Goal: Task Accomplishment & Management: Manage account settings

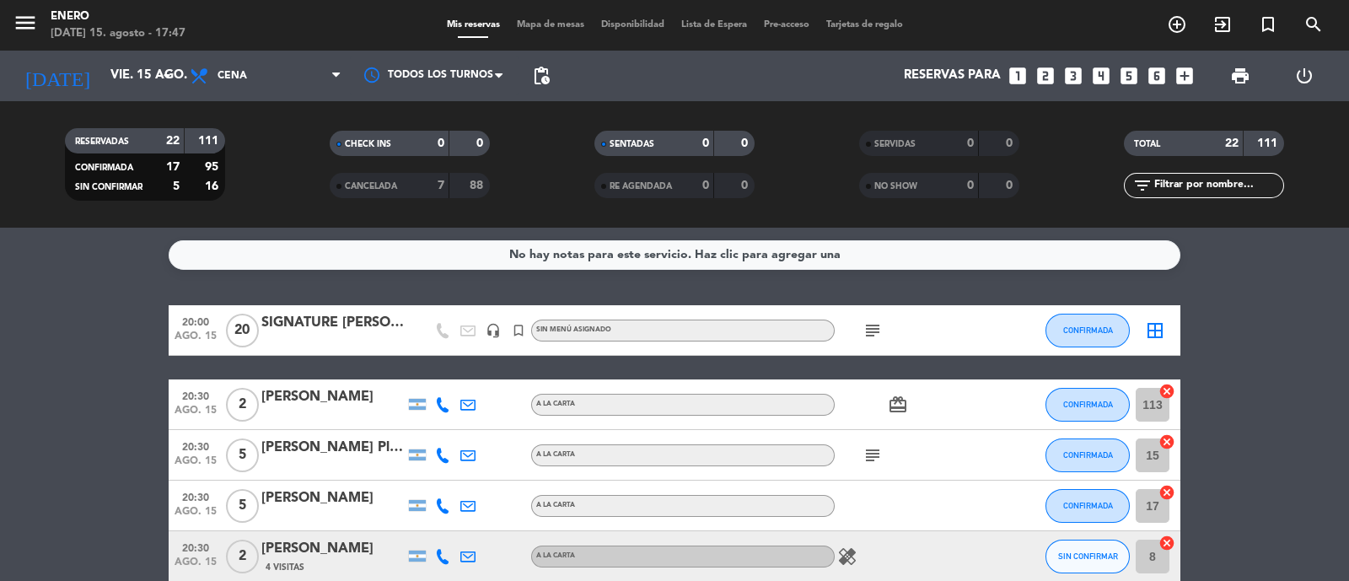
click at [353, 323] on div "SIGNATURE [PERSON_NAME]" at bounding box center [332, 323] width 143 height 22
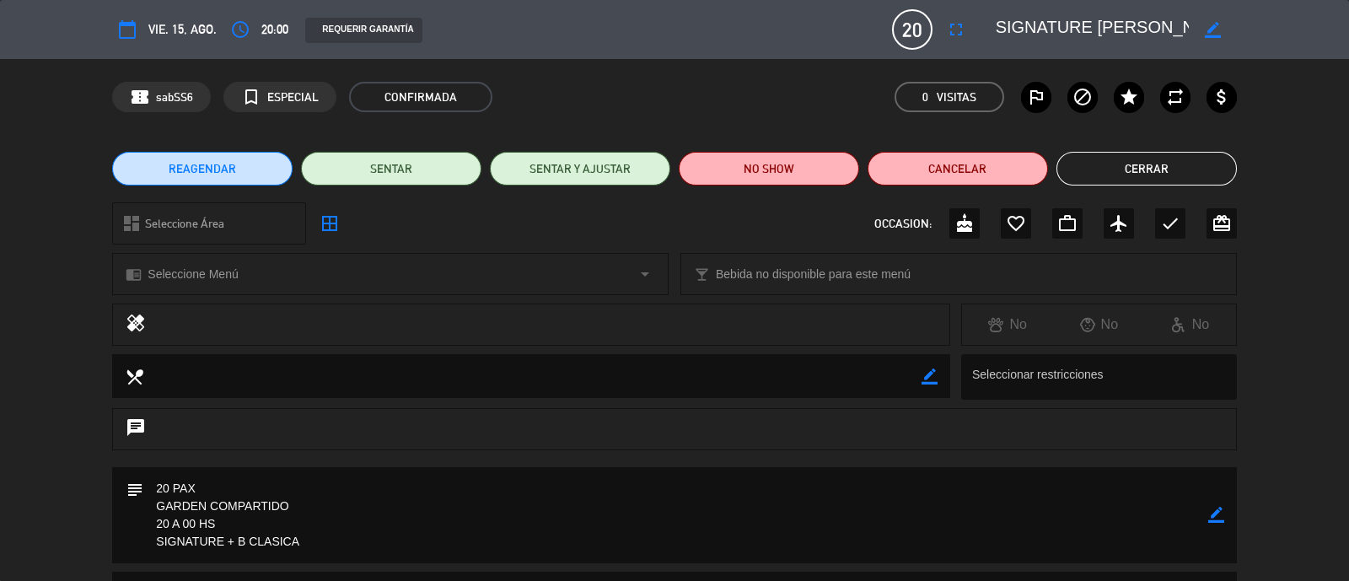
click at [1102, 170] on button "Cerrar" at bounding box center [1147, 169] width 180 height 34
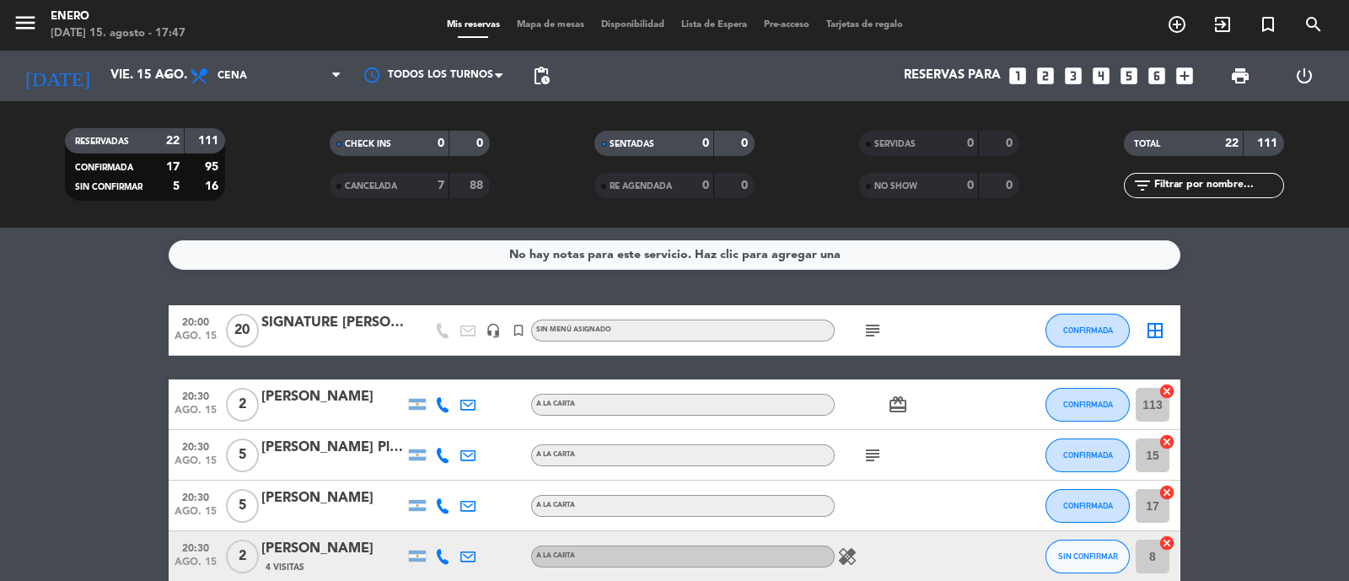
click at [310, 342] on div at bounding box center [332, 341] width 143 height 13
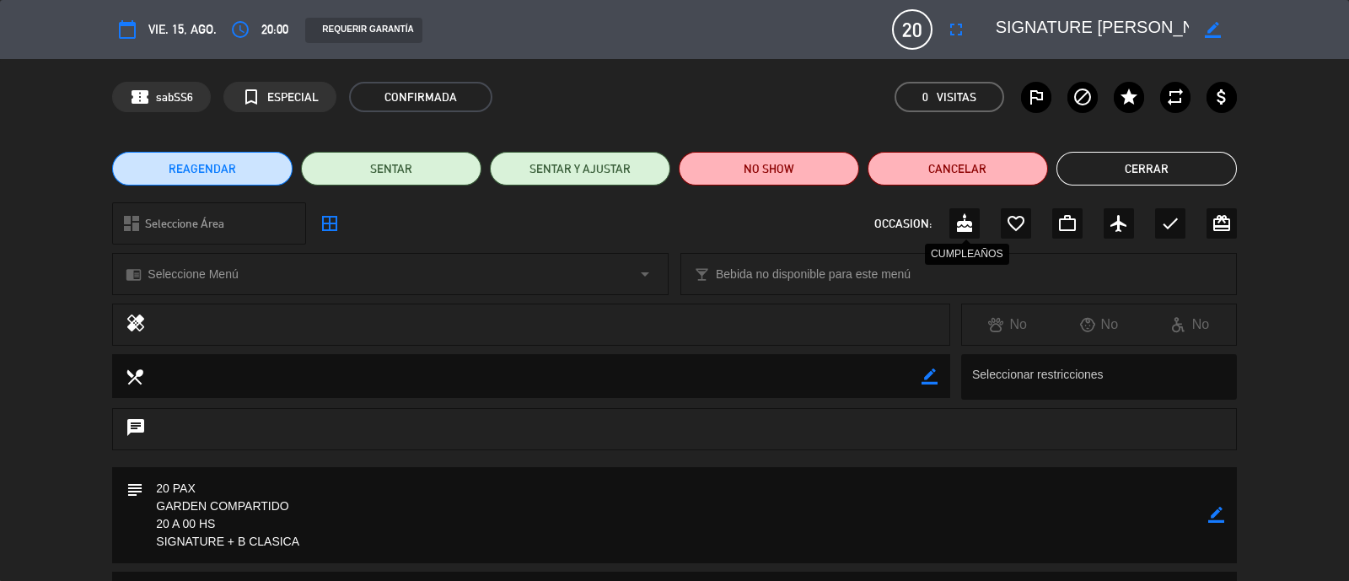
click at [960, 226] on icon "cake" at bounding box center [965, 223] width 20 height 20
drag, startPoint x: 1185, startPoint y: 167, endPoint x: 94, endPoint y: 354, distance: 1106.5
click at [1172, 161] on button "Cerrar" at bounding box center [1147, 169] width 180 height 34
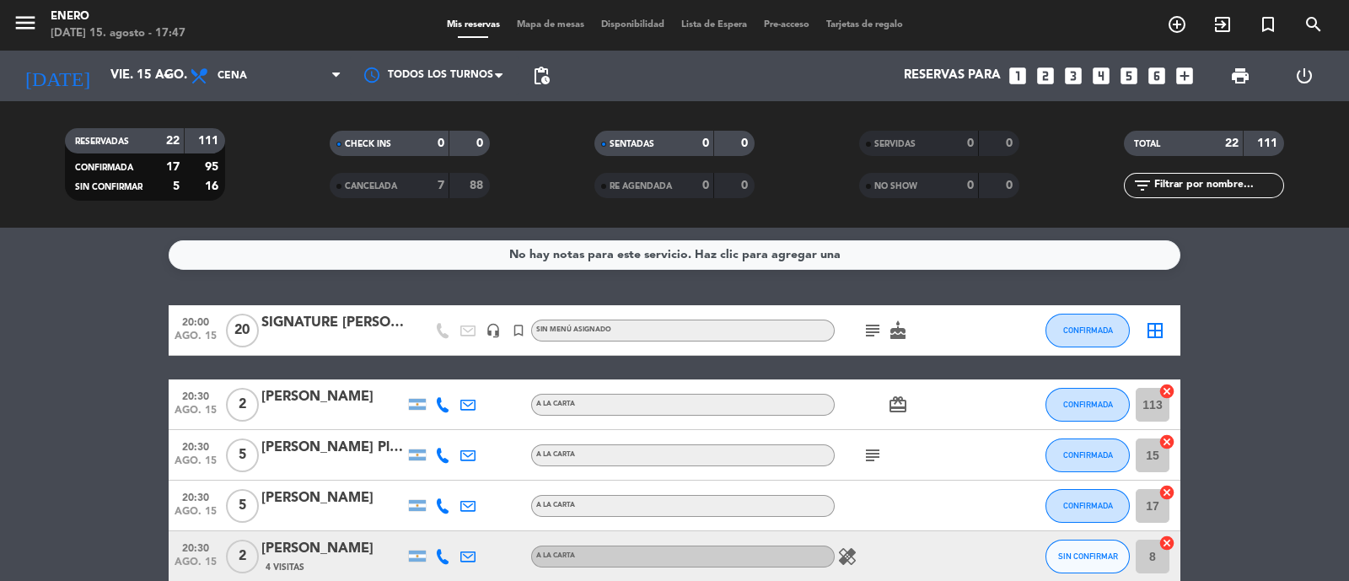
drag, startPoint x: 324, startPoint y: 353, endPoint x: 325, endPoint y: 341, distance: 12.7
click at [325, 348] on div "20:00 [DATE] SIGNATURE [PERSON_NAME] headset_mic turned_in_not Sin menú asignad…" at bounding box center [675, 330] width 1012 height 51
click at [321, 326] on div "SIGNATURE [PERSON_NAME]" at bounding box center [332, 323] width 143 height 22
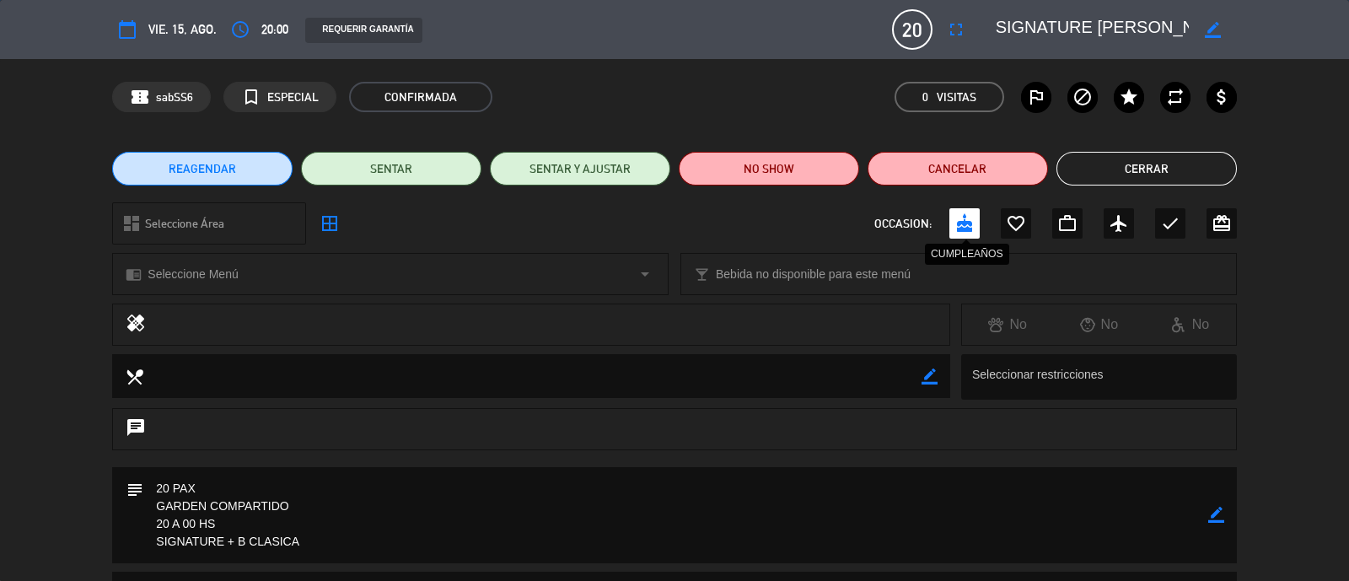
click at [966, 224] on icon "cake" at bounding box center [965, 223] width 20 height 20
click at [1160, 166] on button "Cerrar" at bounding box center [1147, 169] width 180 height 34
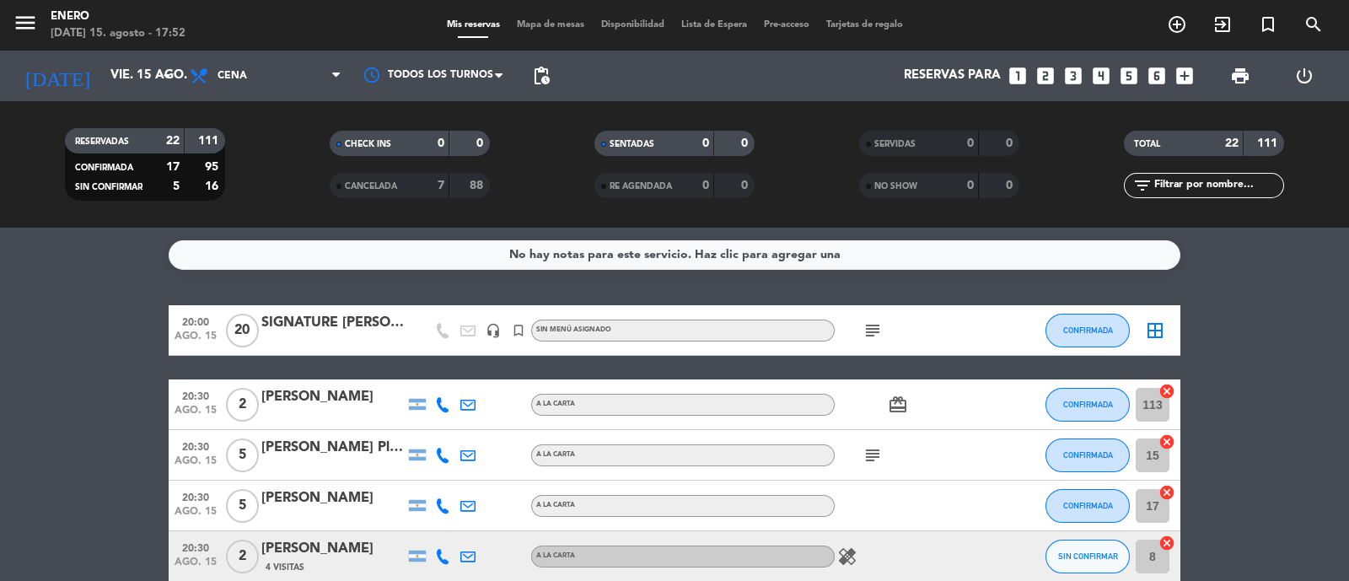
click at [876, 329] on icon "subject" at bounding box center [873, 330] width 20 height 20
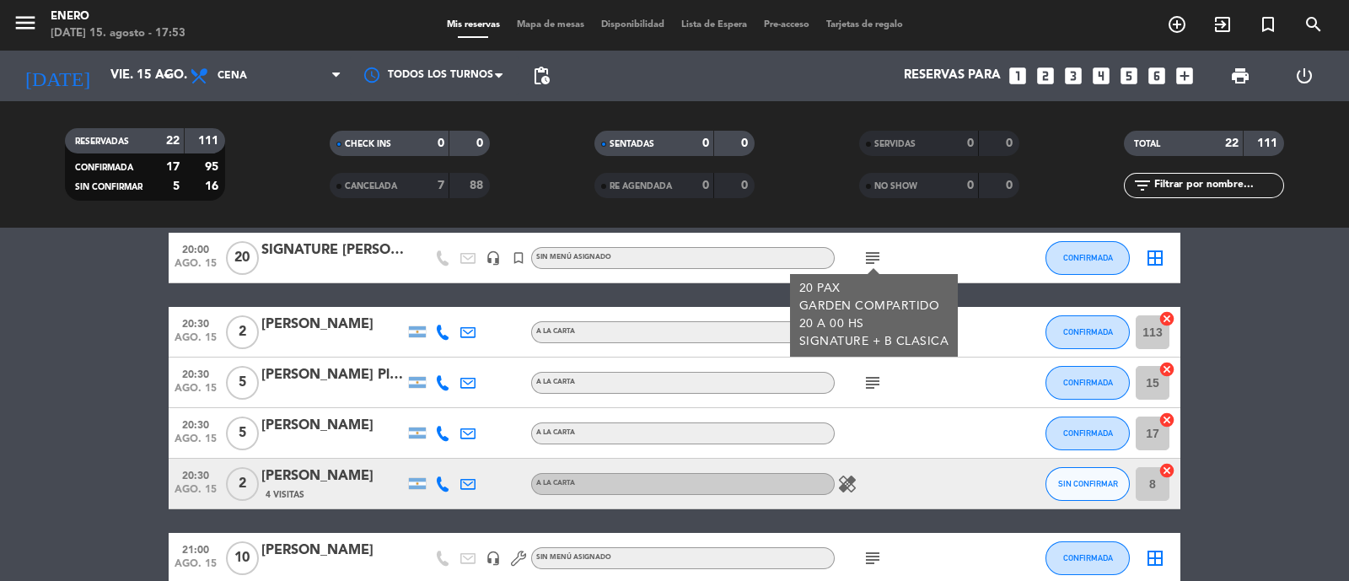
scroll to position [105, 0]
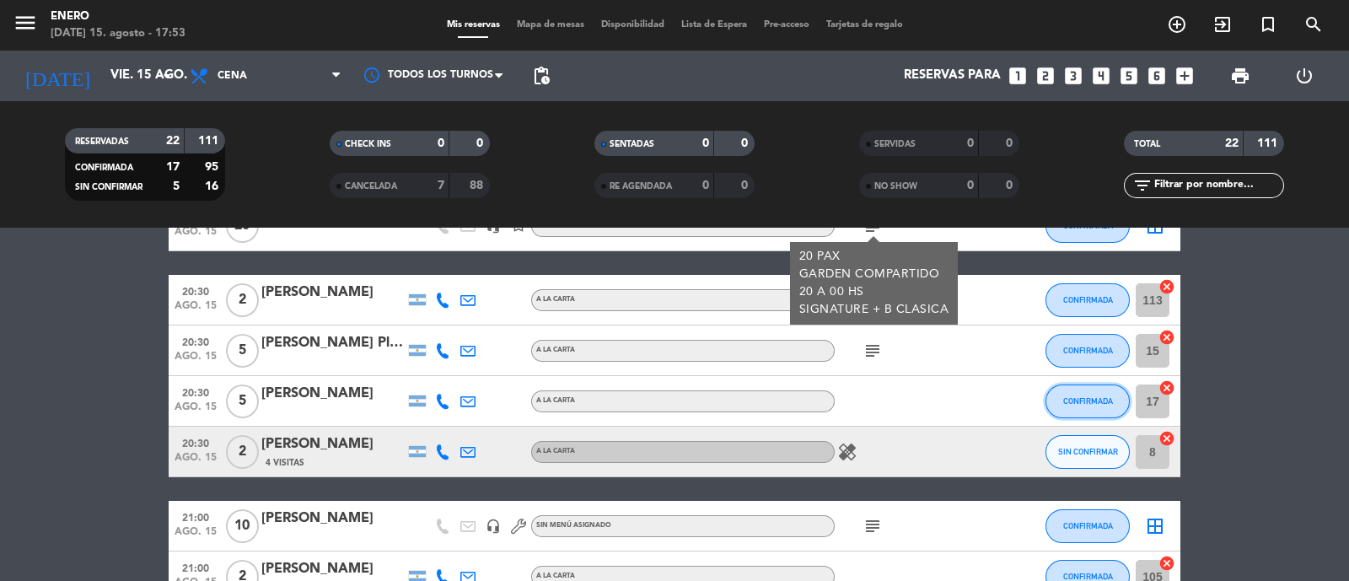
click at [1064, 397] on span "CONFIRMADA" at bounding box center [1089, 400] width 50 height 9
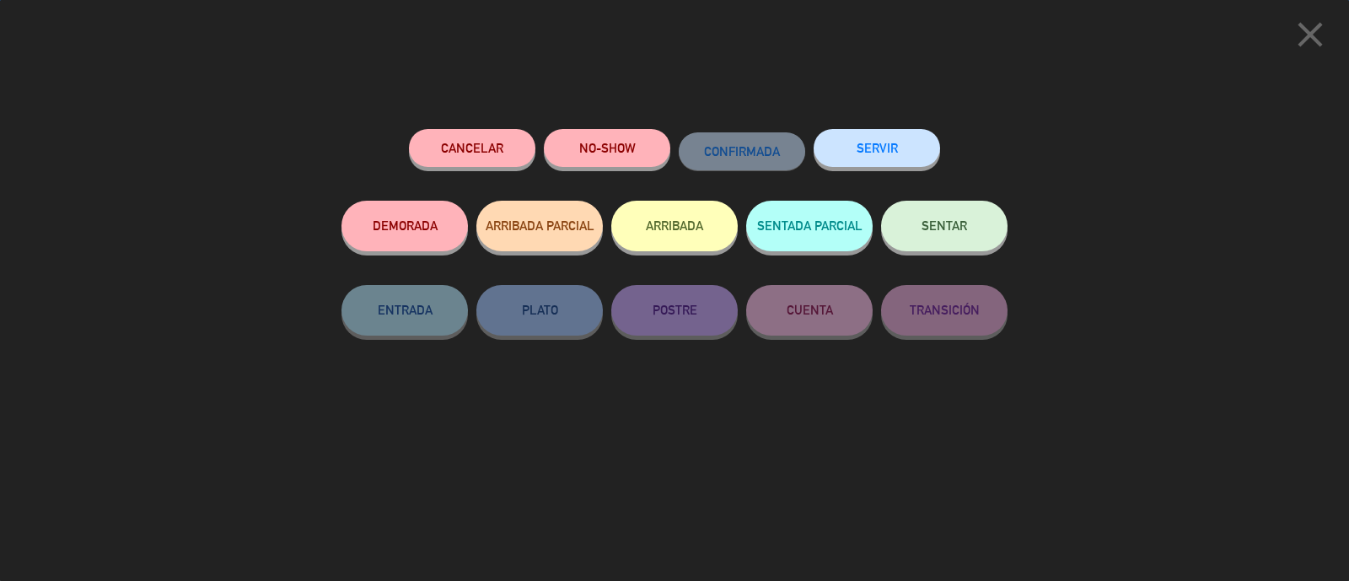
click at [505, 154] on button "Cancelar" at bounding box center [472, 148] width 127 height 38
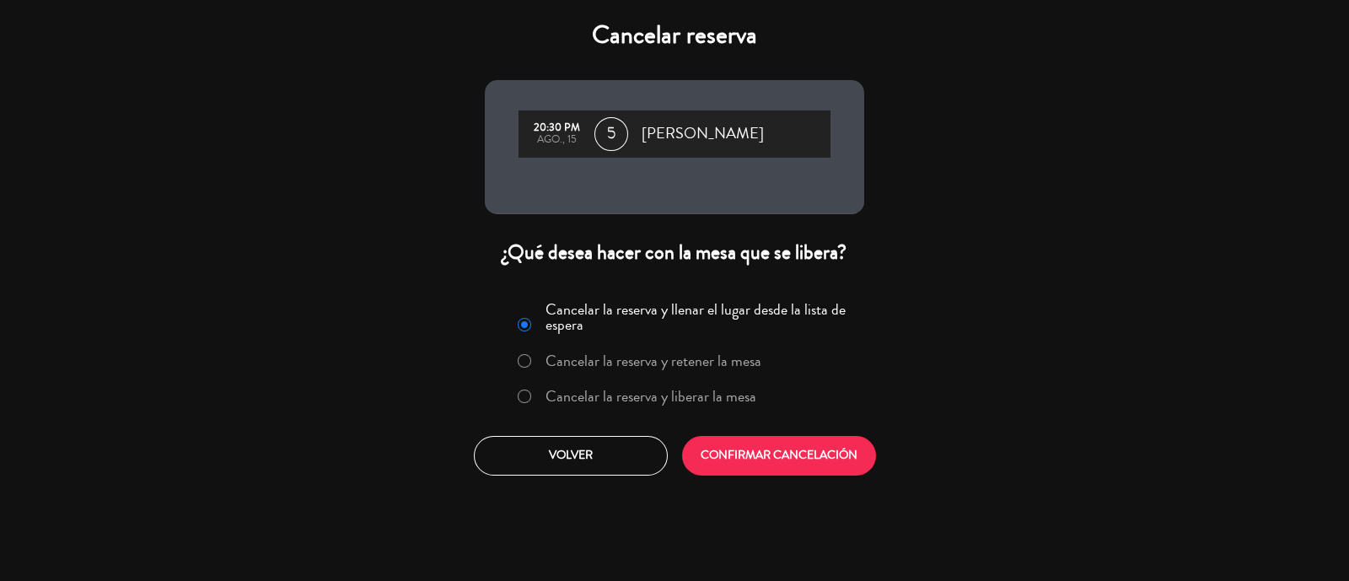
click at [637, 390] on label "Cancelar la reserva y liberar la mesa" at bounding box center [651, 396] width 211 height 15
click at [813, 461] on button "CONFIRMAR CANCELACIÓN" at bounding box center [779, 456] width 194 height 40
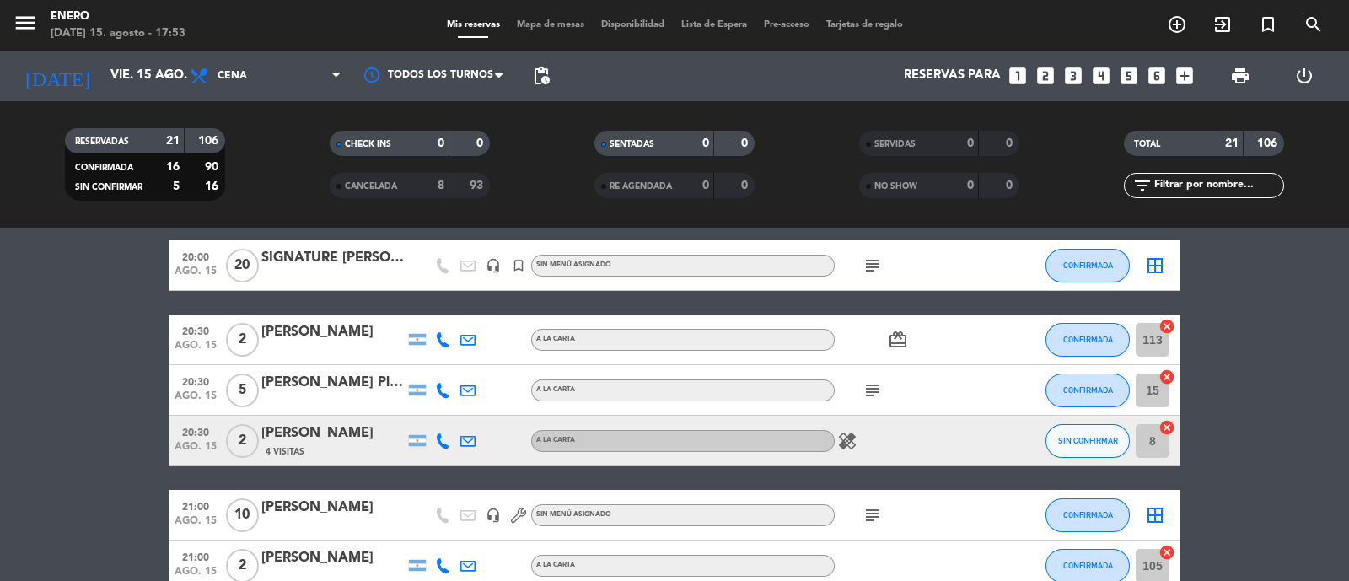
scroll to position [0, 0]
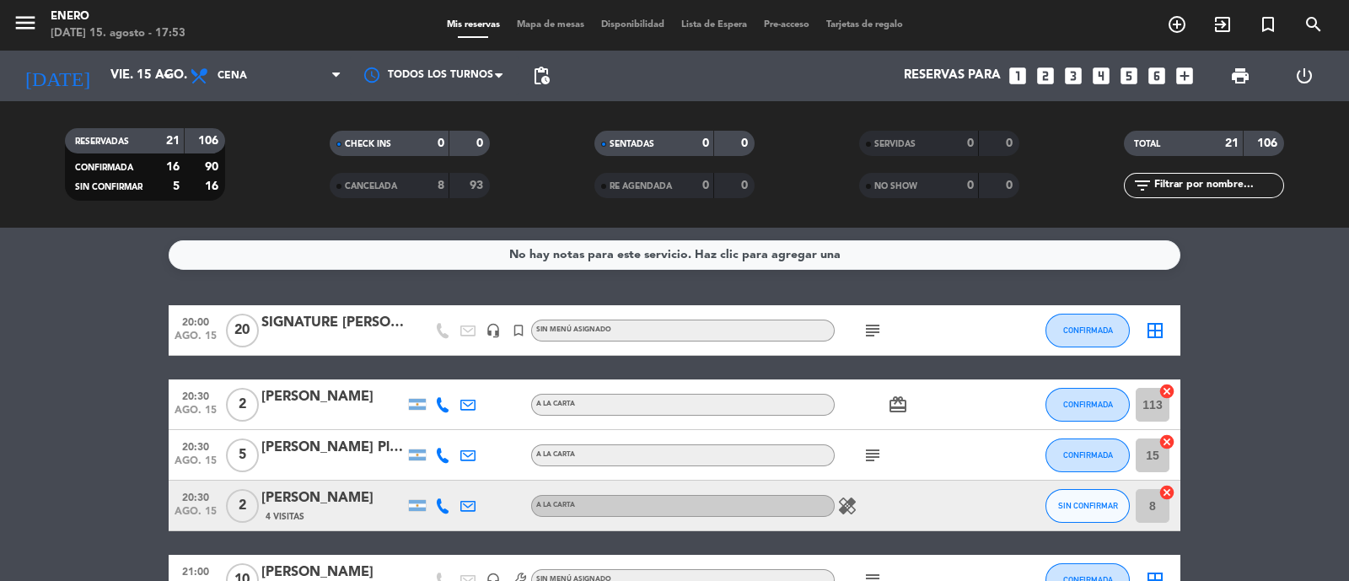
click at [1155, 327] on icon "border_all" at bounding box center [1155, 330] width 20 height 20
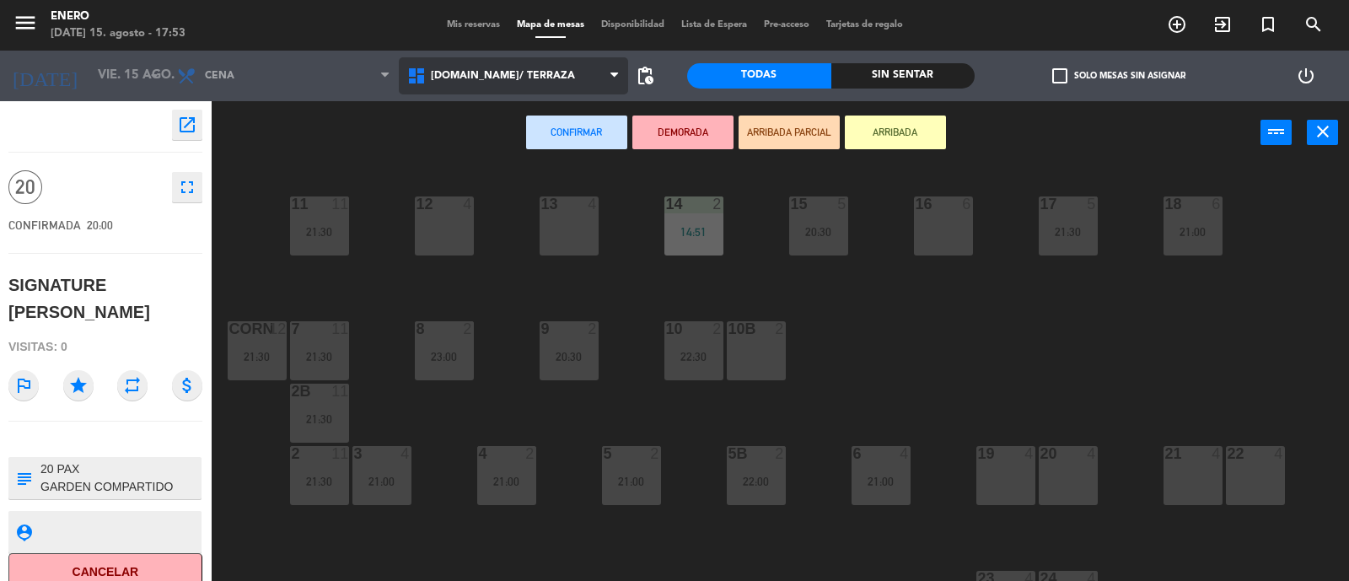
click at [440, 59] on span "[DOMAIN_NAME]/ TERRAZA" at bounding box center [514, 75] width 230 height 37
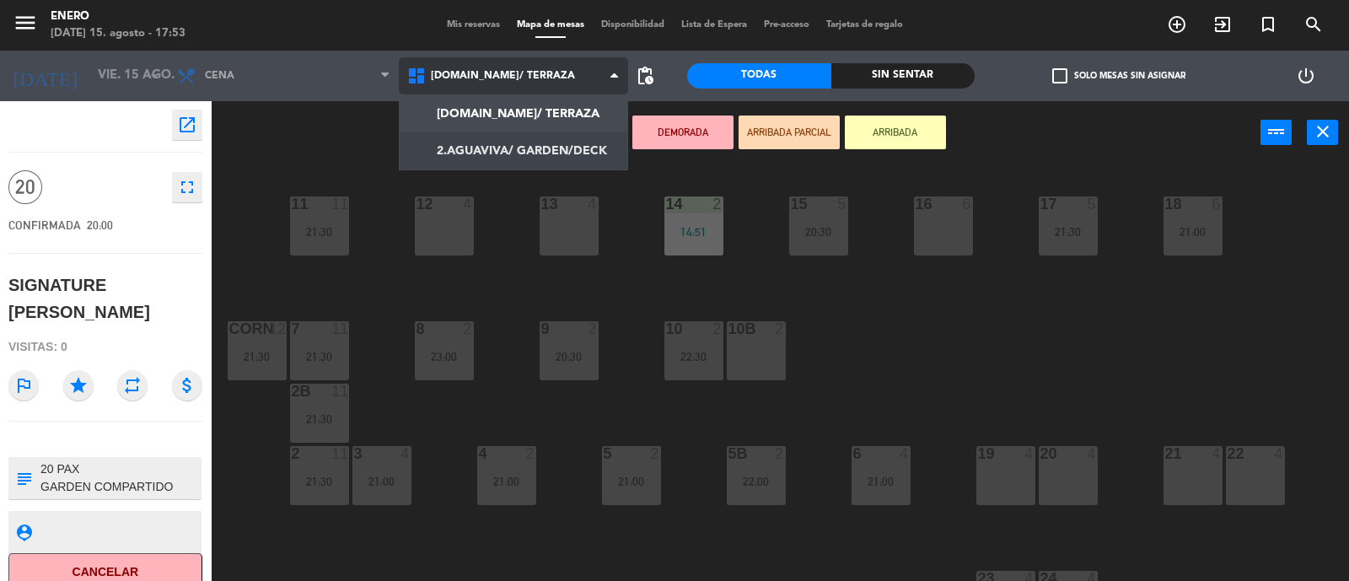
click at [485, 158] on ng-component "menu Enero [DATE] 15. agosto - 17:53 Mis reservas Mapa de mesas Disponibilidad …" at bounding box center [674, 291] width 1349 height 583
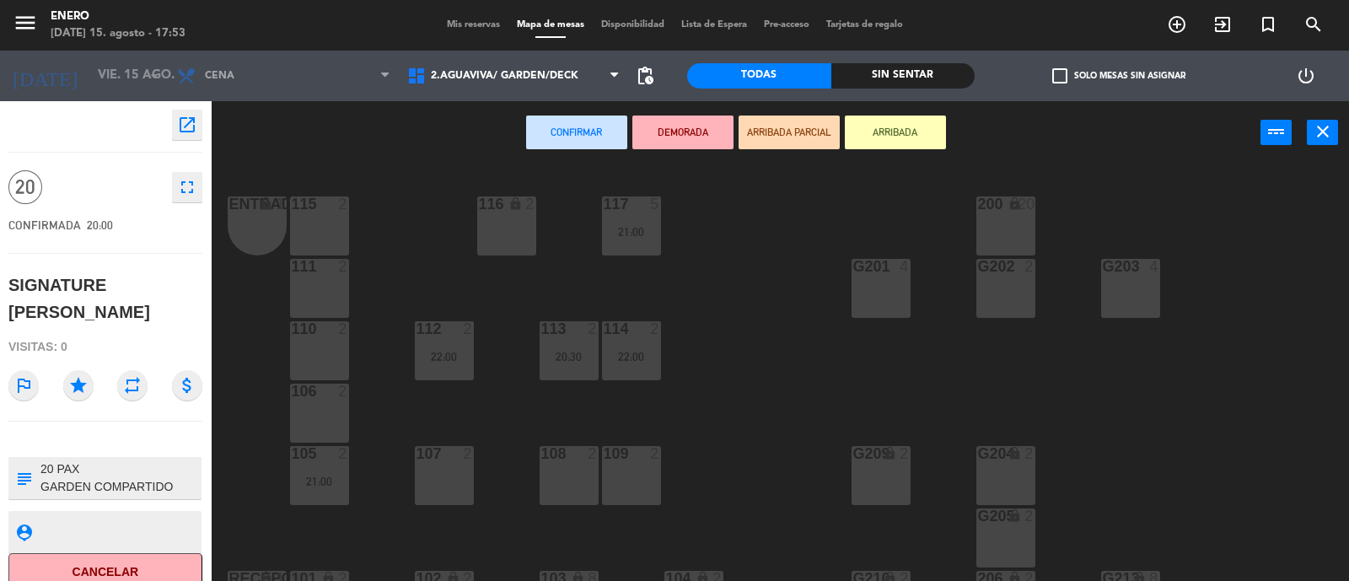
click at [994, 244] on div "200 lock 20" at bounding box center [1006, 226] width 59 height 59
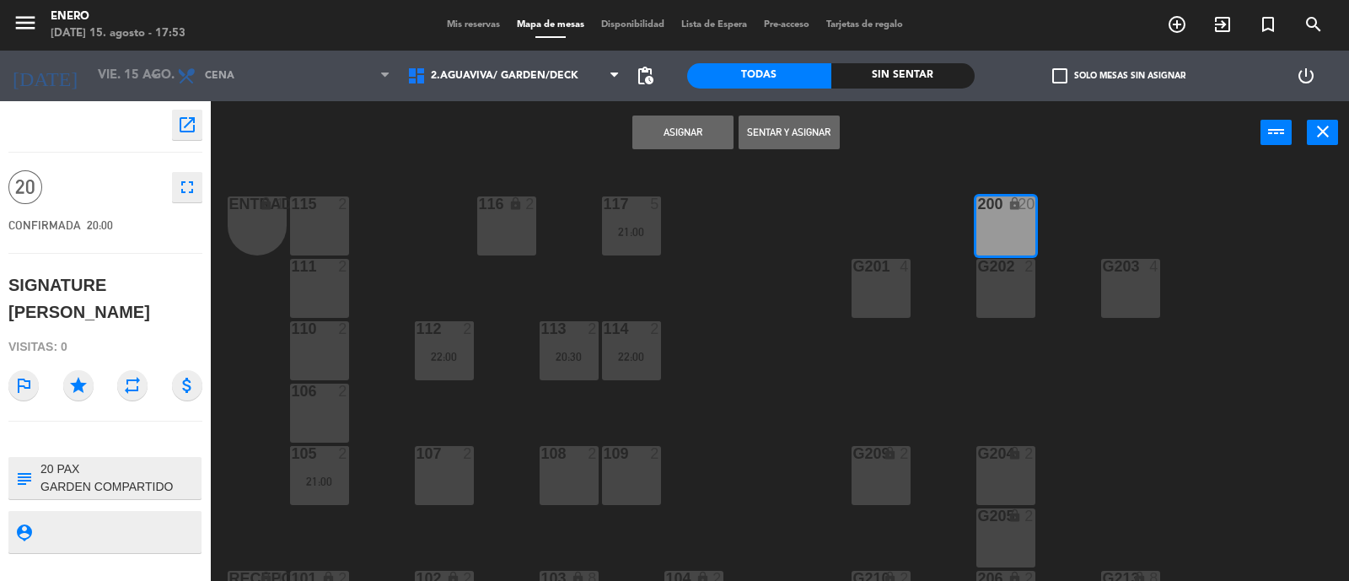
click at [1017, 305] on div "G202 2" at bounding box center [1006, 288] width 59 height 59
click at [1123, 287] on div "G203 4" at bounding box center [1131, 288] width 59 height 59
click at [882, 301] on div "G201 4" at bounding box center [881, 288] width 59 height 59
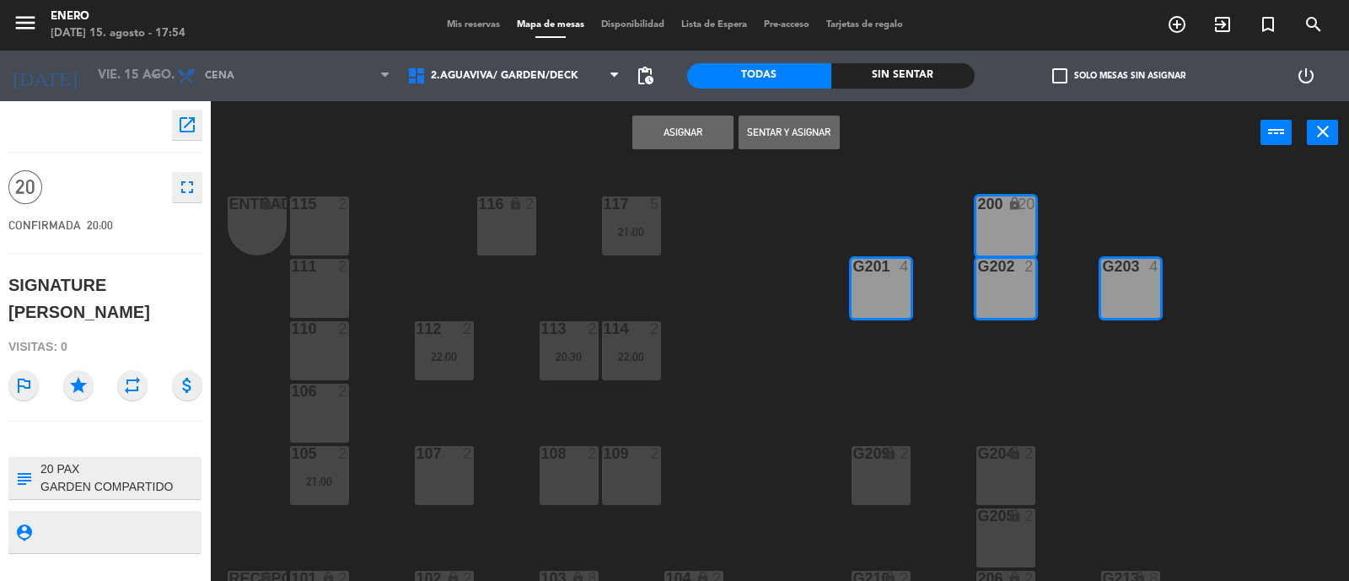
click at [718, 134] on button "Asignar" at bounding box center [683, 133] width 101 height 34
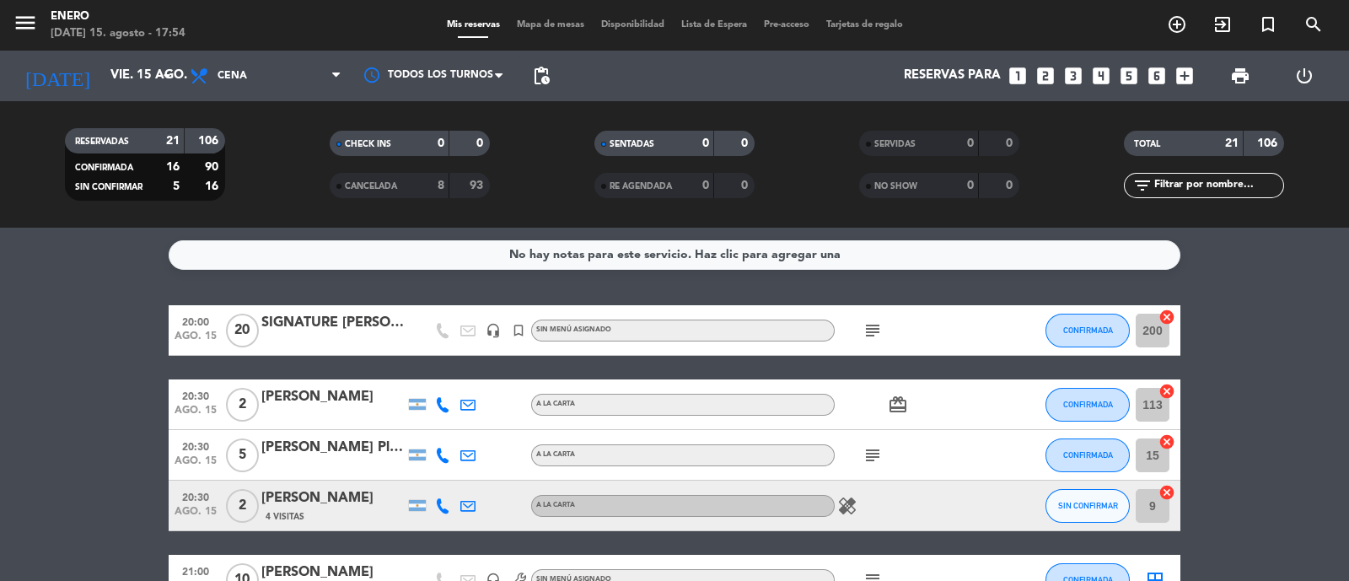
click at [553, 31] on div "Mis reservas Mapa de mesas Disponibilidad Lista de Espera Pre-acceso Tarjetas d…" at bounding box center [675, 25] width 473 height 15
click at [552, 30] on span "Mapa de mesas" at bounding box center [551, 24] width 84 height 9
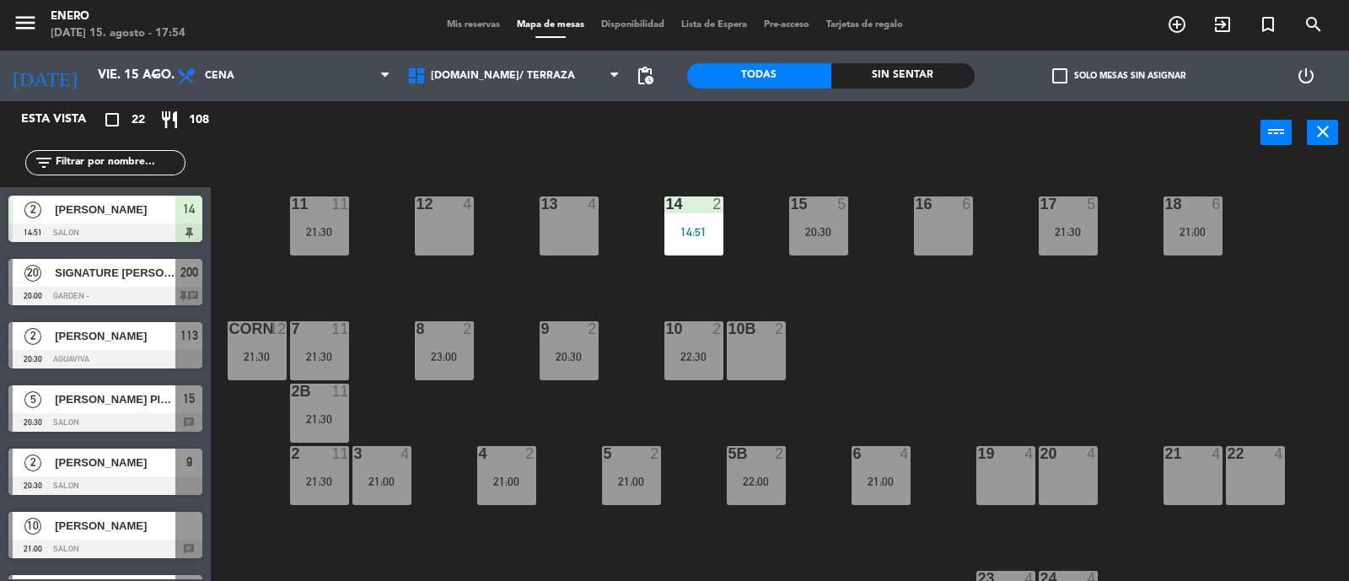
click at [571, 250] on div "13 4" at bounding box center [569, 226] width 59 height 59
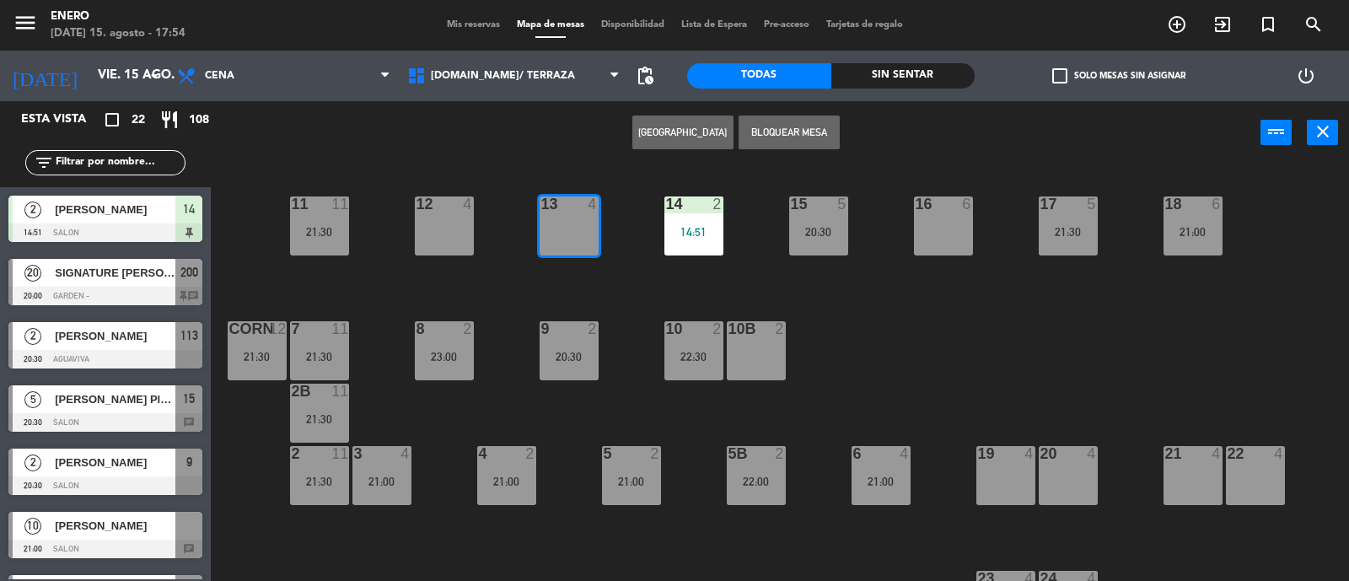
click at [664, 132] on button "[GEOGRAPHIC_DATA]" at bounding box center [683, 133] width 101 height 34
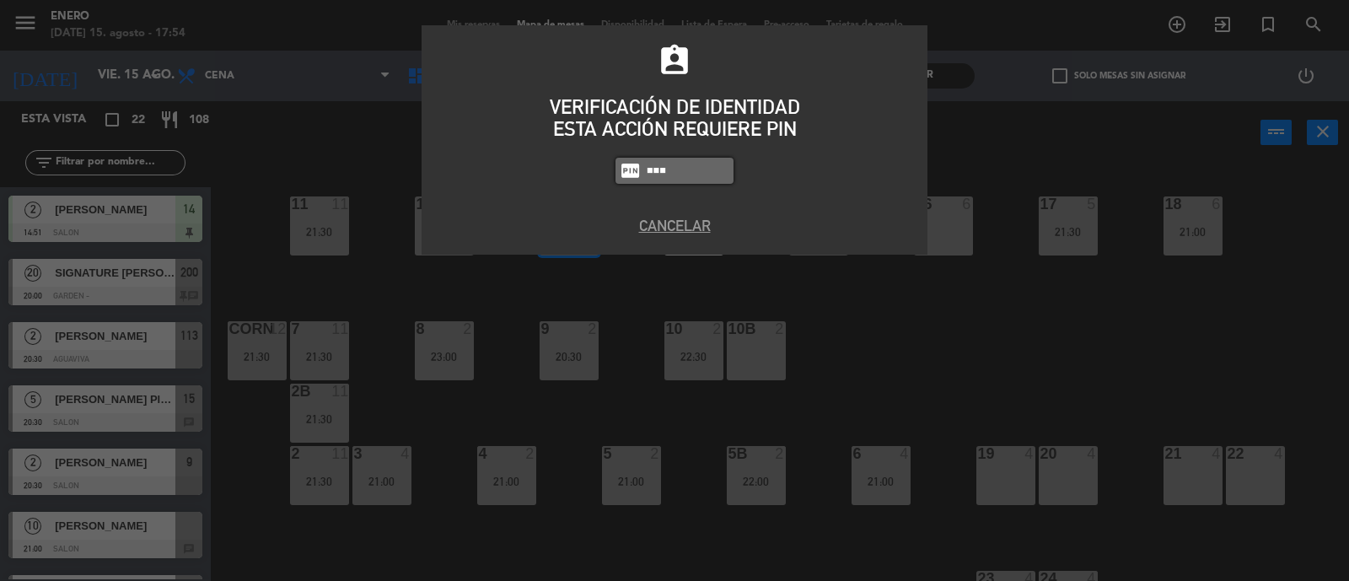
type input "6082"
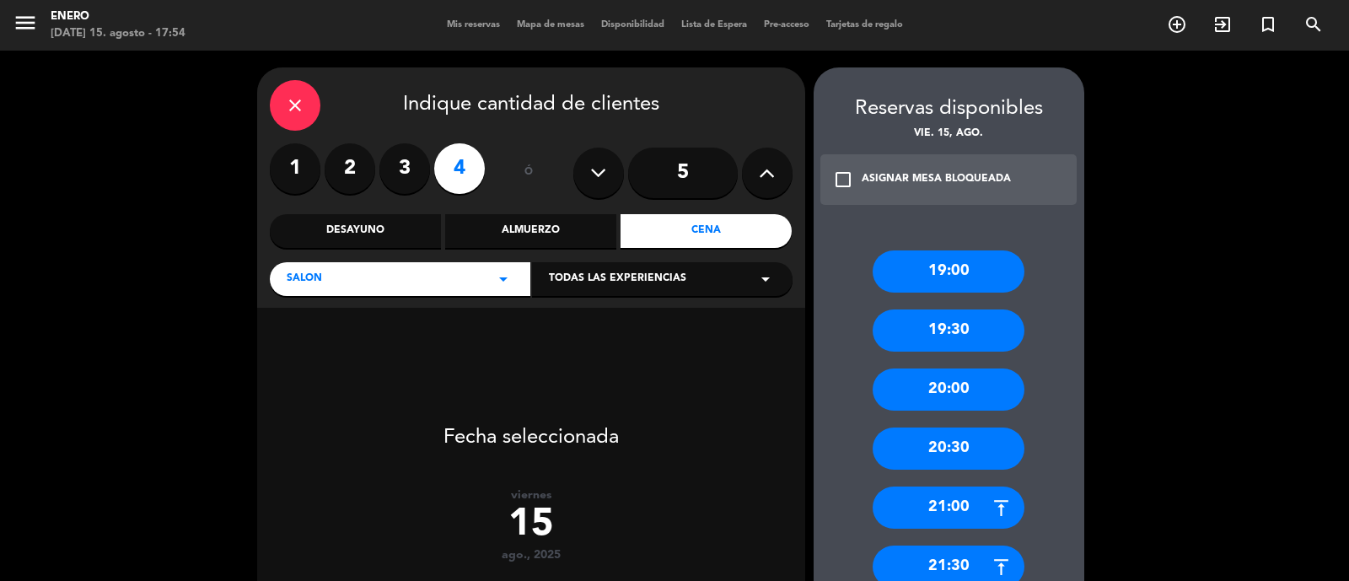
click at [348, 170] on label "2" at bounding box center [350, 168] width 51 height 51
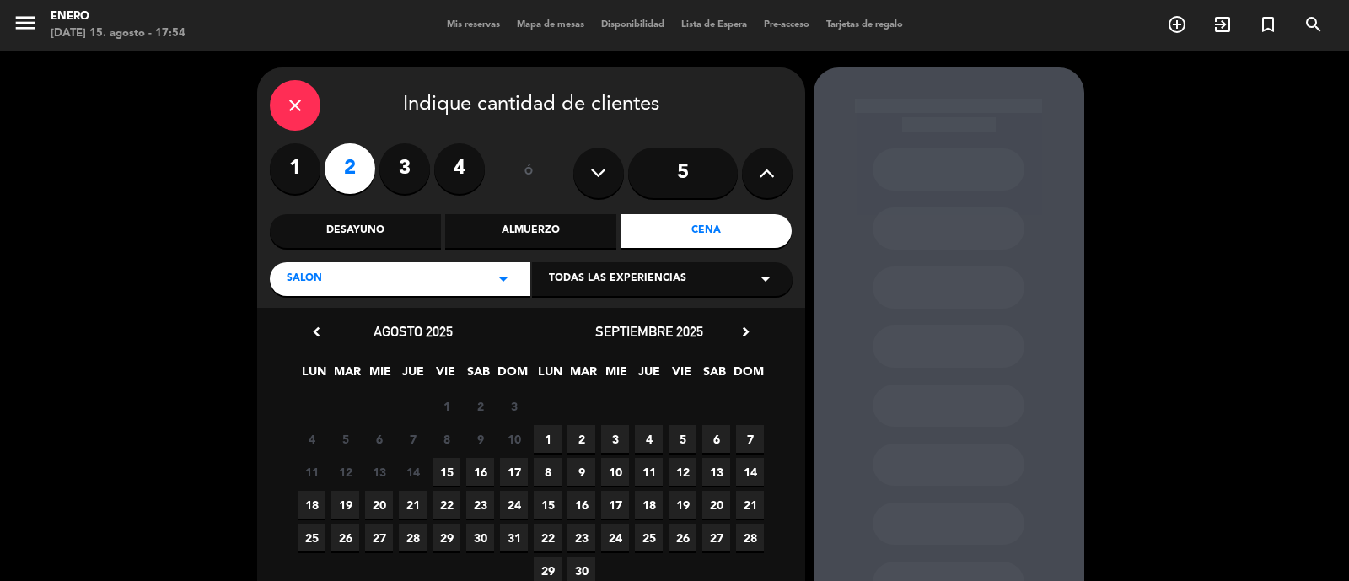
click at [283, 94] on div "close" at bounding box center [295, 105] width 51 height 51
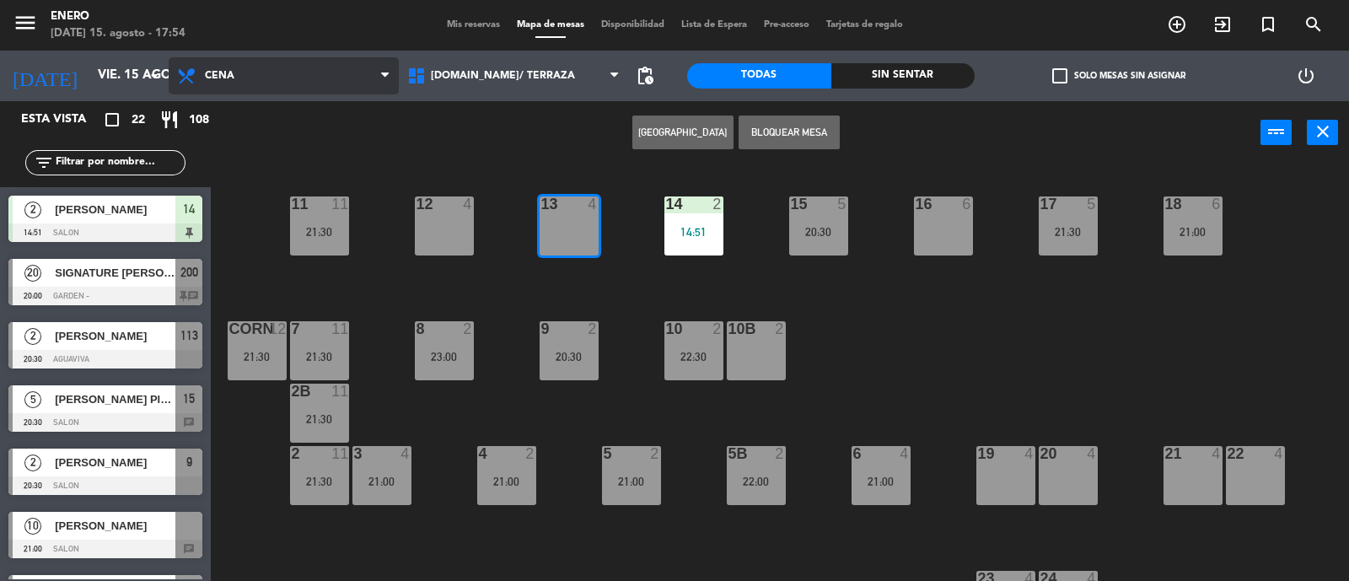
click at [264, 65] on span "Cena" at bounding box center [284, 75] width 230 height 37
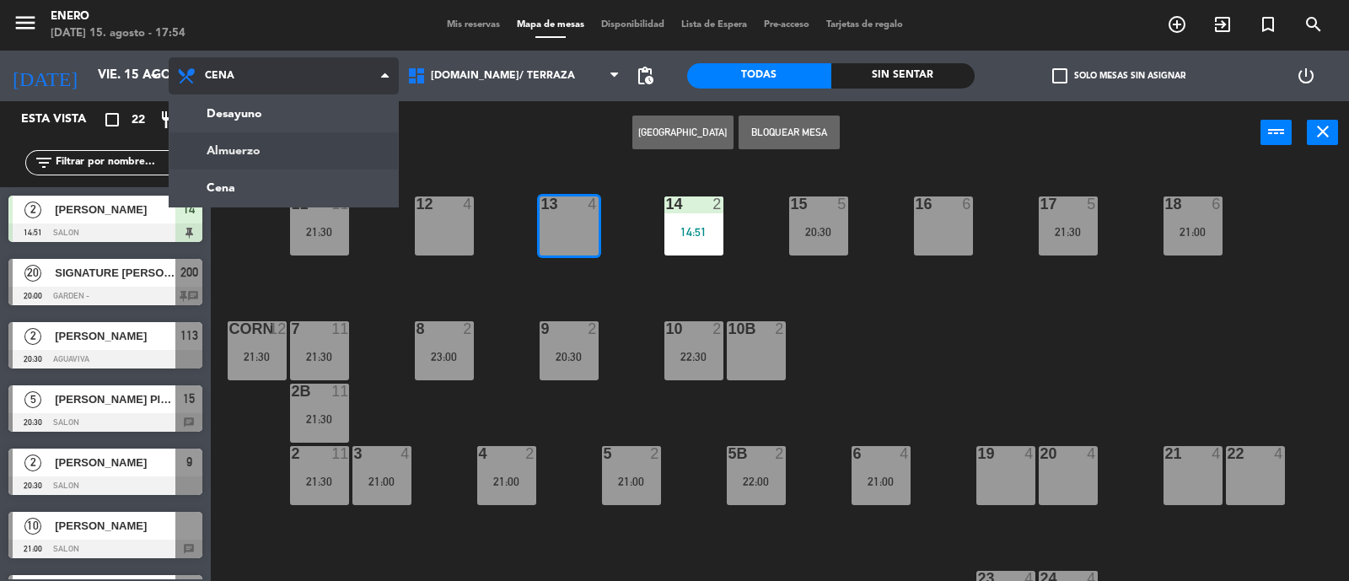
click at [249, 154] on ng-component "menu Enero [DATE] 15. agosto - 17:54 Mis reservas Mapa de mesas Disponibilidad …" at bounding box center [674, 291] width 1349 height 583
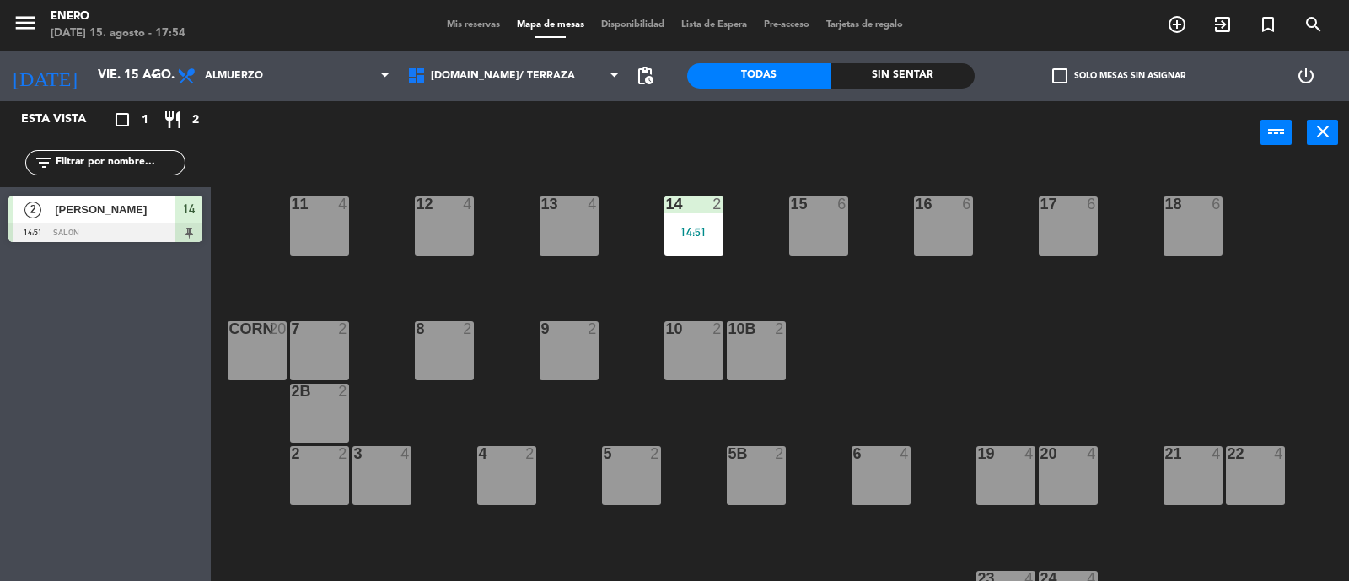
click at [571, 213] on div "13 4" at bounding box center [569, 226] width 59 height 59
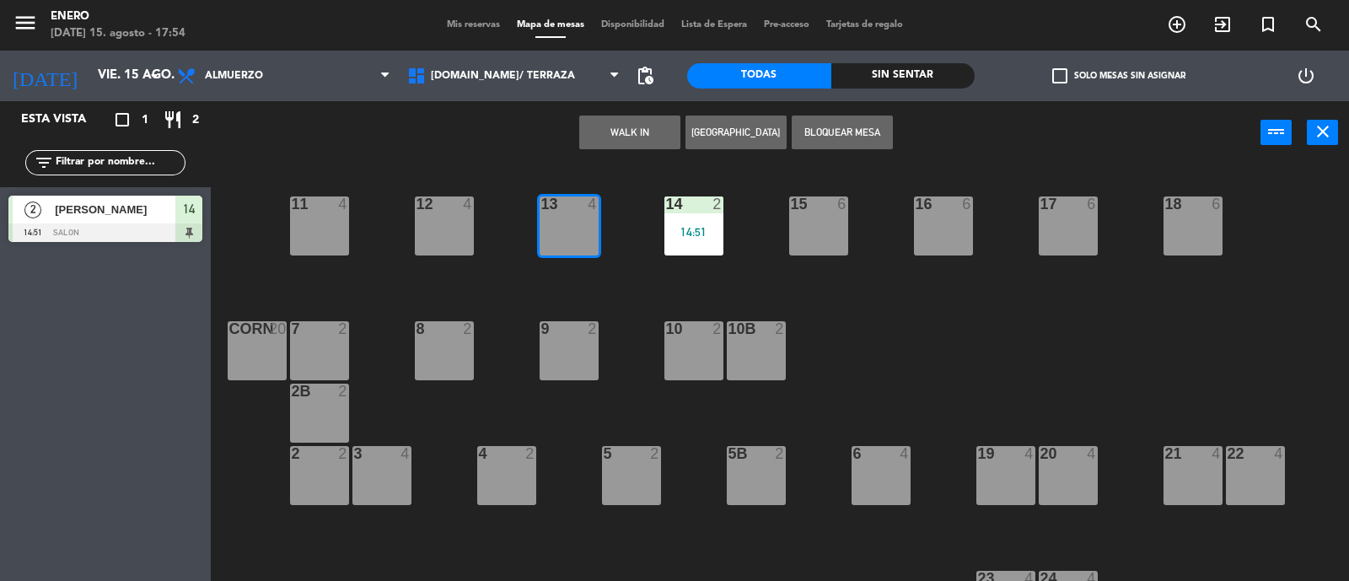
click at [611, 141] on button "WALK IN" at bounding box center [629, 133] width 101 height 34
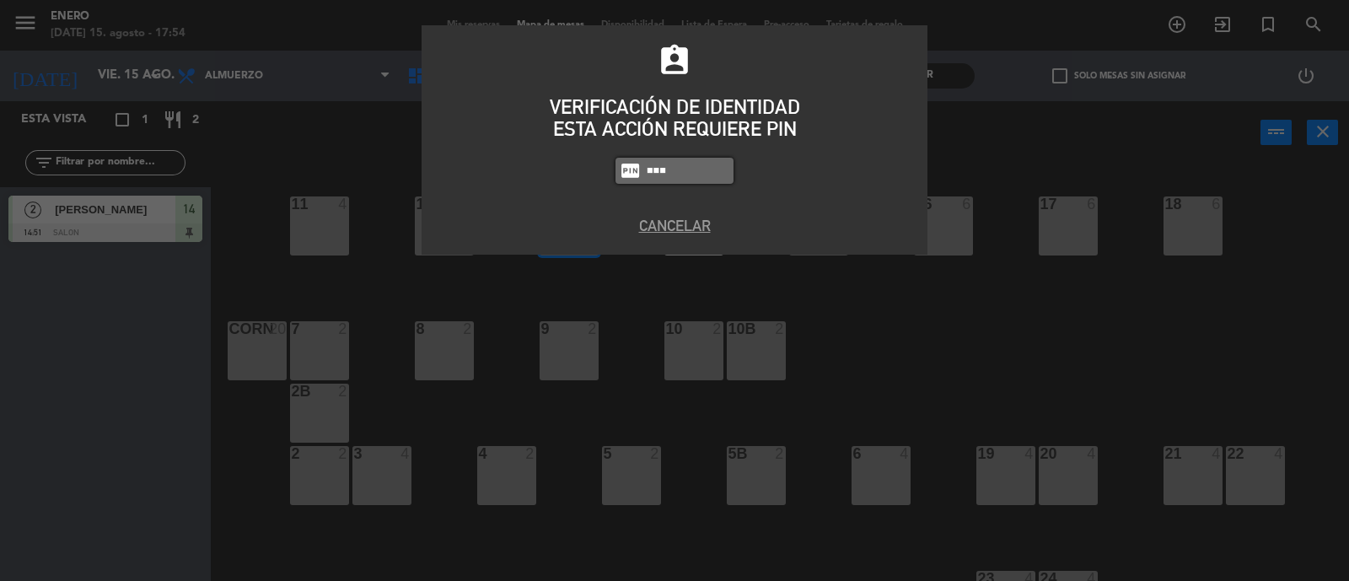
type input "6082"
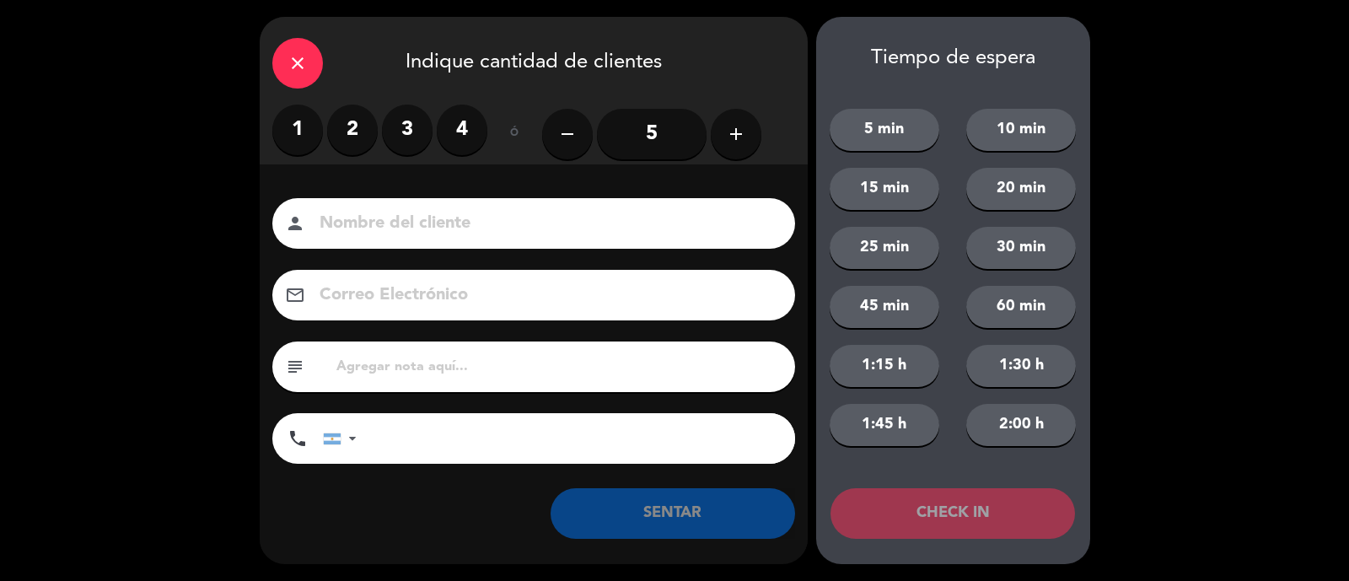
click at [366, 135] on label "2" at bounding box center [352, 130] width 51 height 51
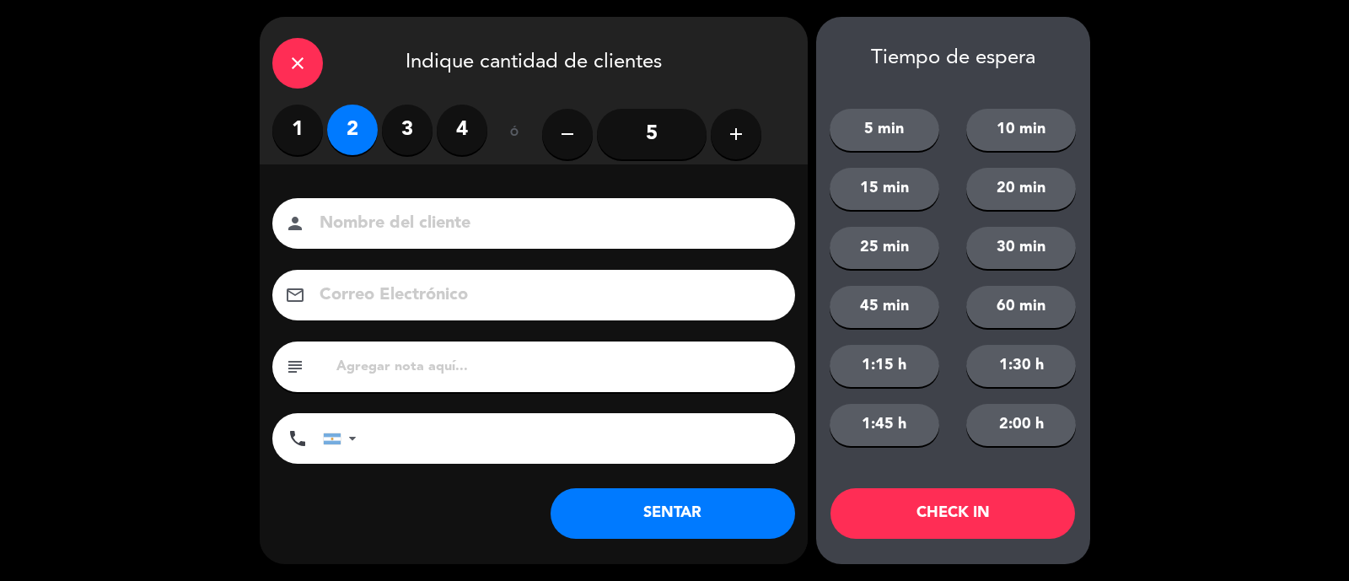
click at [395, 225] on input at bounding box center [545, 224] width 455 height 30
type input "[PERSON_NAME]"
click at [733, 510] on button "SENTAR" at bounding box center [673, 513] width 245 height 51
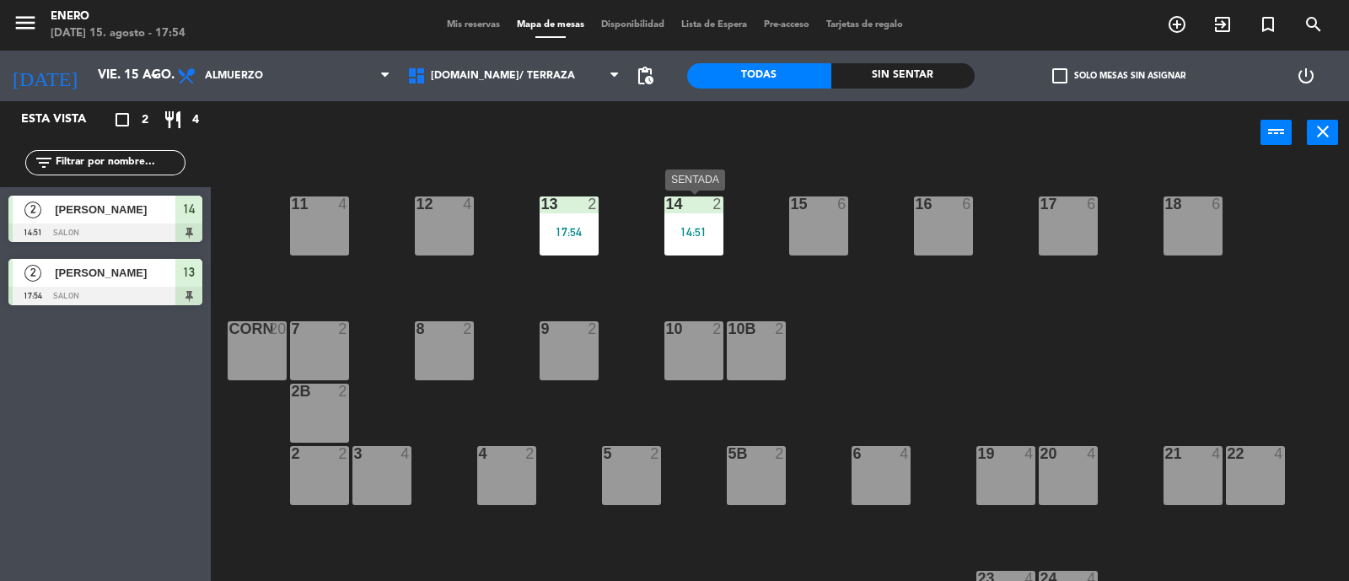
click at [710, 226] on div "14:51" at bounding box center [694, 232] width 59 height 12
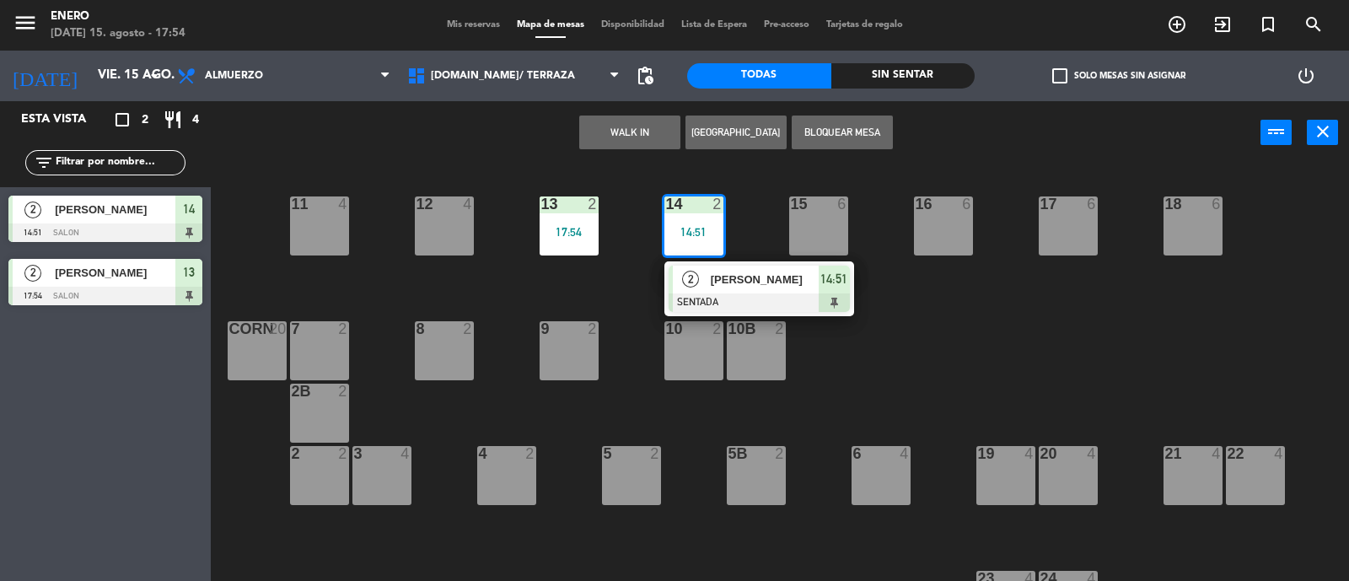
click at [730, 279] on span "[PERSON_NAME]" at bounding box center [765, 280] width 108 height 18
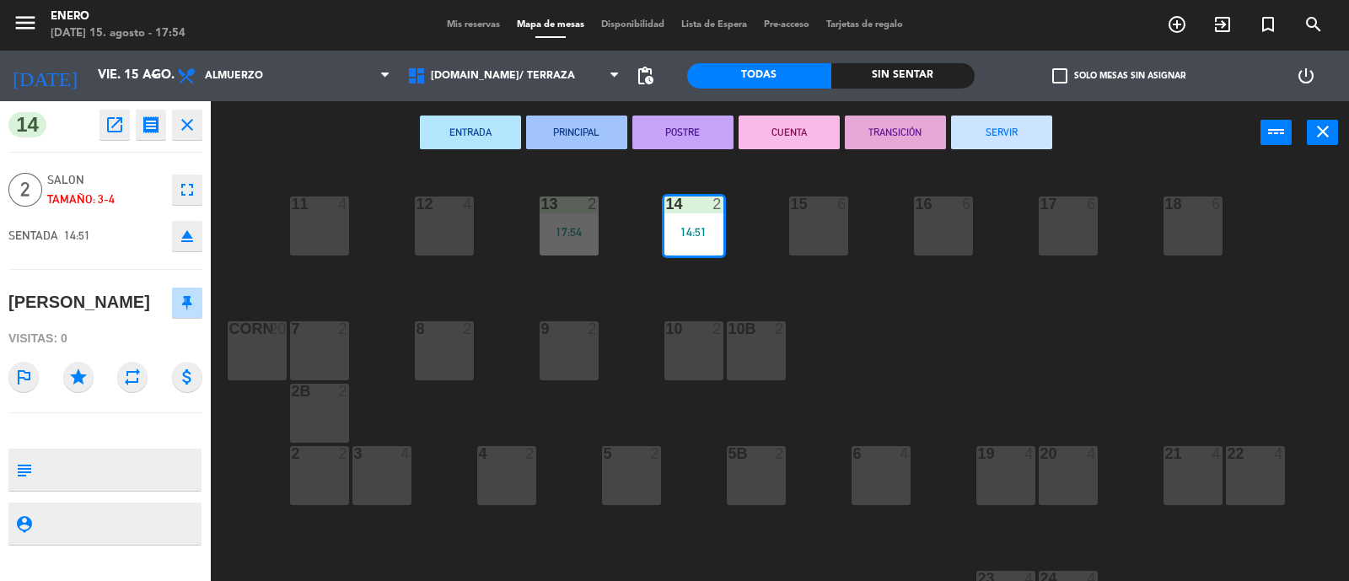
click at [999, 133] on button "SERVIR" at bounding box center [1001, 133] width 101 height 34
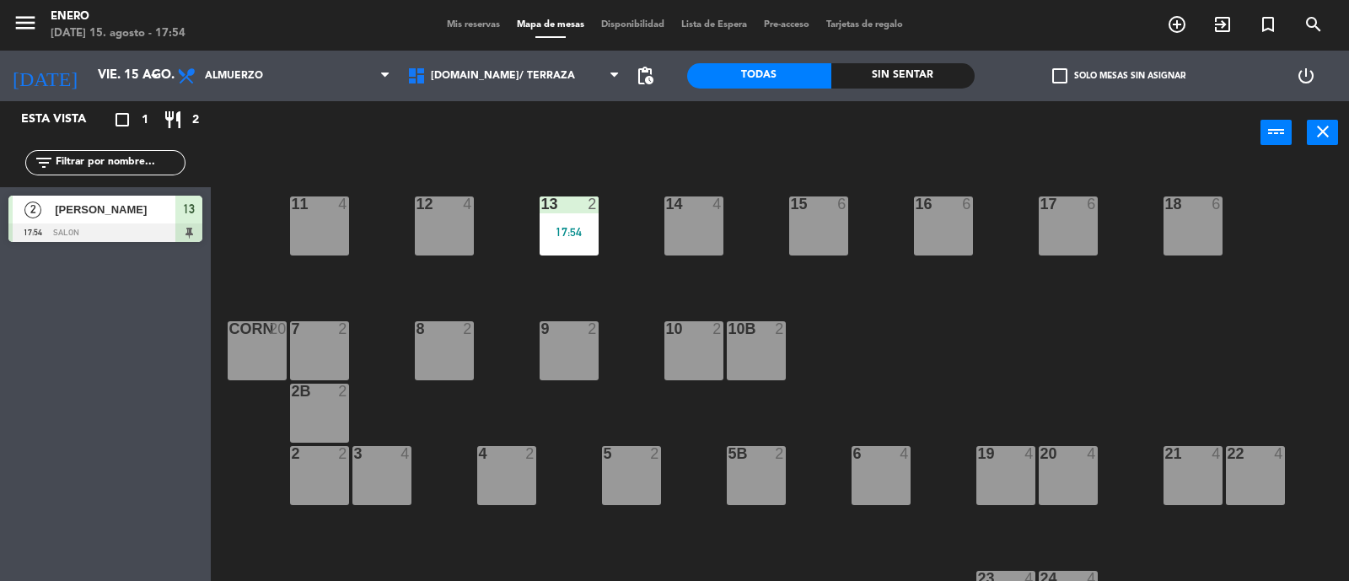
click at [464, 30] on span "Mis reservas" at bounding box center [474, 24] width 70 height 9
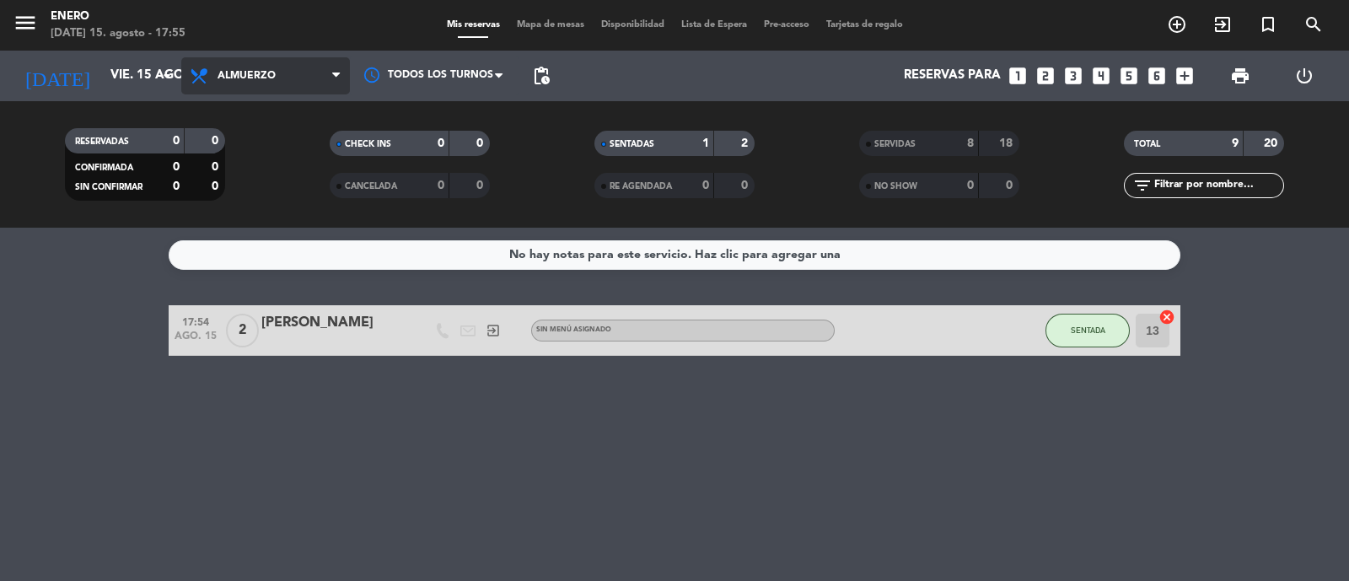
drag, startPoint x: 215, startPoint y: 89, endPoint x: 288, endPoint y: 117, distance: 77.7
click at [217, 89] on span "Almuerzo" at bounding box center [265, 75] width 169 height 37
click at [283, 209] on div "menu Enero [DATE] 15. agosto - 17:55 Mis reservas Mapa de mesas Disponibilidad …" at bounding box center [674, 114] width 1349 height 228
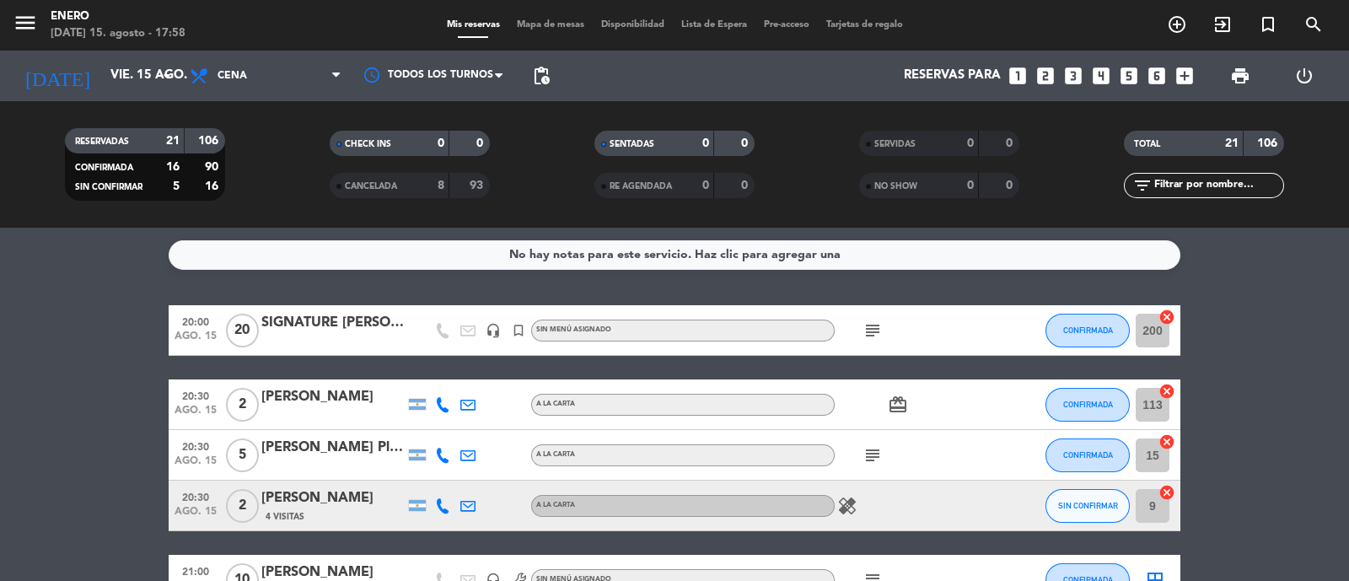
scroll to position [210, 0]
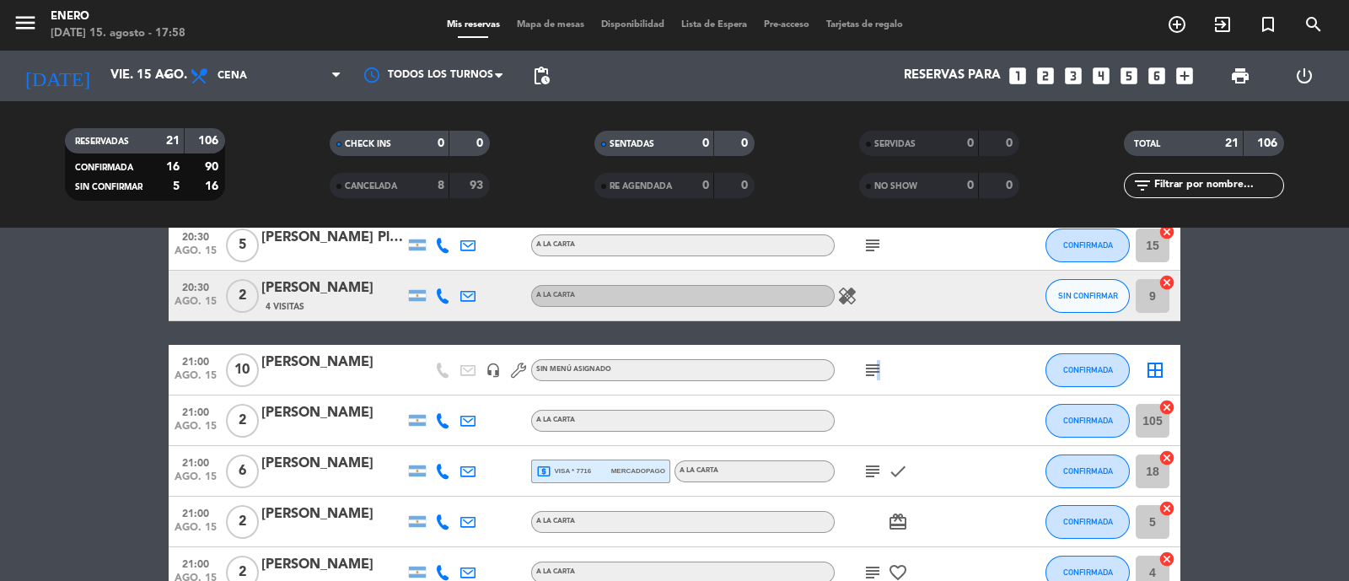
drag, startPoint x: 876, startPoint y: 385, endPoint x: 877, endPoint y: 374, distance: 11.0
click at [876, 383] on div "subject" at bounding box center [911, 370] width 152 height 50
click at [886, 371] on div "subject" at bounding box center [911, 370] width 152 height 50
click at [870, 372] on icon "subject" at bounding box center [873, 370] width 20 height 20
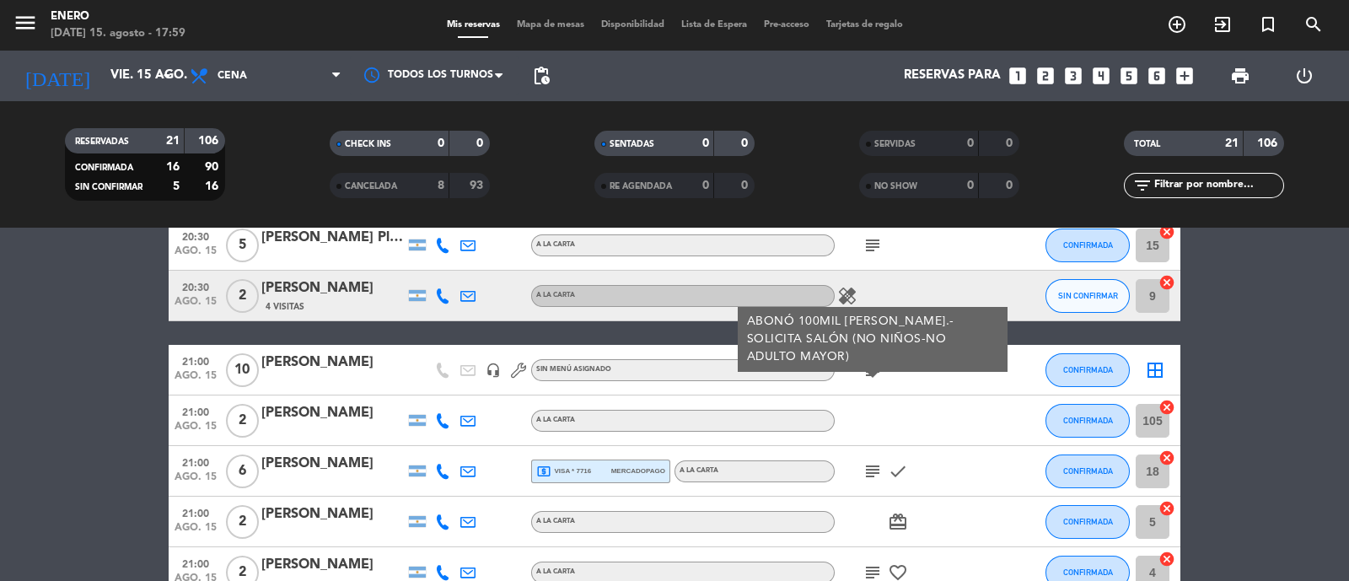
click at [544, 31] on div "Mis reservas Mapa de mesas Disponibilidad Lista de Espera Pre-acceso Tarjetas d…" at bounding box center [675, 25] width 473 height 15
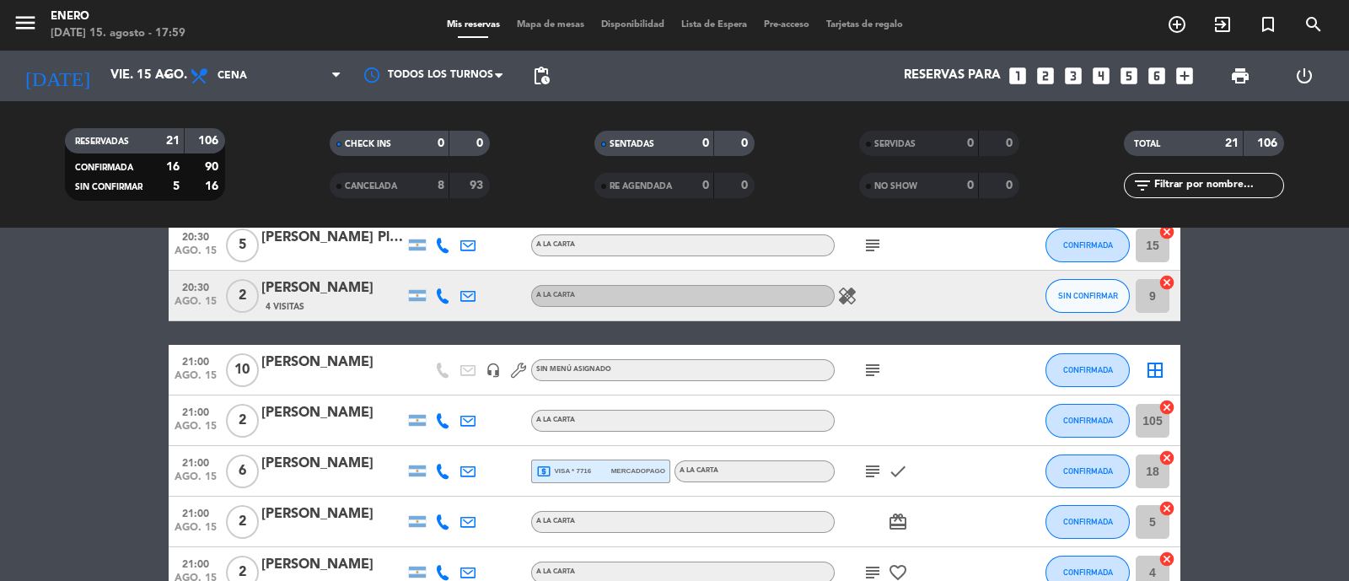
click at [531, 25] on span "Mapa de mesas" at bounding box center [551, 24] width 84 height 9
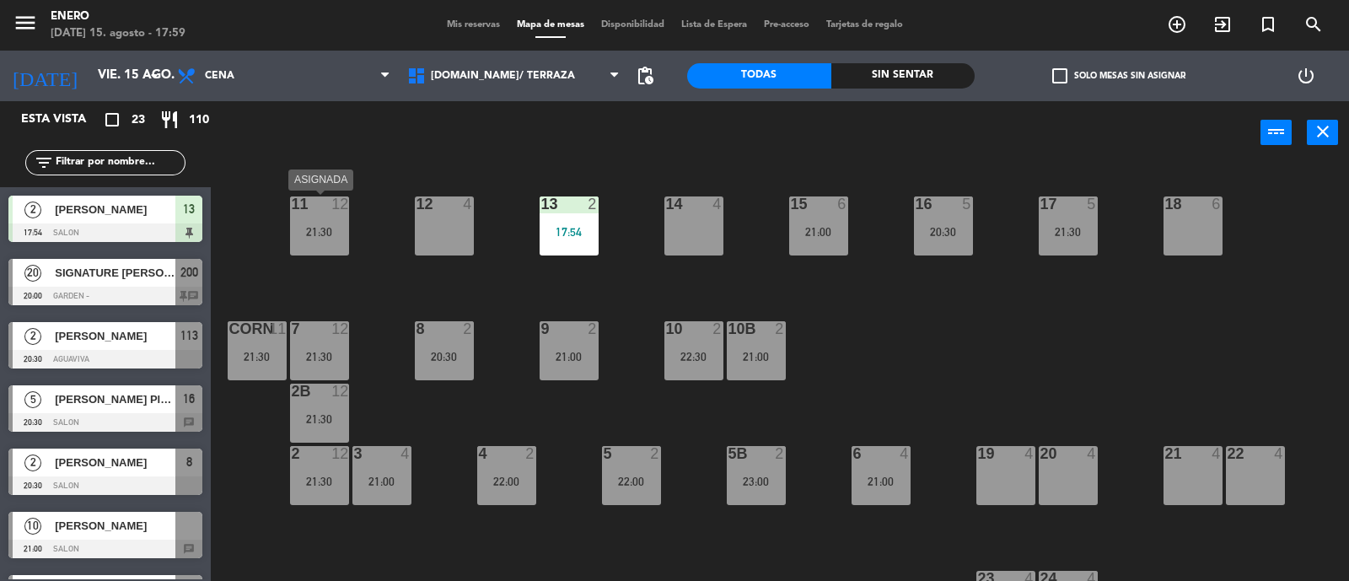
click at [322, 214] on div "11 12 21:30" at bounding box center [319, 226] width 59 height 59
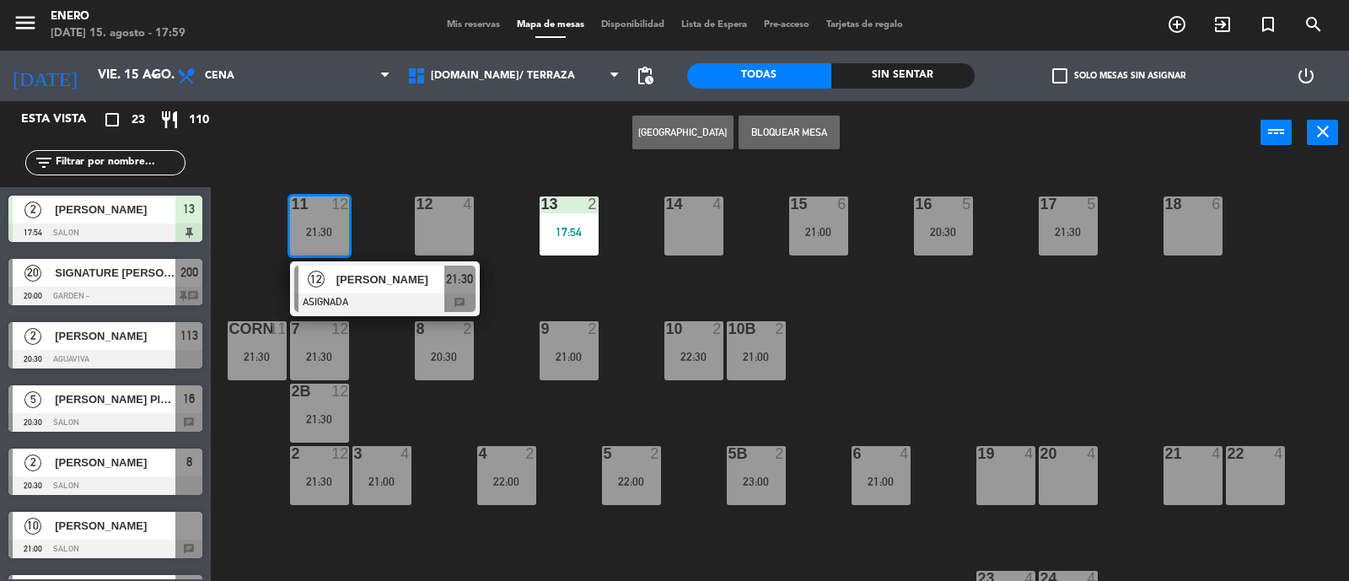
click at [616, 303] on div "14 4 12 4 11 12 21:30 12 [PERSON_NAME] ASIGNADA 21:30 chat 17 5 21:30 15 6 21:0…" at bounding box center [786, 374] width 1125 height 417
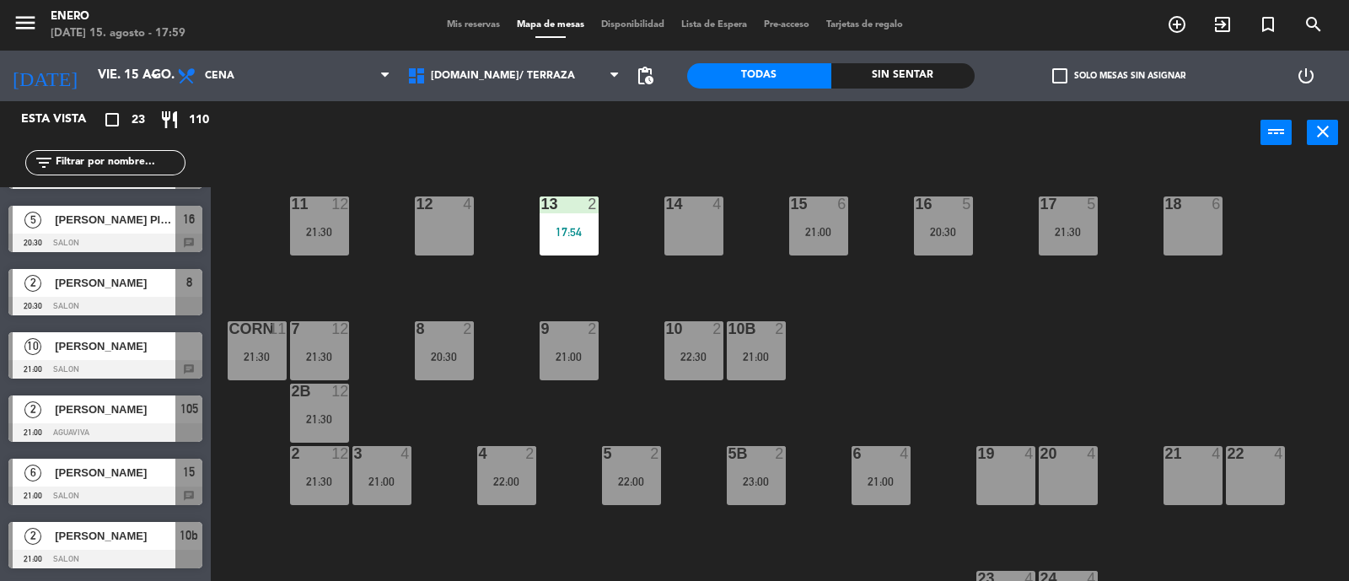
scroll to position [210, 0]
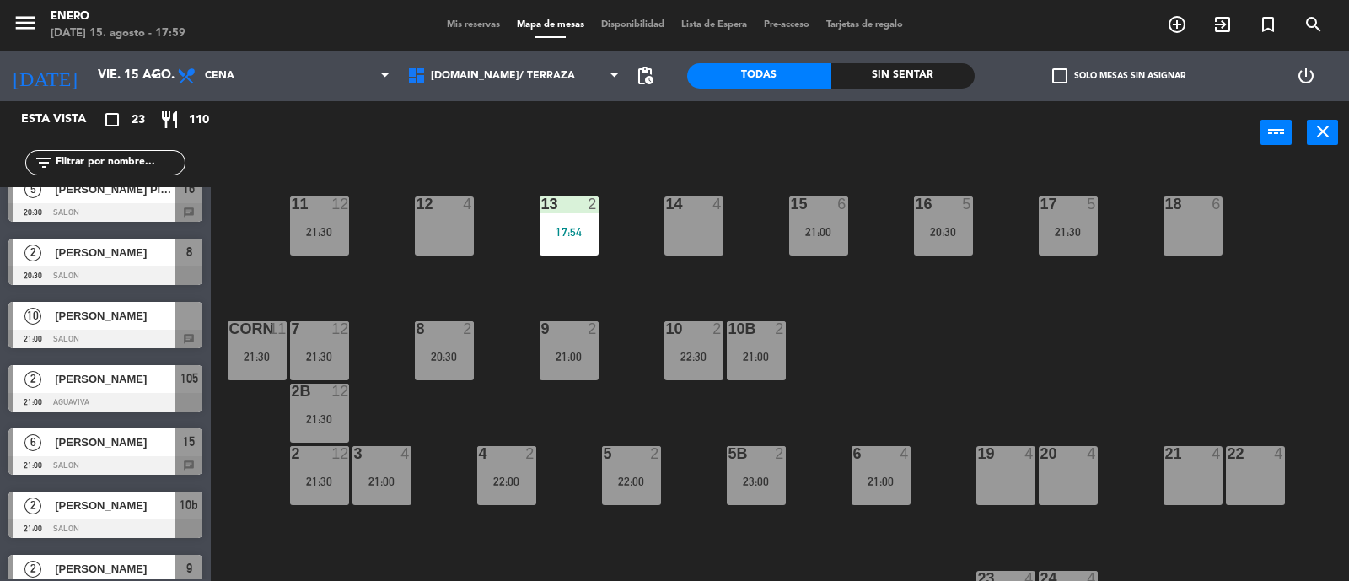
click at [108, 323] on span "[PERSON_NAME]" at bounding box center [115, 316] width 121 height 18
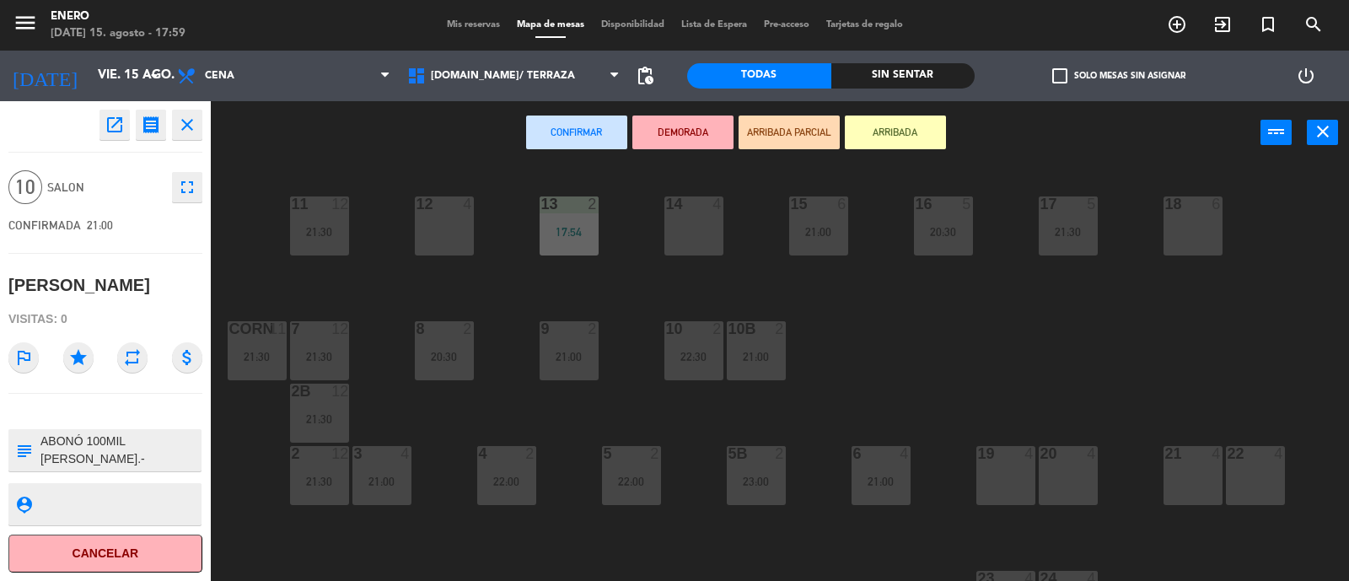
click at [452, 246] on div "12 4" at bounding box center [444, 226] width 59 height 59
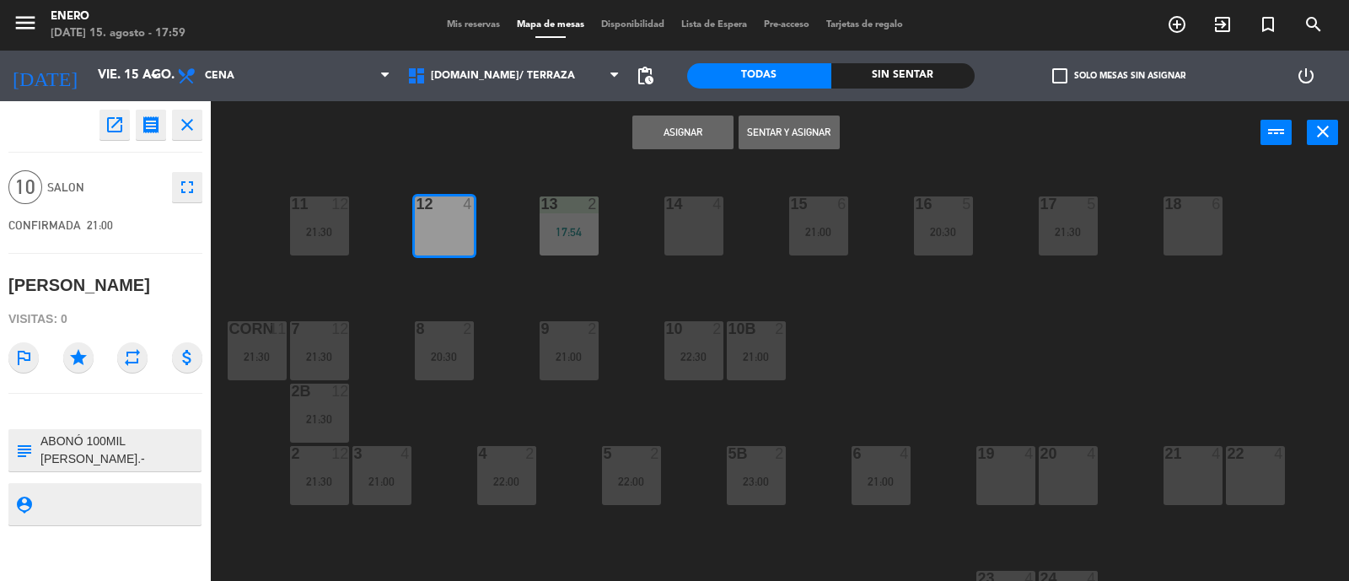
click at [690, 138] on button "Asignar" at bounding box center [683, 133] width 101 height 34
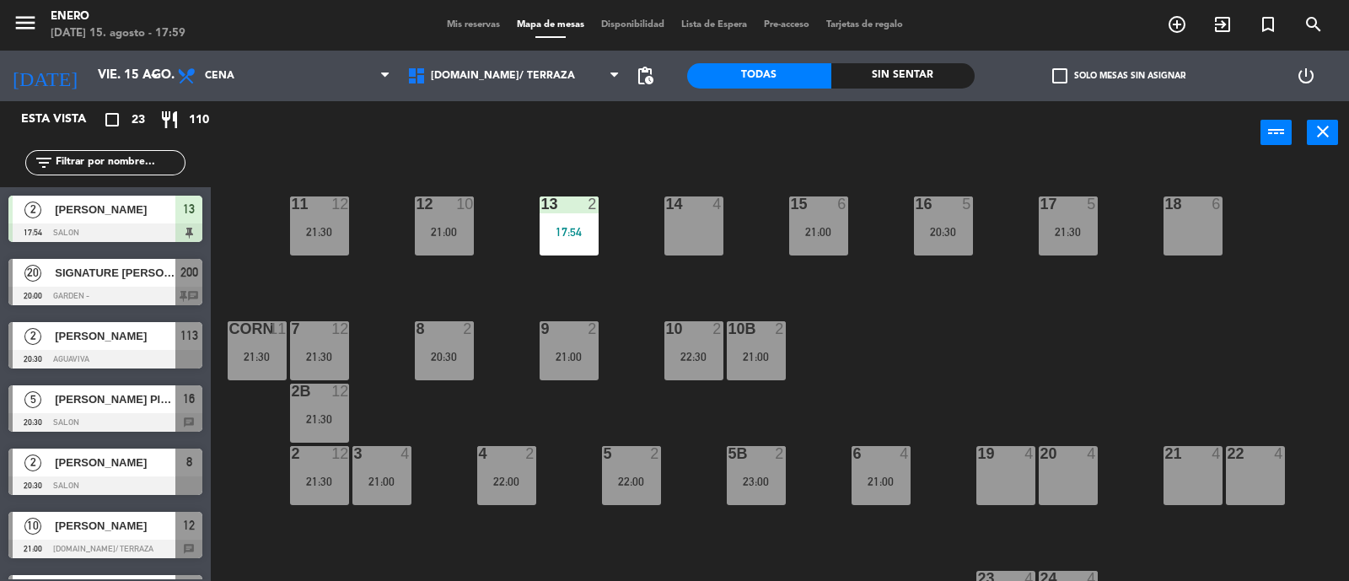
drag, startPoint x: 426, startPoint y: 284, endPoint x: 310, endPoint y: 272, distance: 116.2
click at [415, 299] on div "14 4 12 10 21:00 11 12 21:30 17 5 21:30 15 6 21:00 16 5 20:30 13 2 17:54 18 6 1…" at bounding box center [786, 374] width 1125 height 417
click at [146, 158] on input "text" at bounding box center [119, 163] width 131 height 19
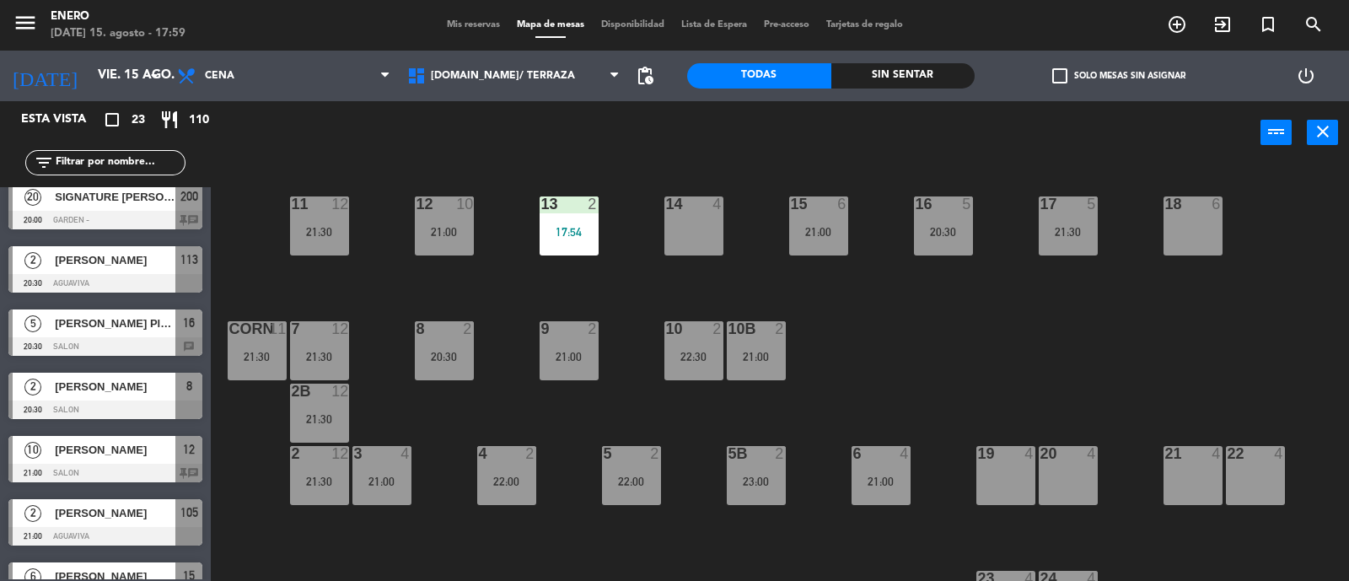
scroll to position [105, 0]
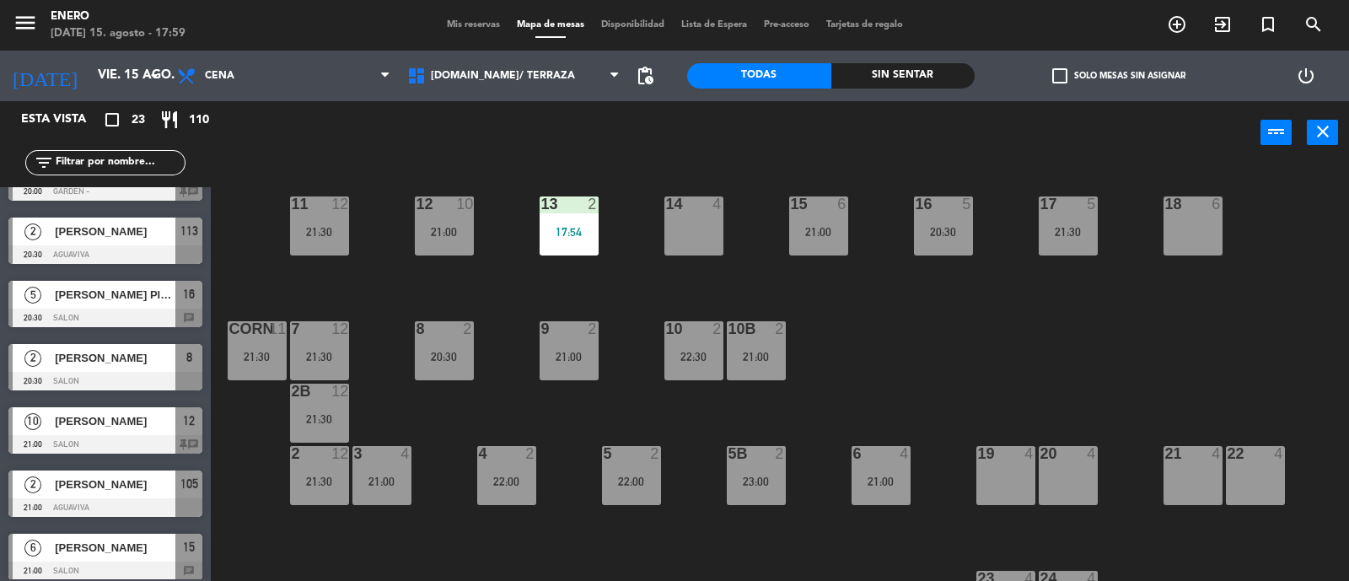
click at [262, 508] on div "14 4 12 10 21:00 11 12 21:30 17 5 21:30 15 6 21:00 16 5 20:30 13 2 17:54 18 6 1…" at bounding box center [786, 374] width 1125 height 417
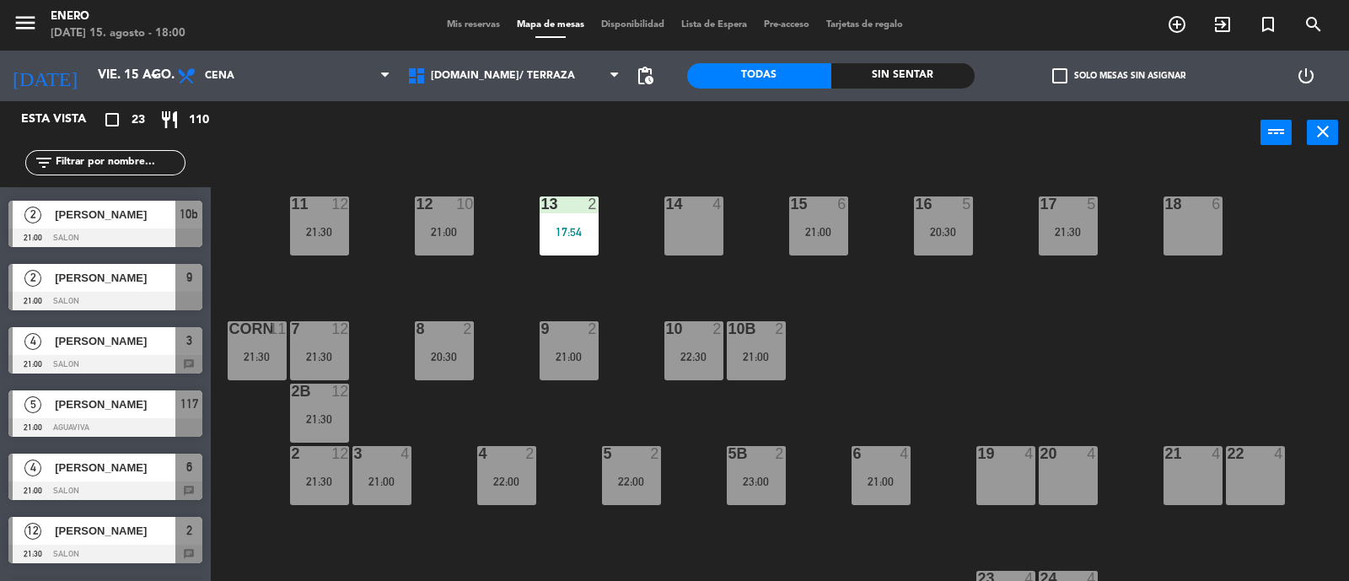
scroll to position [527, 0]
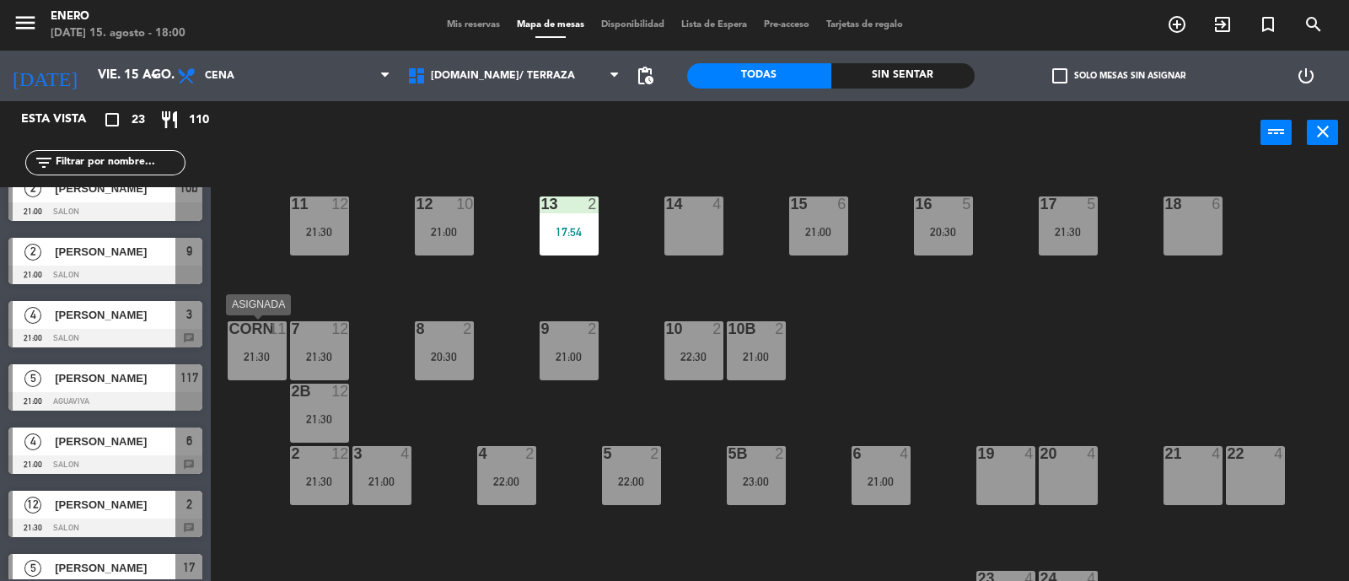
click at [280, 359] on div "21:30" at bounding box center [257, 357] width 59 height 12
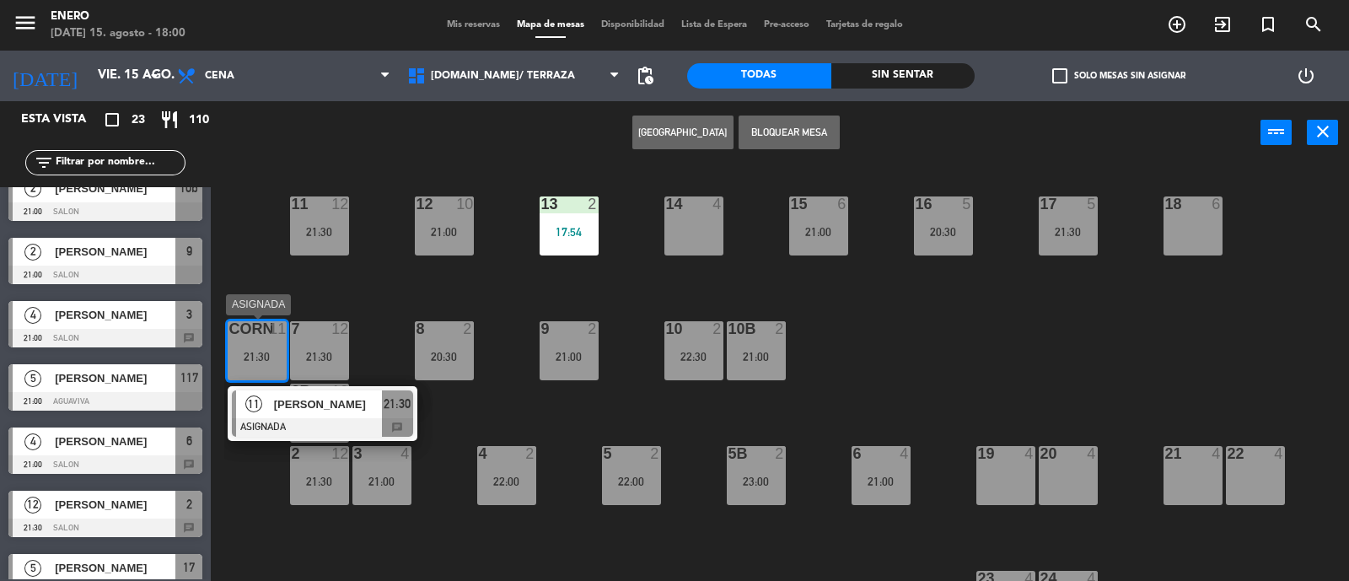
click at [377, 417] on div "11 [PERSON_NAME] ASIGNADA 21:30 chat" at bounding box center [322, 413] width 215 height 55
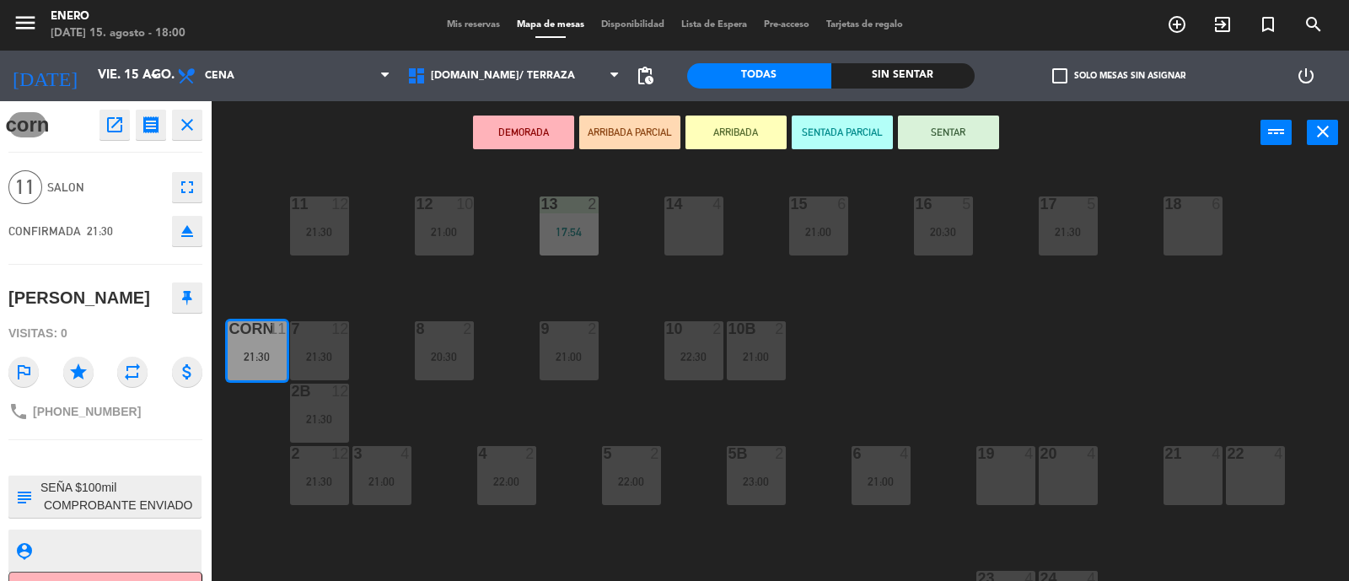
click at [191, 240] on icon "eject" at bounding box center [187, 231] width 20 height 20
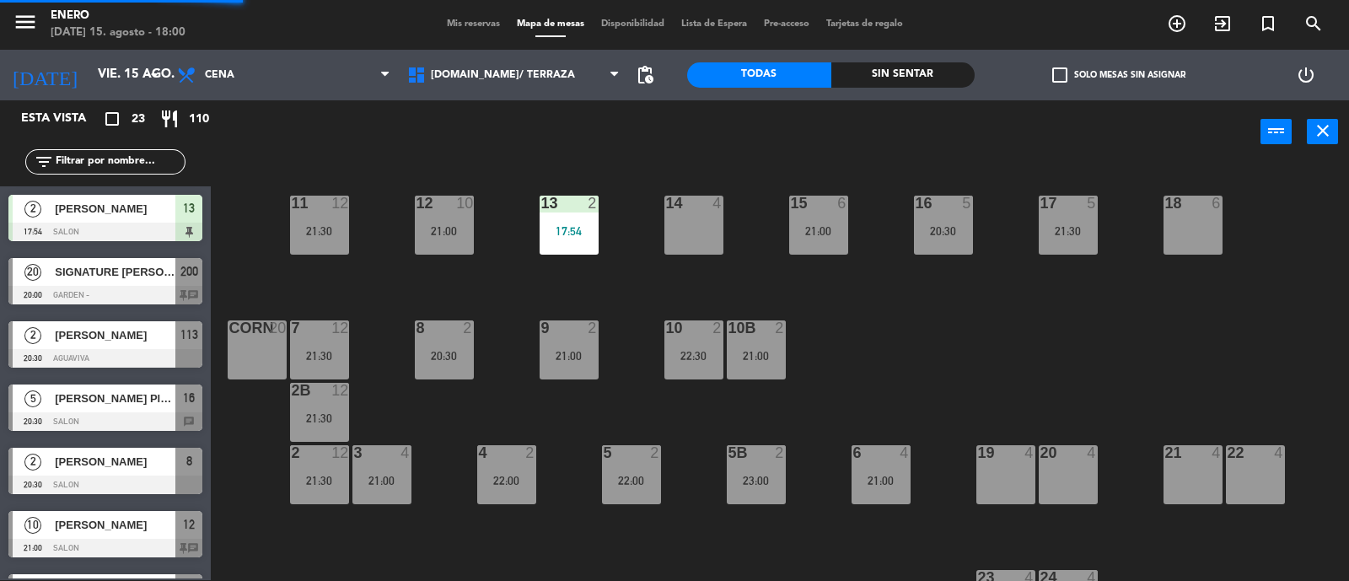
scroll to position [10, 0]
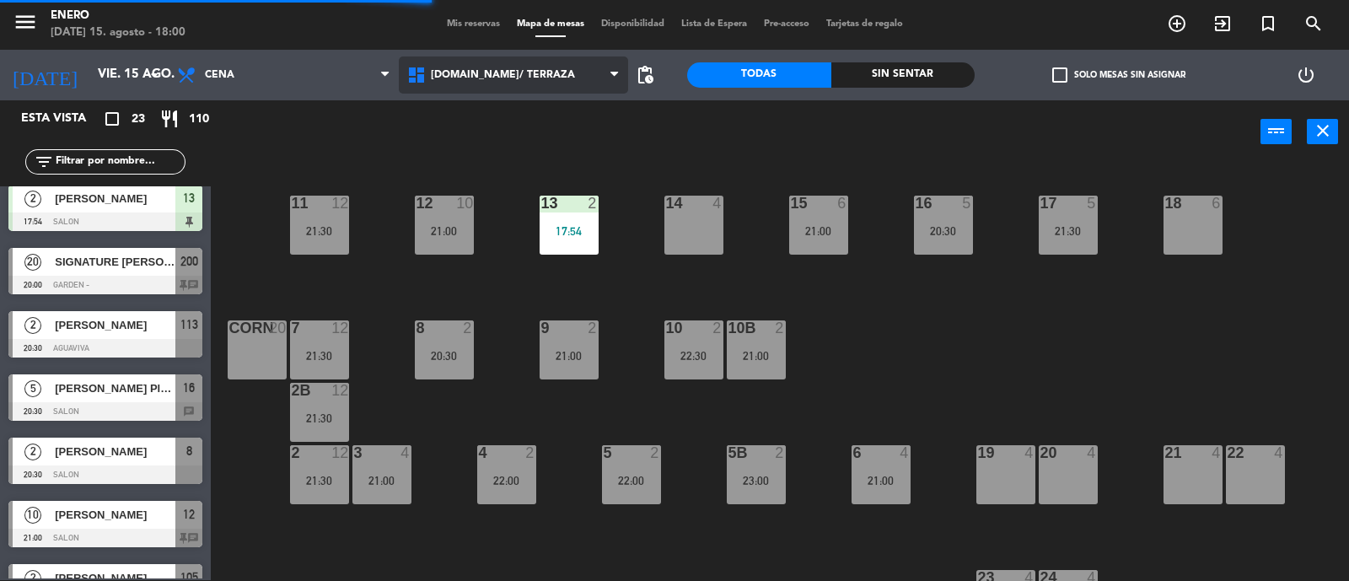
click at [466, 78] on span "[DOMAIN_NAME]/ TERRAZA" at bounding box center [503, 75] width 144 height 12
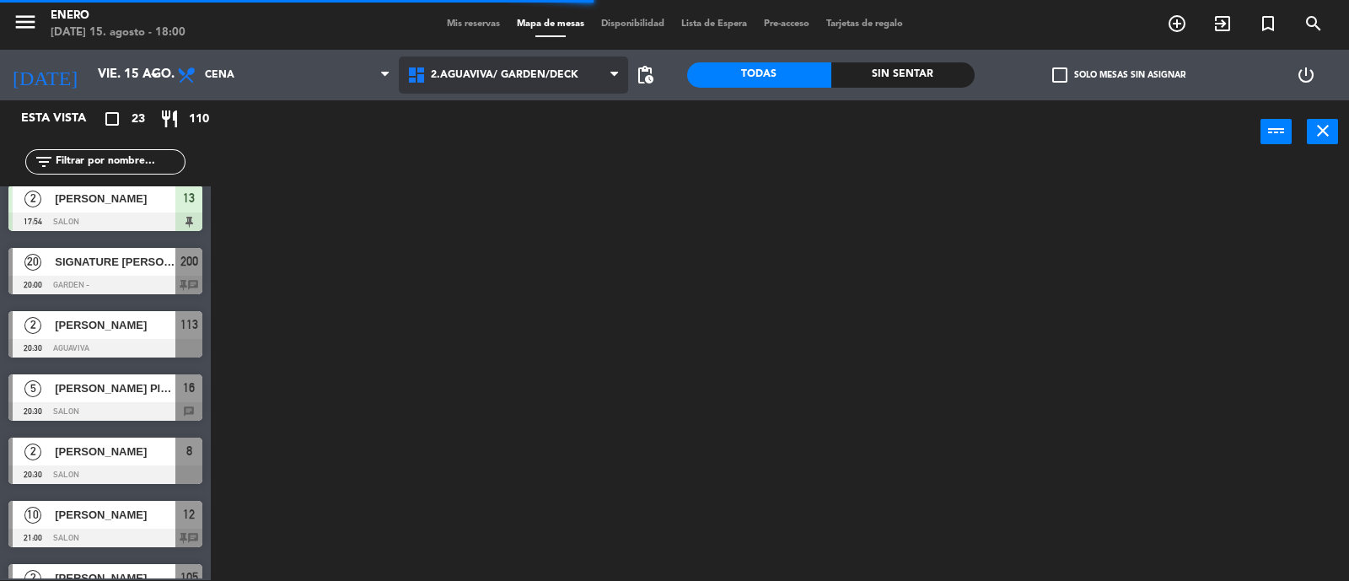
click at [462, 150] on ng-component "menu Enero [DATE] 15. agosto - 18:00 Mis reservas Mapa de mesas Disponibilidad …" at bounding box center [674, 290] width 1349 height 583
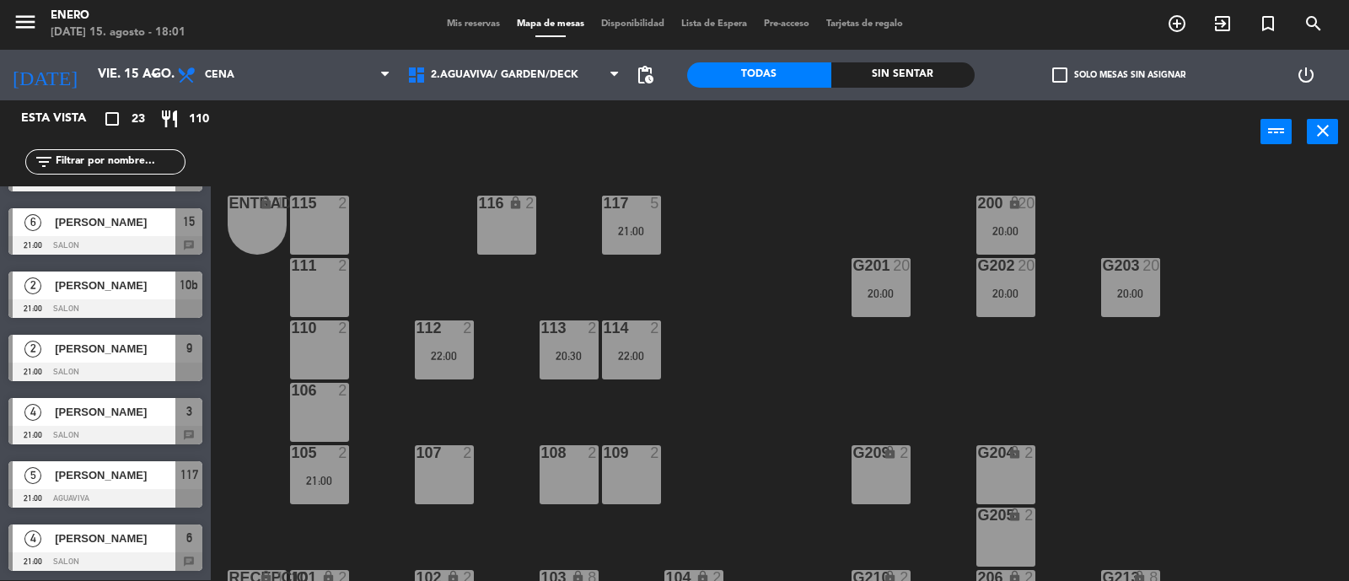
scroll to position [0, 0]
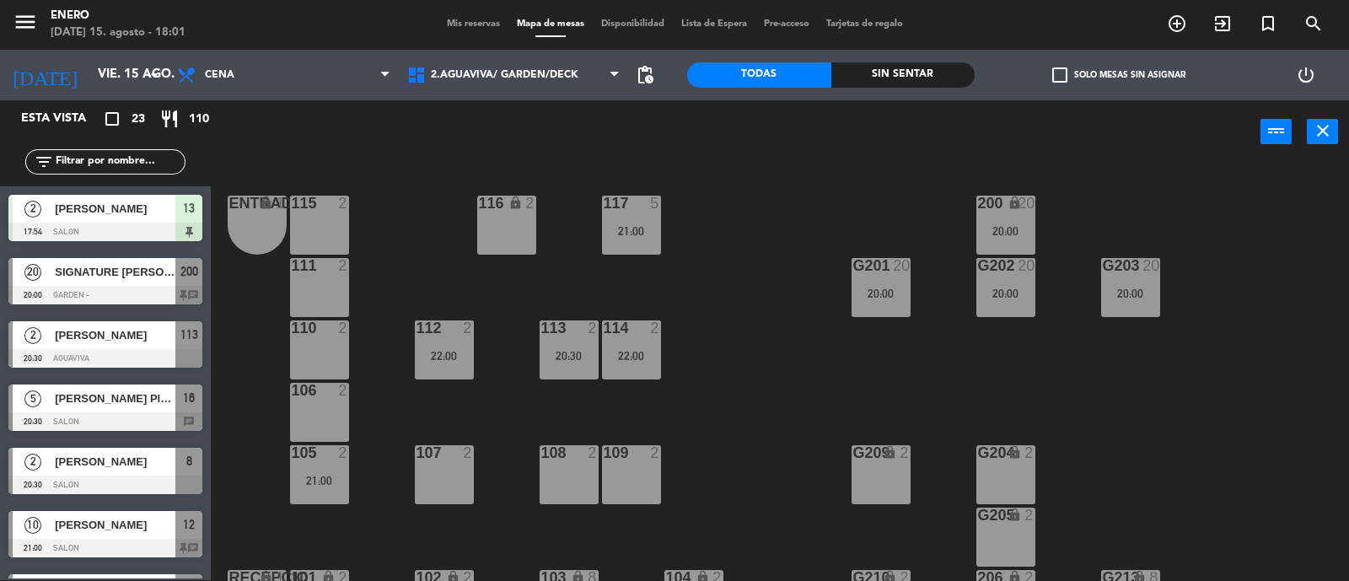
click at [149, 156] on input "text" at bounding box center [119, 162] width 131 height 19
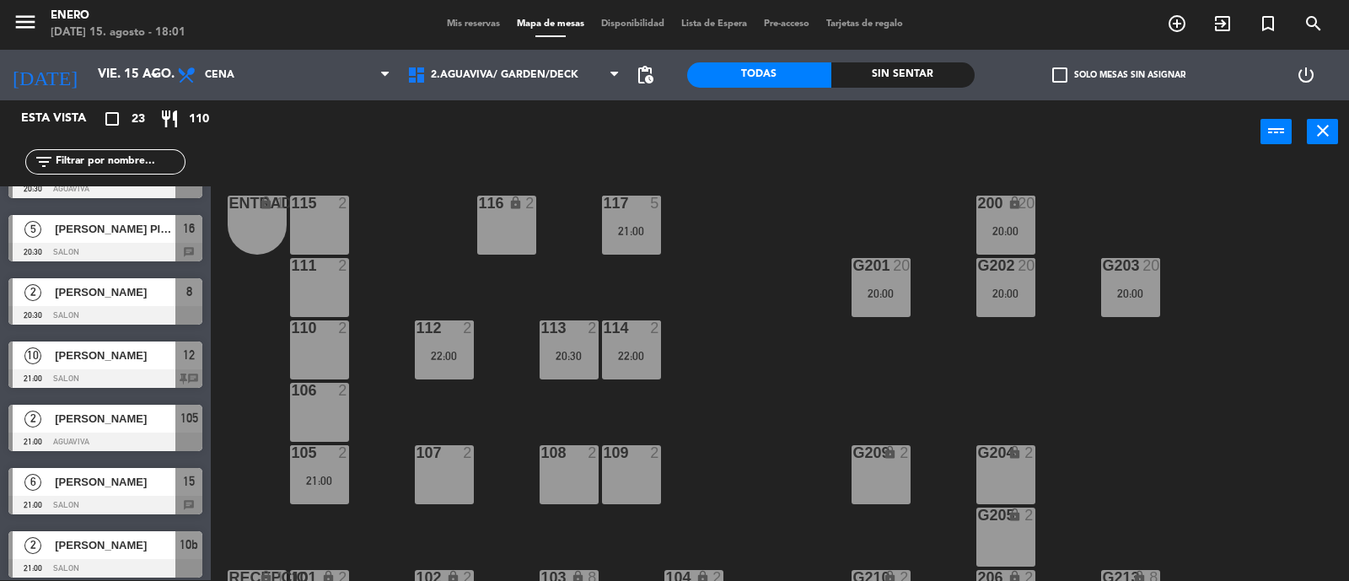
scroll to position [210, 0]
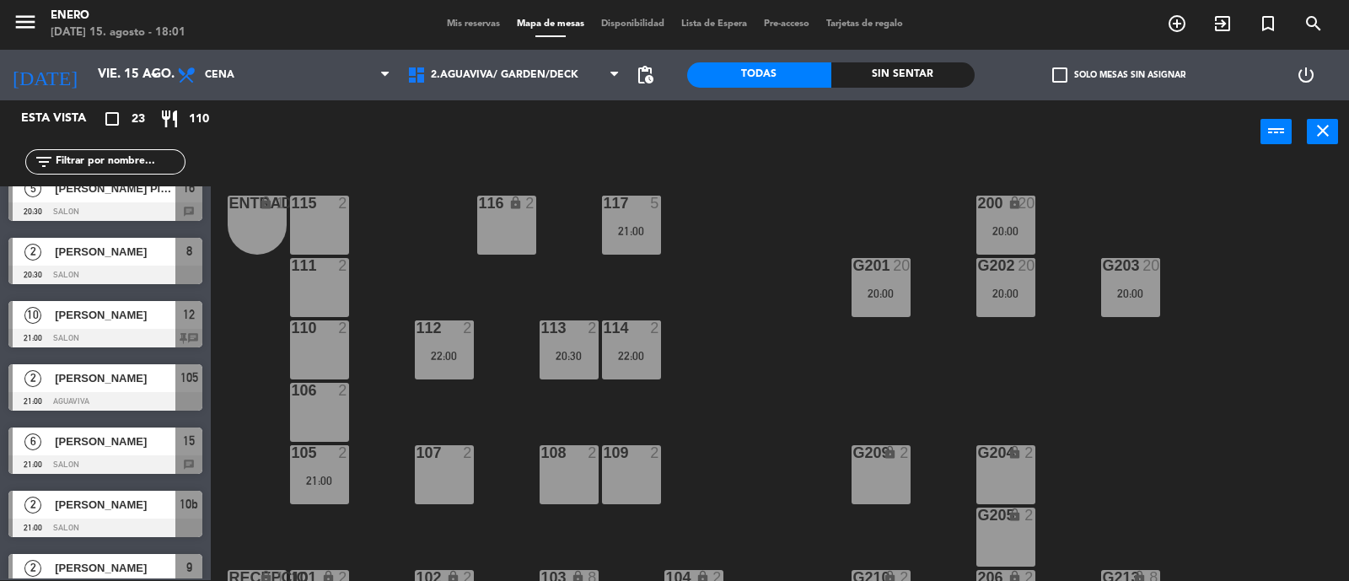
drag, startPoint x: 240, startPoint y: 457, endPoint x: 230, endPoint y: 457, distance: 10.1
click at [236, 457] on div "Entrada lock 1 116 lock 2 117 5 21:00 115 2 200 lock 20 20:00 111 2 G201 20 20:…" at bounding box center [786, 373] width 1125 height 417
click at [120, 166] on input "text" at bounding box center [119, 162] width 131 height 19
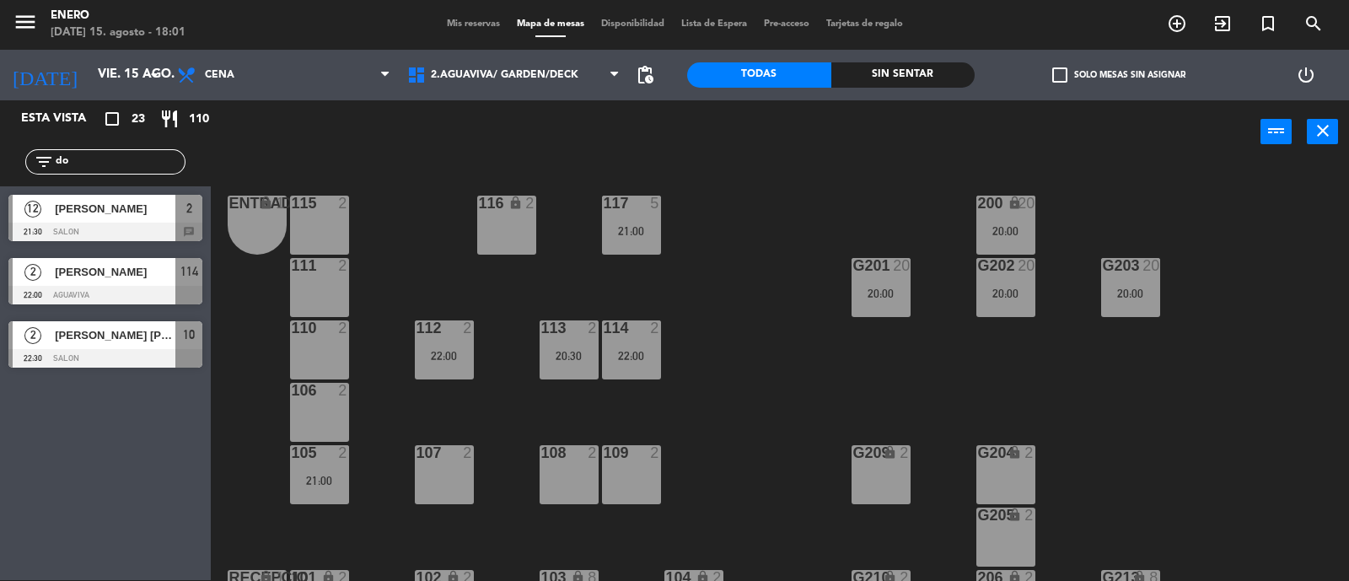
type input "d"
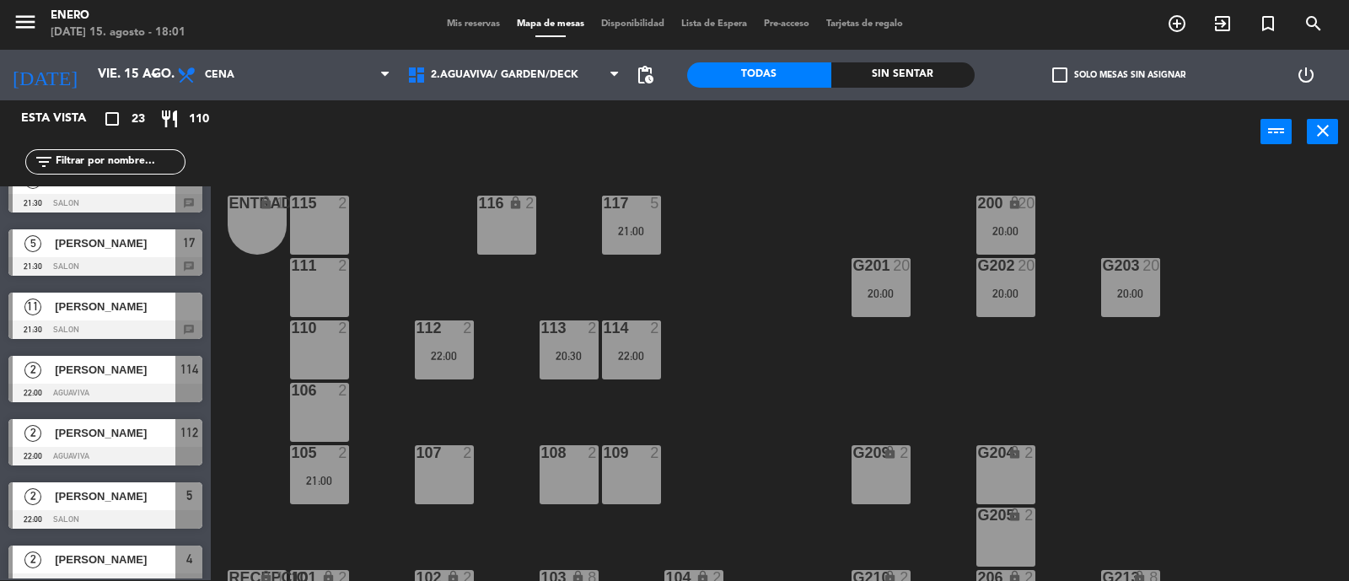
scroll to position [746, 0]
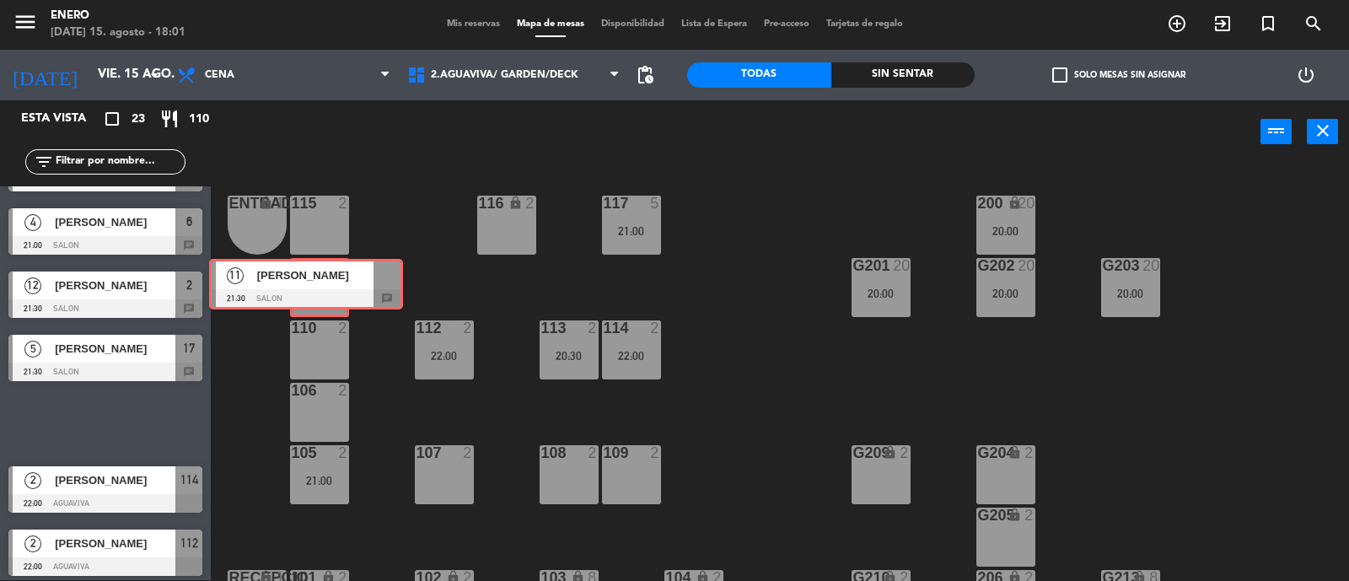
drag, startPoint x: 135, startPoint y: 428, endPoint x: 336, endPoint y: 289, distance: 243.8
click at [336, 289] on div "Esta vista crop_square 23 restaurant 110 filter_list 2 [PERSON_NAME] 17:54 SALO…" at bounding box center [674, 341] width 1349 height 482
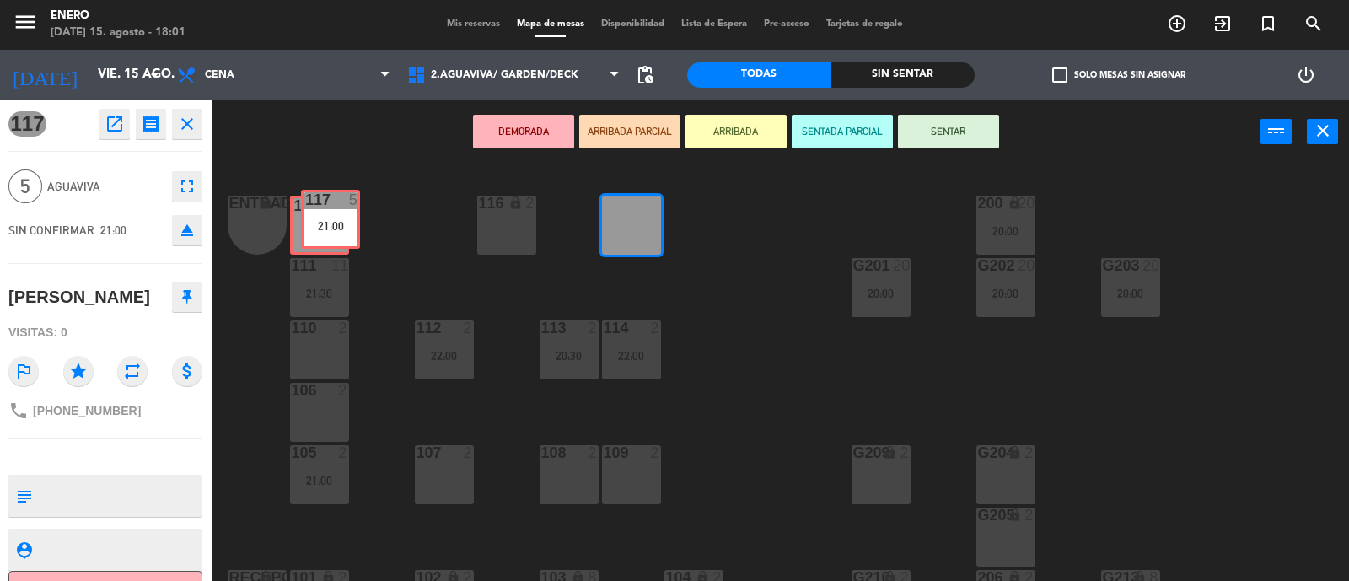
drag, startPoint x: 639, startPoint y: 218, endPoint x: 338, endPoint y: 213, distance: 301.1
click at [338, 213] on div "Entrada lock 1 116 lock 2 117 5 21:00 117 5 21:00 115 2 200 lock 20 20:00 111 1…" at bounding box center [786, 373] width 1125 height 417
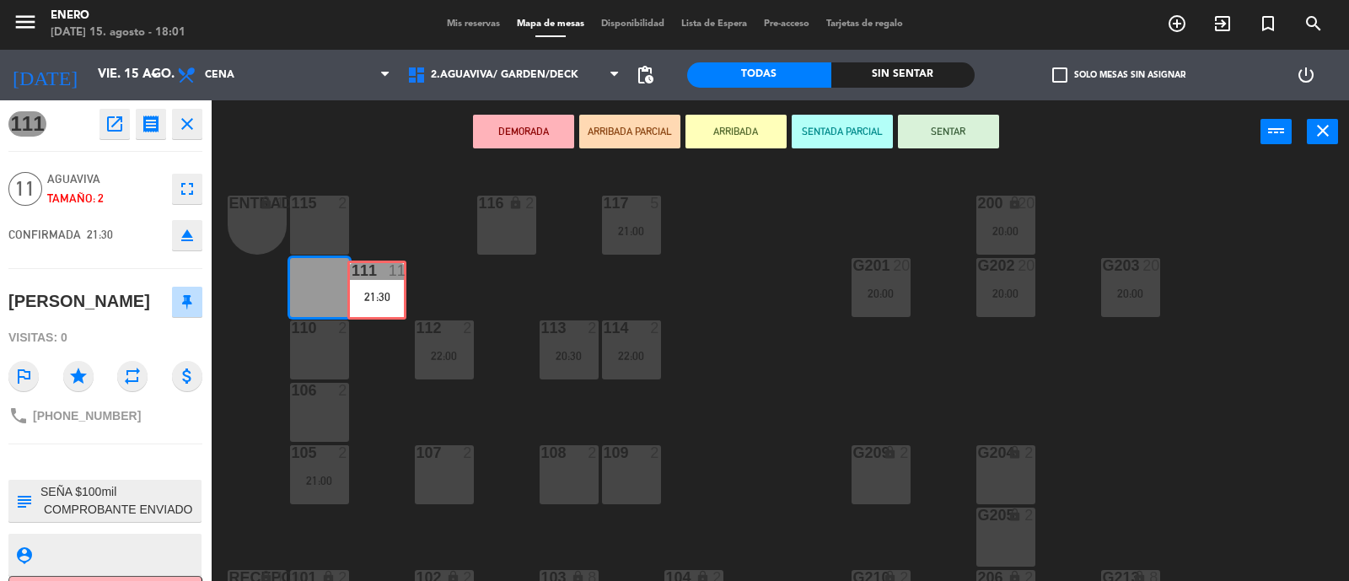
click at [321, 293] on div "111 11 21:30 111 11 21:30" at bounding box center [319, 287] width 59 height 59
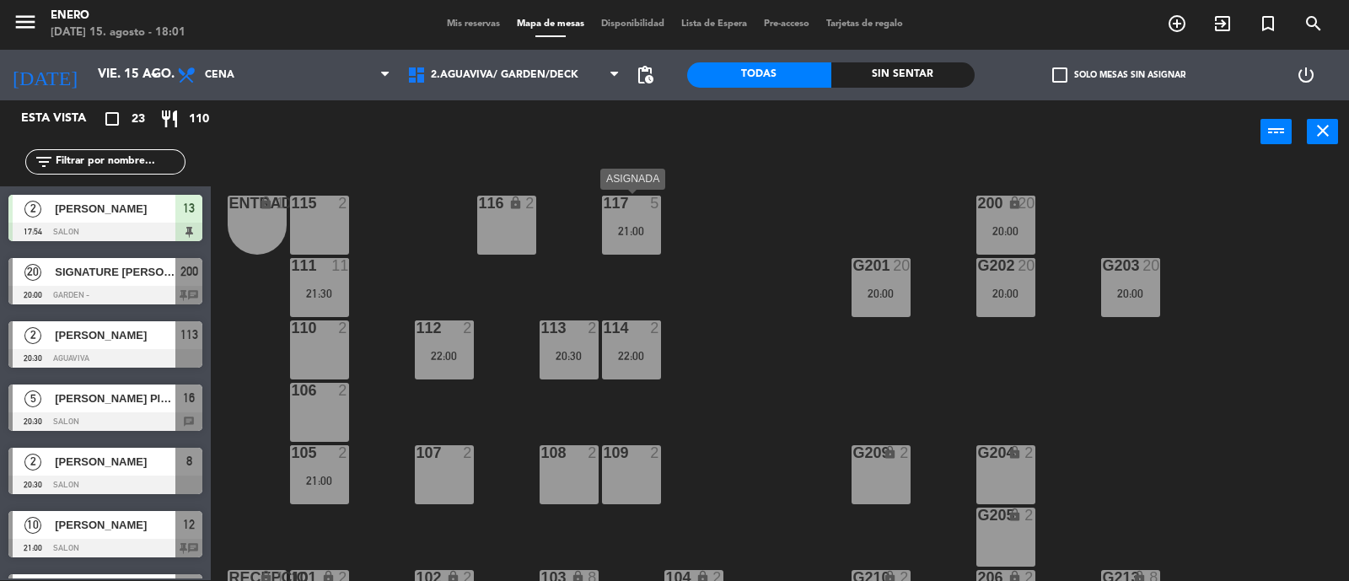
drag, startPoint x: 647, startPoint y: 225, endPoint x: 541, endPoint y: 263, distance: 112.8
click at [641, 231] on div "117 5 21:00" at bounding box center [631, 225] width 59 height 59
click at [337, 283] on div "111 11 21:30" at bounding box center [319, 287] width 59 height 59
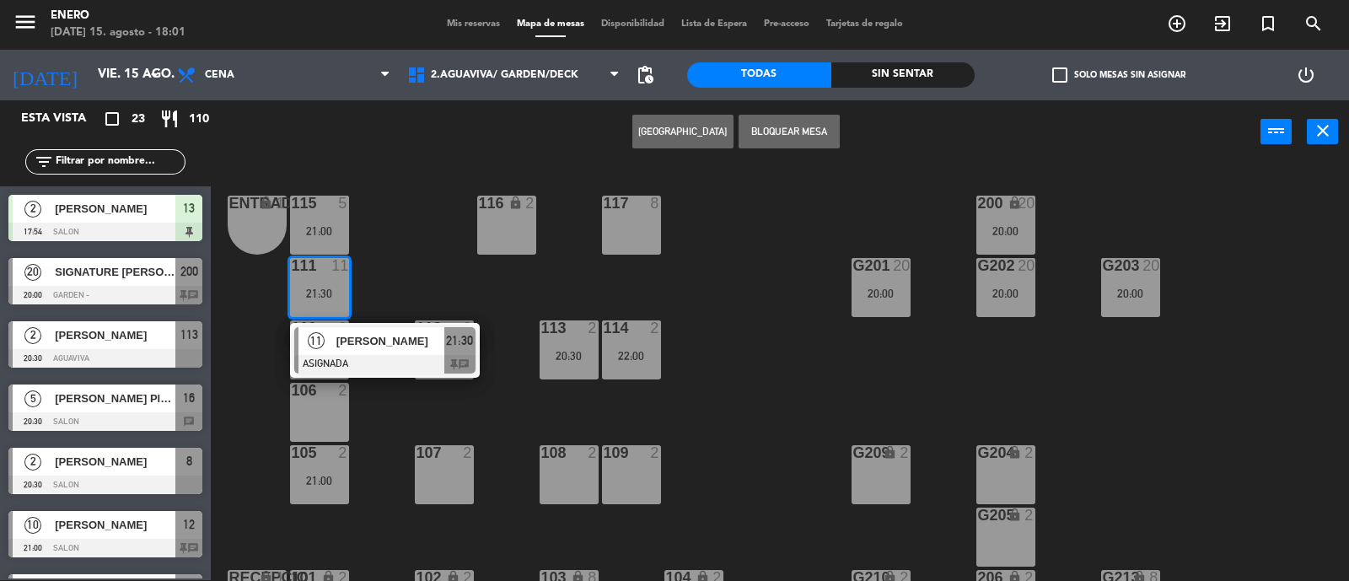
click at [622, 219] on div "117 8" at bounding box center [631, 225] width 59 height 59
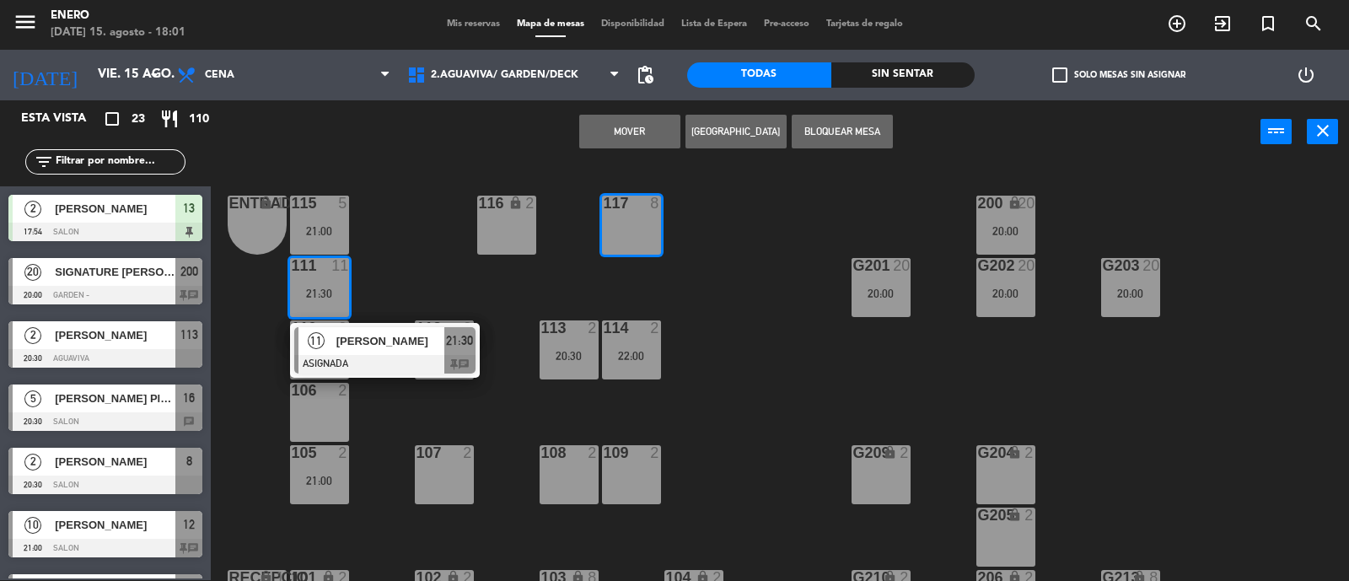
click at [612, 129] on button "Mover" at bounding box center [629, 132] width 101 height 34
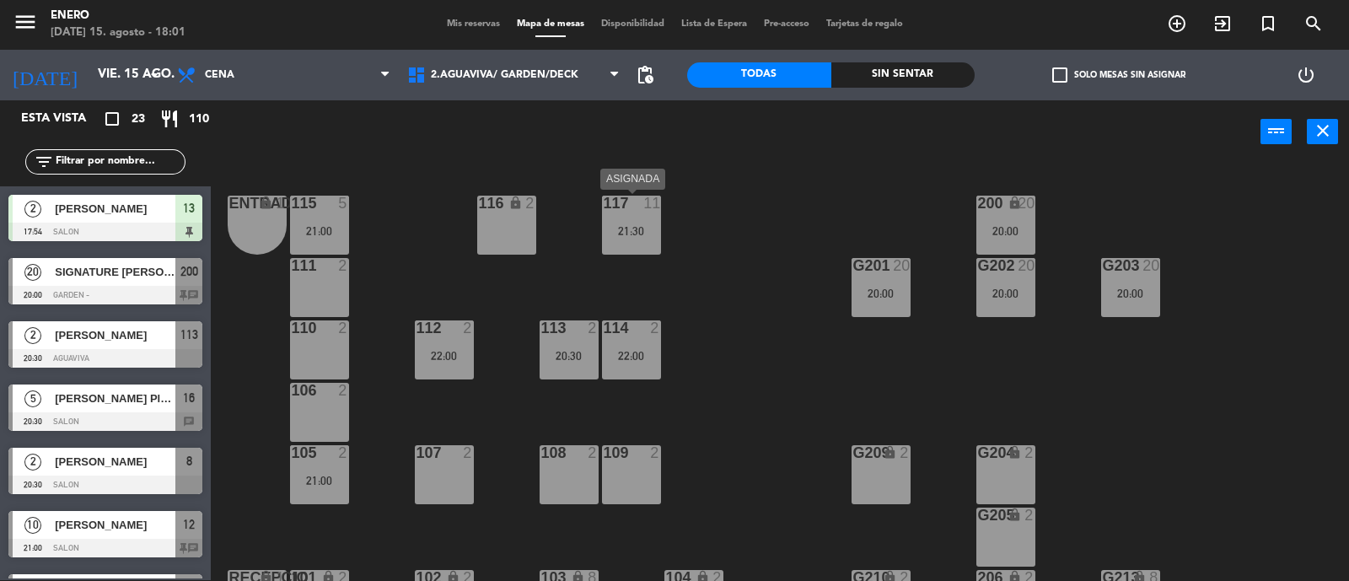
click at [624, 234] on div "21:30" at bounding box center [631, 231] width 59 height 12
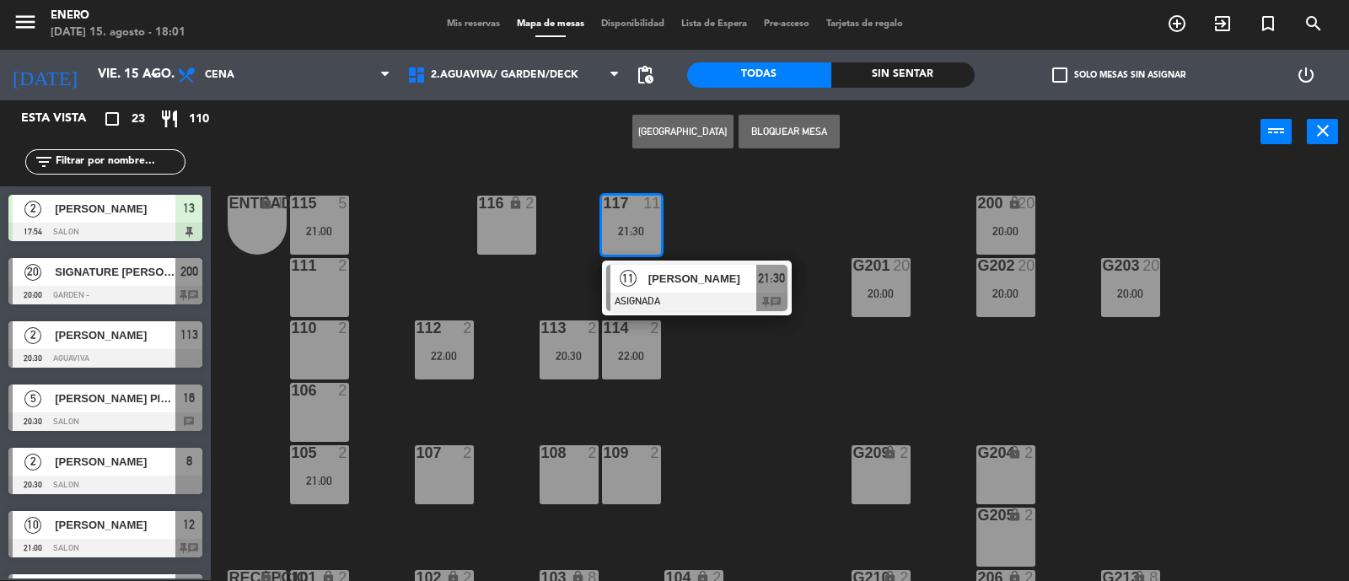
click at [563, 259] on div "Entrada lock 1 116 lock 2 117 11 21:30 11 [PERSON_NAME] ASIGNADA 21:30 chat 115…" at bounding box center [786, 373] width 1125 height 417
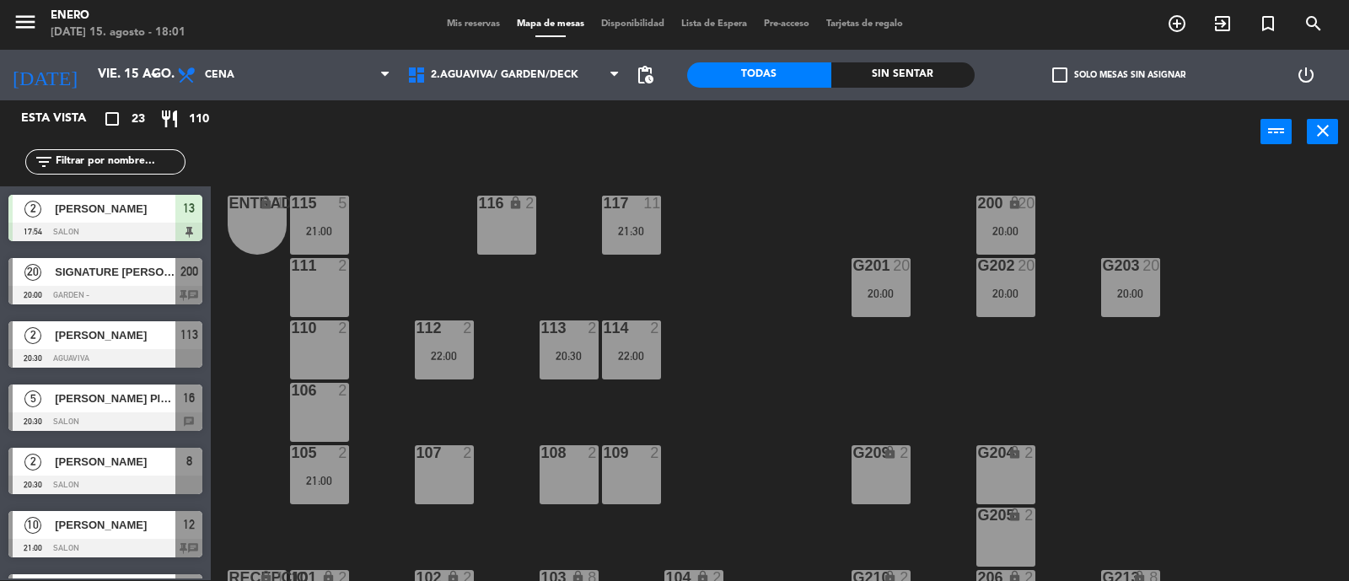
click at [471, 14] on div "menu Enero [DATE] 15. agosto - 18:01 Mis reservas Mapa de mesas Disponibilidad …" at bounding box center [674, 24] width 1349 height 51
click at [447, 86] on span "2.AGUAVIVA/ GARDEN/DECK" at bounding box center [514, 75] width 230 height 37
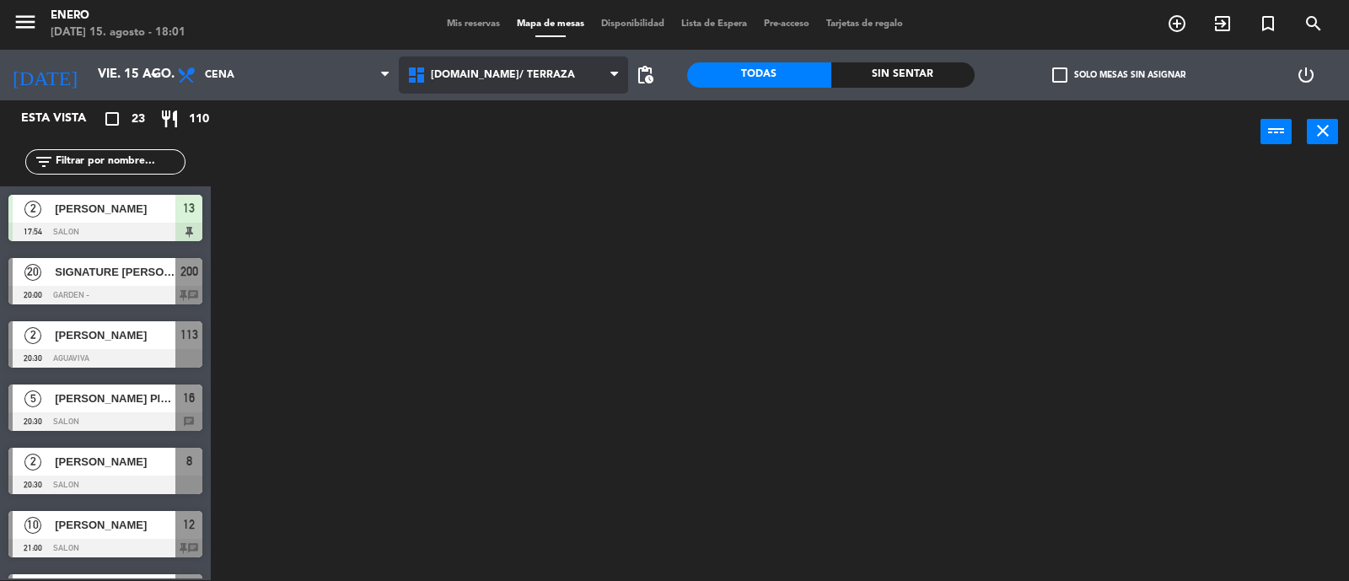
click at [480, 110] on ng-component "menu Enero [DATE] 15. agosto - 18:01 Mis reservas Mapa de mesas Disponibilidad …" at bounding box center [674, 290] width 1349 height 583
click at [108, 154] on input "text" at bounding box center [119, 162] width 131 height 19
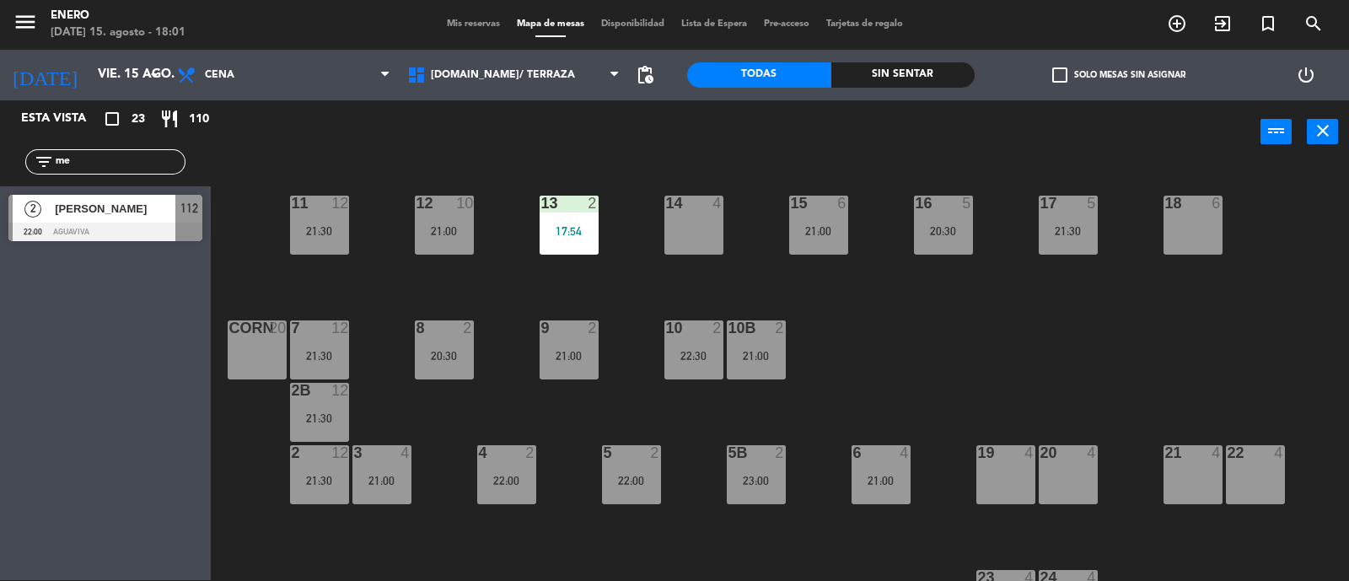
type input "m"
type input "dolor"
drag, startPoint x: 110, startPoint y: 323, endPoint x: 119, endPoint y: 277, distance: 47.1
click at [108, 325] on div "Esta vista crop_square 23 restaurant 110 filter_list dolor 12 [PERSON_NAME] 21:…" at bounding box center [105, 340] width 211 height 480
drag, startPoint x: 158, startPoint y: 183, endPoint x: 162, endPoint y: 198, distance: 15.8
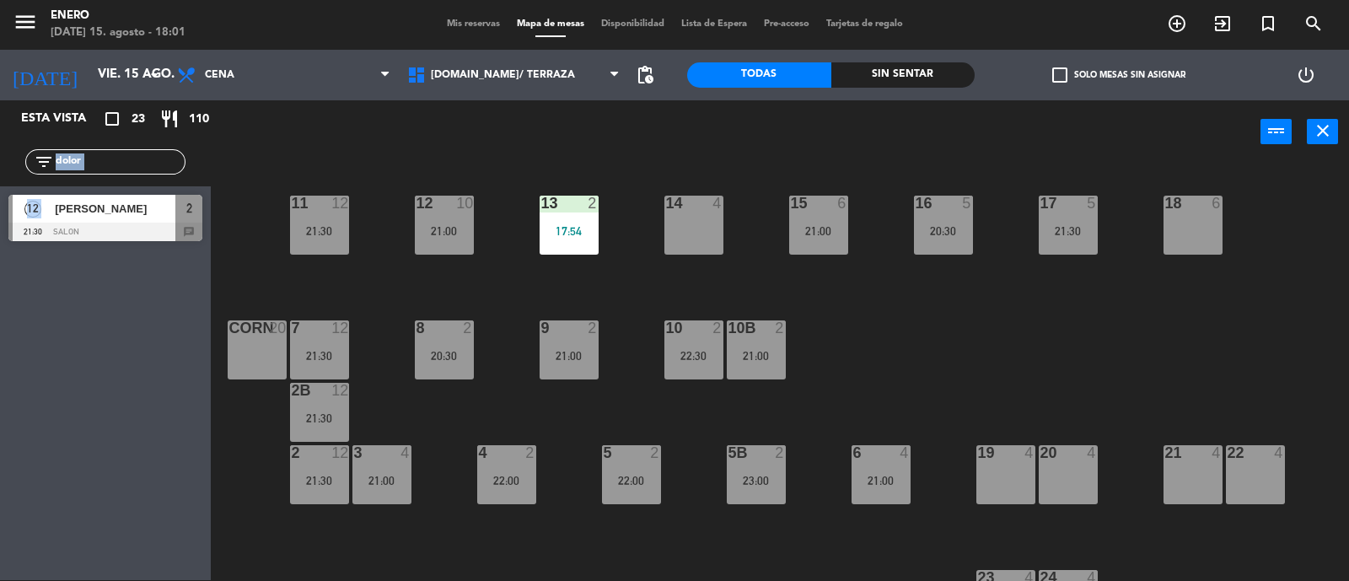
click at [162, 191] on div "Esta vista crop_square 23 restaurant 110 filter_list dolor 12 [PERSON_NAME] 21:…" at bounding box center [105, 174] width 211 height 149
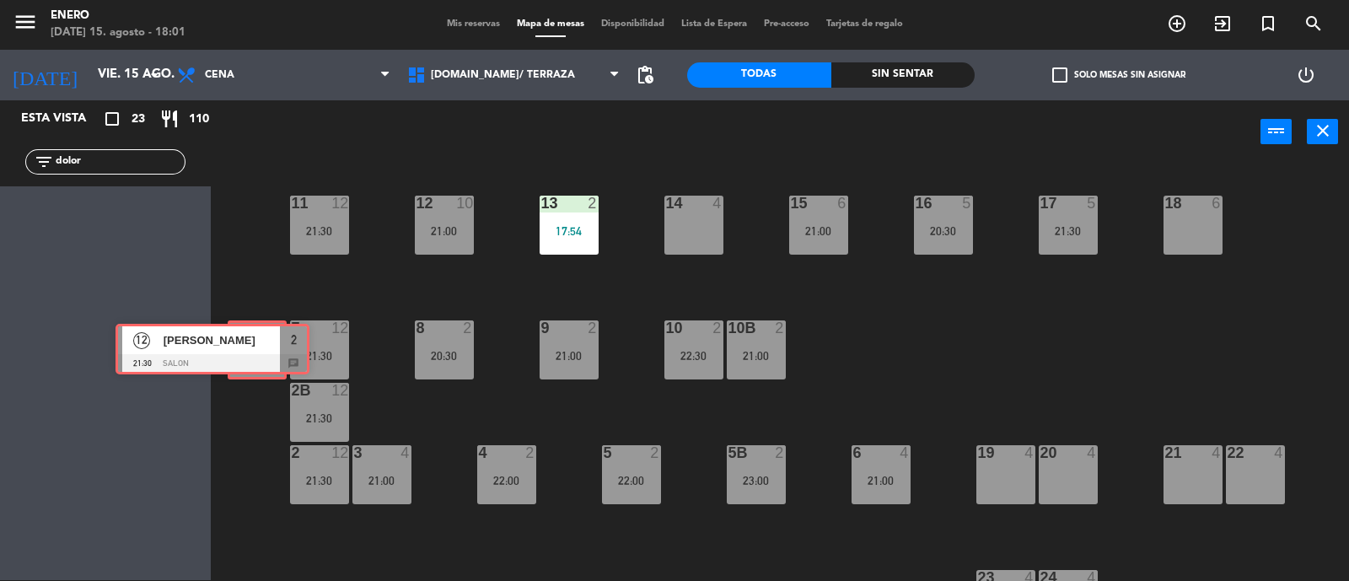
drag, startPoint x: 162, startPoint y: 214, endPoint x: 274, endPoint y: 352, distance: 177.4
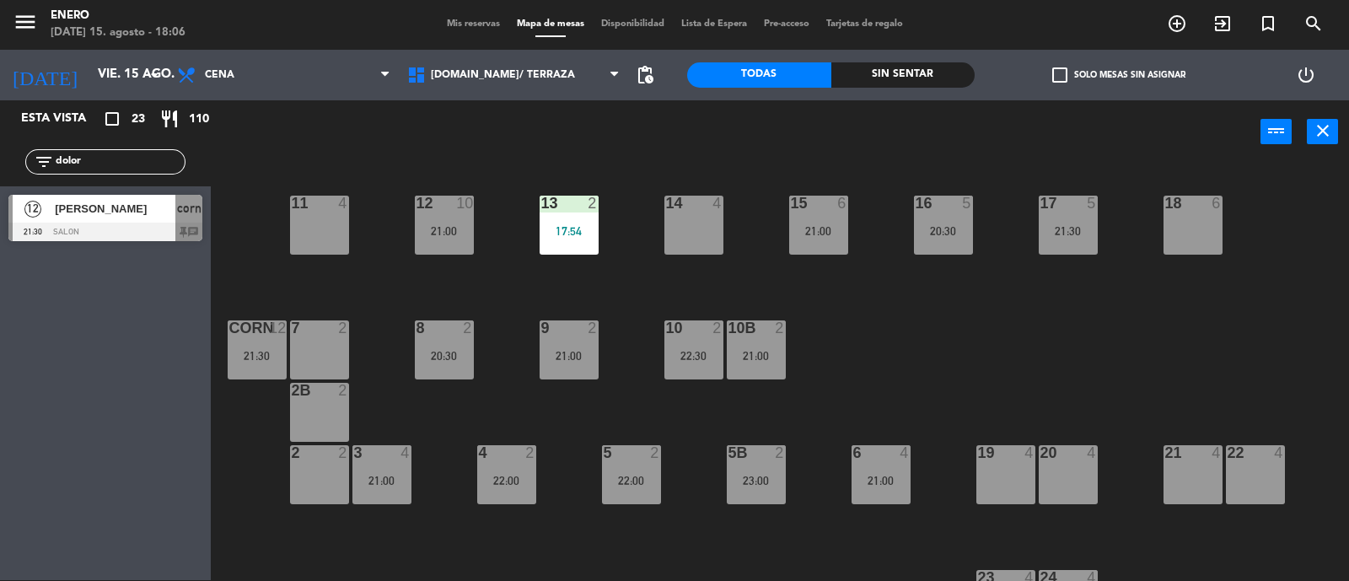
click at [455, 13] on div "menu Enero [DATE] 15. agosto - 18:06 Mis reservas Mapa de mesas Disponibilidad …" at bounding box center [674, 24] width 1349 height 51
click at [467, 18] on div "Mis reservas Mapa de mesas Disponibilidad Lista de Espera Pre-acceso Tarjetas d…" at bounding box center [675, 24] width 473 height 15
click at [477, 27] on span "Mis reservas" at bounding box center [474, 23] width 70 height 9
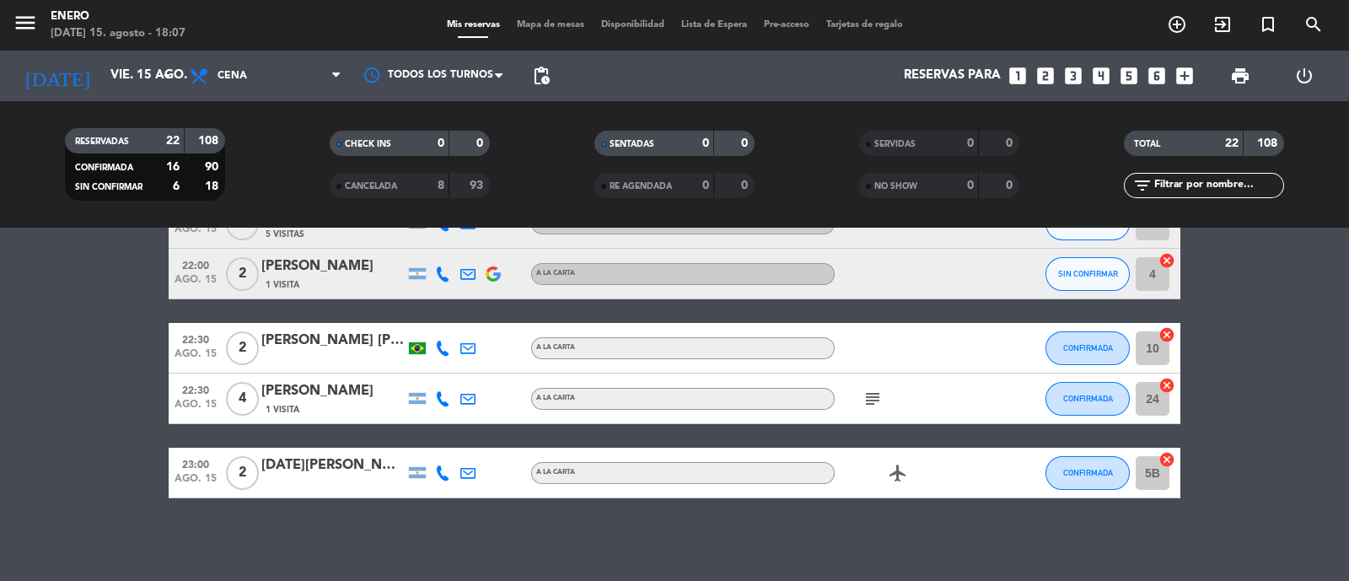
scroll to position [1063, 0]
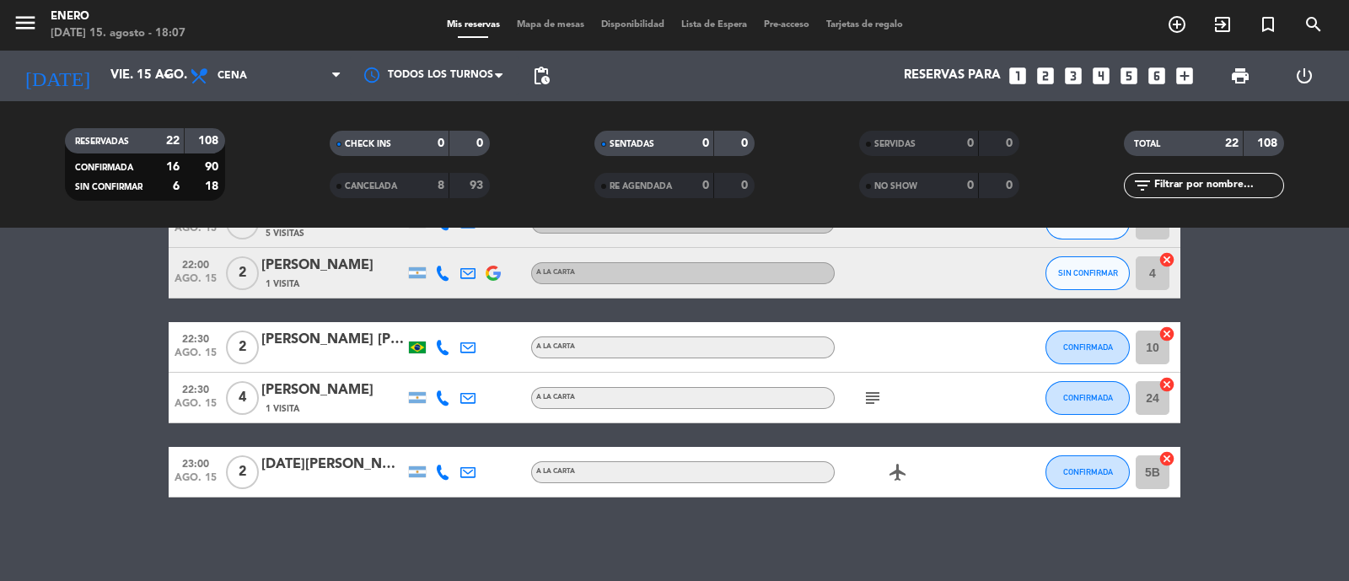
drag, startPoint x: 34, startPoint y: 480, endPoint x: 46, endPoint y: 476, distance: 13.3
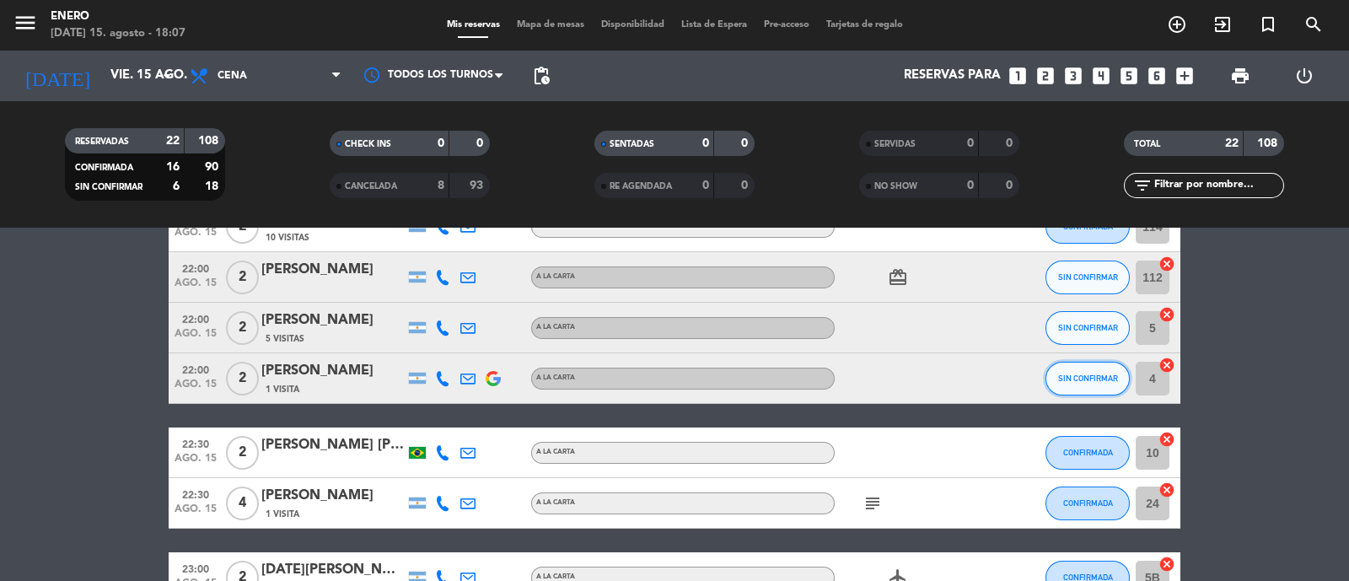
click at [1110, 374] on span "SIN CONFIRMAR" at bounding box center [1088, 378] width 60 height 9
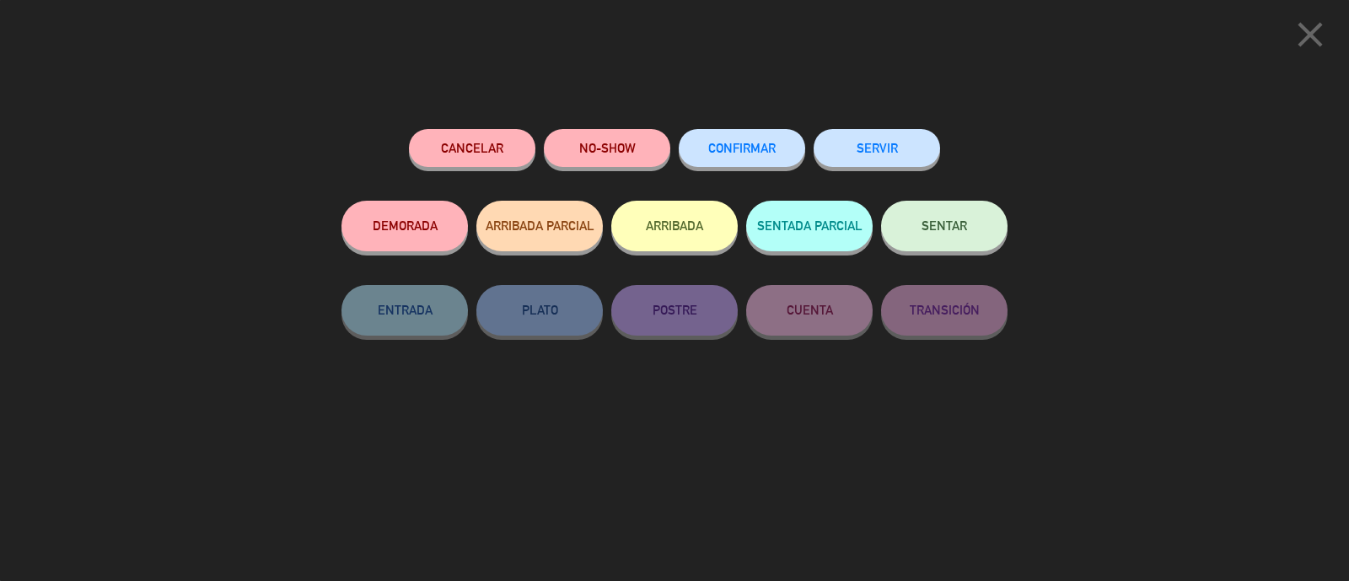
click at [1312, 28] on icon "close" at bounding box center [1311, 34] width 42 height 42
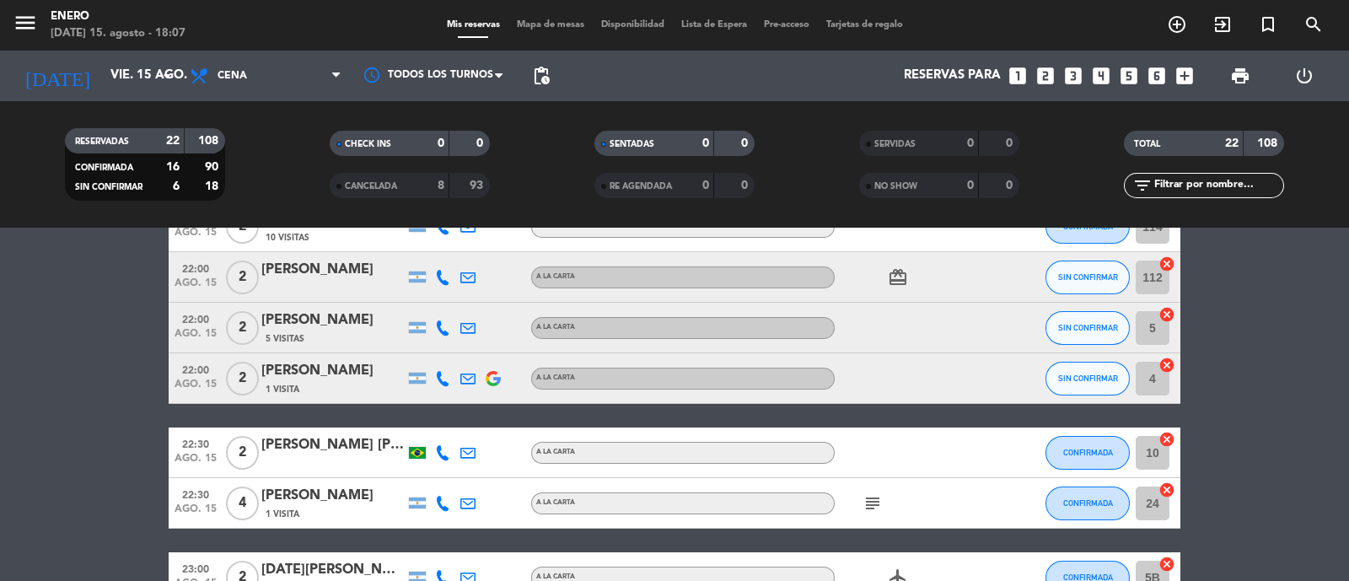
click at [441, 377] on icon at bounding box center [442, 378] width 15 height 15
click at [438, 339] on div "[PHONE_NUMBER]" at bounding box center [446, 333] width 110 height 18
click at [447, 351] on span "content_paste" at bounding box center [451, 350] width 13 height 13
copy div "1"
click at [186, 374] on span "22:00" at bounding box center [196, 368] width 42 height 19
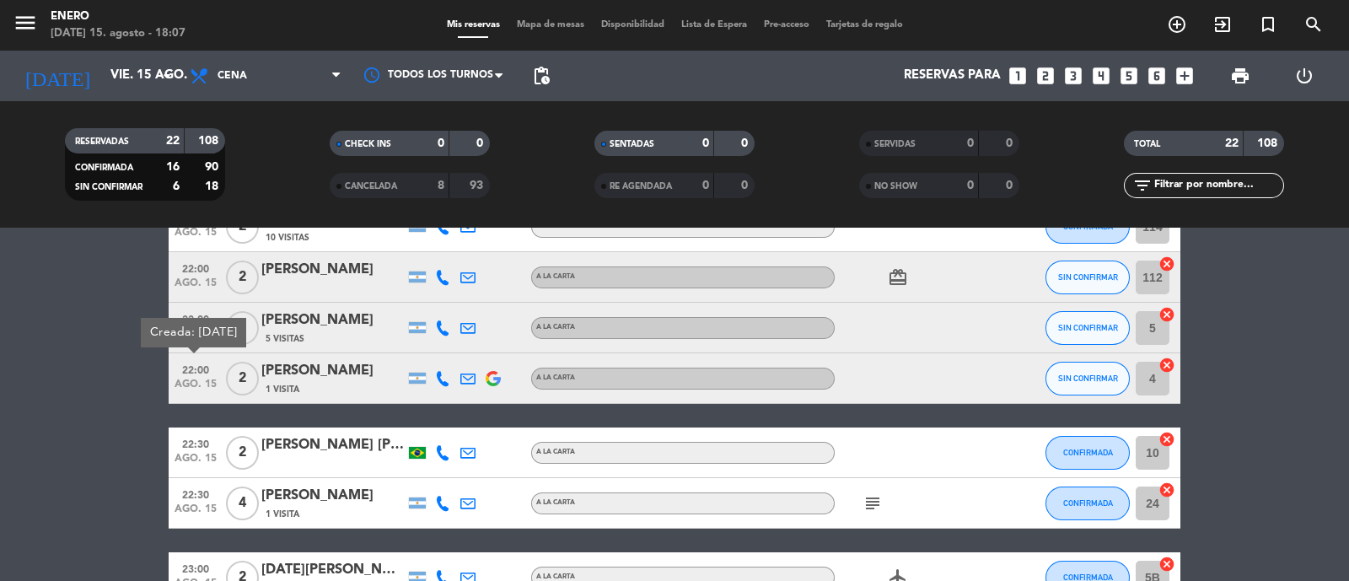
click at [444, 326] on icon at bounding box center [442, 327] width 15 height 15
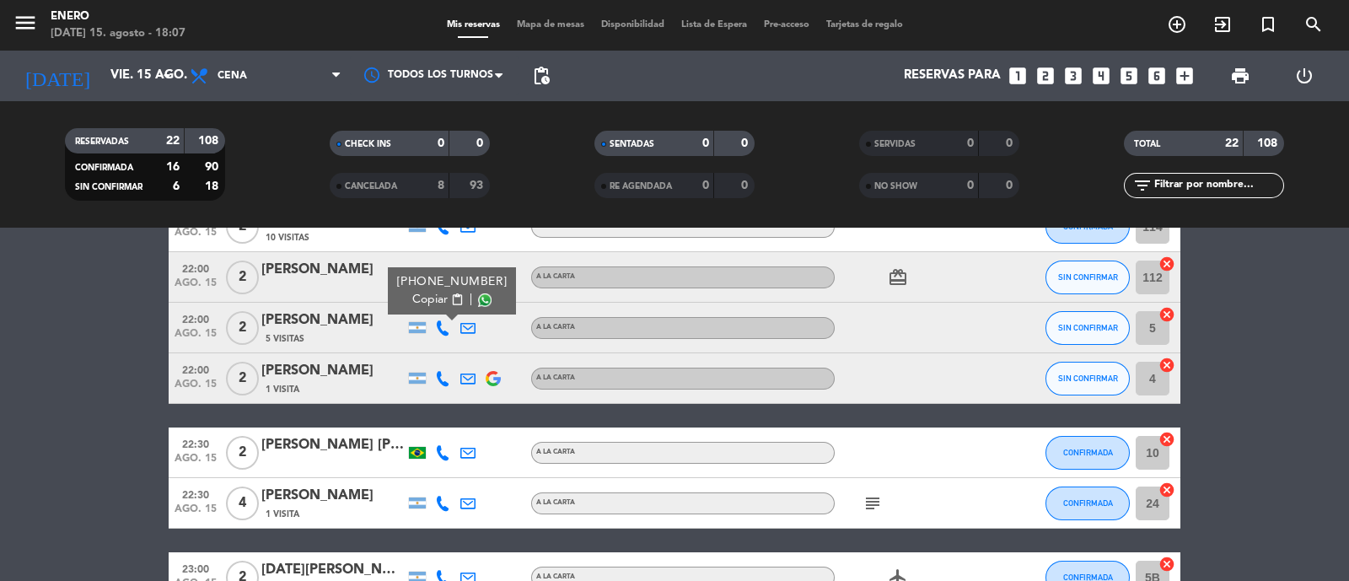
click at [451, 295] on span "content_paste" at bounding box center [457, 300] width 13 height 13
click at [1117, 374] on span "SIN CONFIRMAR" at bounding box center [1088, 378] width 60 height 9
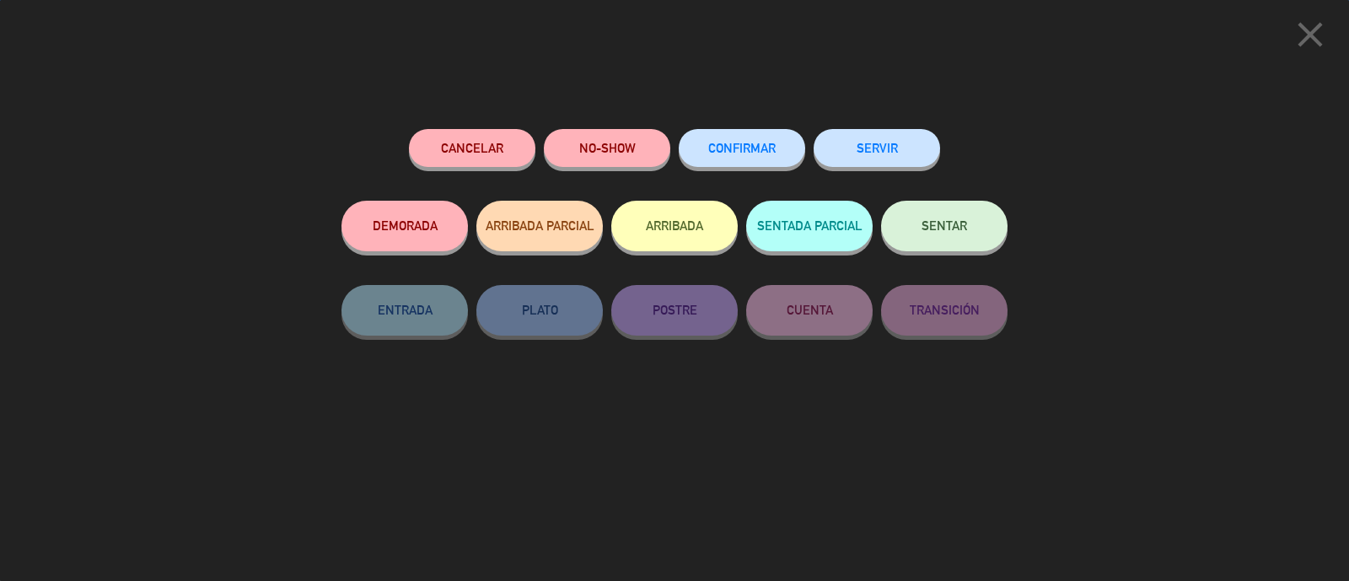
click at [1312, 48] on icon "close" at bounding box center [1311, 34] width 42 height 42
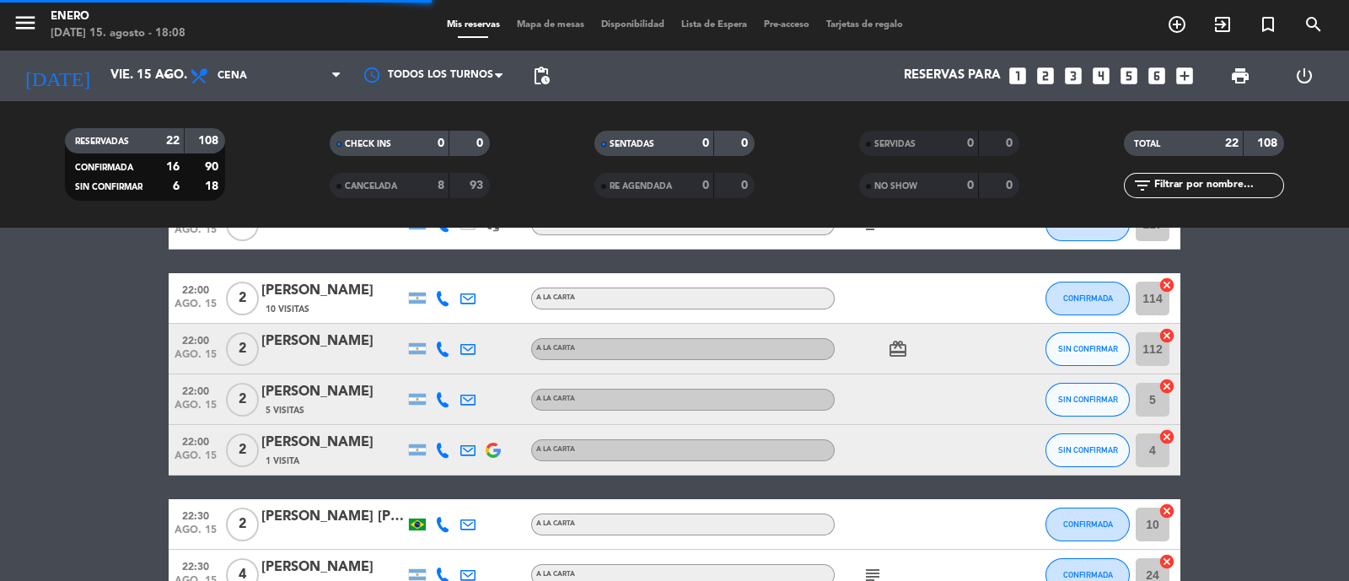
scroll to position [852, 0]
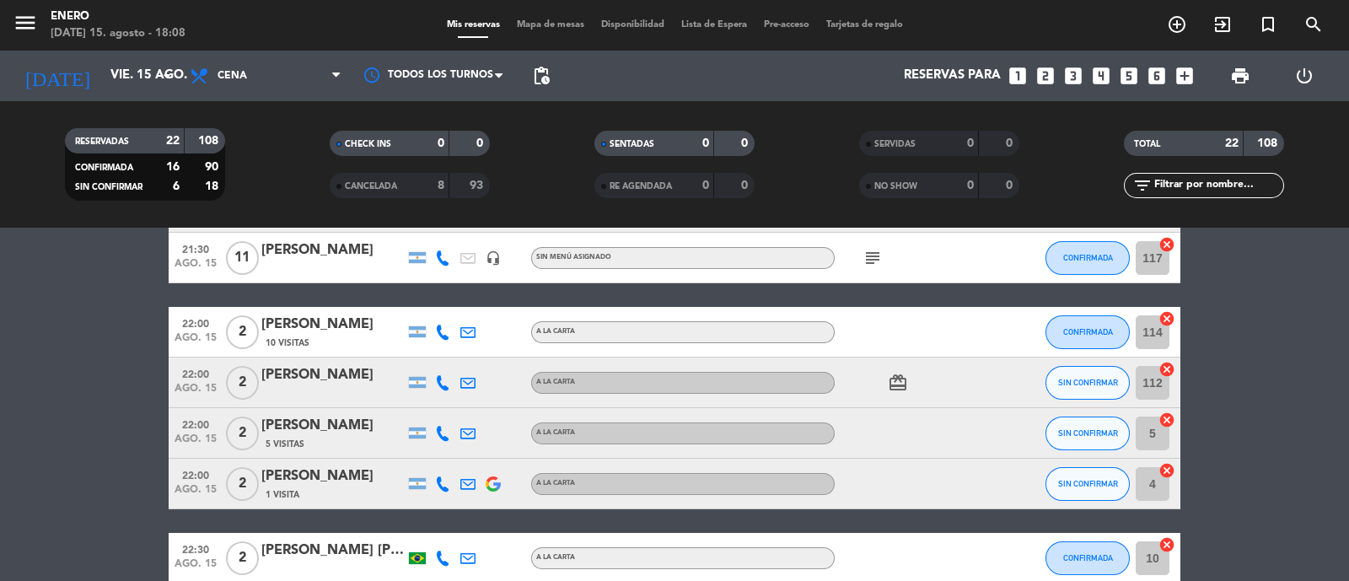
click at [447, 378] on icon at bounding box center [442, 382] width 15 height 15
click at [451, 352] on span "content_paste" at bounding box center [457, 354] width 13 height 13
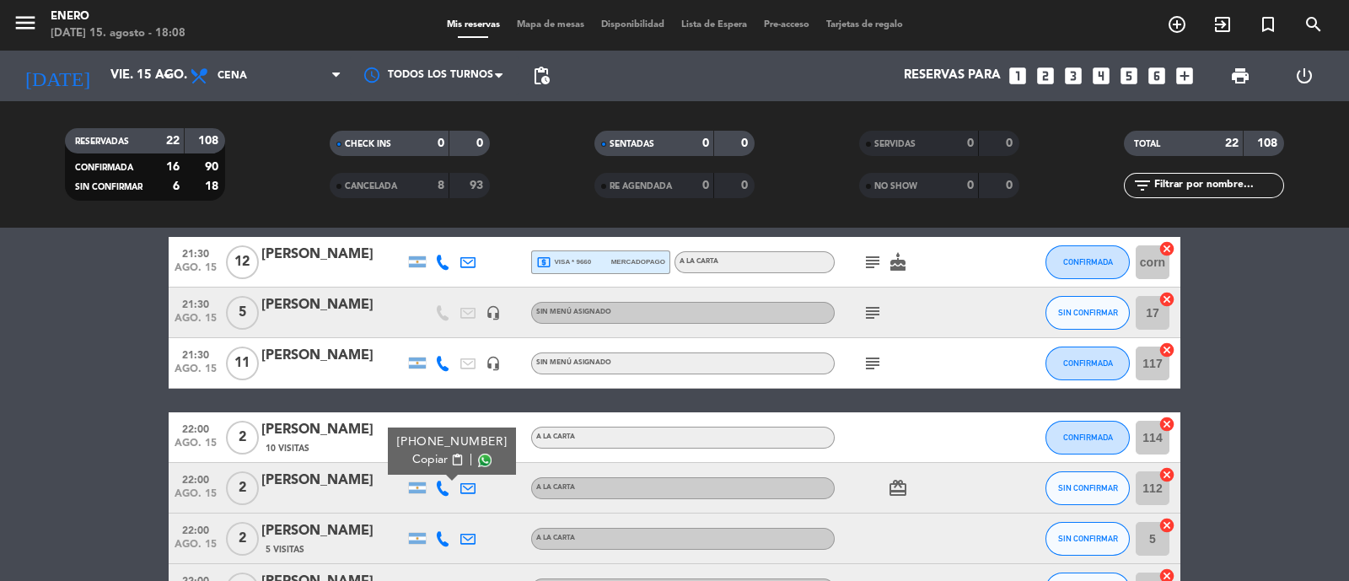
click at [125, 414] on bookings-row "20:00 [DATE] SIGNATURE [PERSON_NAME] headset_mic turned_in_not Sin menú asignad…" at bounding box center [674, 186] width 1349 height 1255
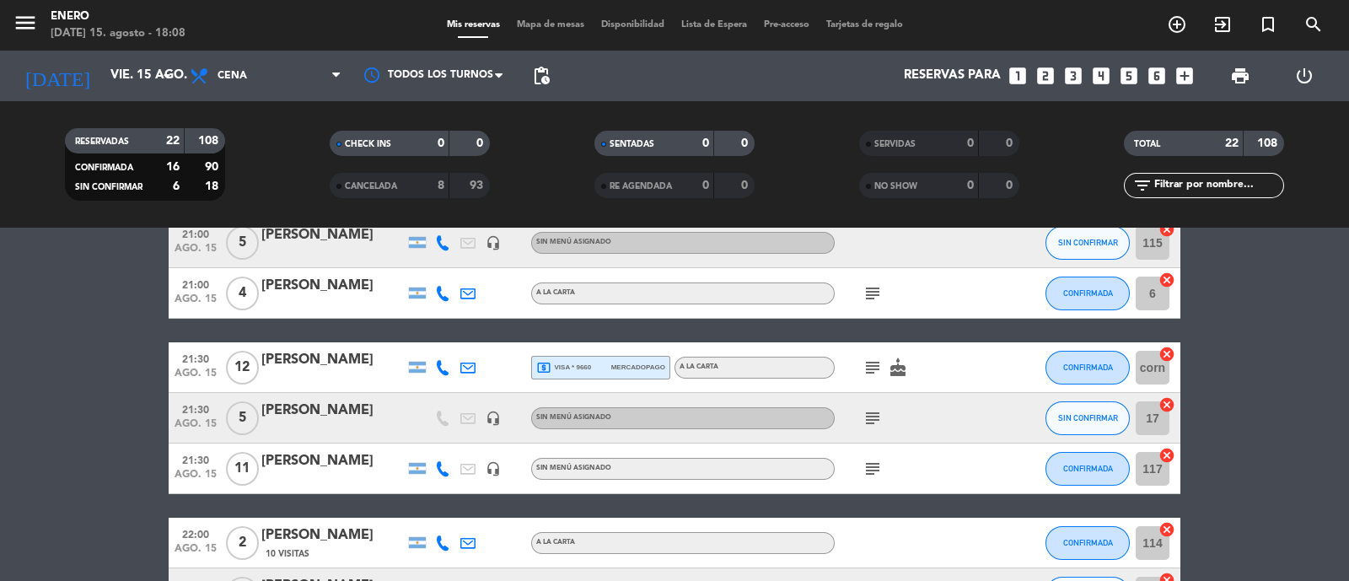
scroll to position [536, 0]
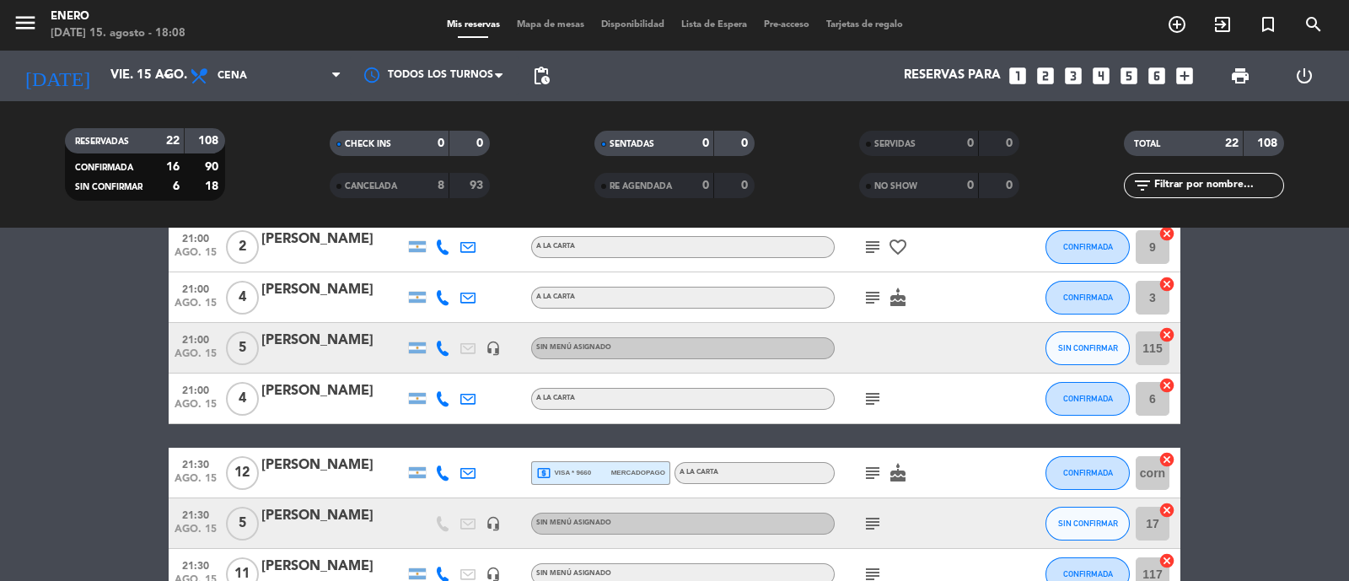
click at [444, 354] on icon at bounding box center [442, 348] width 15 height 15
click at [450, 311] on button "Copiar content_paste" at bounding box center [437, 320] width 51 height 18
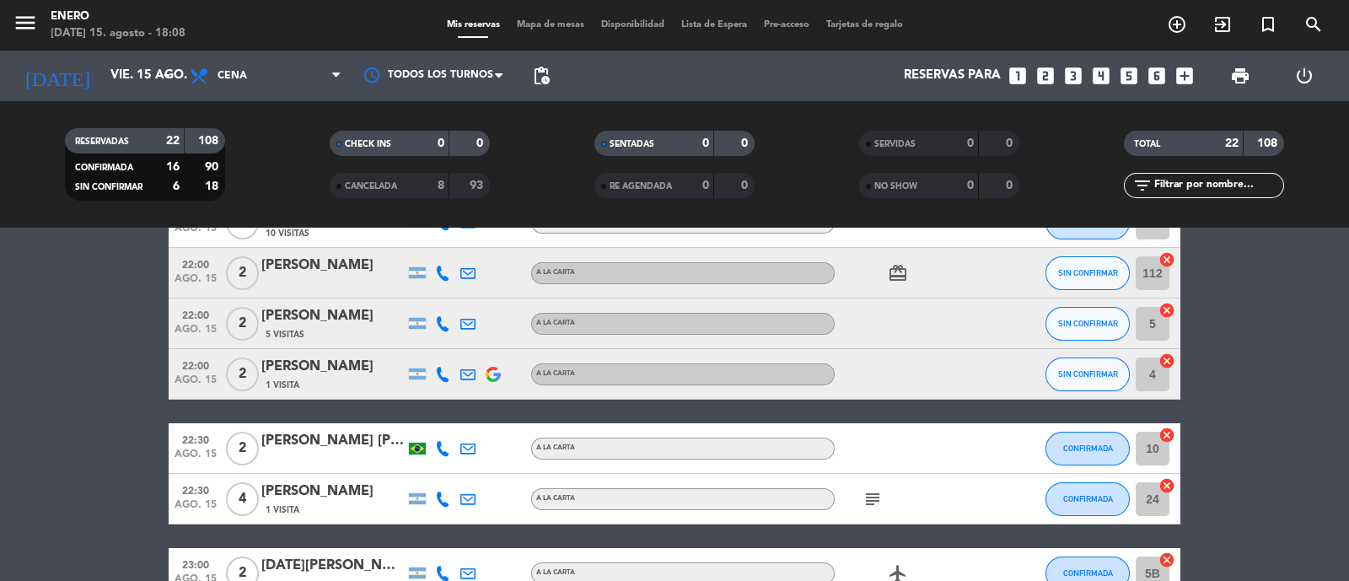
scroll to position [957, 0]
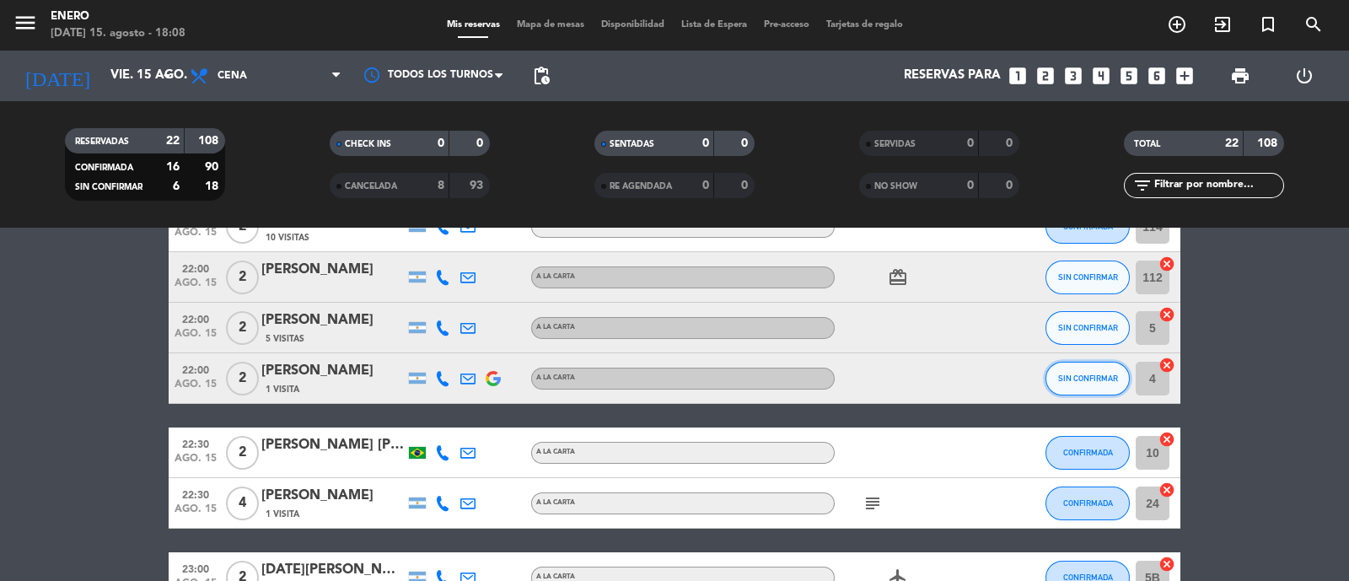
click at [1054, 374] on button "SIN CONFIRMAR" at bounding box center [1088, 379] width 84 height 34
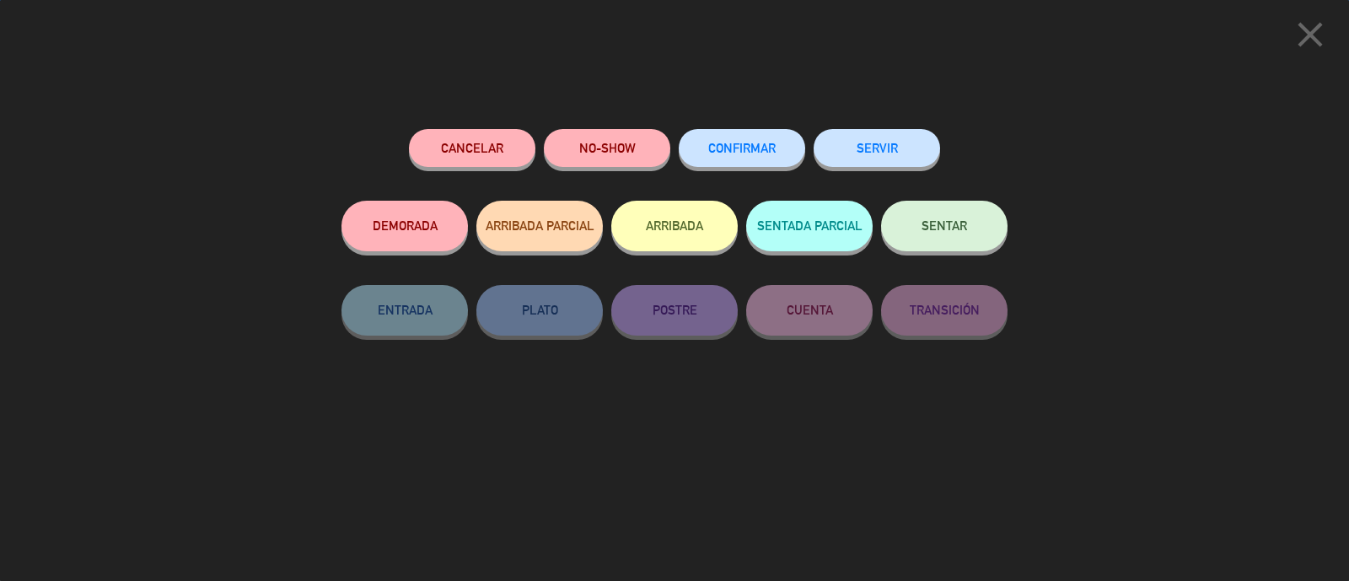
click at [784, 154] on button "CONFIRMAR" at bounding box center [742, 148] width 127 height 38
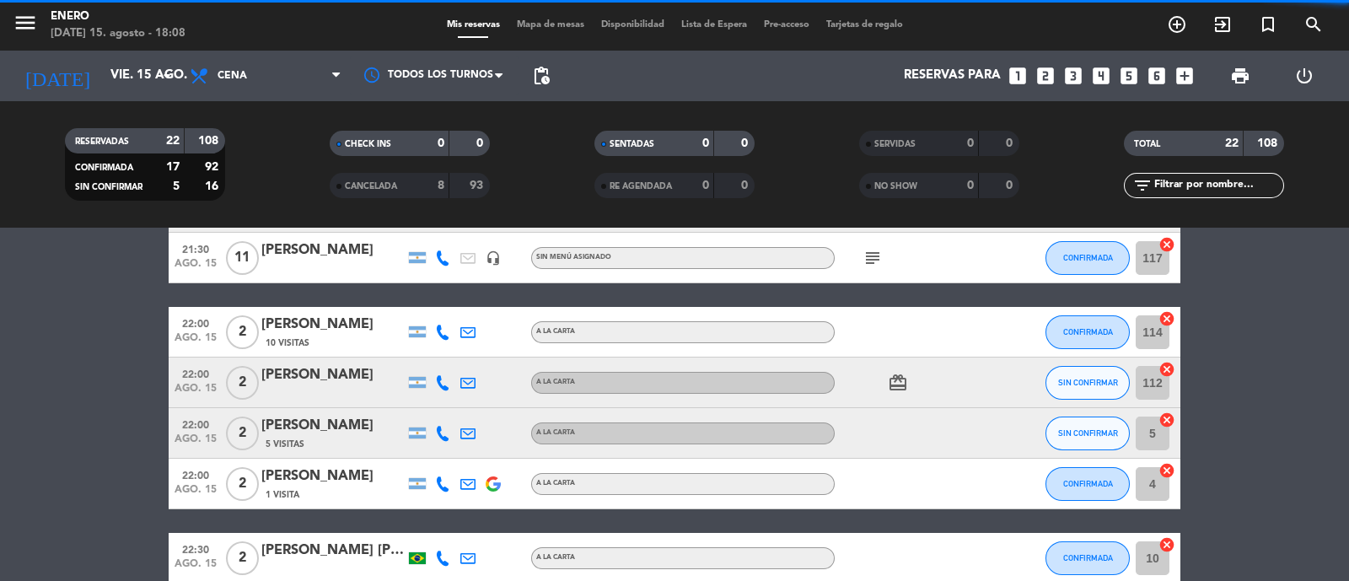
scroll to position [746, 0]
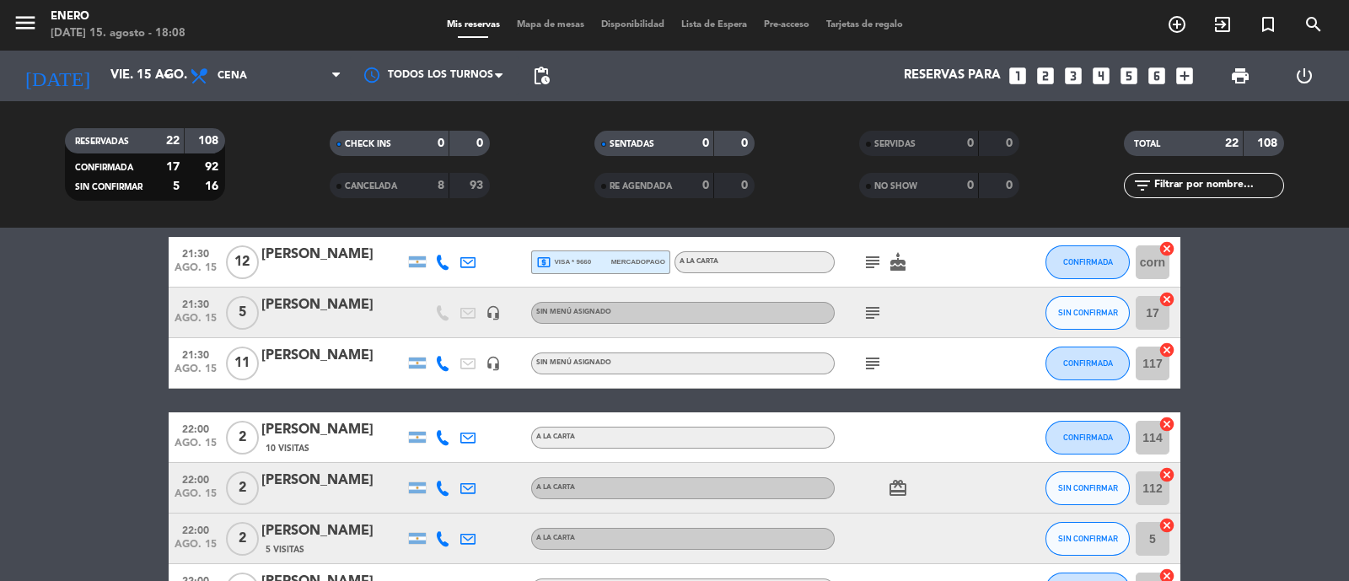
click at [450, 441] on icon at bounding box center [442, 437] width 15 height 15
click at [451, 408] on span "content_paste" at bounding box center [457, 409] width 13 height 13
drag, startPoint x: 130, startPoint y: 406, endPoint x: 374, endPoint y: 471, distance: 252.5
click at [132, 405] on bookings-row "20:00 [DATE] SIGNATURE [PERSON_NAME] headset_mic turned_in_not Sin menú asignad…" at bounding box center [674, 186] width 1349 height 1255
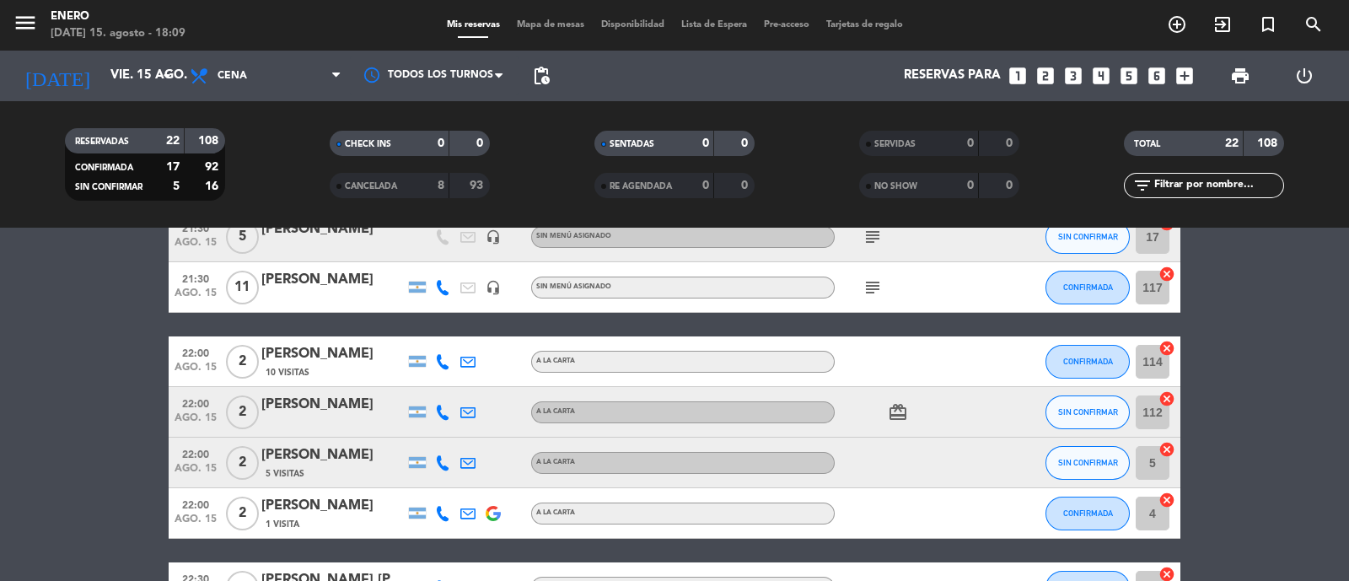
scroll to position [852, 0]
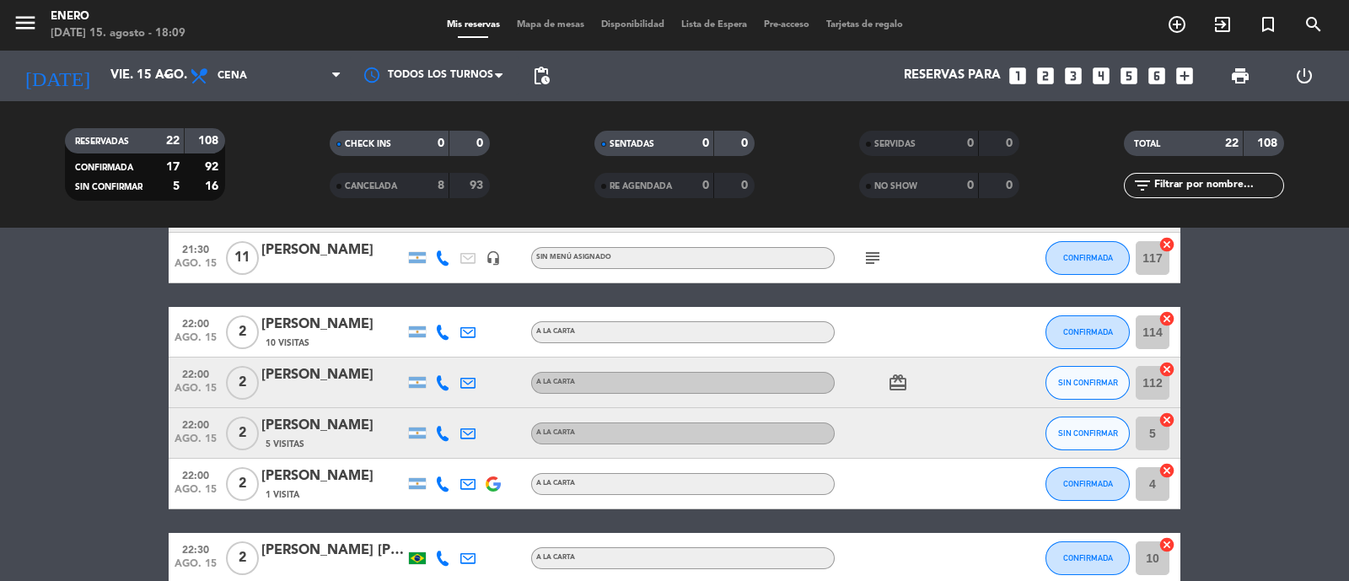
click at [442, 381] on icon at bounding box center [442, 382] width 15 height 15
click at [451, 351] on span "content_paste" at bounding box center [457, 354] width 13 height 13
click at [156, 385] on bookings-row "20:00 [DATE] SIGNATURE [PERSON_NAME] headset_mic turned_in_not Sin menú asignad…" at bounding box center [674, 80] width 1349 height 1255
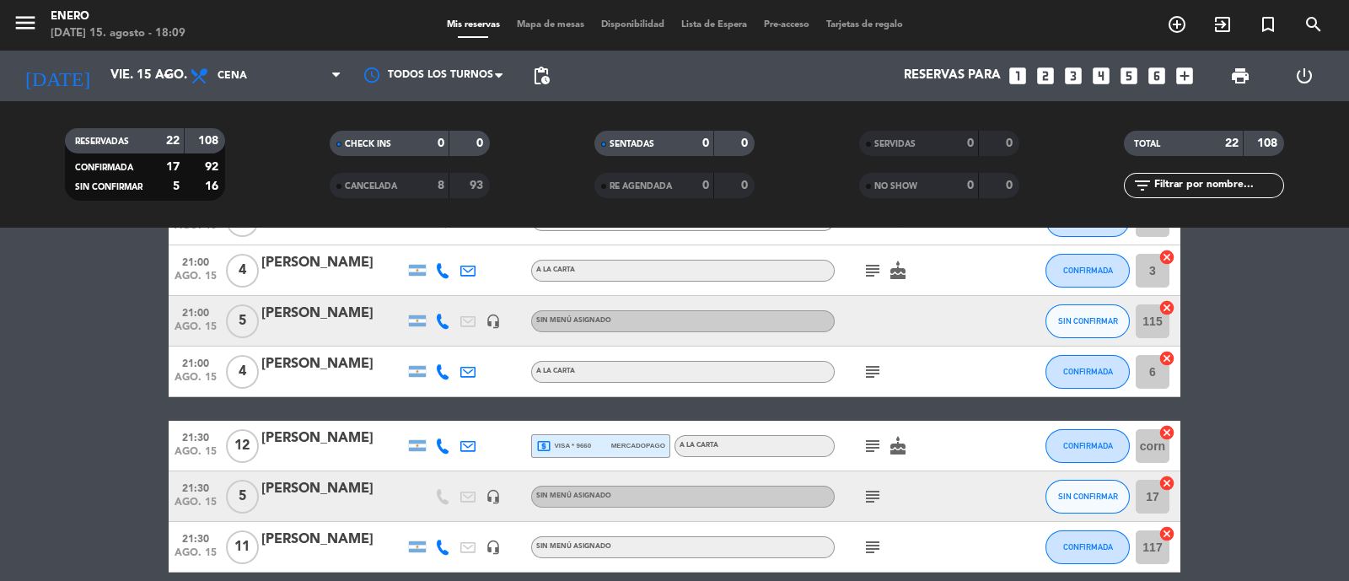
scroll to position [536, 0]
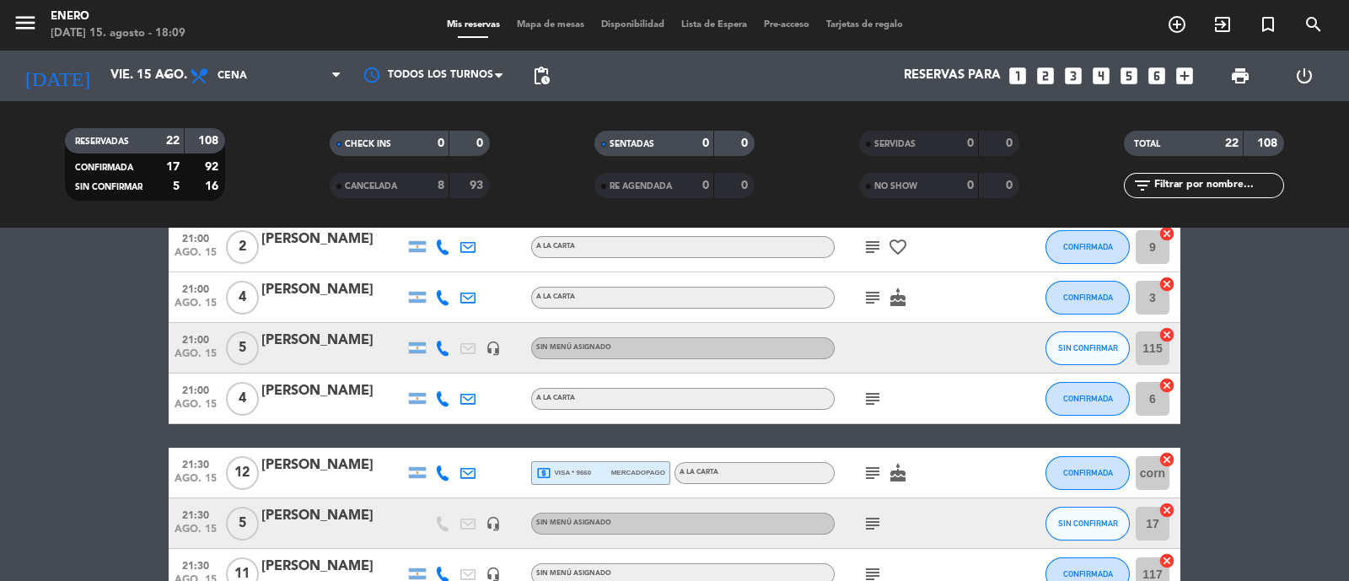
click at [445, 343] on icon at bounding box center [442, 348] width 15 height 15
click at [451, 314] on span "content_paste" at bounding box center [457, 320] width 13 height 13
click at [1091, 337] on button "SIN CONFIRMAR" at bounding box center [1088, 348] width 84 height 34
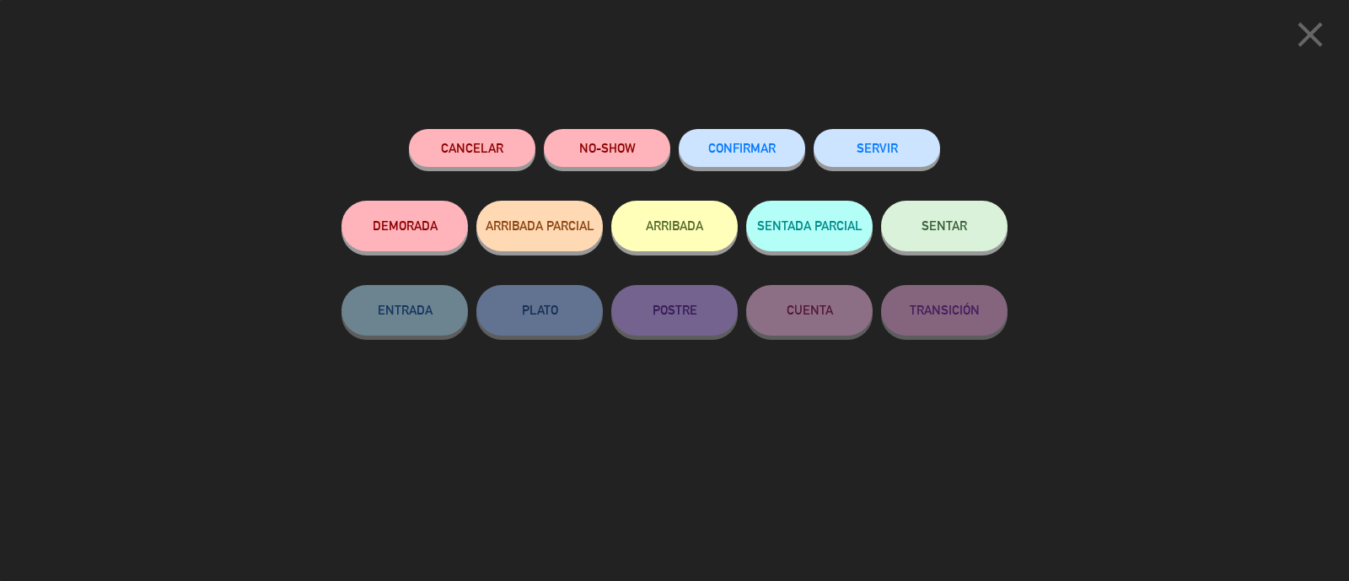
click at [760, 134] on button "CONFIRMAR" at bounding box center [742, 148] width 127 height 38
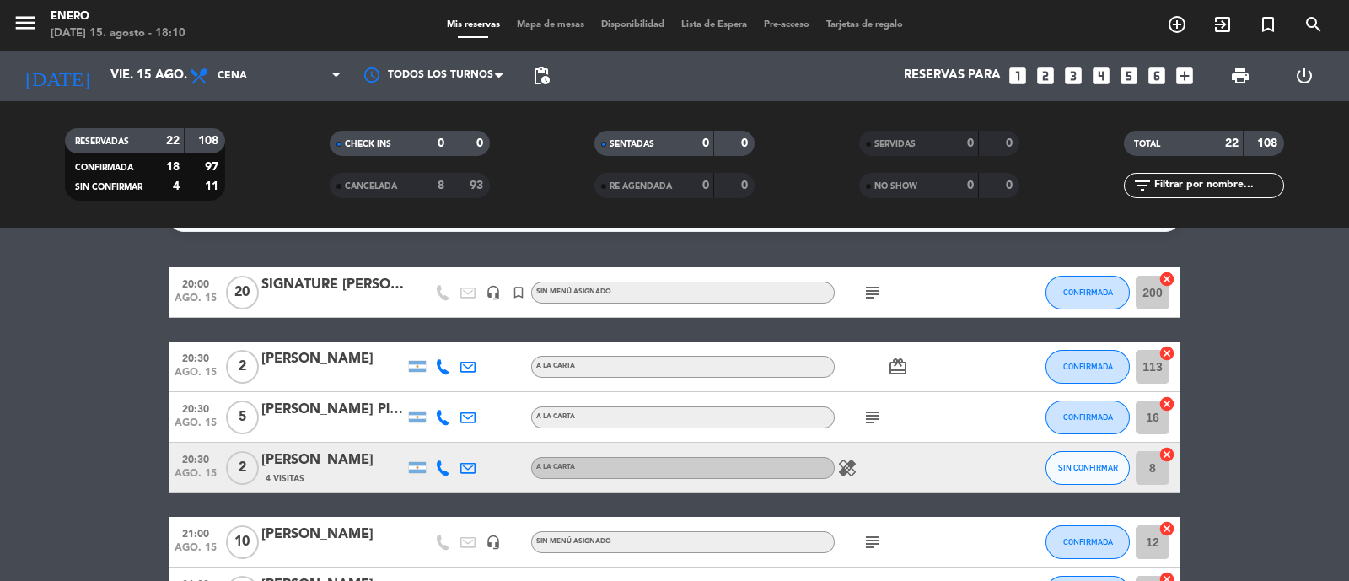
scroll to position [8, 0]
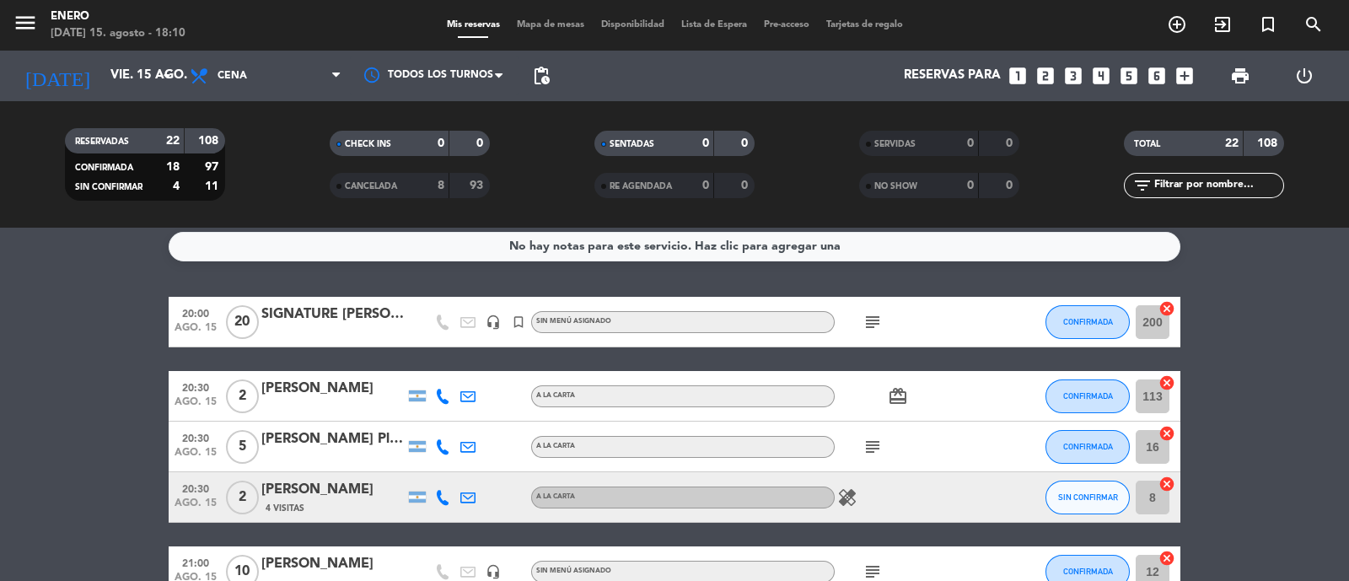
click at [439, 491] on icon at bounding box center [442, 497] width 15 height 15
click at [451, 464] on span "content_paste" at bounding box center [457, 469] width 13 height 13
drag, startPoint x: 1241, startPoint y: 356, endPoint x: 1219, endPoint y: 403, distance: 52.1
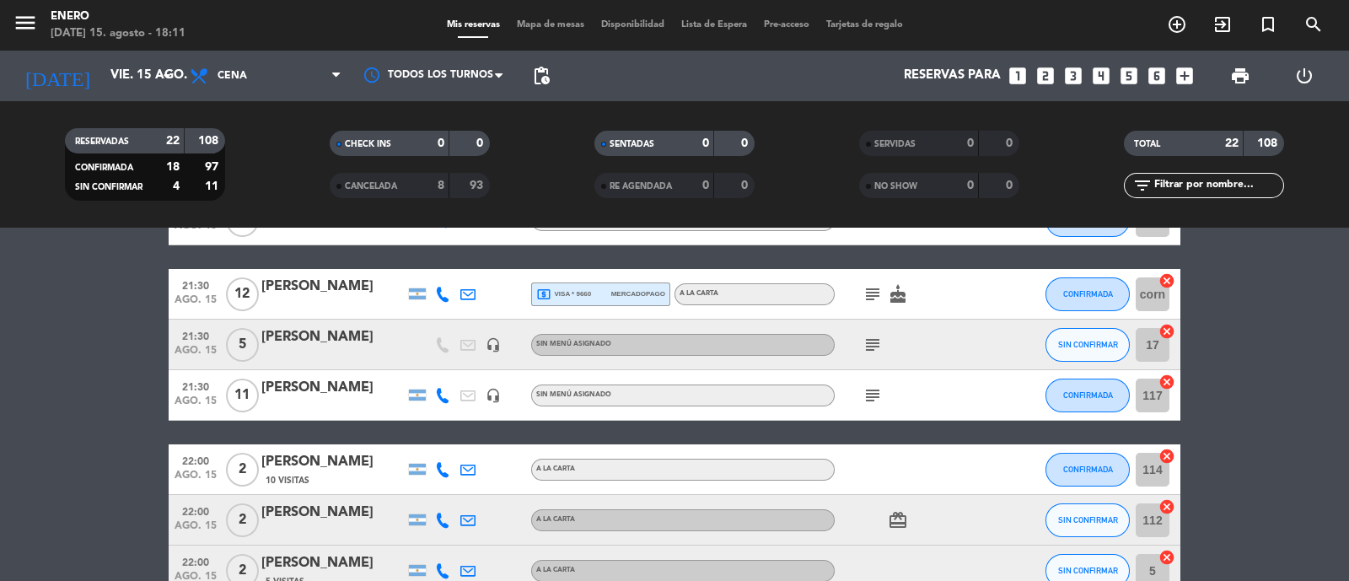
scroll to position [746, 0]
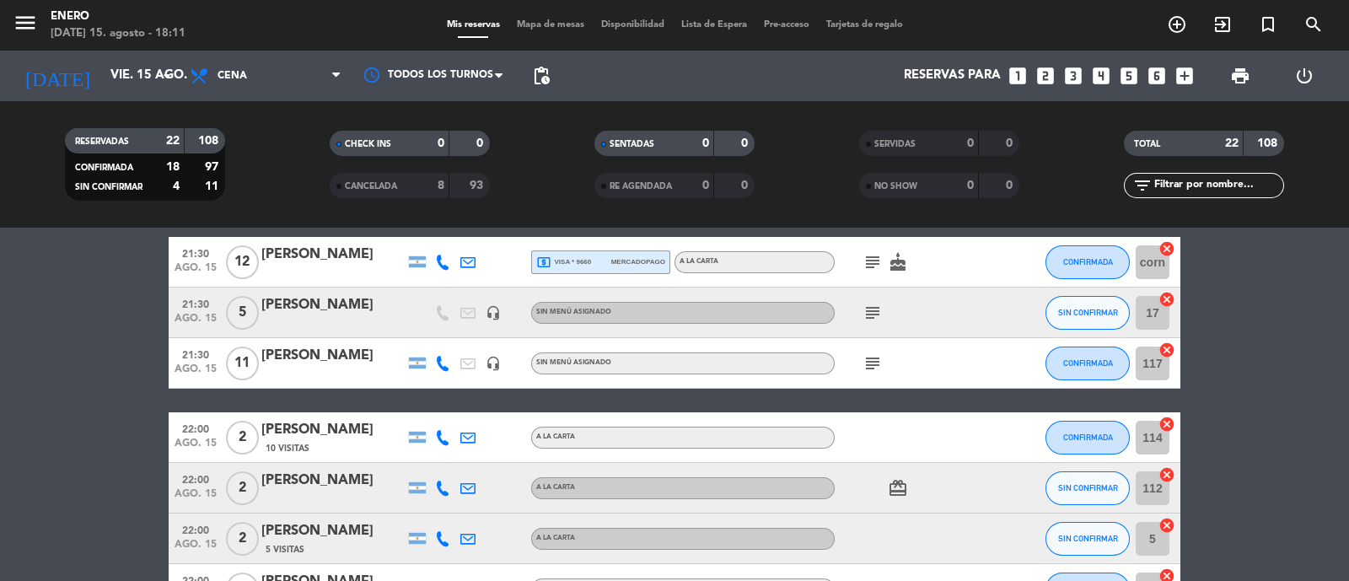
click at [874, 289] on div "subject" at bounding box center [911, 313] width 152 height 50
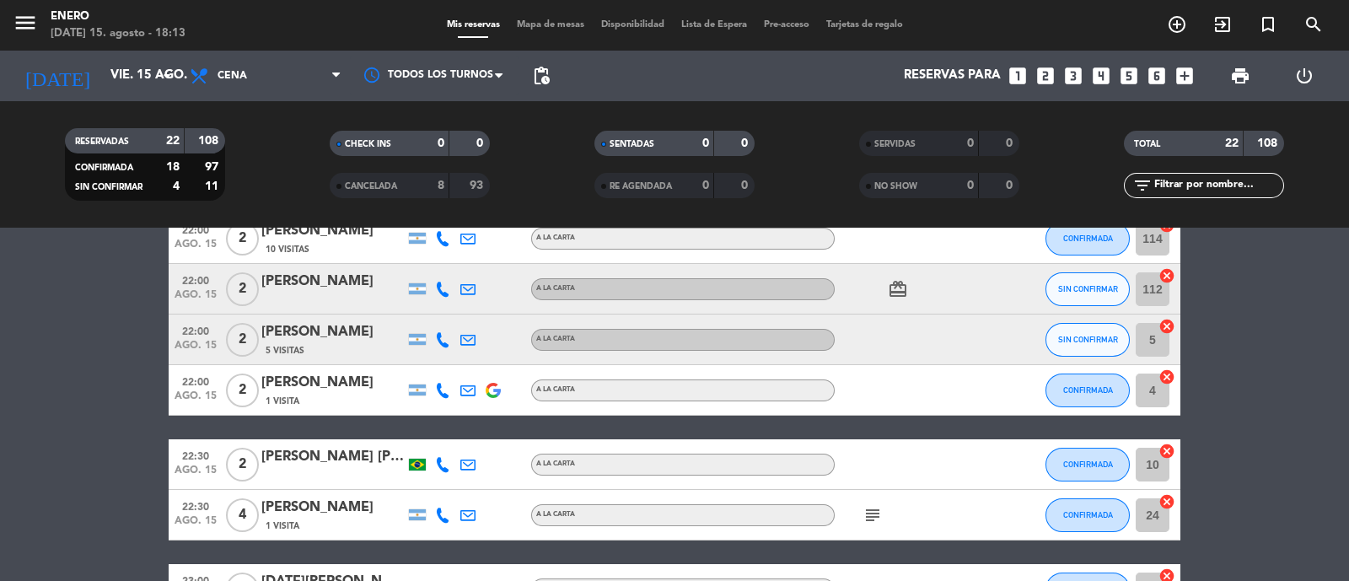
scroll to position [852, 0]
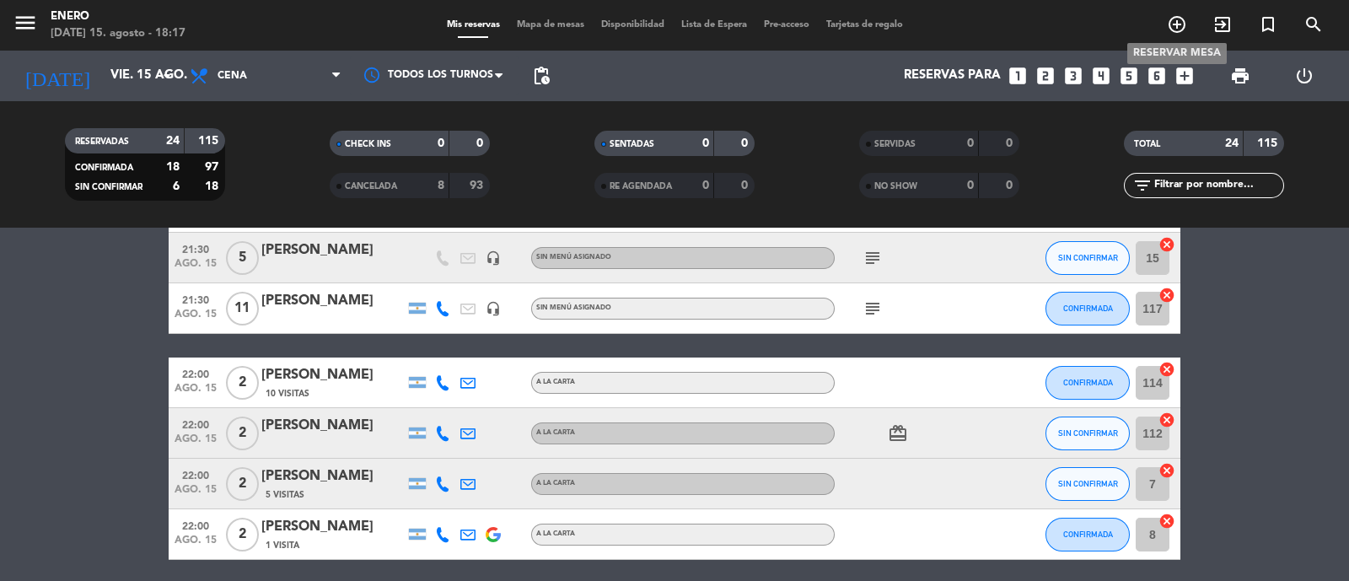
click at [1175, 27] on icon "add_circle_outline" at bounding box center [1177, 24] width 20 height 20
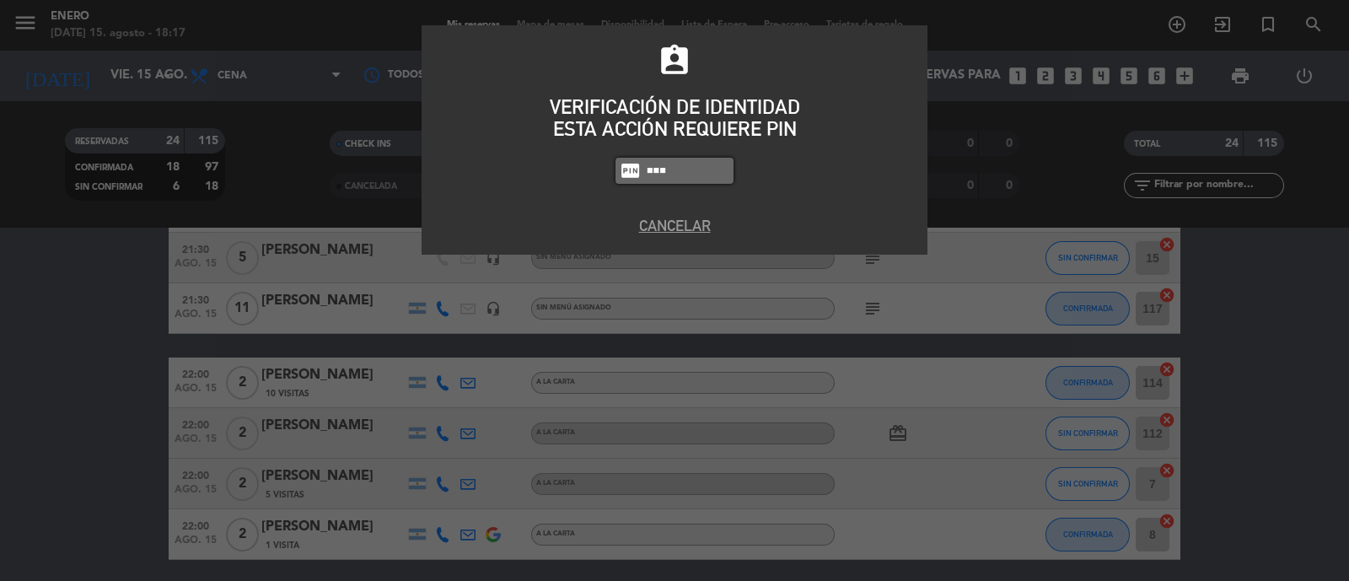
type input "6082"
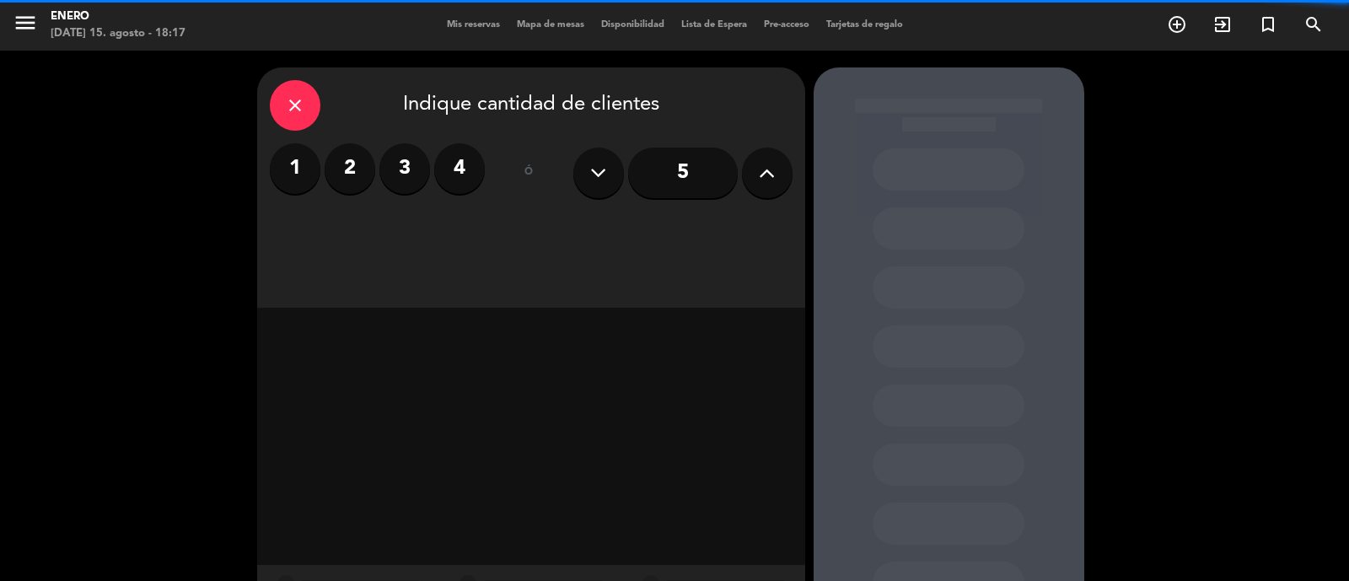
click at [762, 170] on icon at bounding box center [767, 172] width 16 height 25
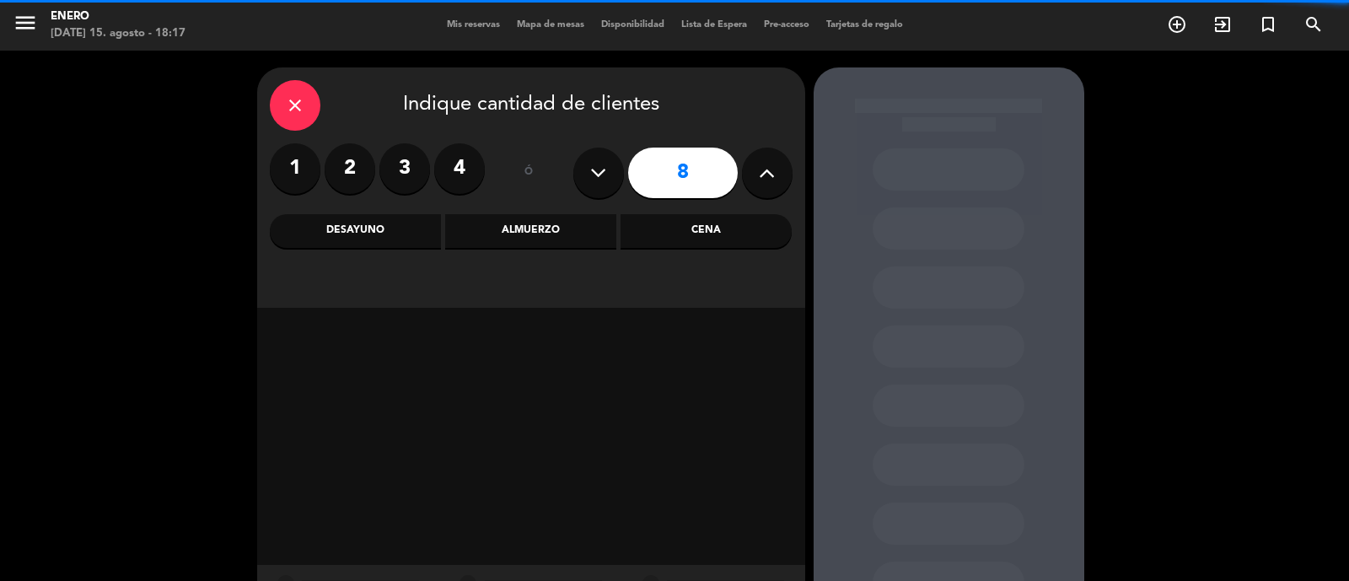
click at [762, 170] on icon at bounding box center [767, 172] width 16 height 25
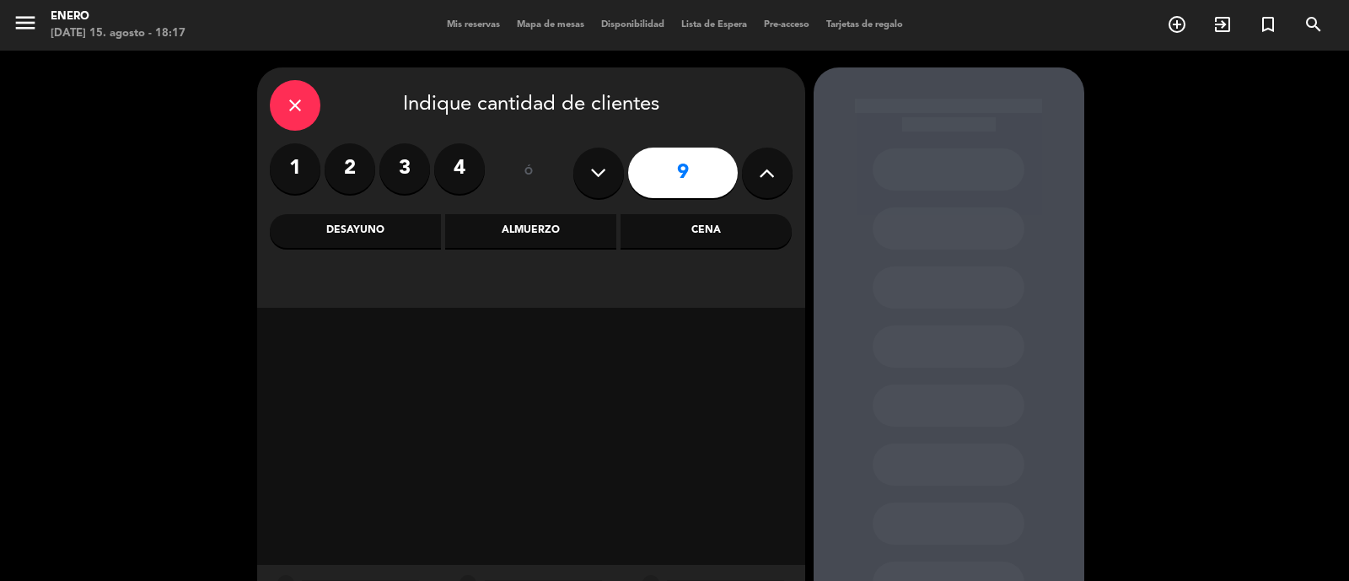
click at [762, 170] on icon at bounding box center [767, 172] width 16 height 25
click at [759, 170] on icon at bounding box center [767, 172] width 16 height 25
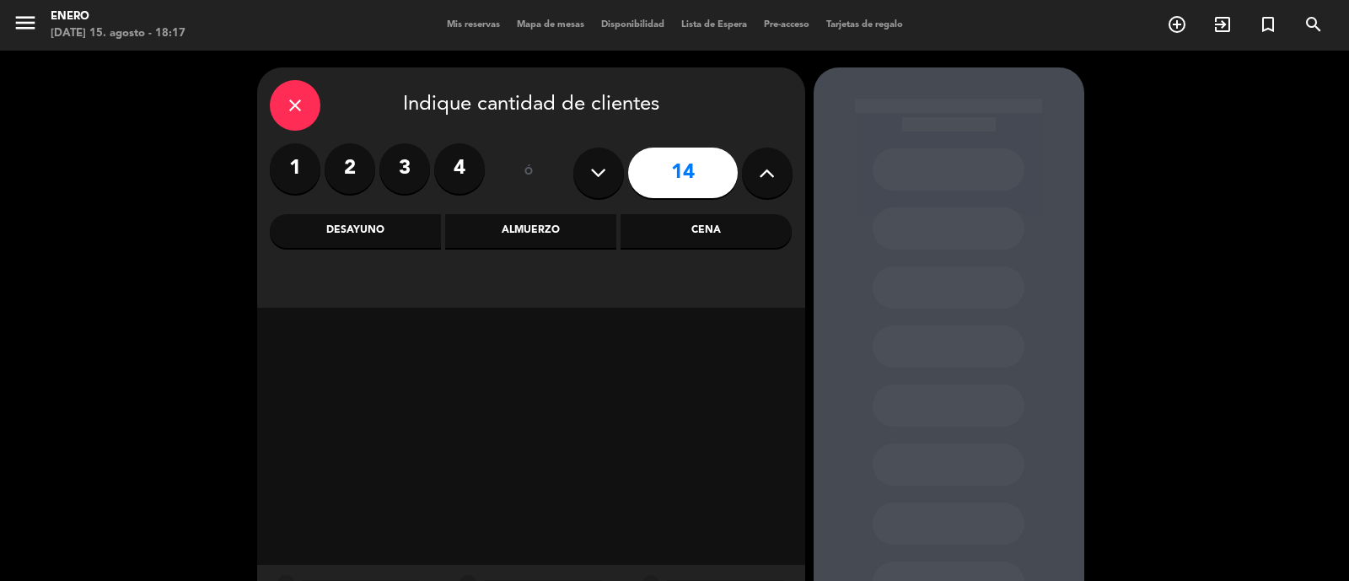
click at [757, 170] on button at bounding box center [767, 173] width 51 height 51
click at [757, 166] on button at bounding box center [767, 173] width 51 height 51
type input "16"
click at [727, 231] on div "Cena" at bounding box center [706, 231] width 171 height 34
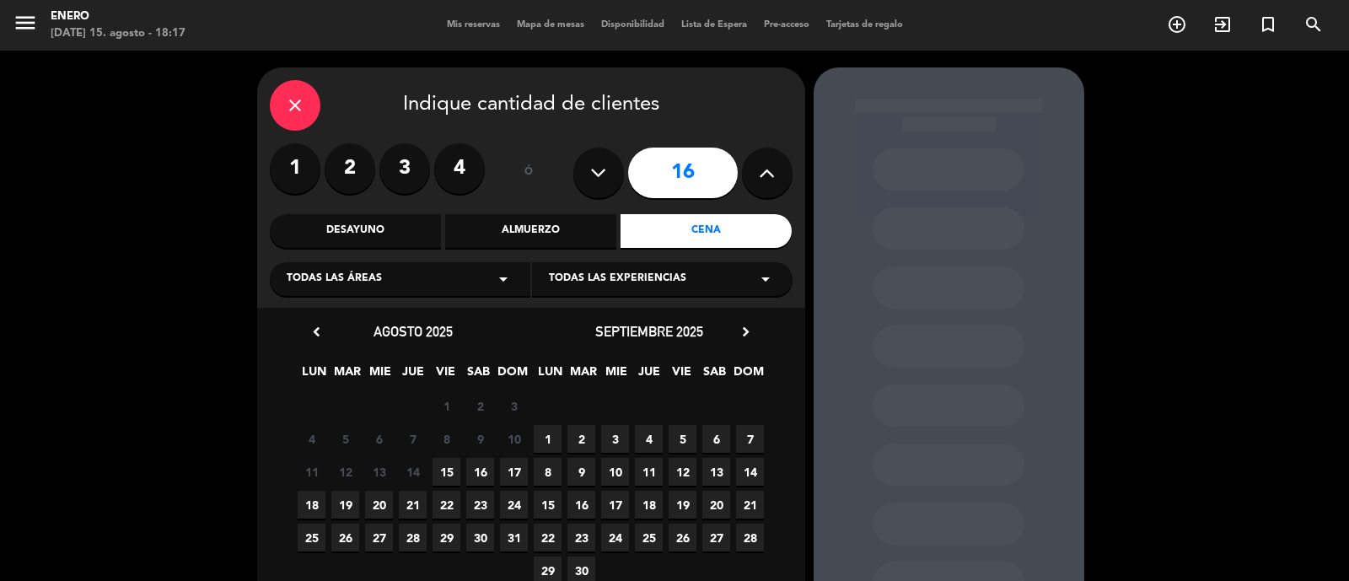
click at [450, 467] on span "15" at bounding box center [447, 472] width 28 height 28
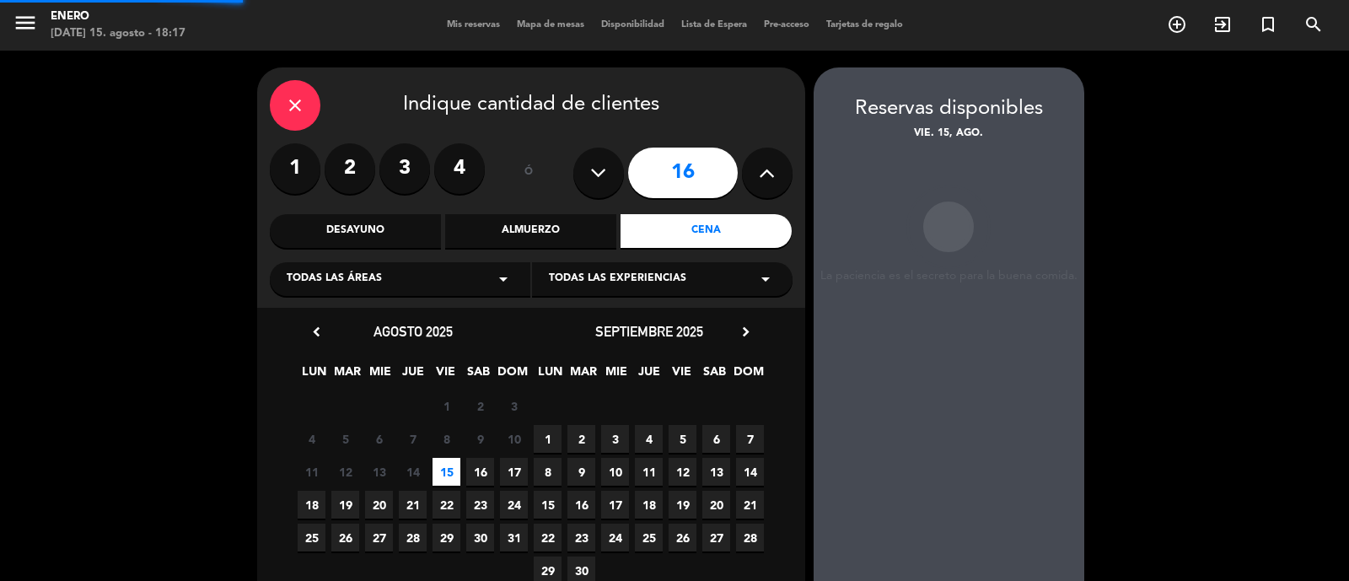
scroll to position [67, 0]
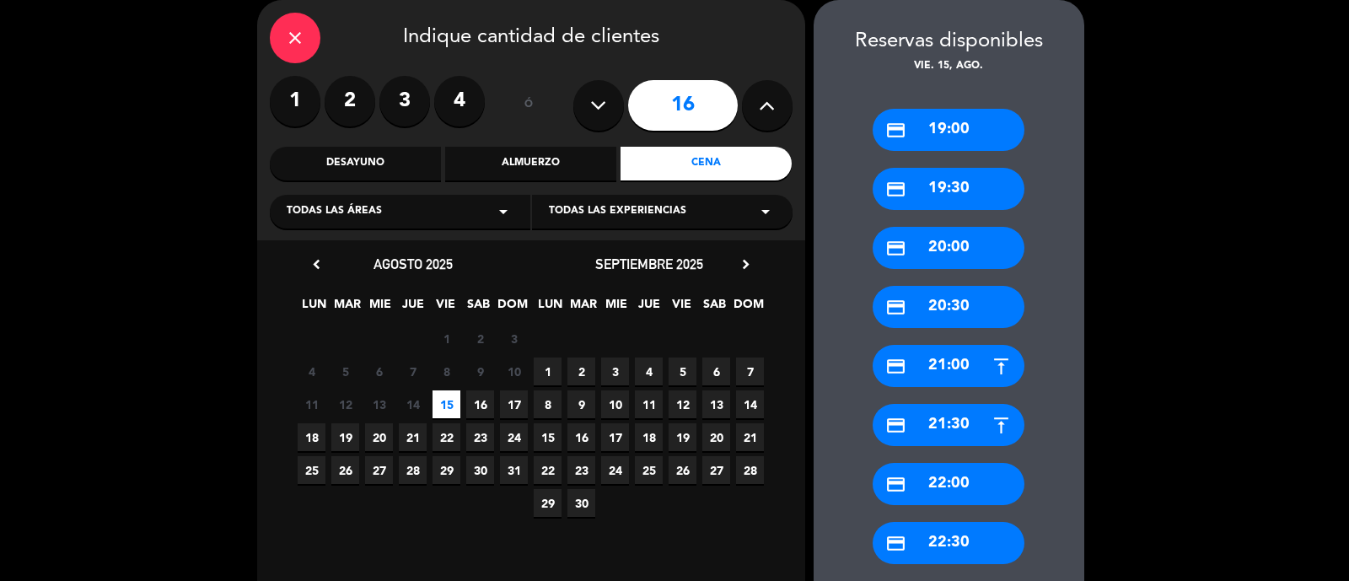
click at [978, 491] on div "credit_card 22:00" at bounding box center [949, 484] width 152 height 42
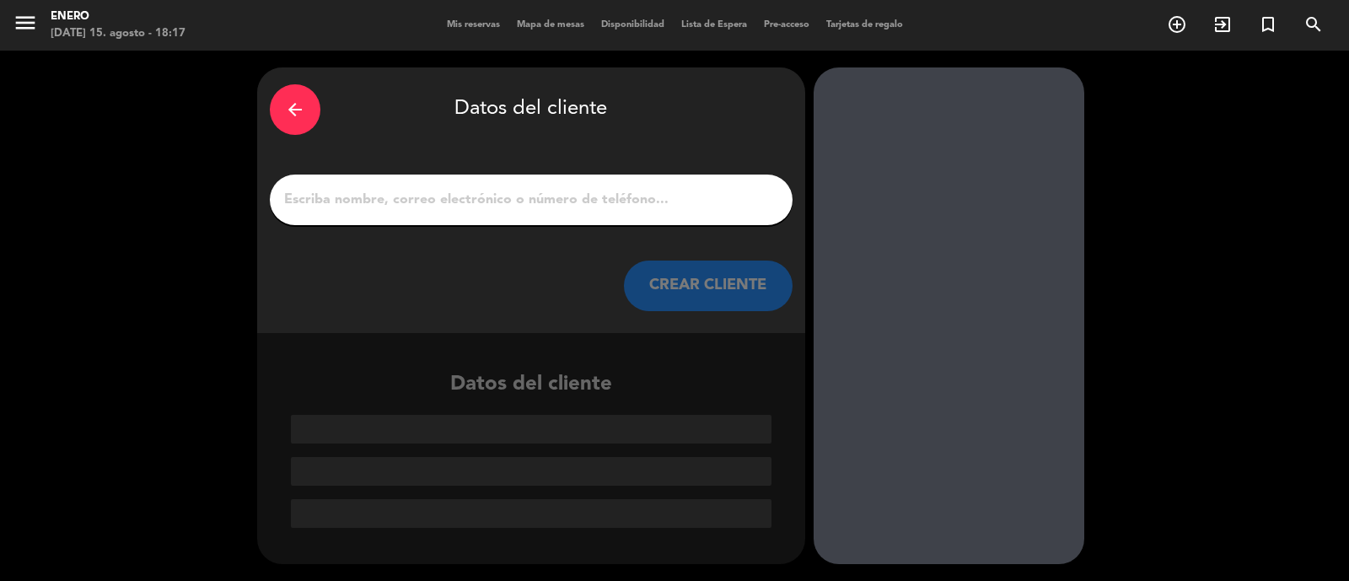
drag, startPoint x: 485, startPoint y: 225, endPoint x: 472, endPoint y: 204, distance: 24.6
click at [473, 205] on div "arrow_back Datos del cliente CREAR CLIENTE" at bounding box center [531, 200] width 548 height 266
click at [472, 203] on input "1" at bounding box center [532, 200] width 498 height 24
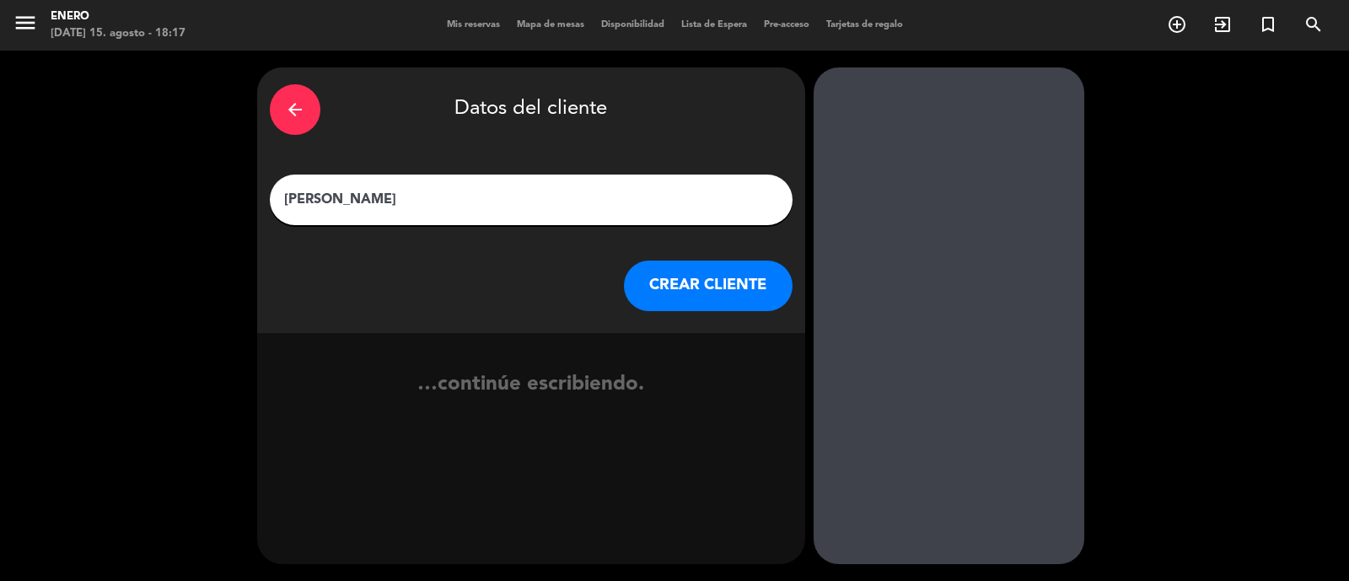
type input "[PERSON_NAME]"
click at [665, 277] on button "CREAR CLIENTE" at bounding box center [708, 286] width 169 height 51
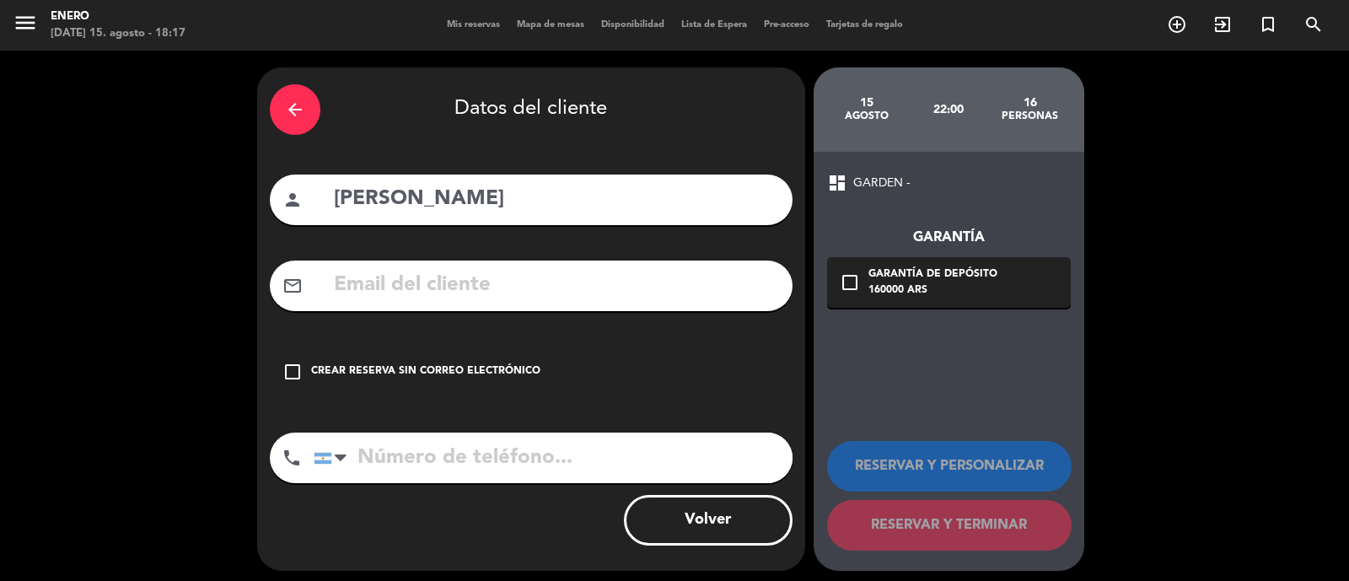
click at [555, 369] on div "check_box_outline_blank Crear reserva sin correo electrónico" at bounding box center [531, 372] width 523 height 51
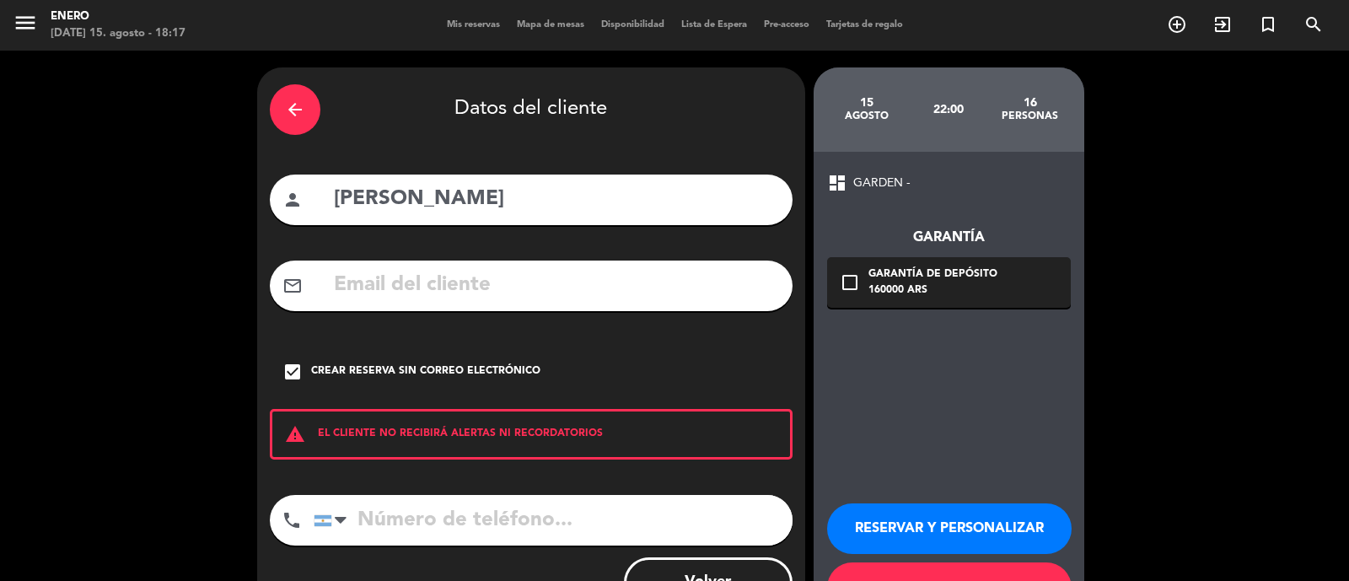
click at [980, 525] on button "RESERVAR Y PERSONALIZAR" at bounding box center [949, 529] width 245 height 51
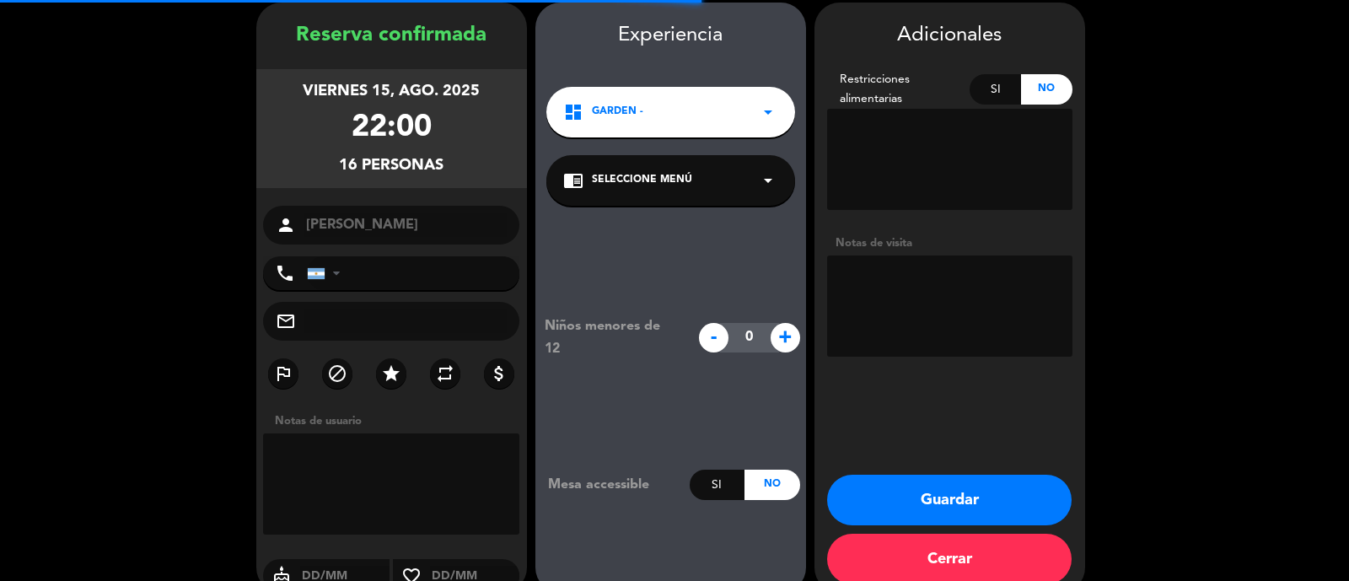
scroll to position [67, 0]
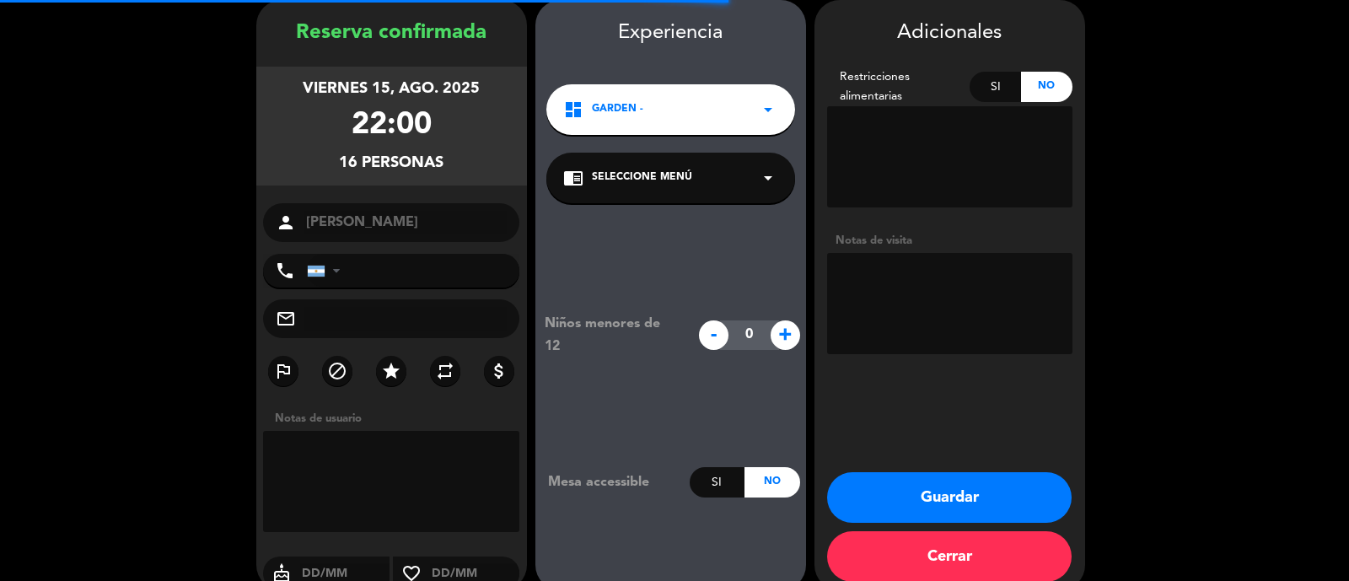
click at [917, 294] on textarea at bounding box center [949, 303] width 245 height 101
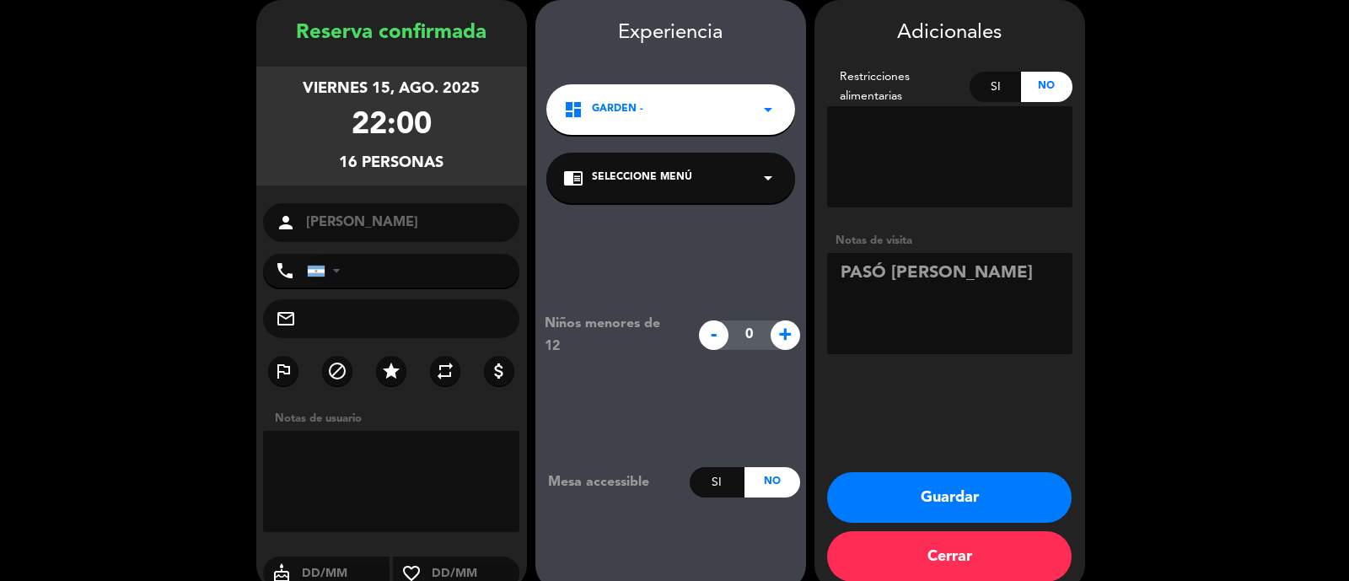
type textarea "PASÓ [PERSON_NAME]"
click at [959, 504] on button "Guardar" at bounding box center [949, 497] width 245 height 51
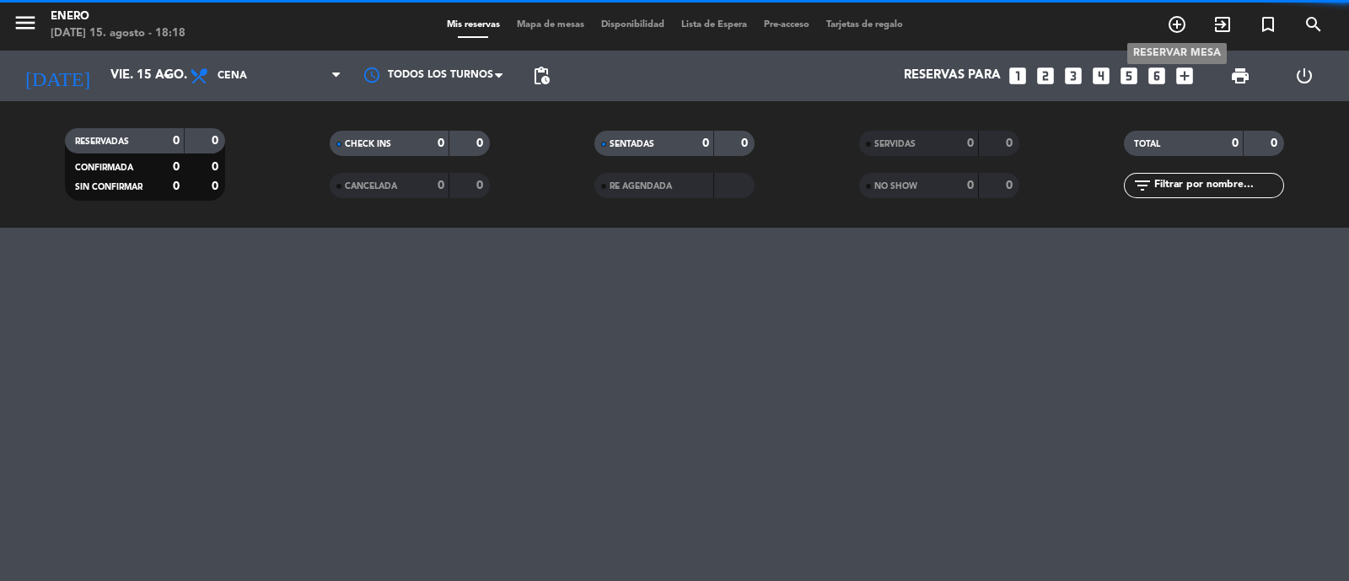
click at [1181, 14] on icon "add_circle_outline" at bounding box center [1177, 24] width 20 height 20
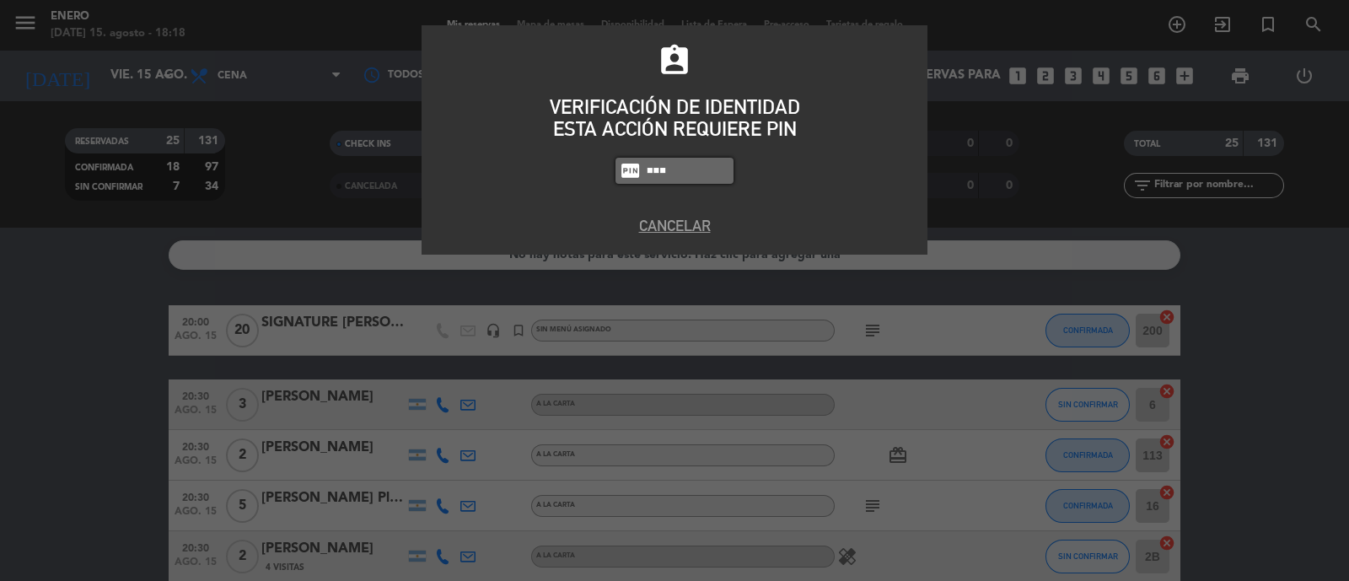
type input "6082"
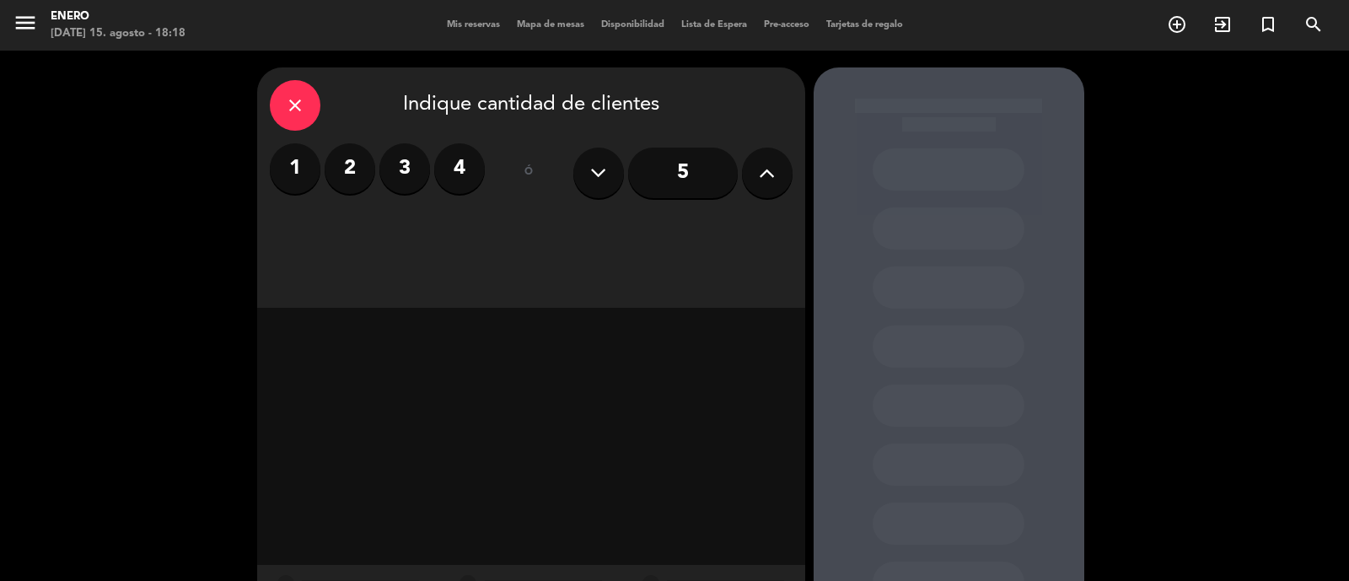
click at [396, 158] on label "3" at bounding box center [405, 168] width 51 height 51
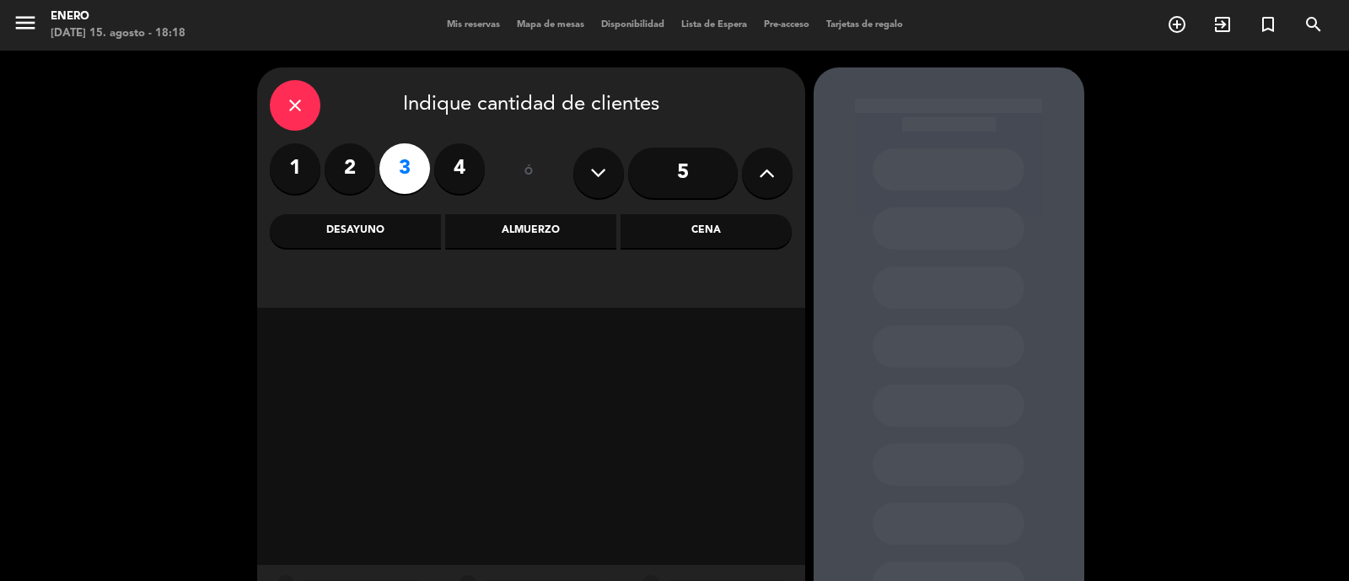
click at [671, 224] on div "Cena" at bounding box center [706, 231] width 171 height 34
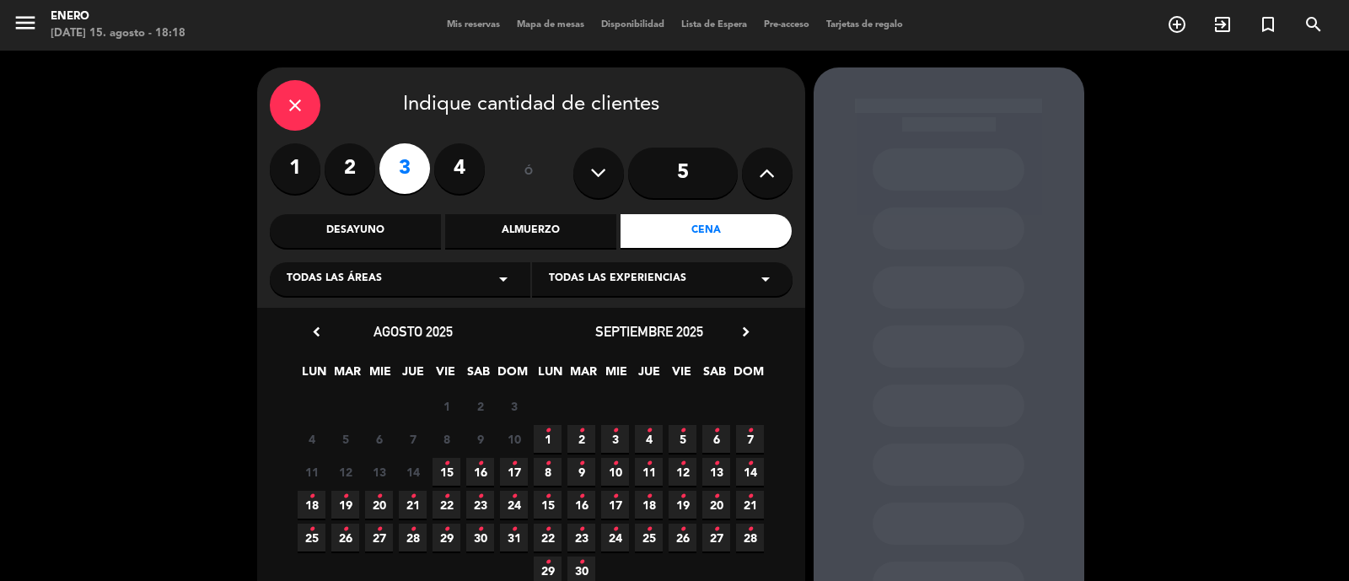
click at [443, 477] on span "15 •" at bounding box center [447, 472] width 28 height 28
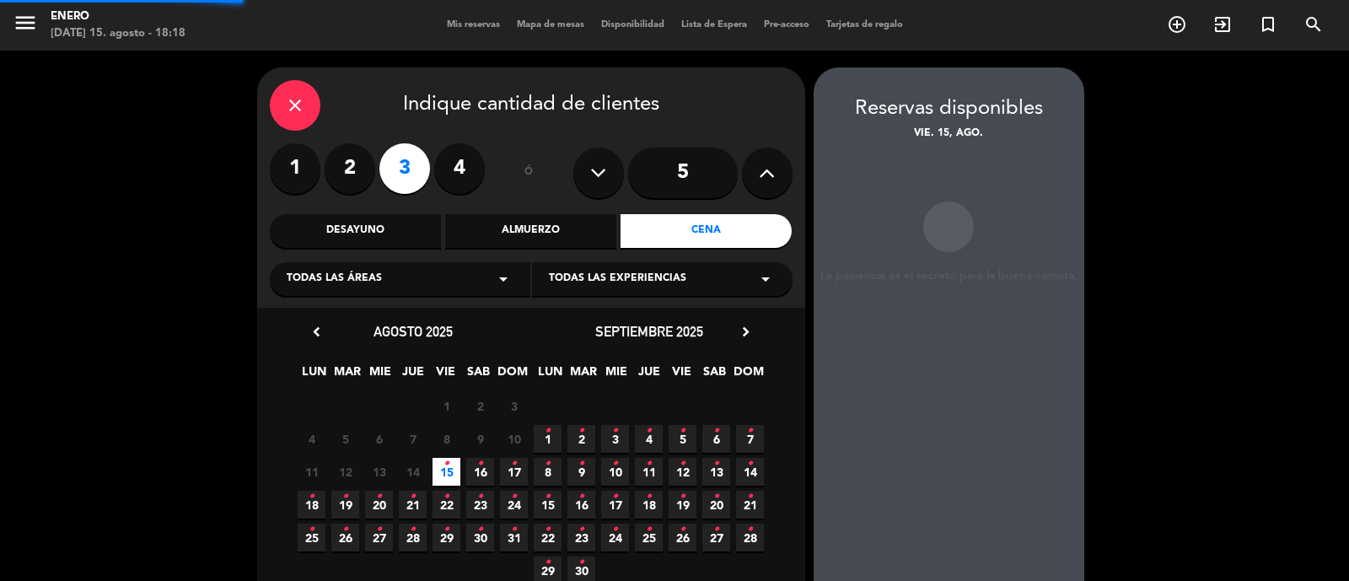
scroll to position [67, 0]
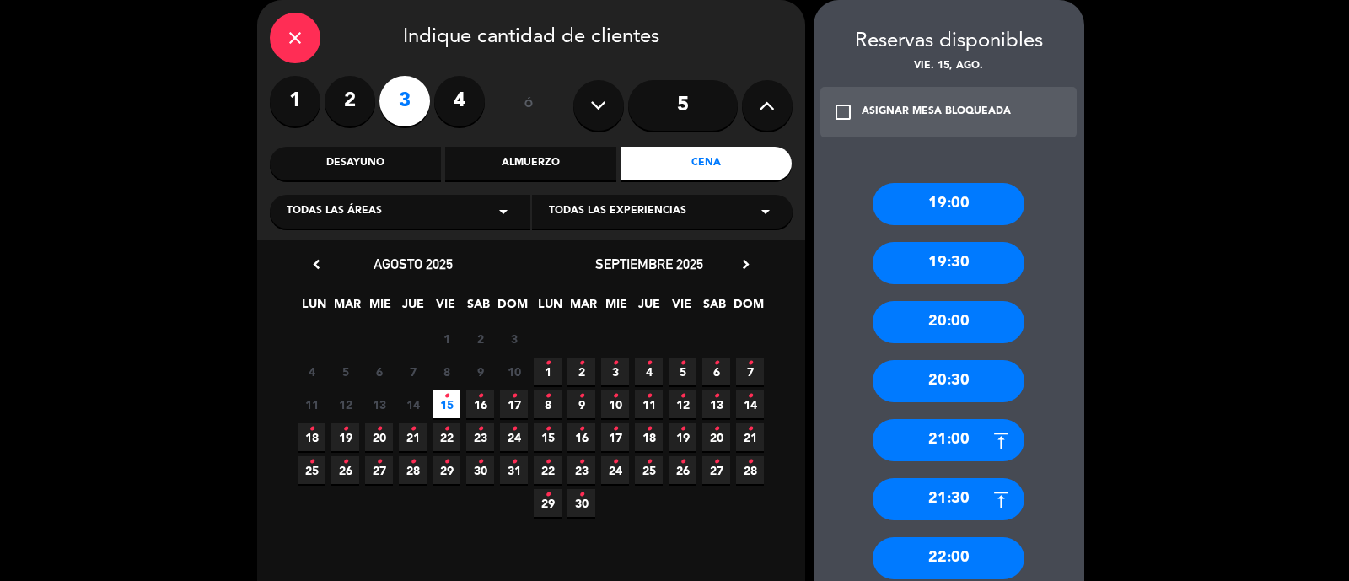
click at [961, 554] on div "22:00" at bounding box center [949, 558] width 152 height 42
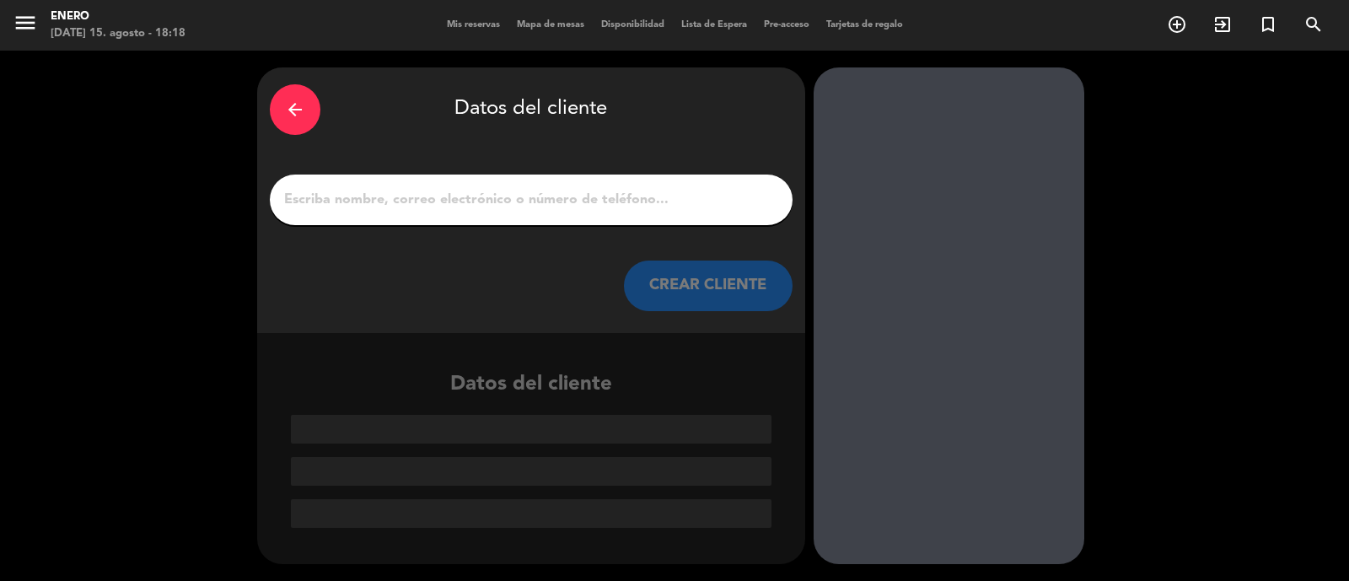
click at [524, 204] on input "1" at bounding box center [532, 200] width 498 height 24
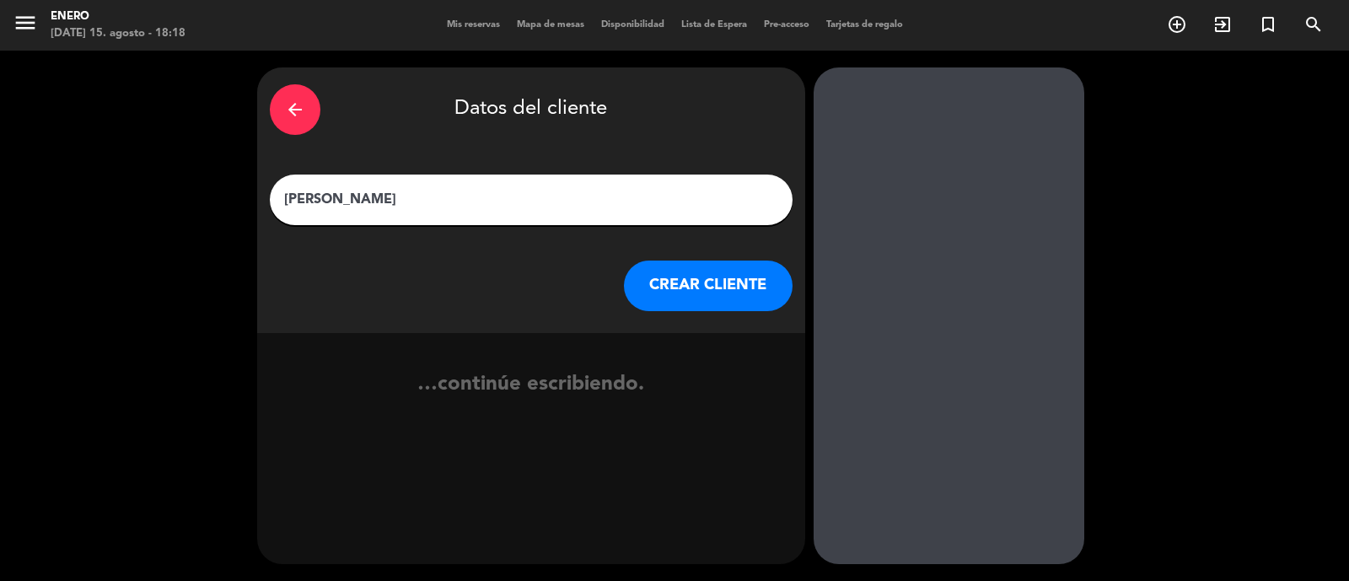
type input "[PERSON_NAME]"
click at [691, 288] on button "CREAR CLIENTE" at bounding box center [708, 286] width 169 height 51
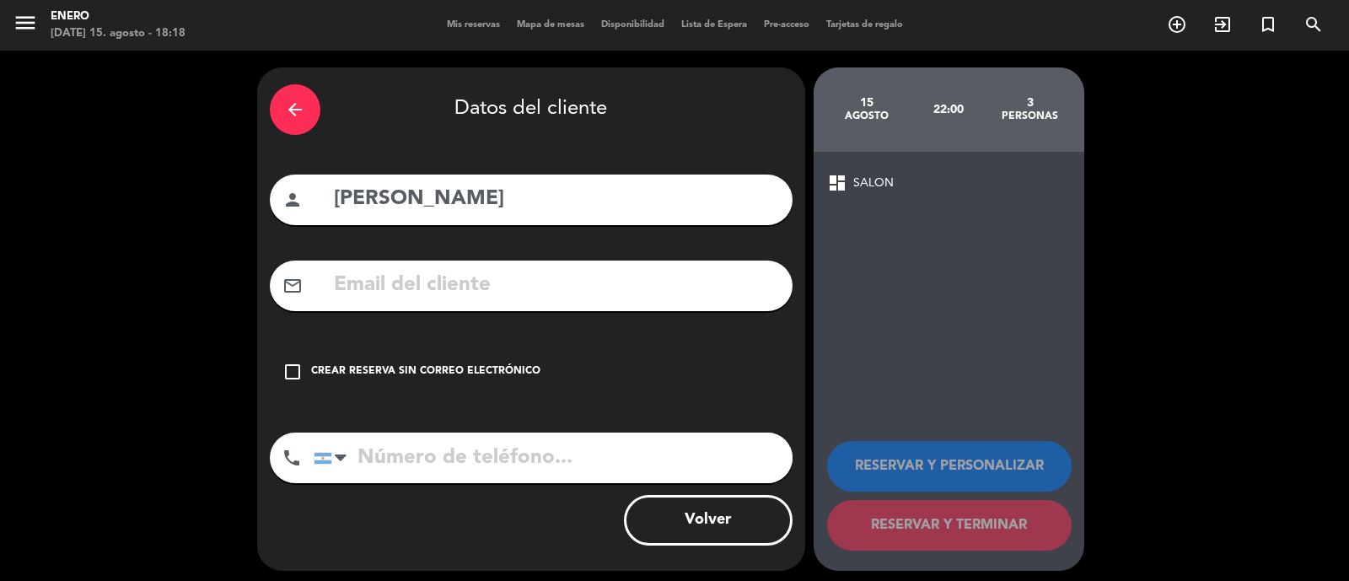
click at [435, 380] on div "Crear reserva sin correo electrónico" at bounding box center [425, 372] width 229 height 17
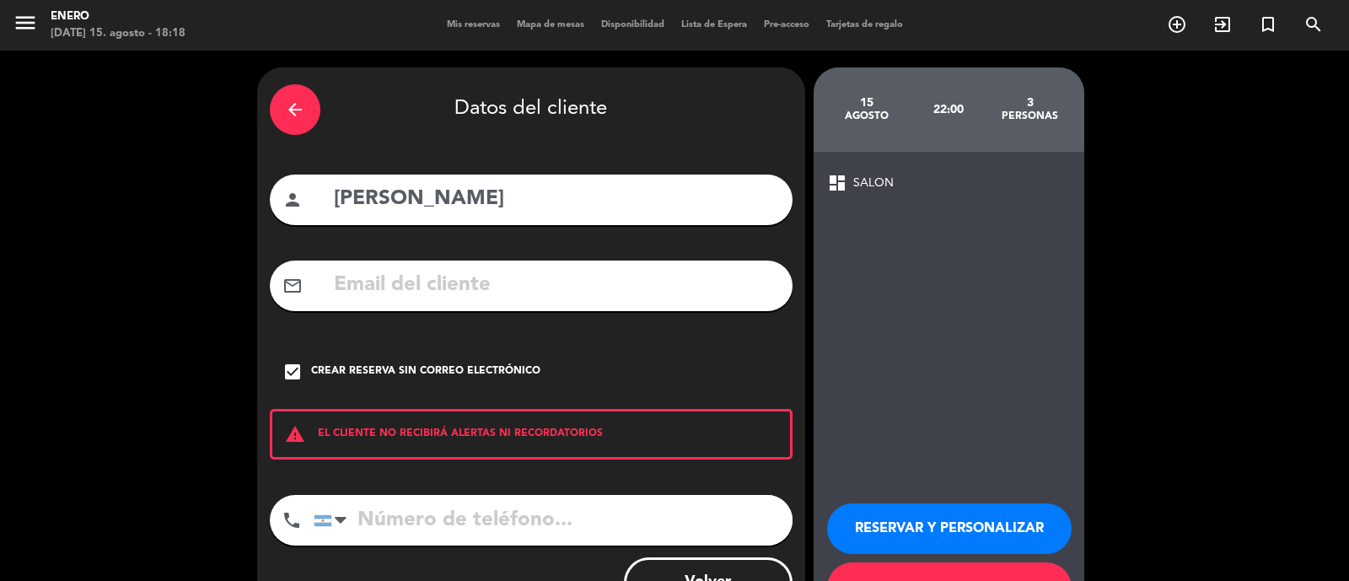
drag, startPoint x: 978, startPoint y: 541, endPoint x: 970, endPoint y: 532, distance: 12.5
click at [978, 541] on button "RESERVAR Y PERSONALIZAR" at bounding box center [949, 529] width 245 height 51
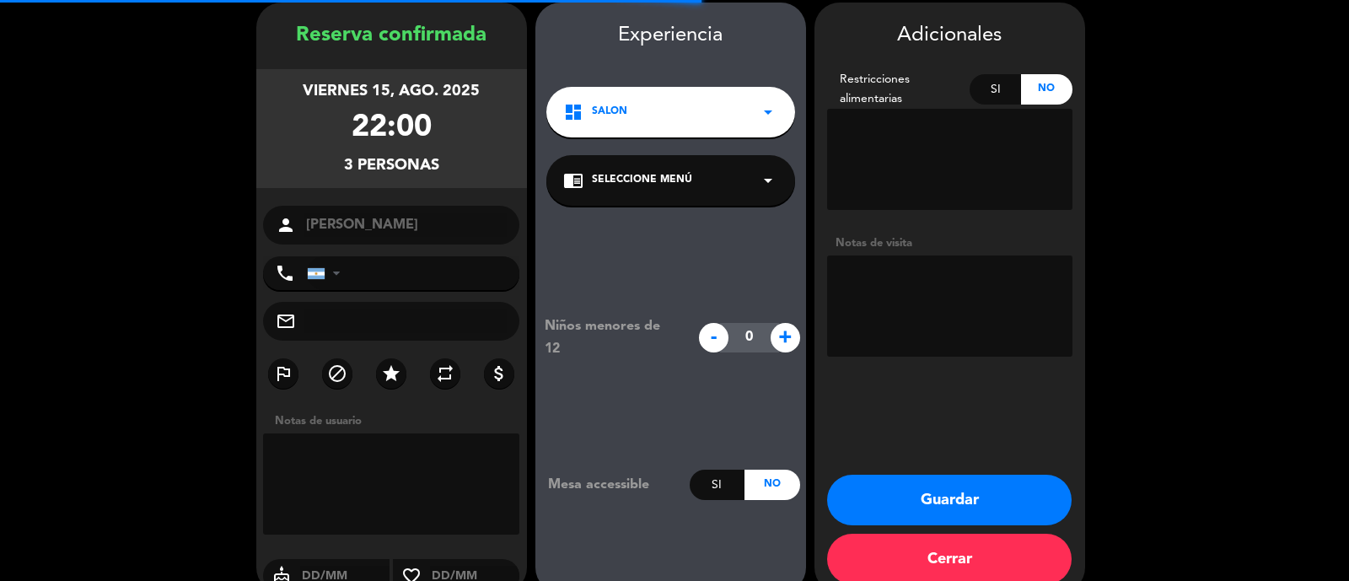
scroll to position [67, 0]
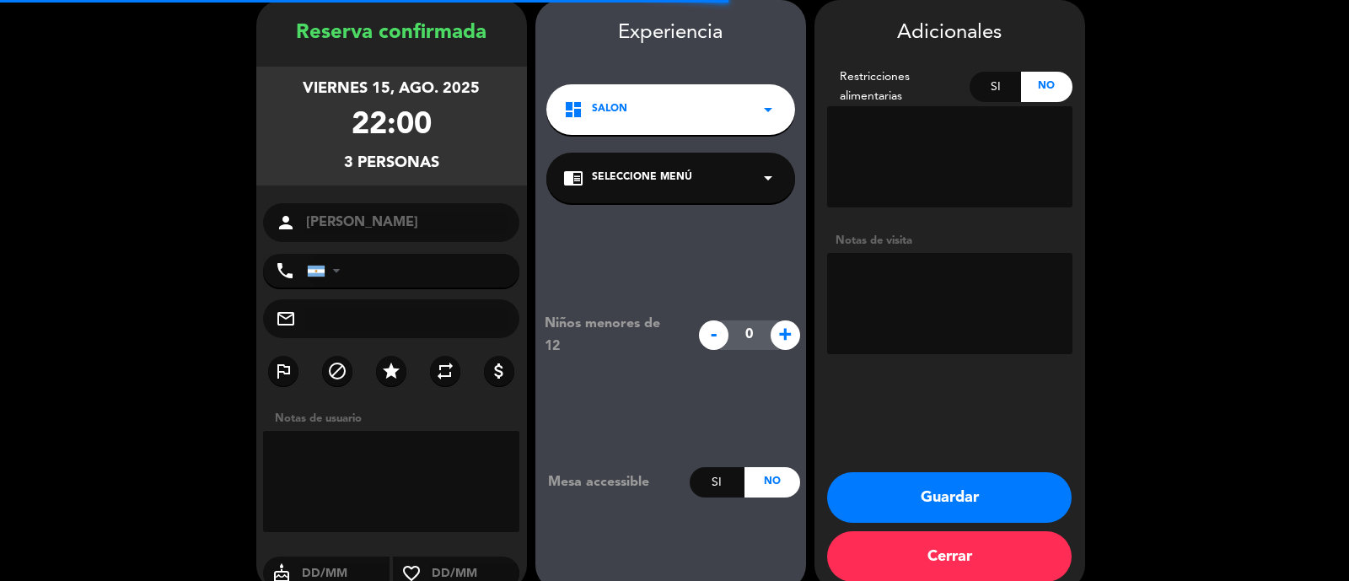
click at [936, 288] on textarea at bounding box center [949, 303] width 245 height 101
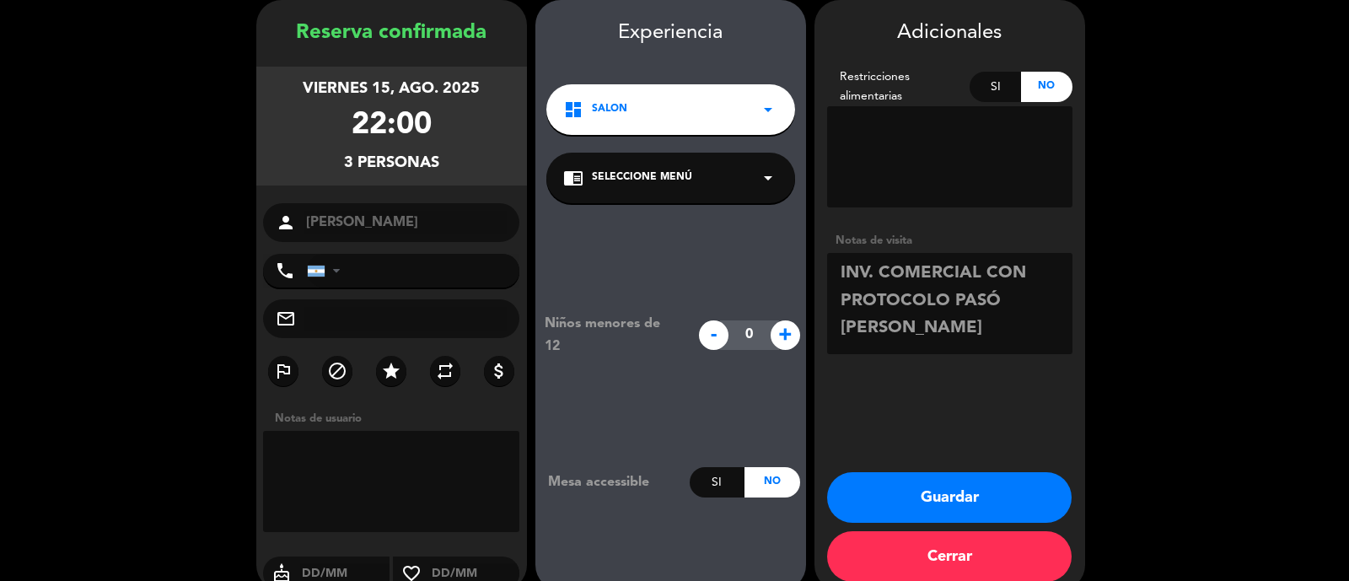
type textarea "INV. COMERCIAL CON PROTOCOLO PASÓ [PERSON_NAME]"
click at [389, 369] on icon "star" at bounding box center [391, 371] width 20 height 20
click at [1043, 499] on button "Guardar" at bounding box center [949, 497] width 245 height 51
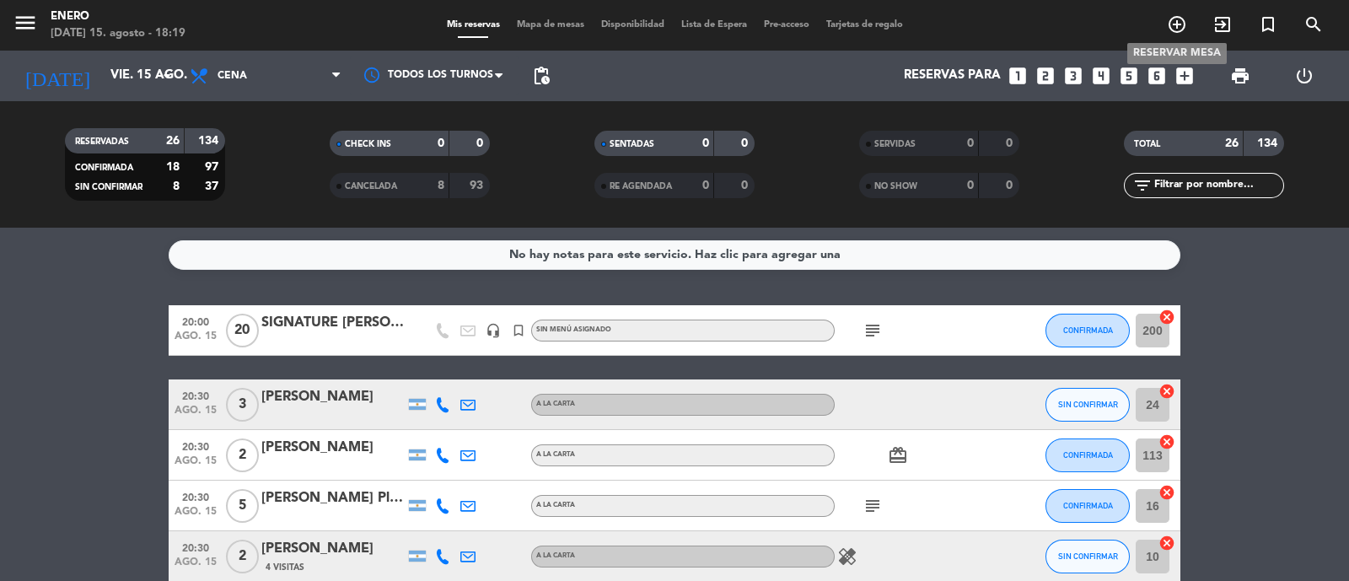
click at [1185, 30] on icon "add_circle_outline" at bounding box center [1177, 24] width 20 height 20
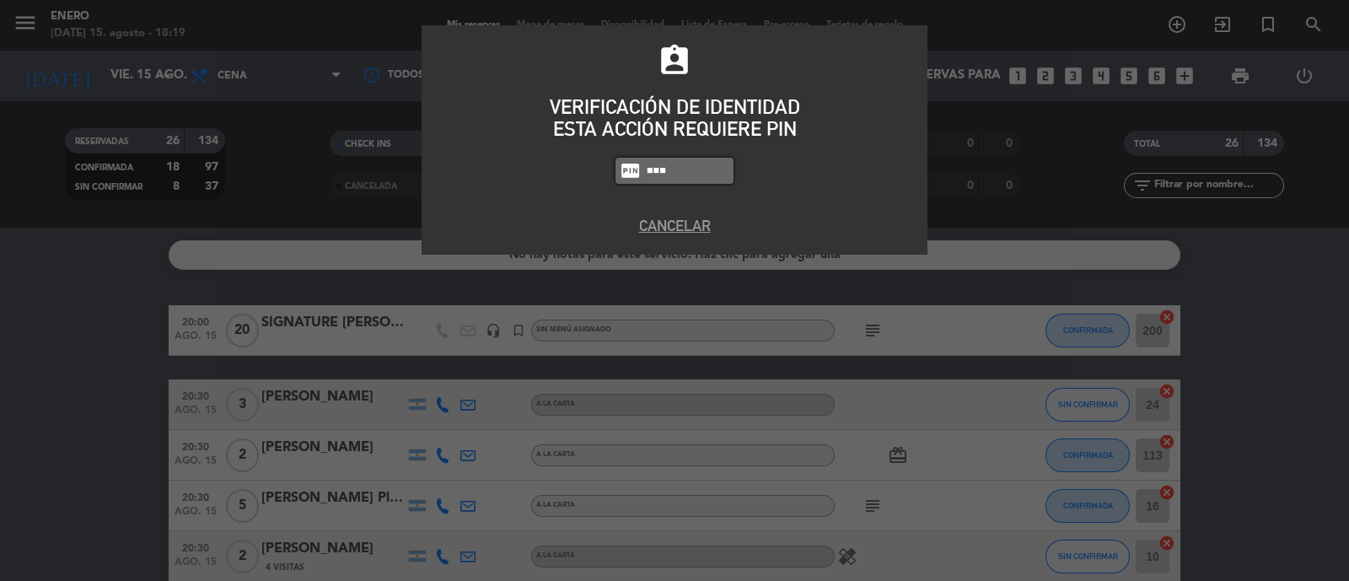
type input "6082"
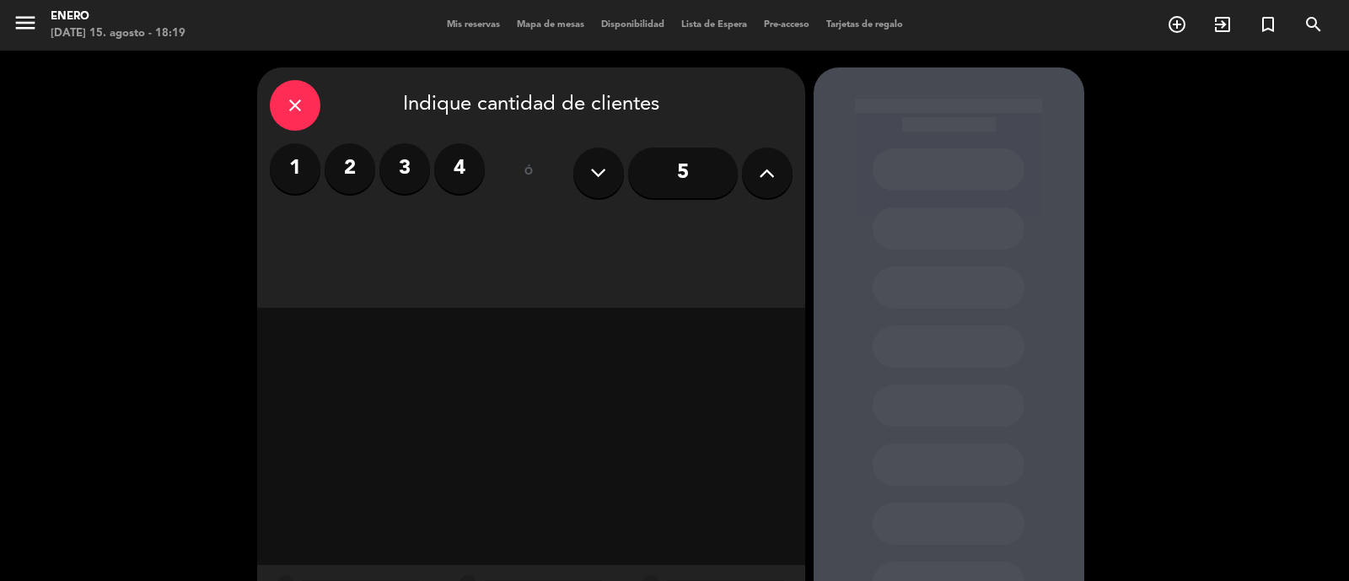
click at [683, 168] on input "5" at bounding box center [683, 173] width 110 height 51
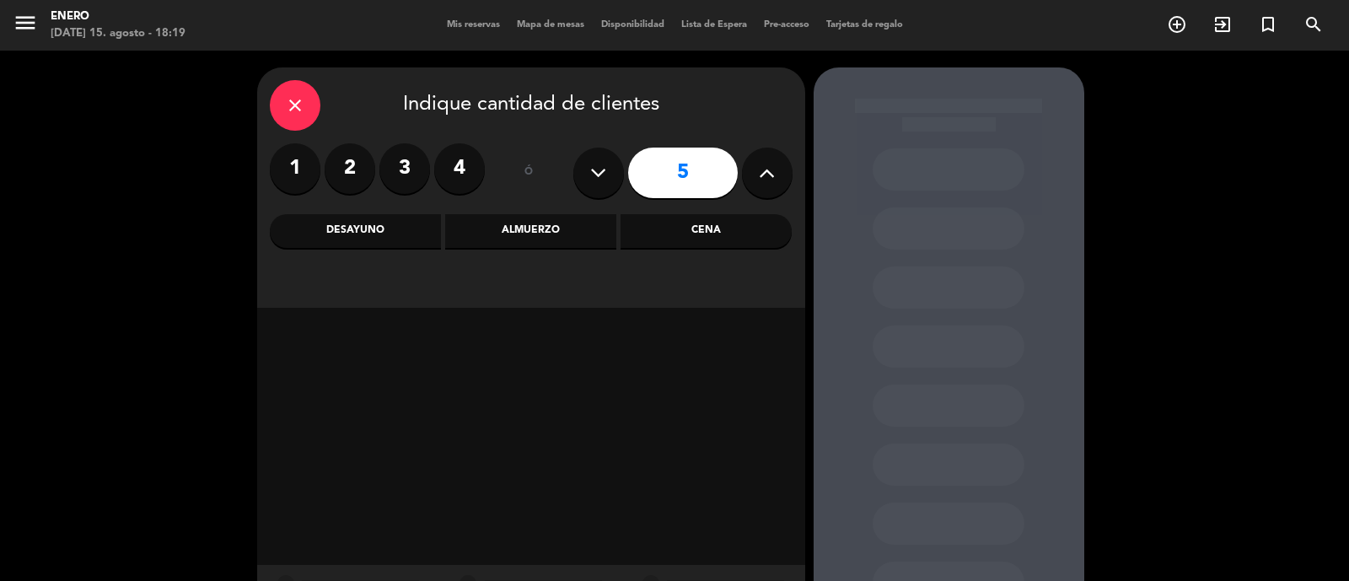
click at [696, 238] on div "Cena" at bounding box center [706, 231] width 171 height 34
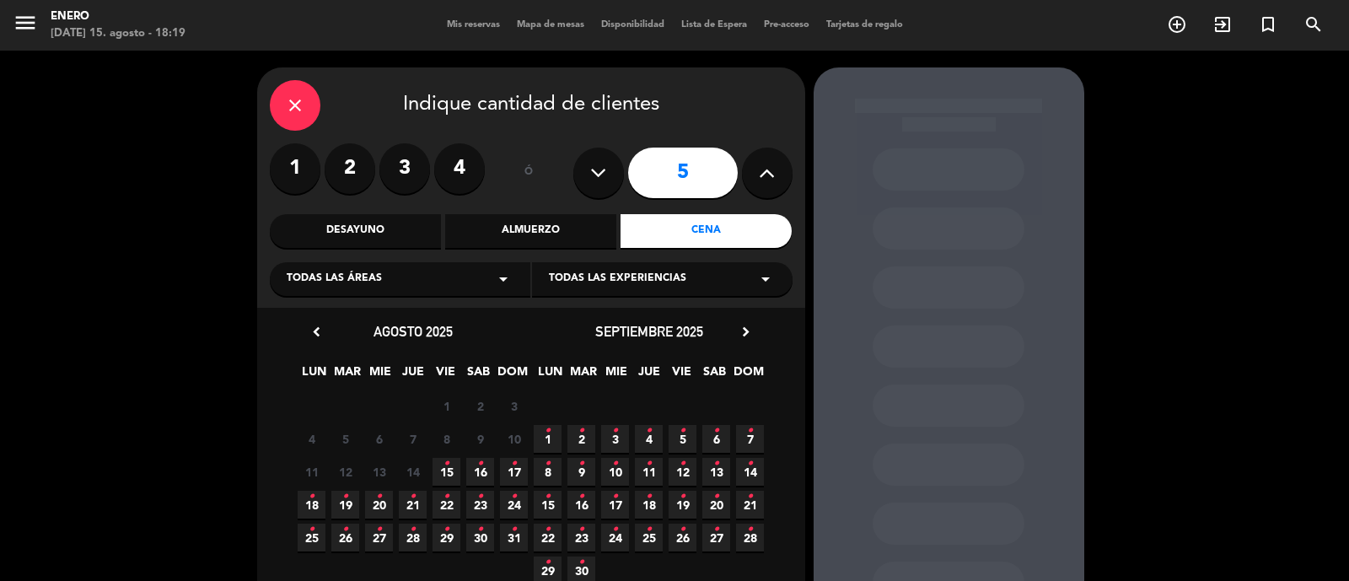
click at [439, 466] on span "15 •" at bounding box center [447, 472] width 28 height 28
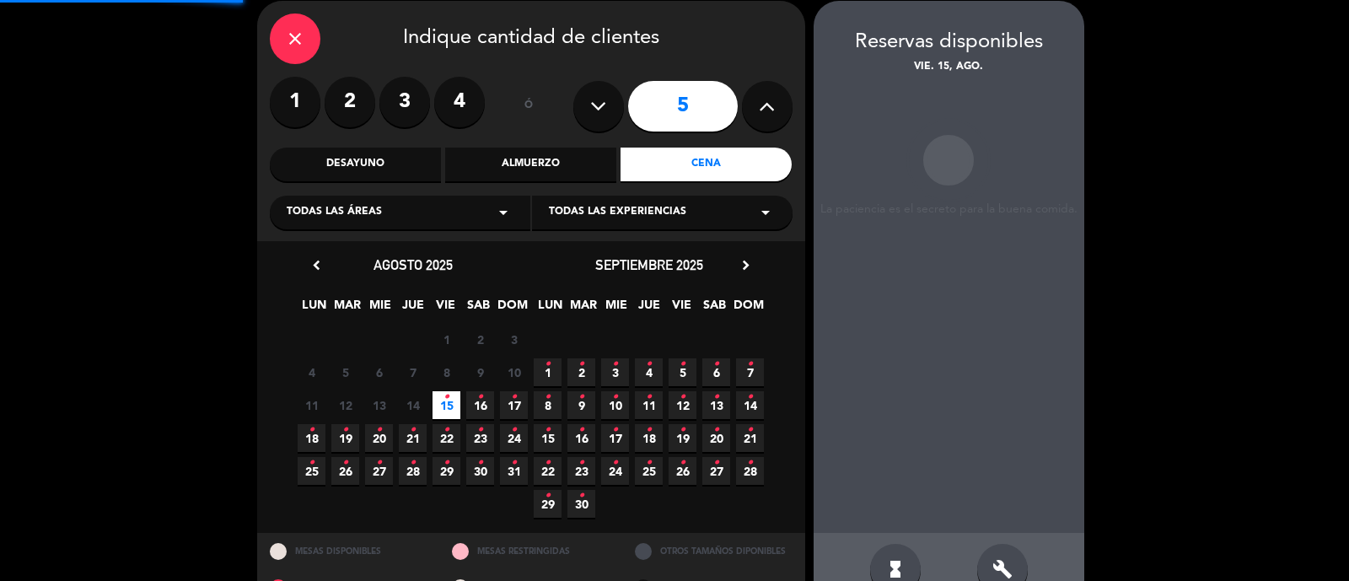
scroll to position [67, 0]
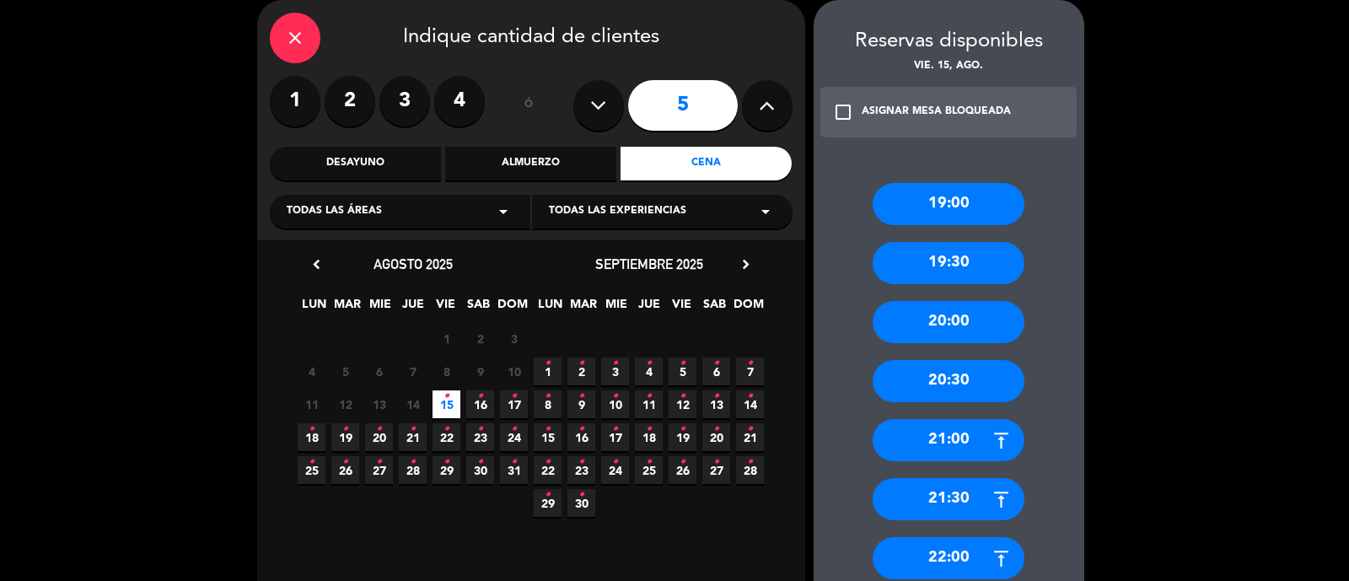
click at [919, 543] on div "22:00" at bounding box center [949, 558] width 152 height 42
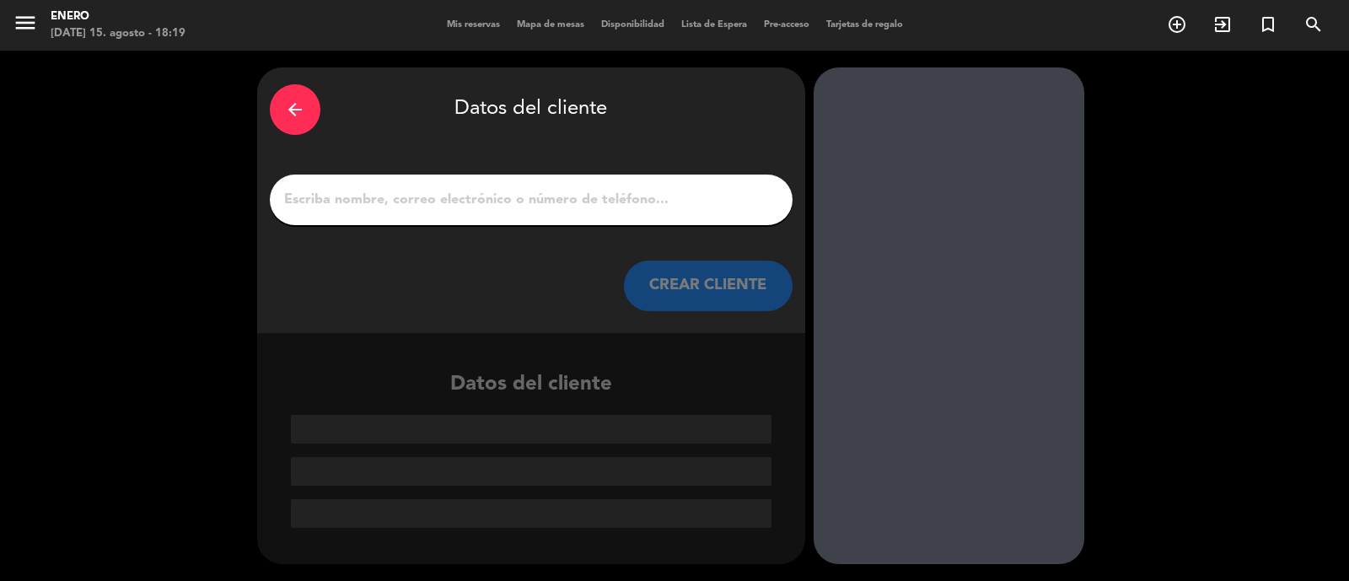
click at [552, 191] on input "1" at bounding box center [532, 200] width 498 height 24
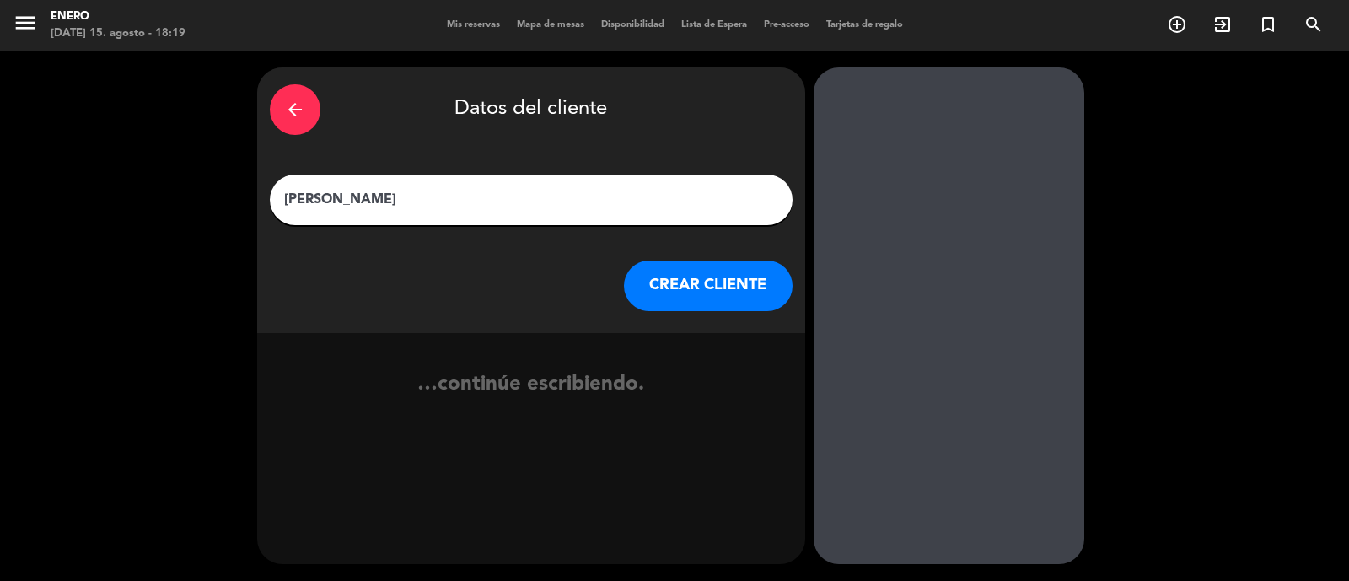
type input "[PERSON_NAME]"
click at [740, 288] on button "CREAR CLIENTE" at bounding box center [708, 286] width 169 height 51
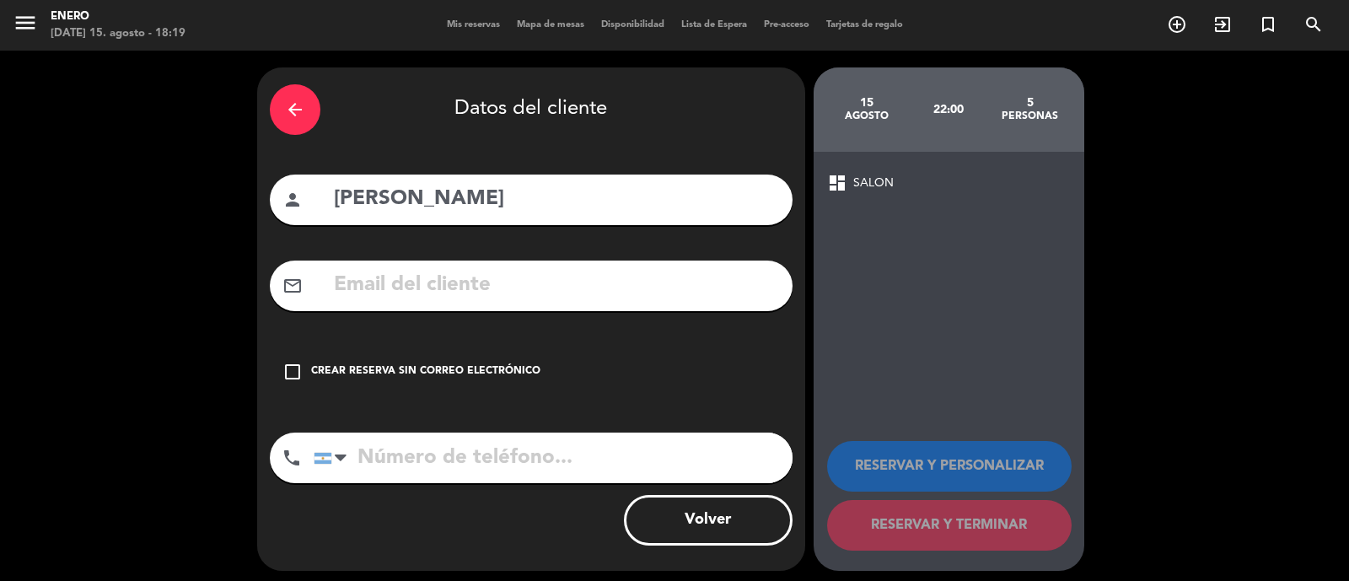
click at [523, 358] on div "check_box_outline_blank Crear reserva sin correo electrónico" at bounding box center [531, 372] width 523 height 51
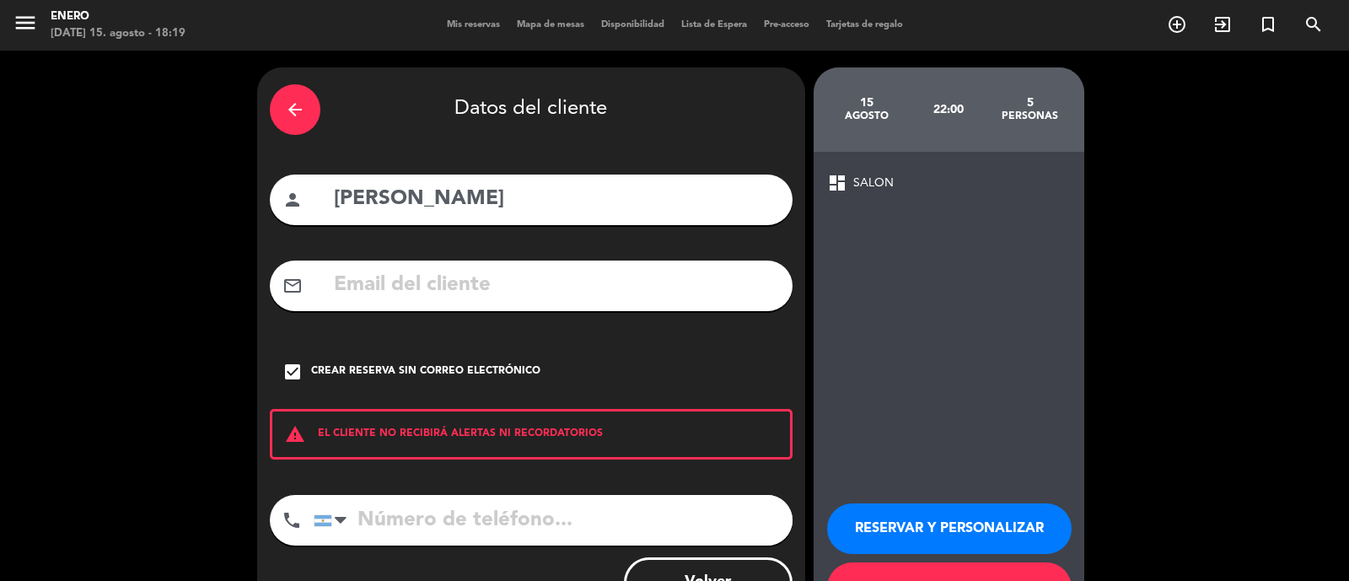
click at [958, 525] on button "RESERVAR Y PERSONALIZAR" at bounding box center [949, 529] width 245 height 51
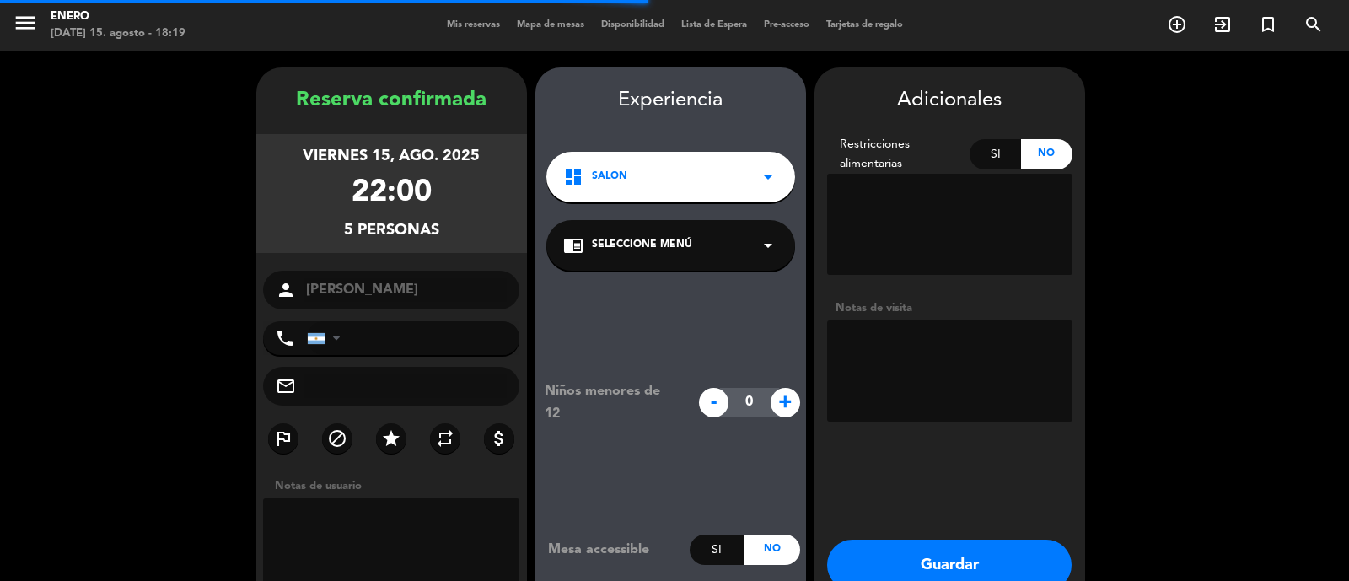
scroll to position [67, 0]
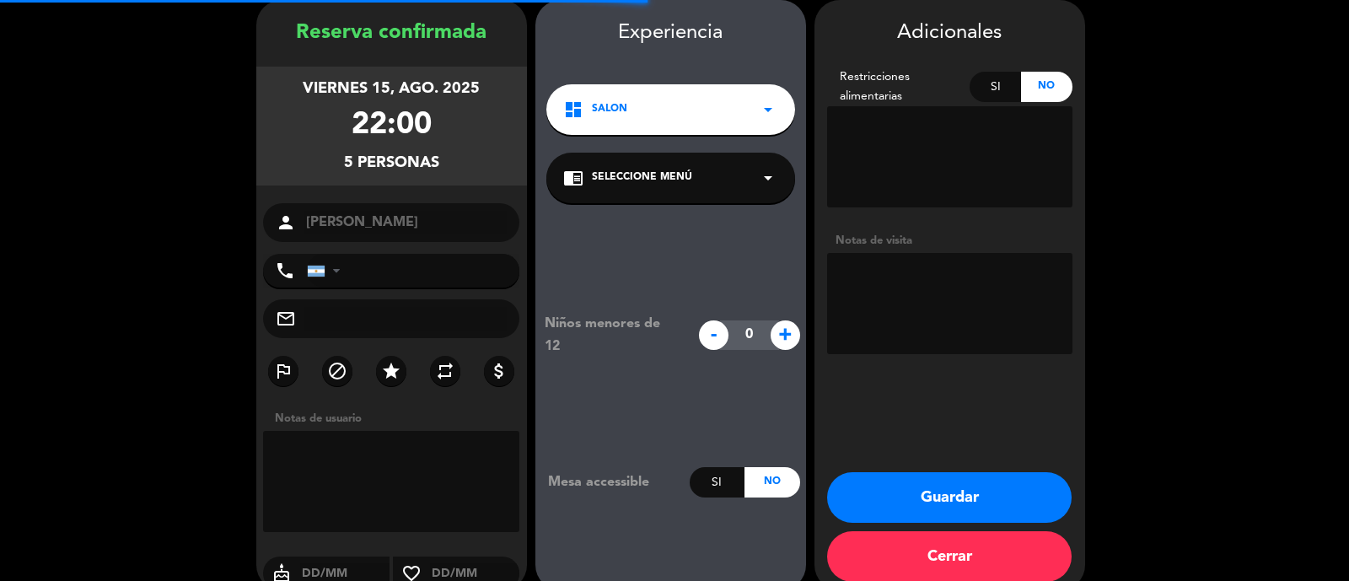
click at [909, 304] on textarea at bounding box center [949, 303] width 245 height 101
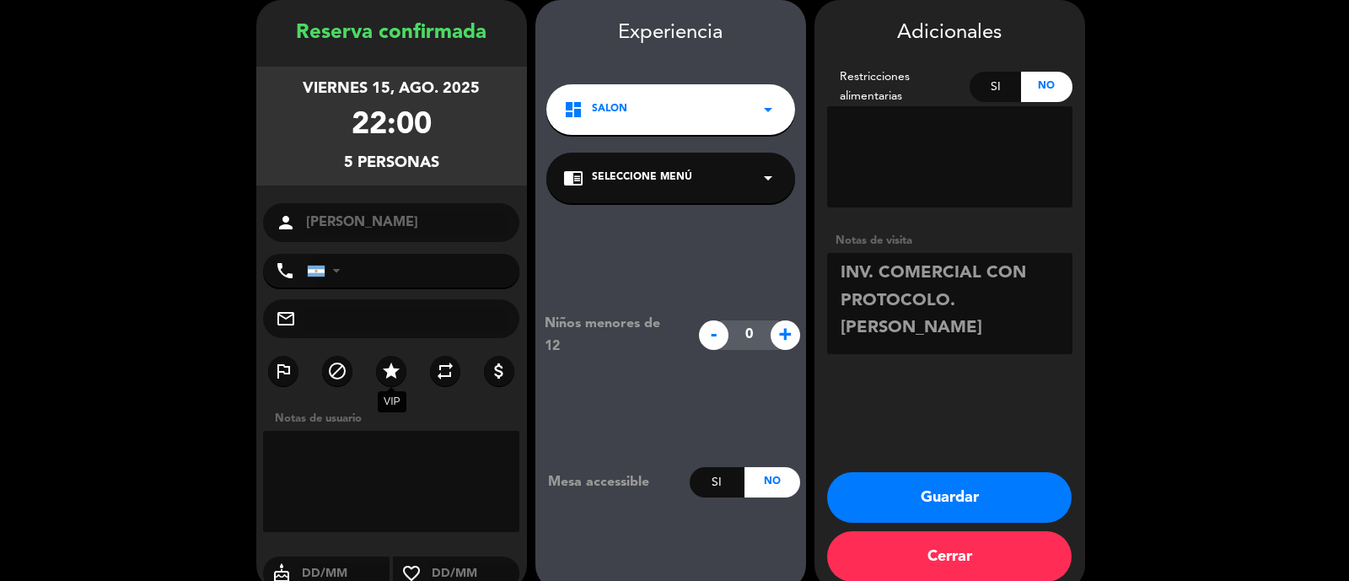
type textarea "INV. COMERCIAL CON PROTOCOLO. [PERSON_NAME]"
click at [386, 359] on label "star" at bounding box center [391, 371] width 30 height 30
click at [1011, 499] on button "Guardar" at bounding box center [949, 497] width 245 height 51
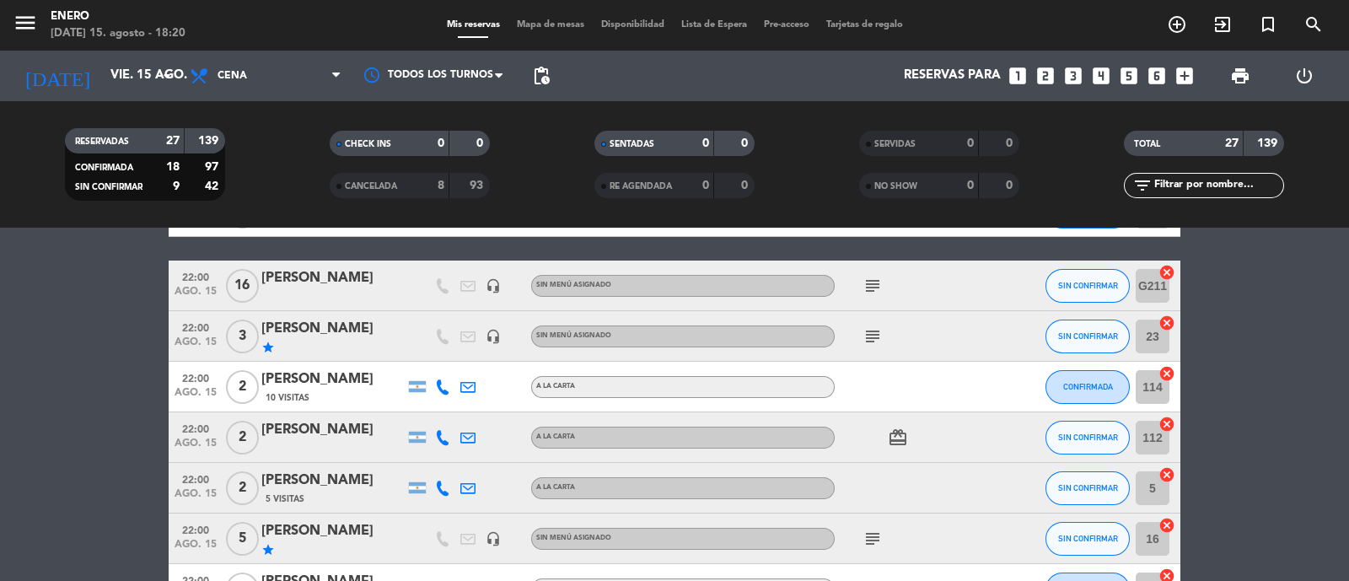
scroll to position [949, 0]
click at [872, 286] on icon "subject" at bounding box center [873, 286] width 20 height 20
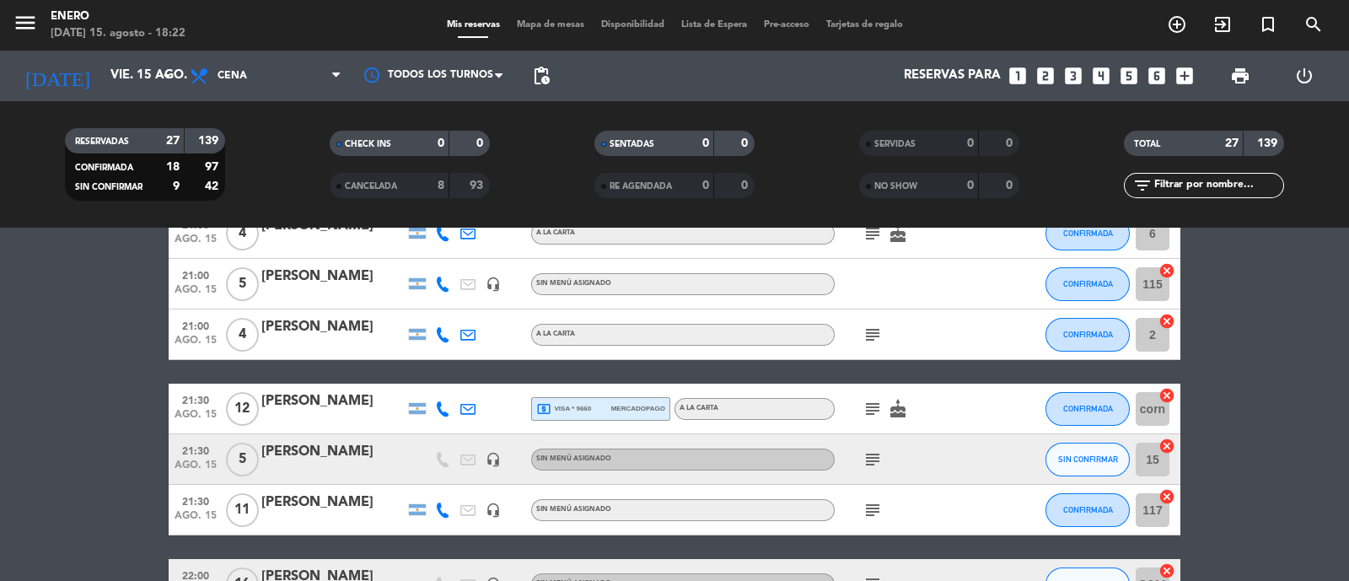
scroll to position [683, 0]
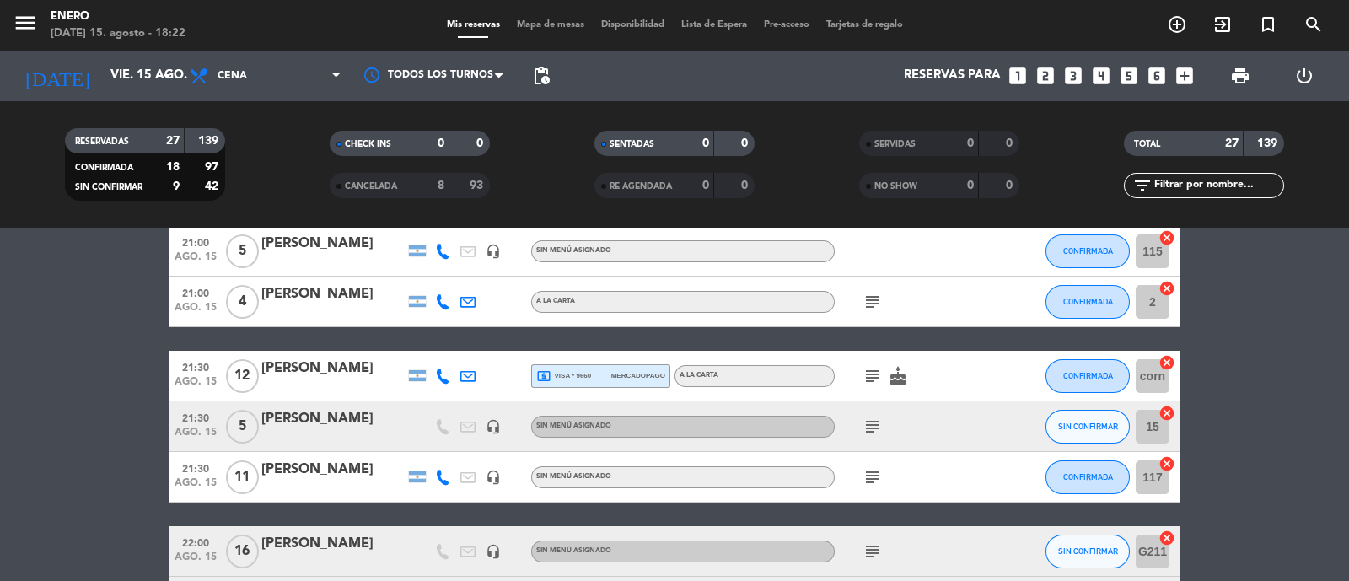
click at [881, 366] on icon "subject" at bounding box center [873, 376] width 20 height 20
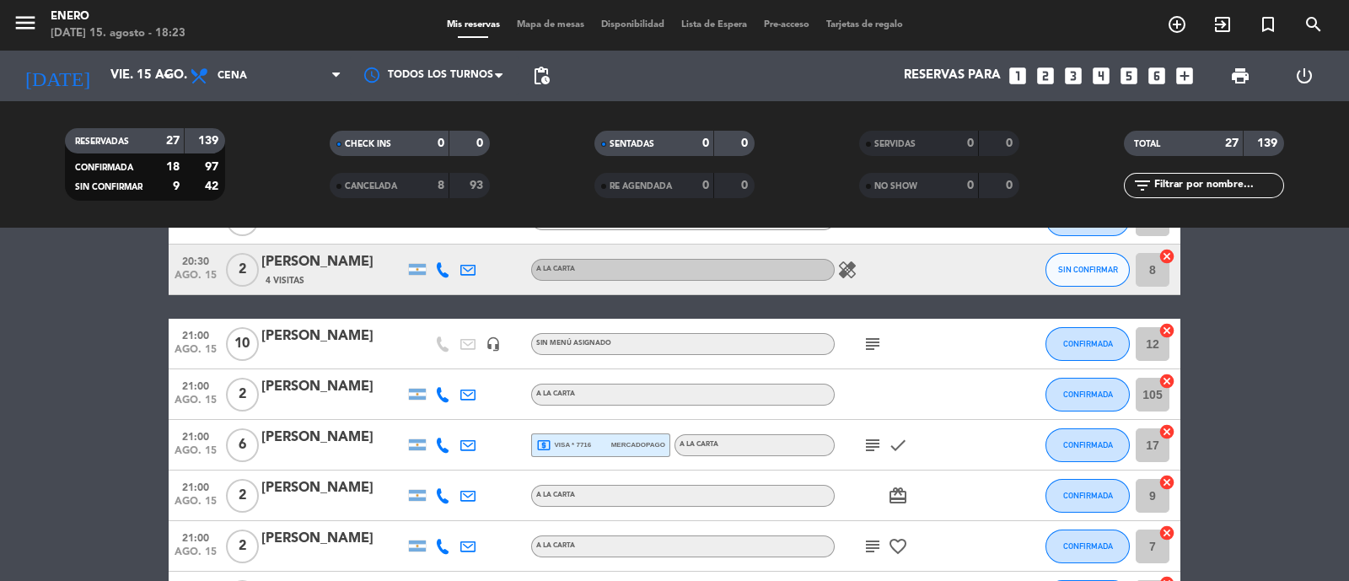
scroll to position [316, 0]
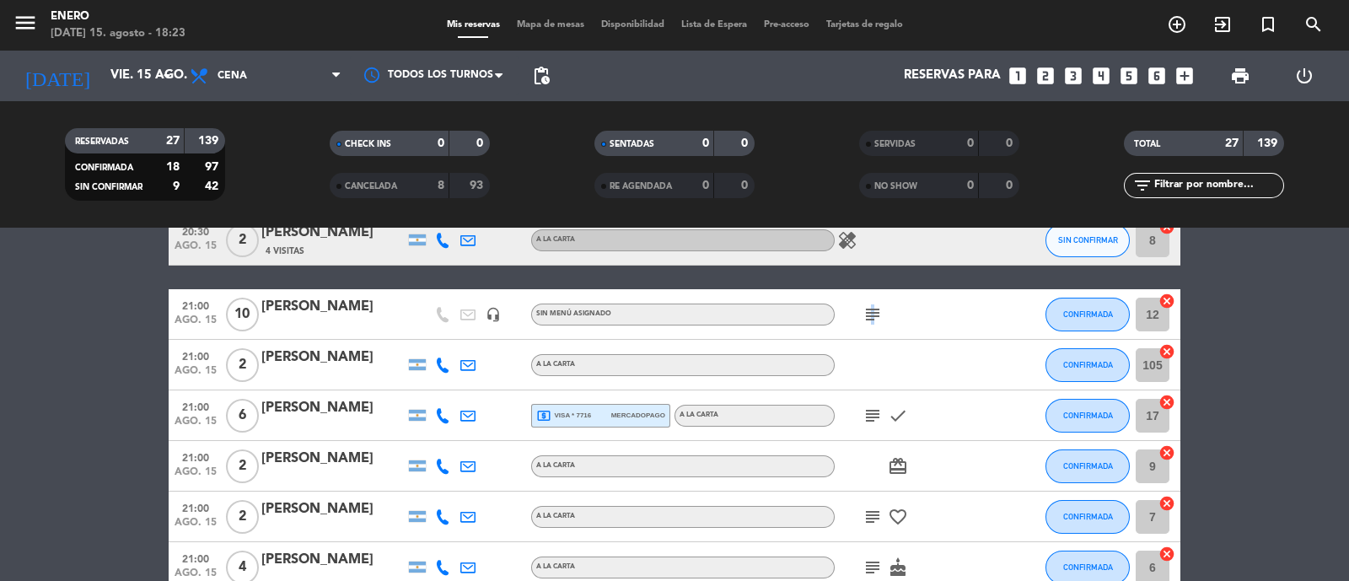
click at [870, 312] on icon "subject" at bounding box center [873, 314] width 20 height 20
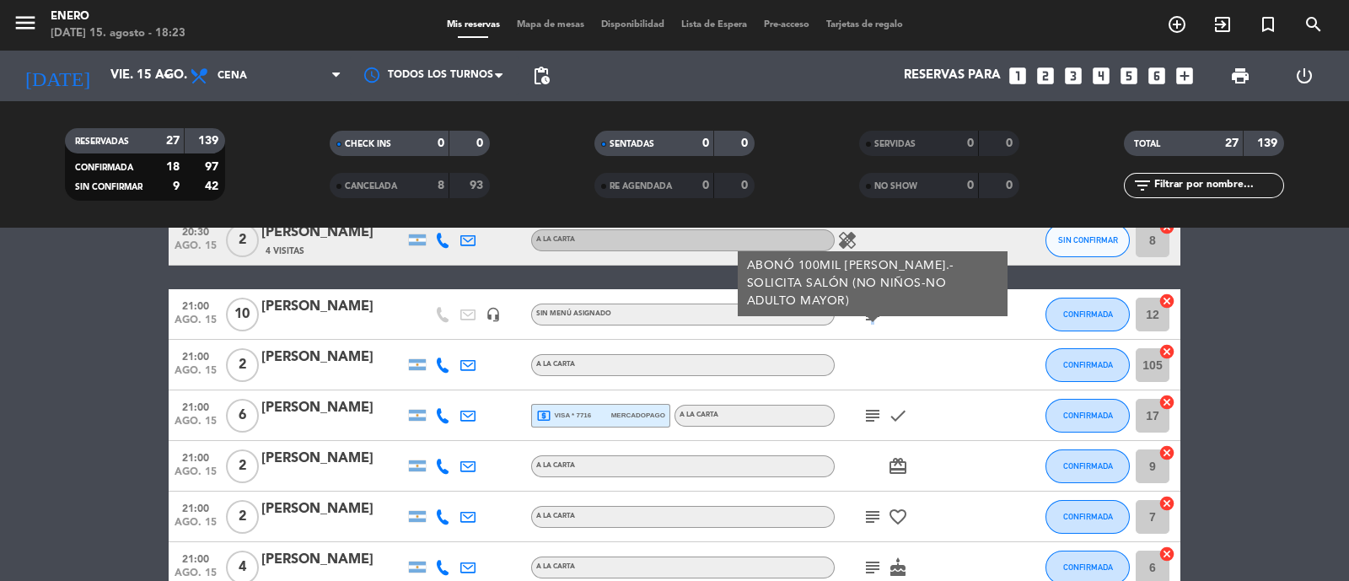
click at [870, 312] on icon "subject" at bounding box center [873, 314] width 20 height 20
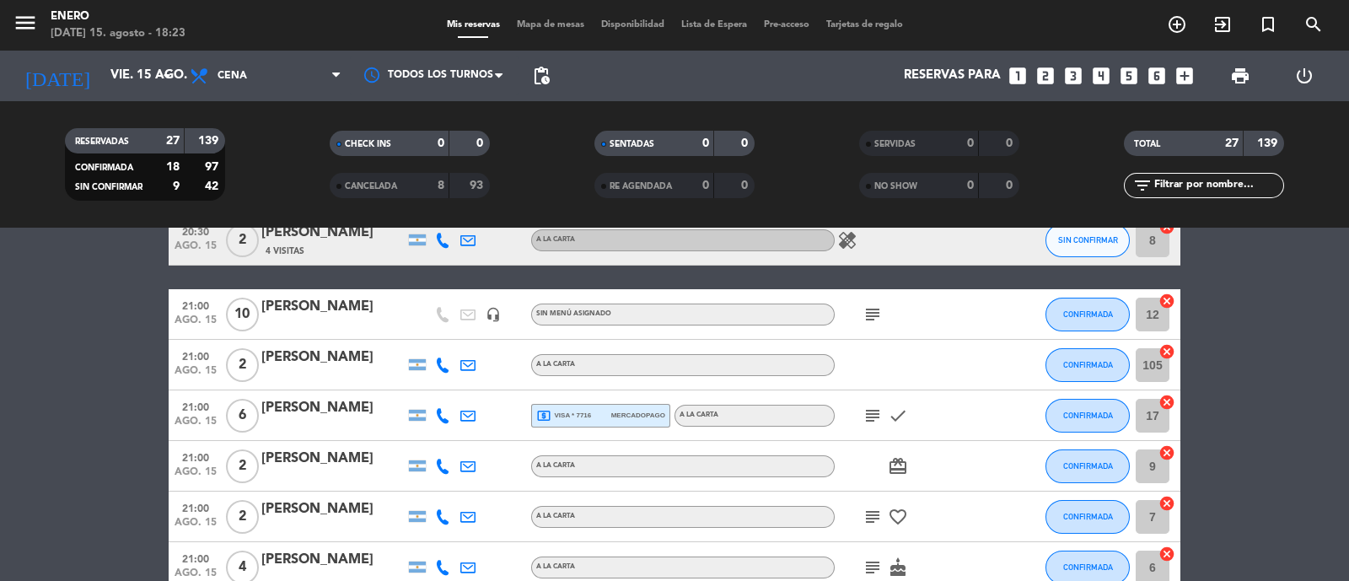
click at [877, 320] on icon "subject" at bounding box center [873, 314] width 20 height 20
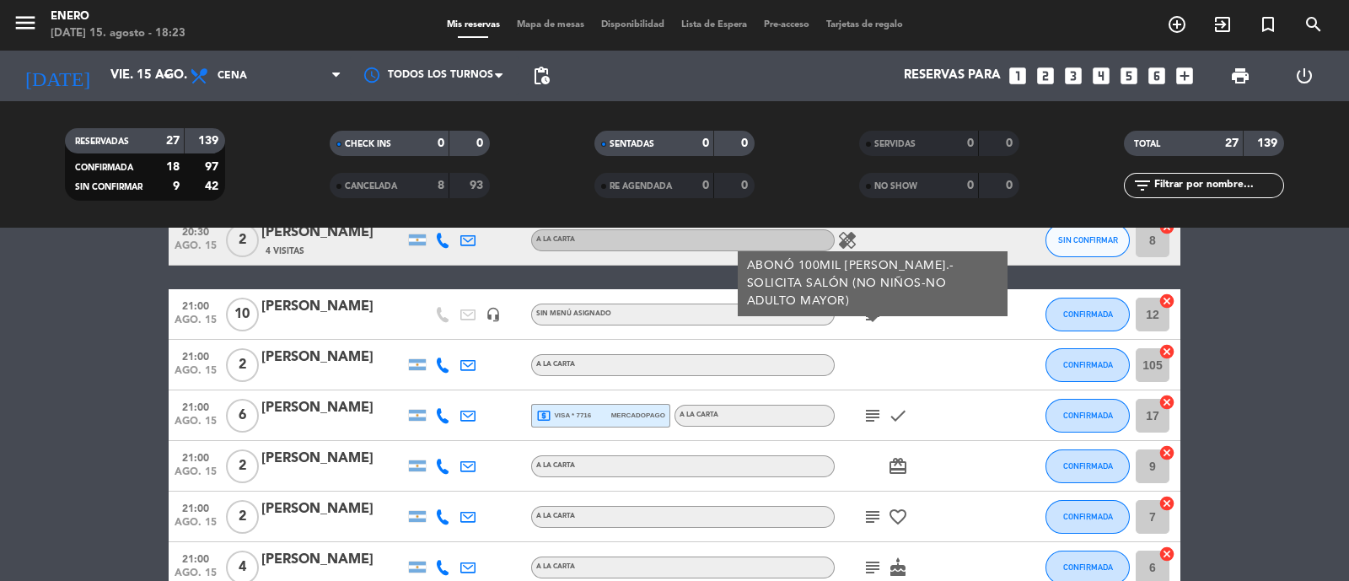
click at [940, 325] on div "subject ABONÓ 100MIL [PERSON_NAME].- SOLICITA SALÓN (NO NIÑOS-NO ADULTO MAYOR)" at bounding box center [911, 314] width 152 height 50
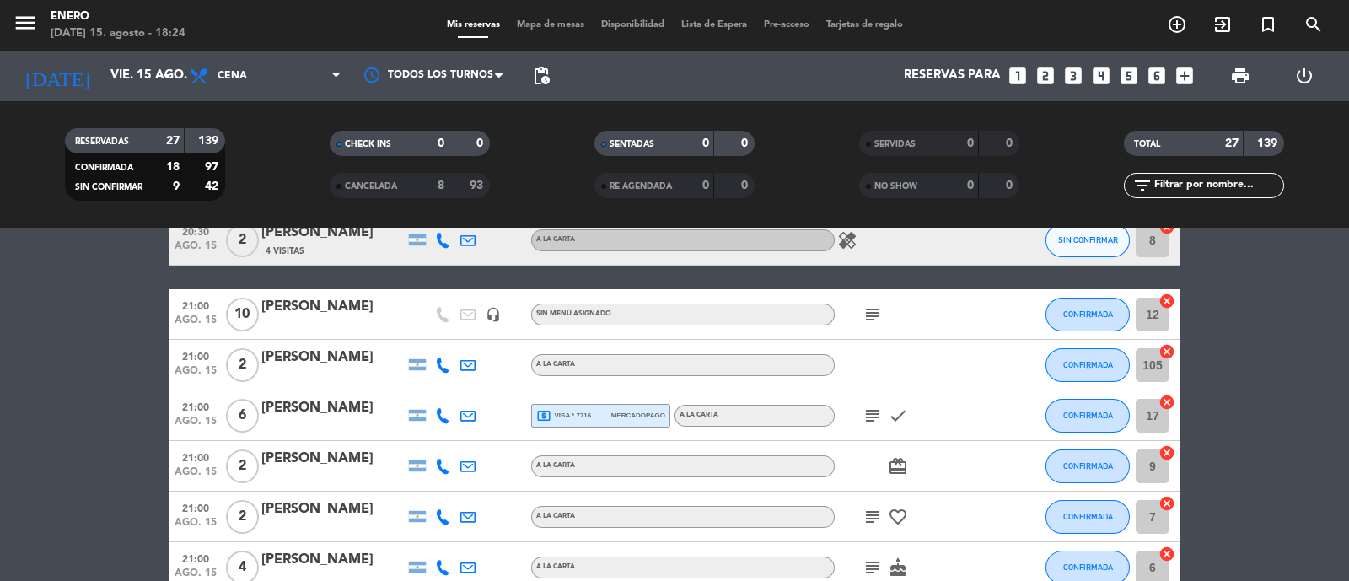
scroll to position [381, 0]
click at [1185, 31] on icon "add_circle_outline" at bounding box center [1177, 24] width 20 height 20
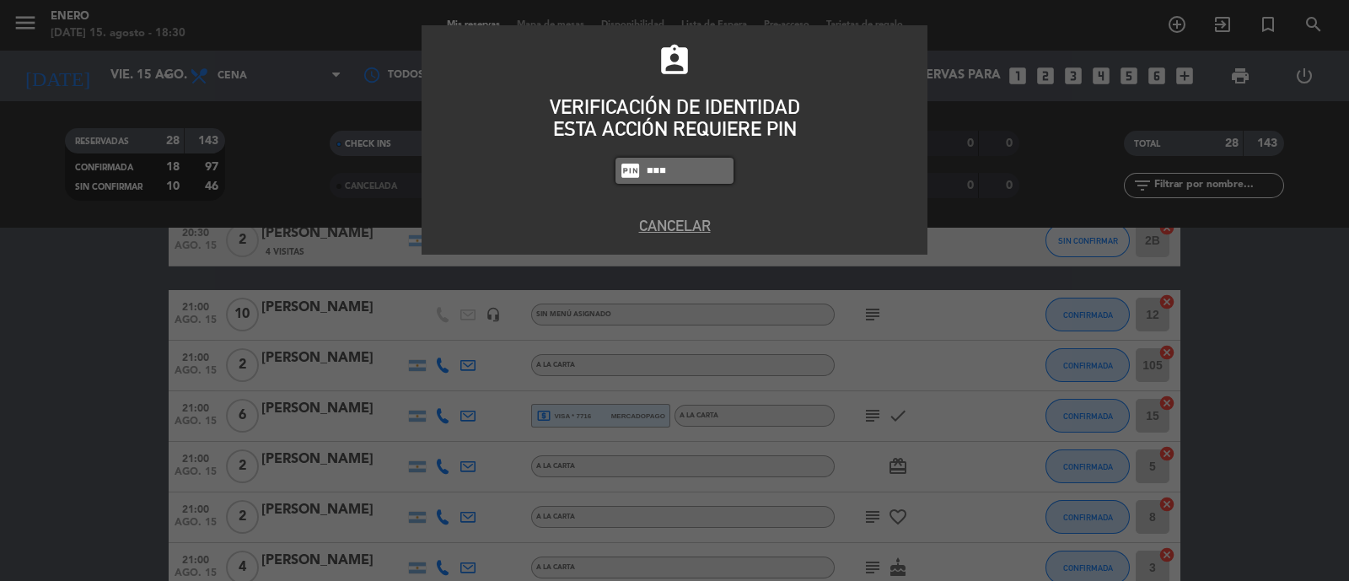
type input "6082"
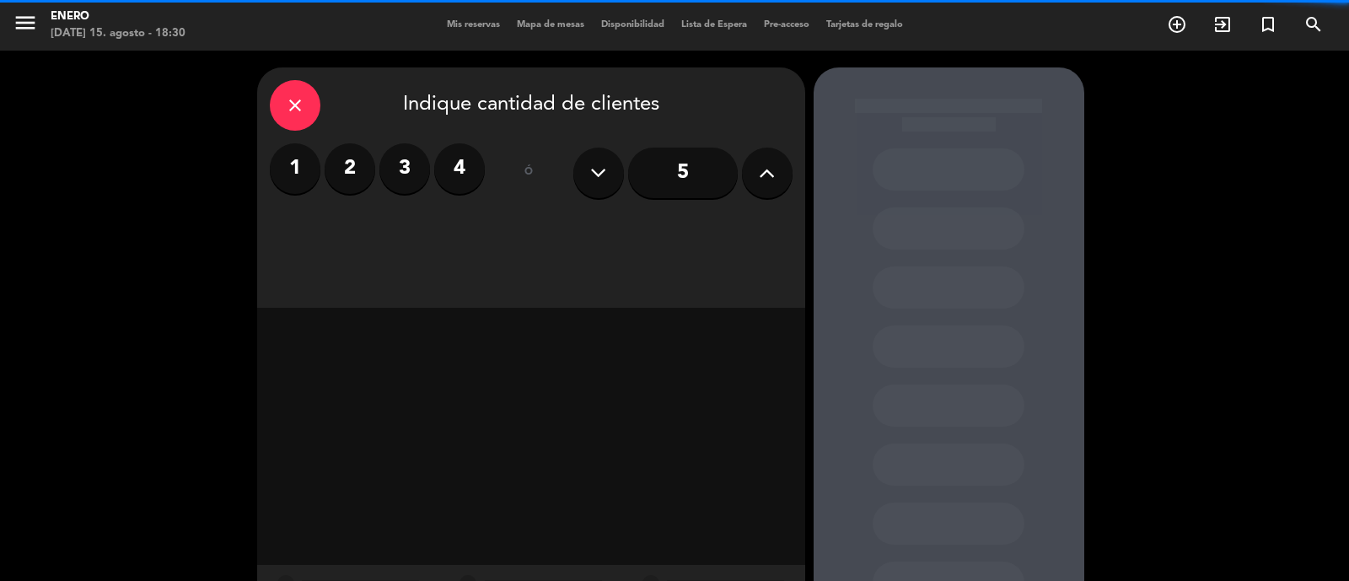
click at [319, 175] on div "1 2 3 4" at bounding box center [377, 168] width 215 height 51
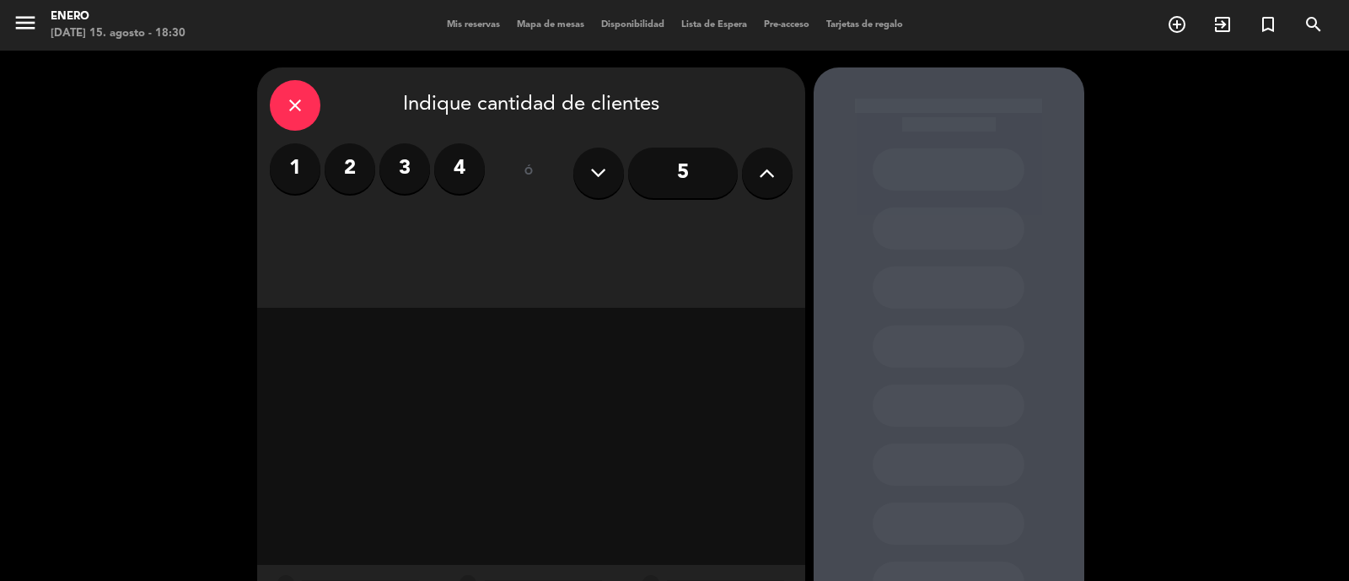
click at [341, 172] on label "2" at bounding box center [350, 168] width 51 height 51
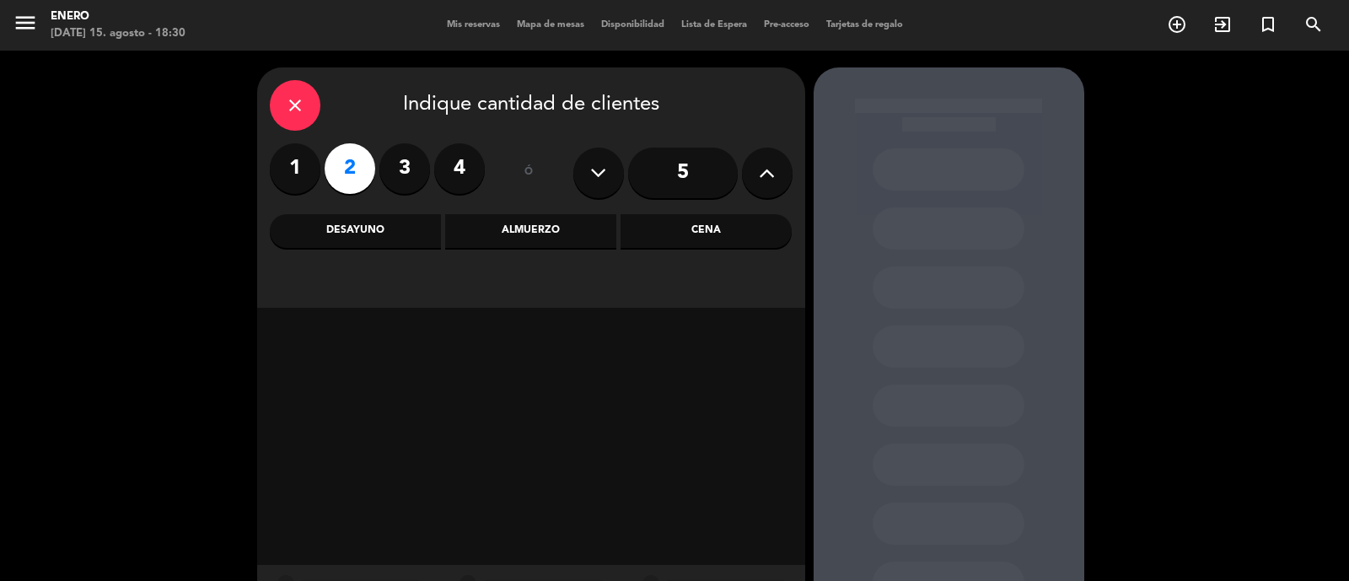
click at [644, 226] on div "Cena" at bounding box center [706, 231] width 171 height 34
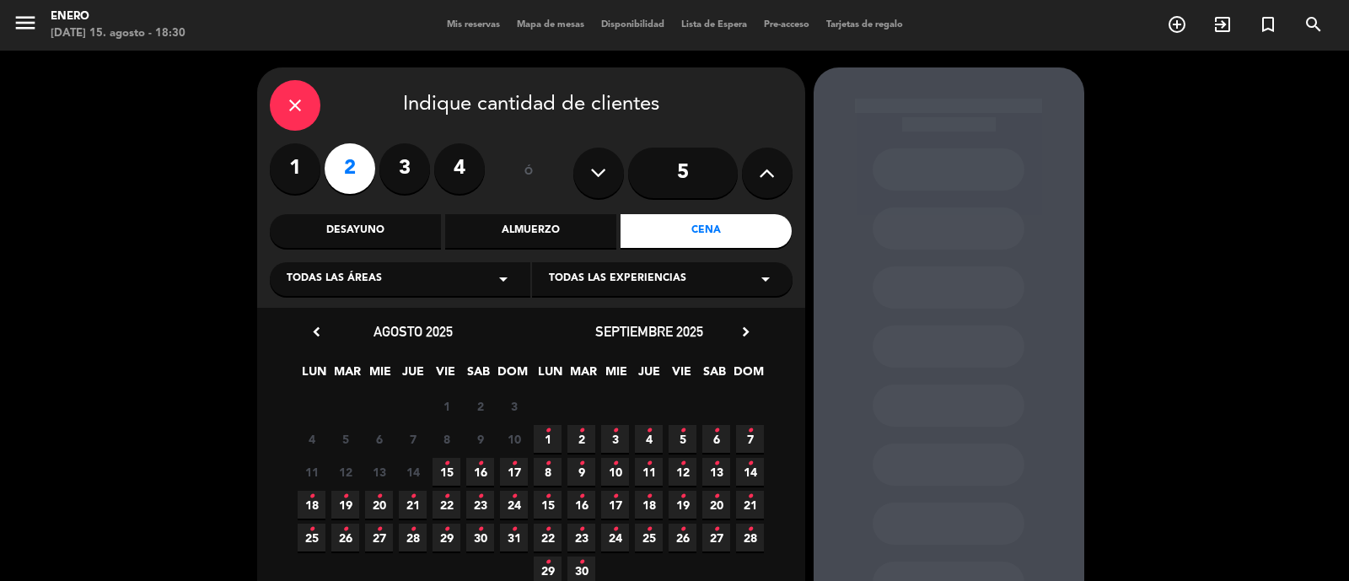
click at [481, 467] on icon "•" at bounding box center [480, 463] width 6 height 27
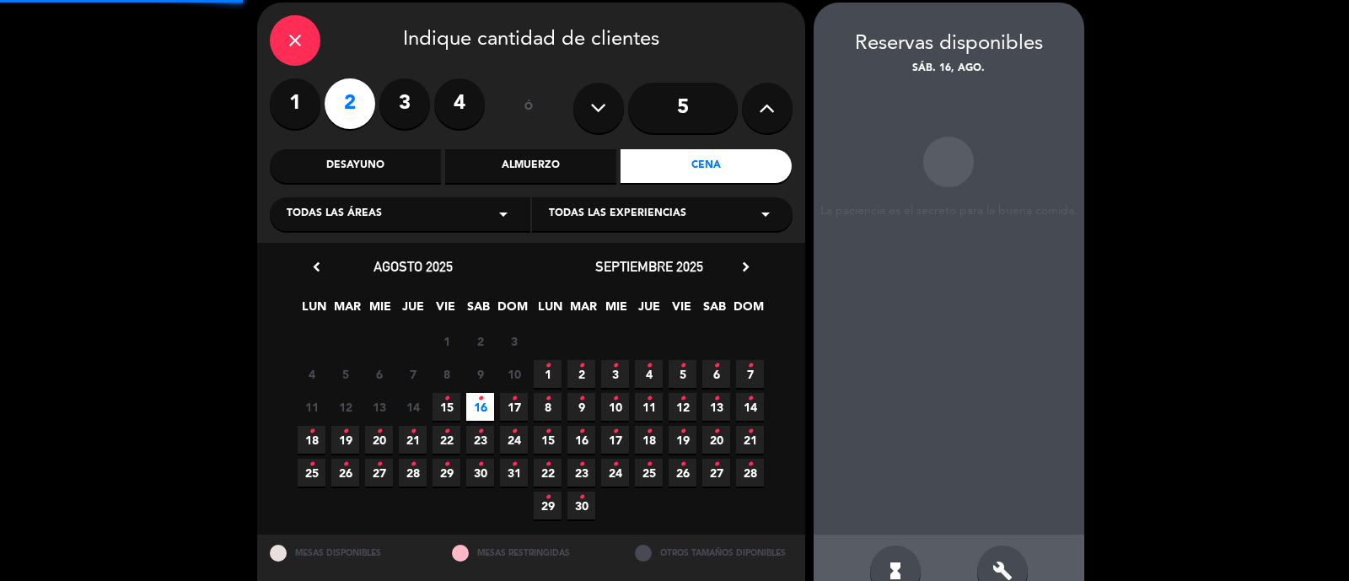
scroll to position [67, 0]
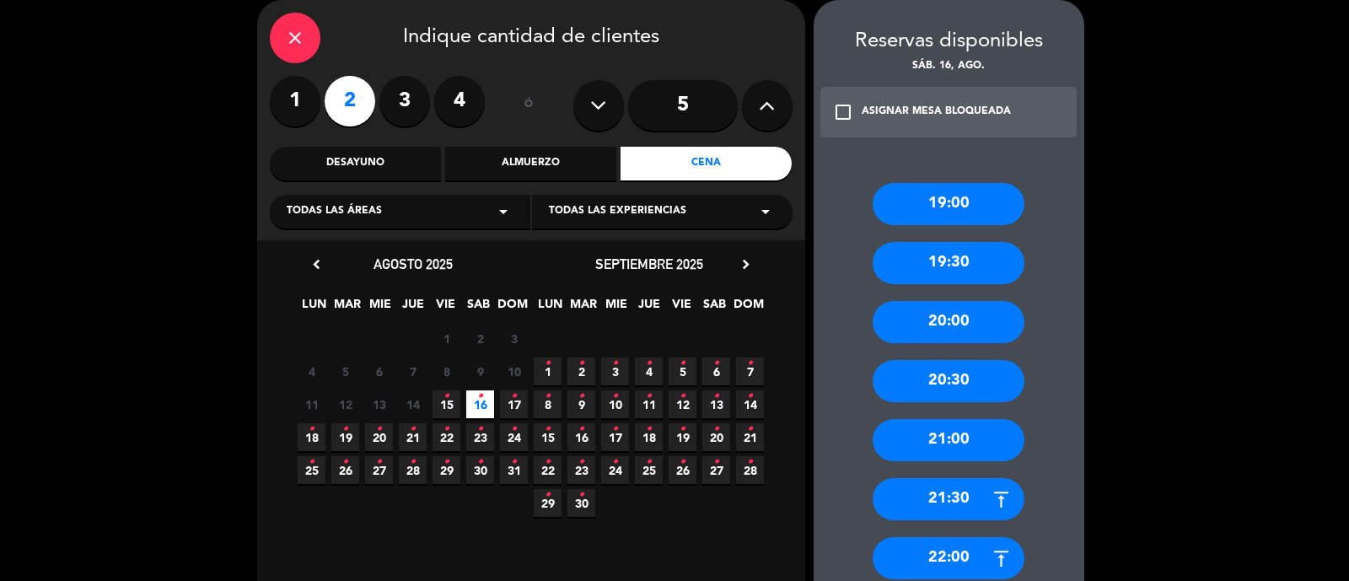
click at [949, 494] on div "21:30" at bounding box center [949, 499] width 152 height 42
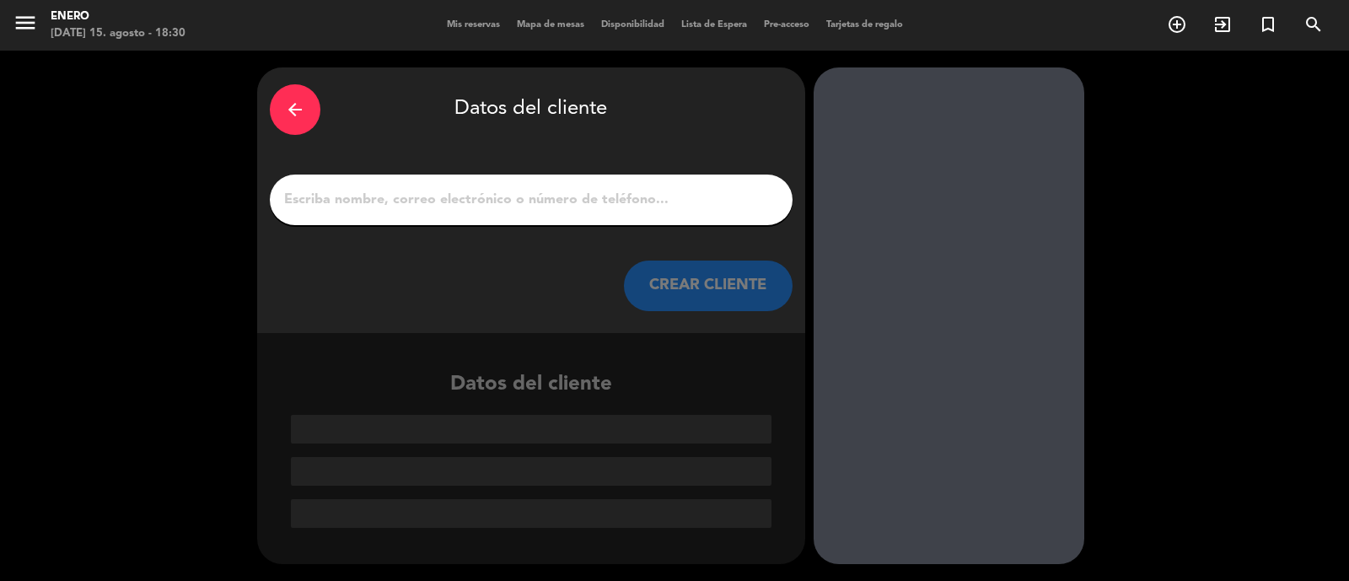
click at [544, 196] on input "1" at bounding box center [532, 200] width 498 height 24
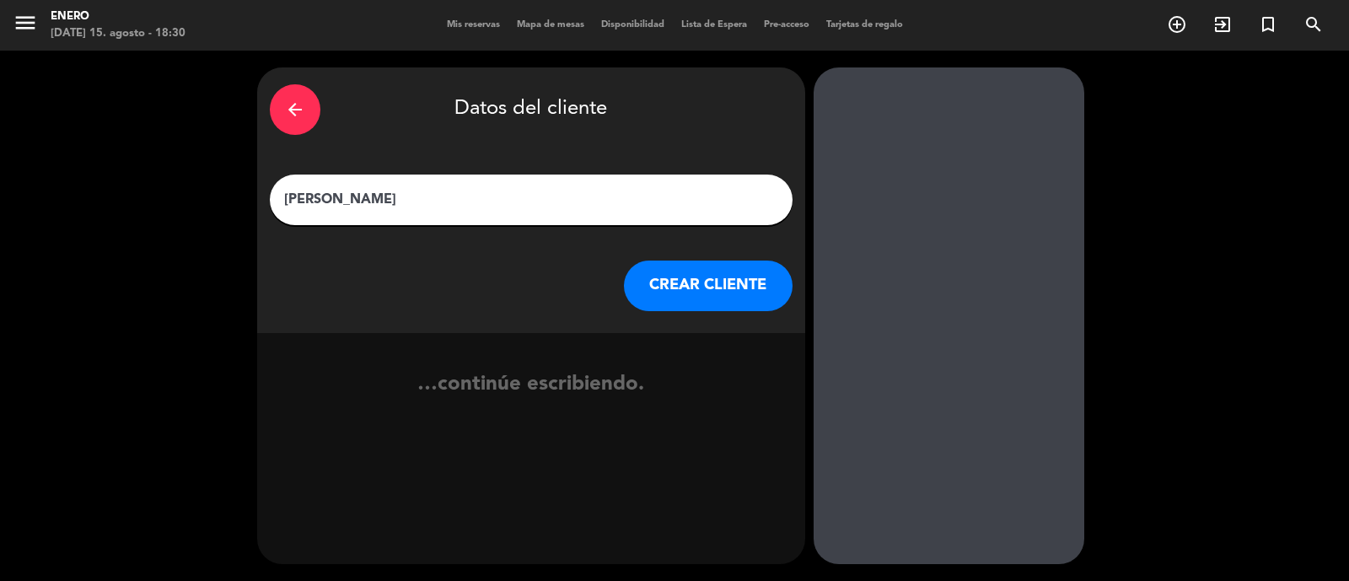
type input "[PERSON_NAME]"
click at [732, 267] on button "CREAR CLIENTE" at bounding box center [708, 286] width 169 height 51
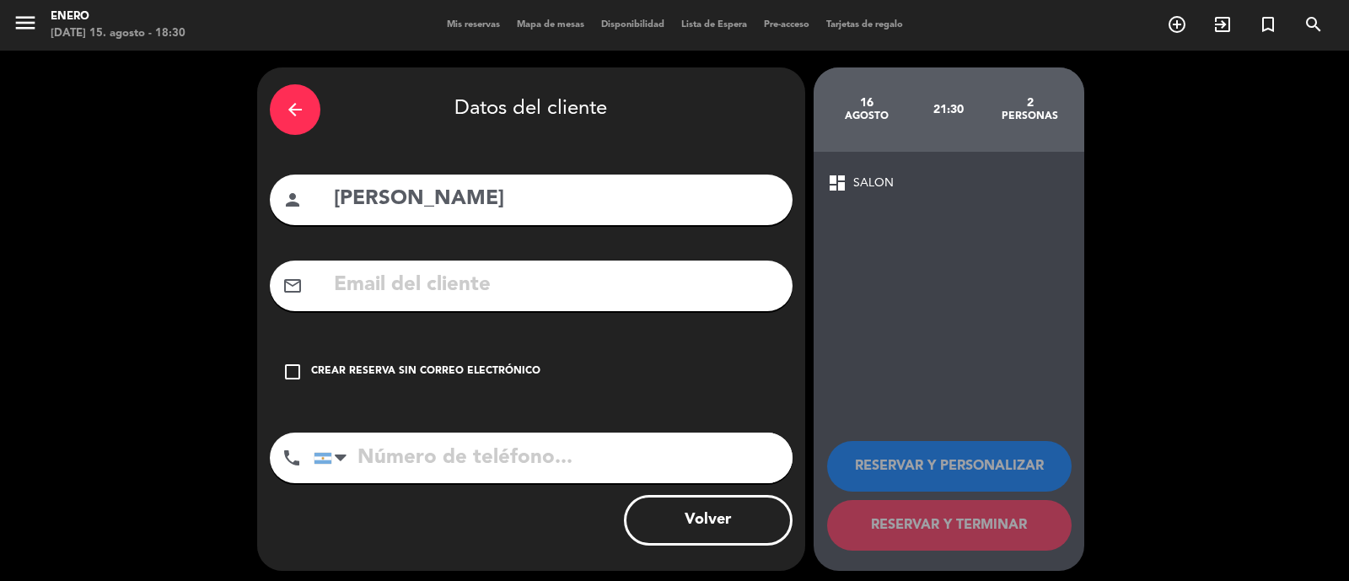
click at [359, 370] on div "Crear reserva sin correo electrónico" at bounding box center [425, 372] width 229 height 17
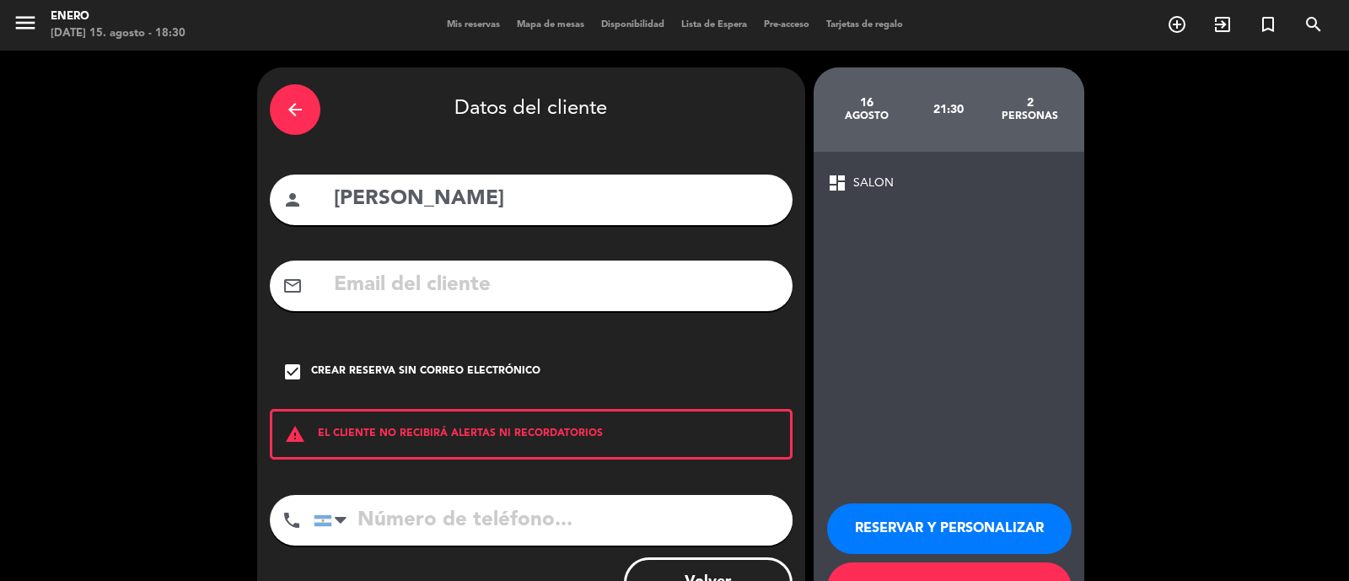
click at [991, 512] on button "RESERVAR Y PERSONALIZAR" at bounding box center [949, 529] width 245 height 51
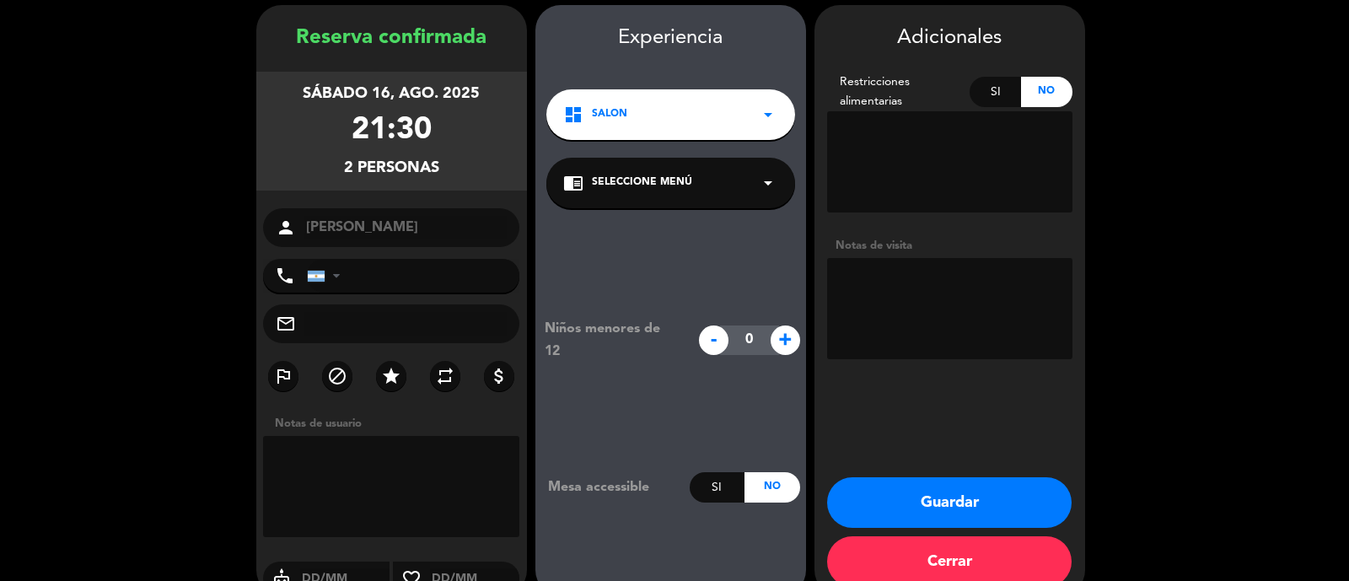
scroll to position [92, 0]
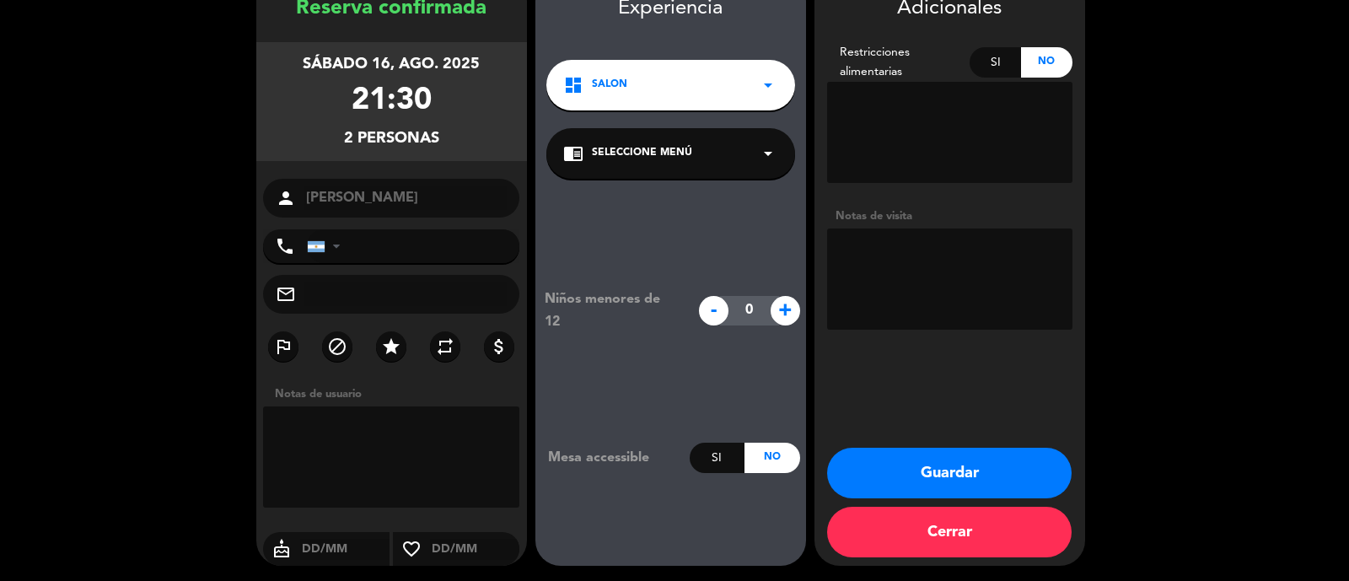
click at [291, 237] on icon "phone" at bounding box center [285, 246] width 20 height 20
drag, startPoint x: 405, startPoint y: 250, endPoint x: 392, endPoint y: 244, distance: 14.0
click at [405, 250] on div "phone [GEOGRAPHIC_DATA] +1 [GEOGRAPHIC_DATA] +44 [GEOGRAPHIC_DATA] ([GEOGRAPHIC…" at bounding box center [391, 246] width 257 height 34
click at [288, 250] on div "phone" at bounding box center [285, 246] width 44 height 34
click at [287, 249] on icon "phone" at bounding box center [285, 246] width 20 height 20
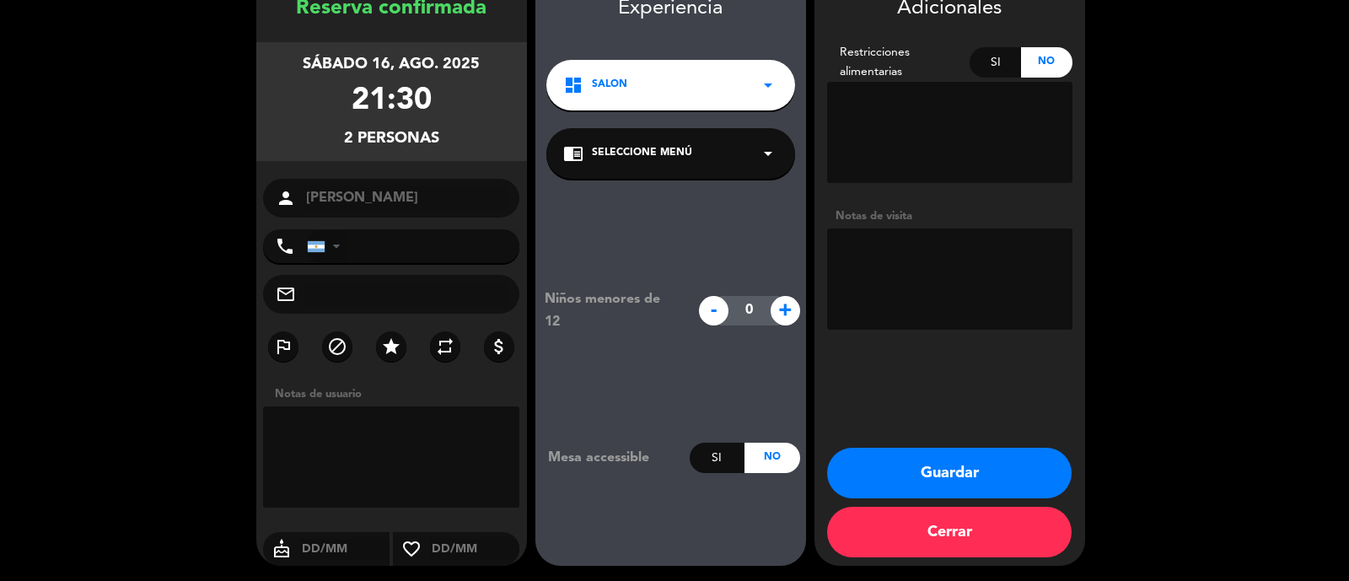
click at [333, 252] on div at bounding box center [336, 246] width 7 height 12
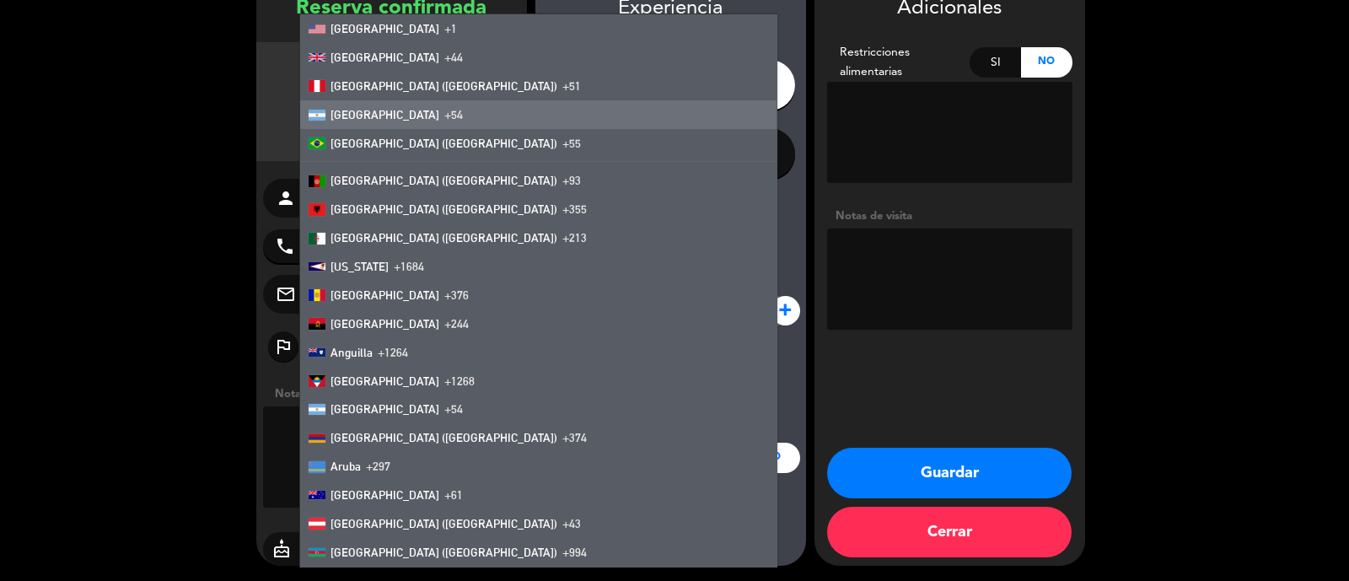
click at [401, 120] on li "[GEOGRAPHIC_DATA] +54" at bounding box center [538, 114] width 477 height 29
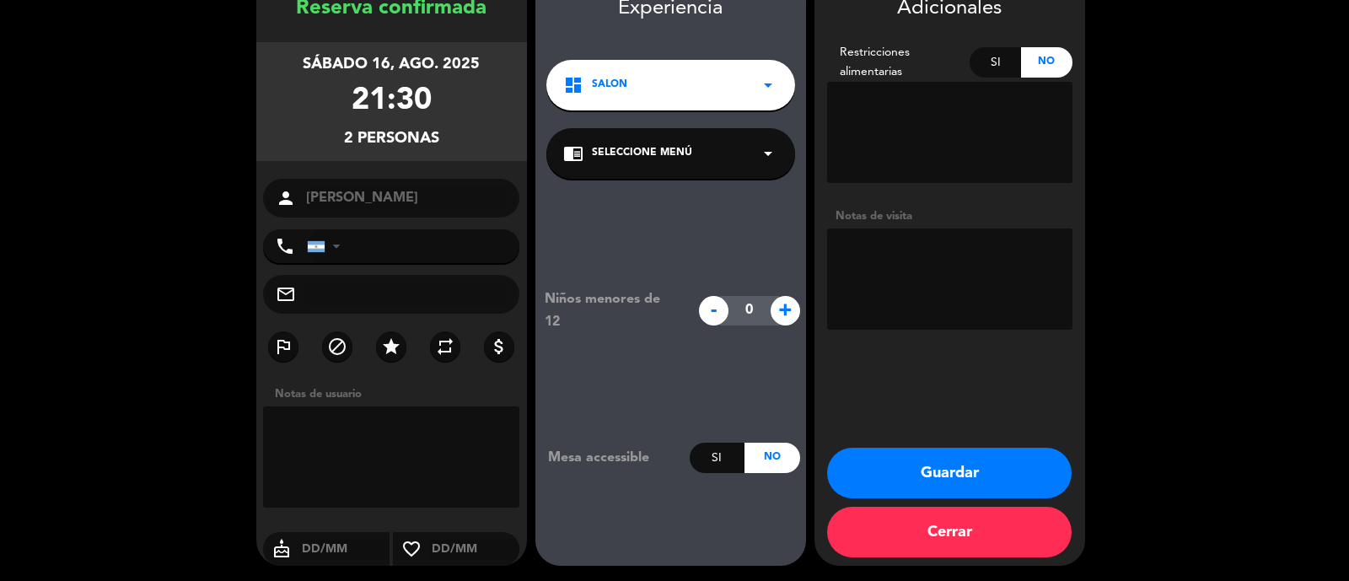
click at [327, 263] on input "tel" at bounding box center [413, 246] width 213 height 34
click at [954, 263] on textarea at bounding box center [949, 279] width 245 height 101
type textarea "PREFIERE ADENTRO"
click at [966, 482] on button "Guardar" at bounding box center [949, 473] width 245 height 51
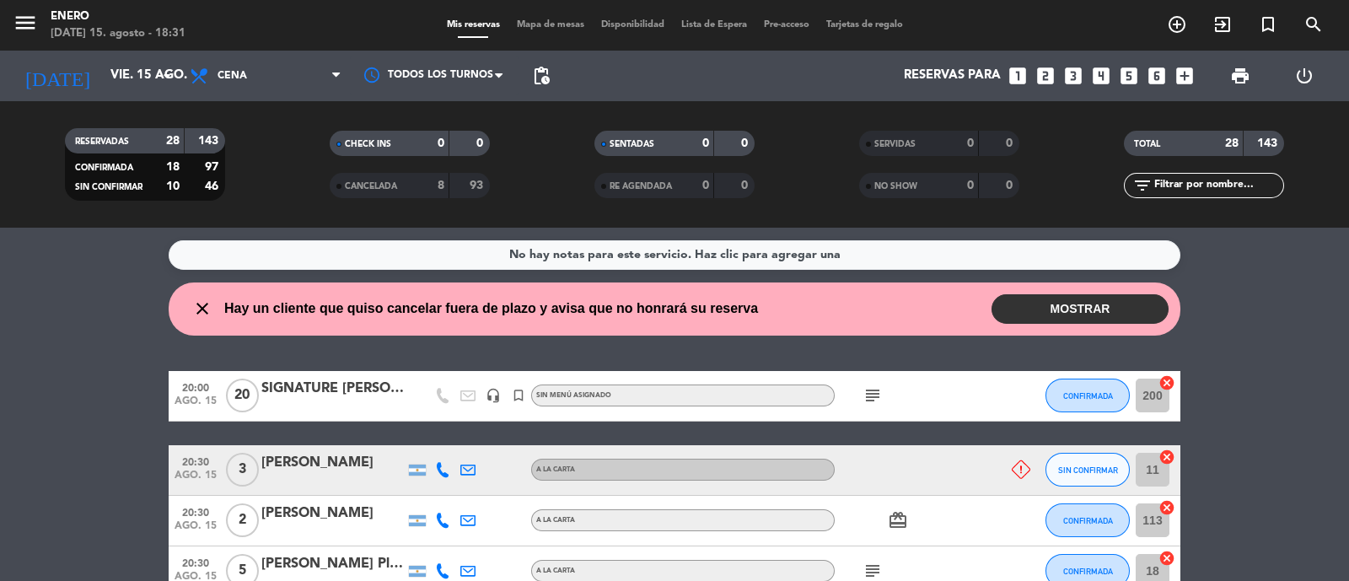
scroll to position [105, 0]
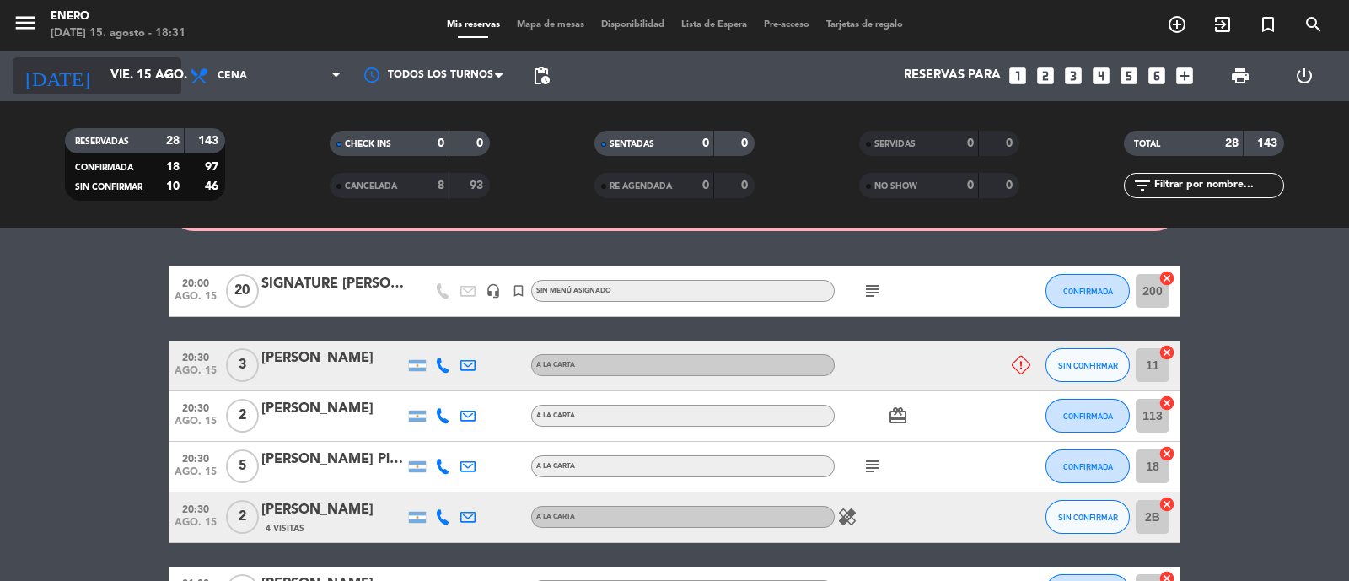
click at [128, 64] on input "vie. 15 ago." at bounding box center [183, 76] width 163 height 32
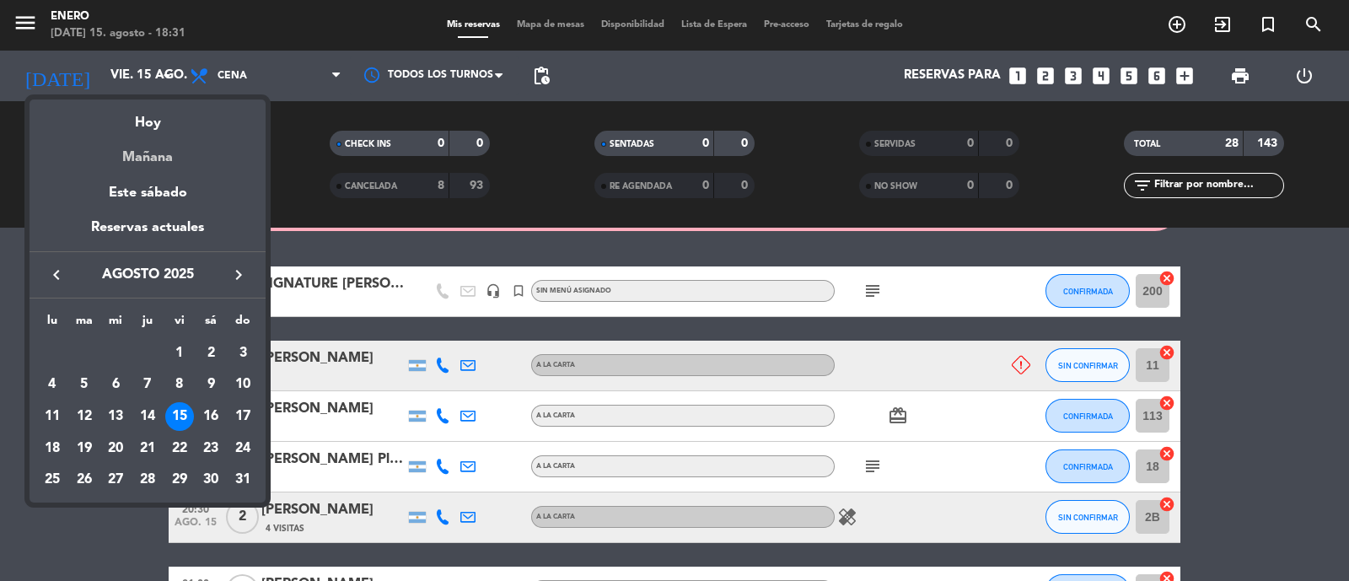
click at [179, 154] on div "Mañana" at bounding box center [148, 151] width 236 height 35
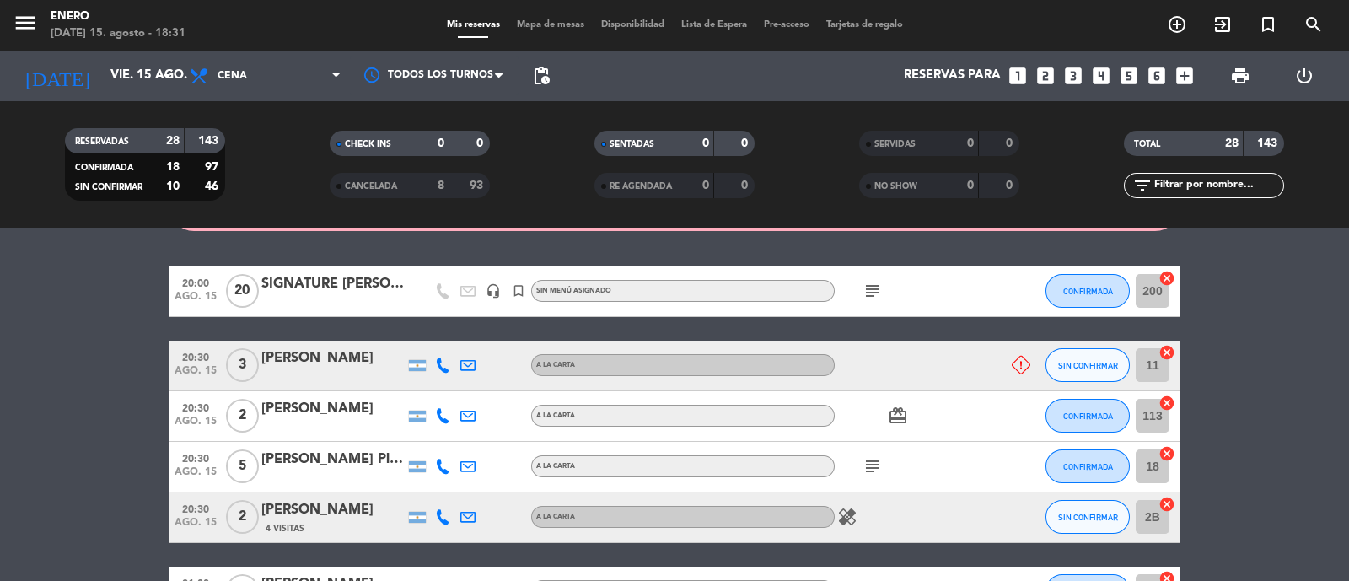
type input "sáb. 16 ago."
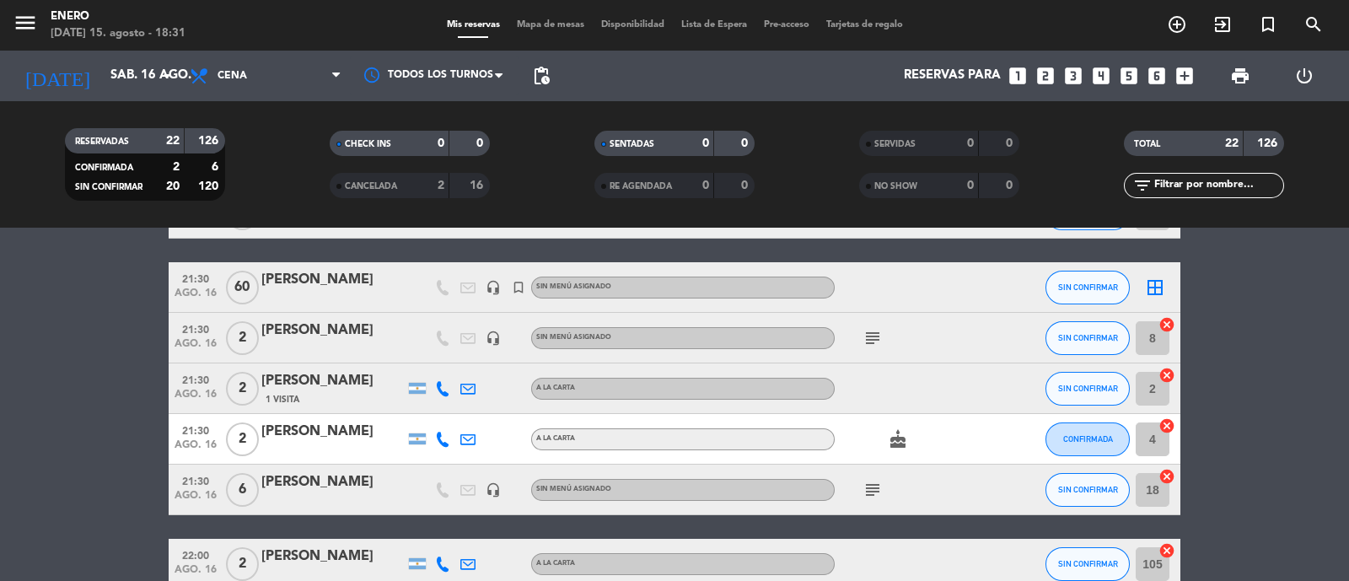
scroll to position [461, 0]
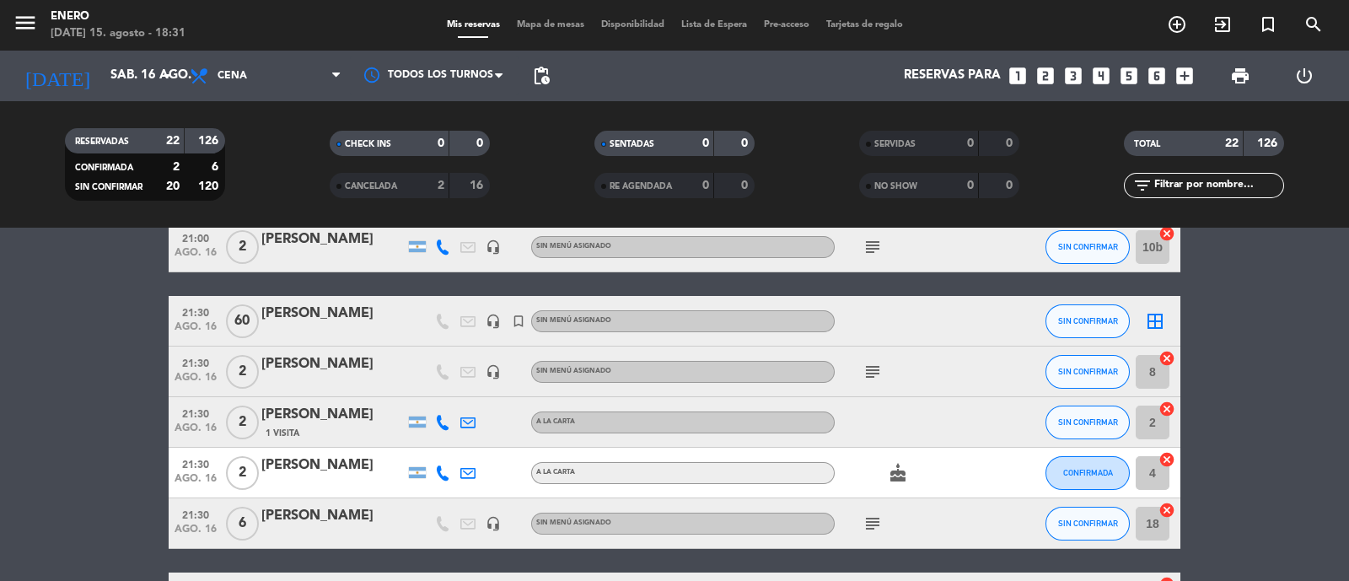
click at [865, 379] on icon "subject" at bounding box center [873, 372] width 20 height 20
click at [375, 376] on div at bounding box center [332, 382] width 143 height 13
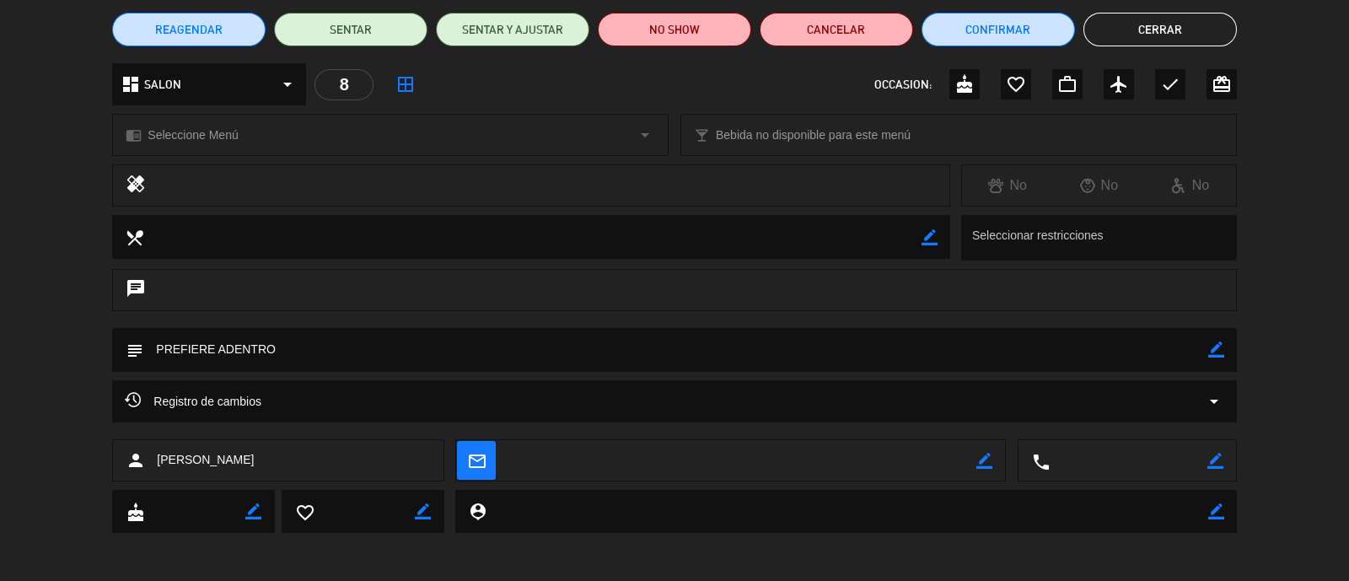
scroll to position [142, 0]
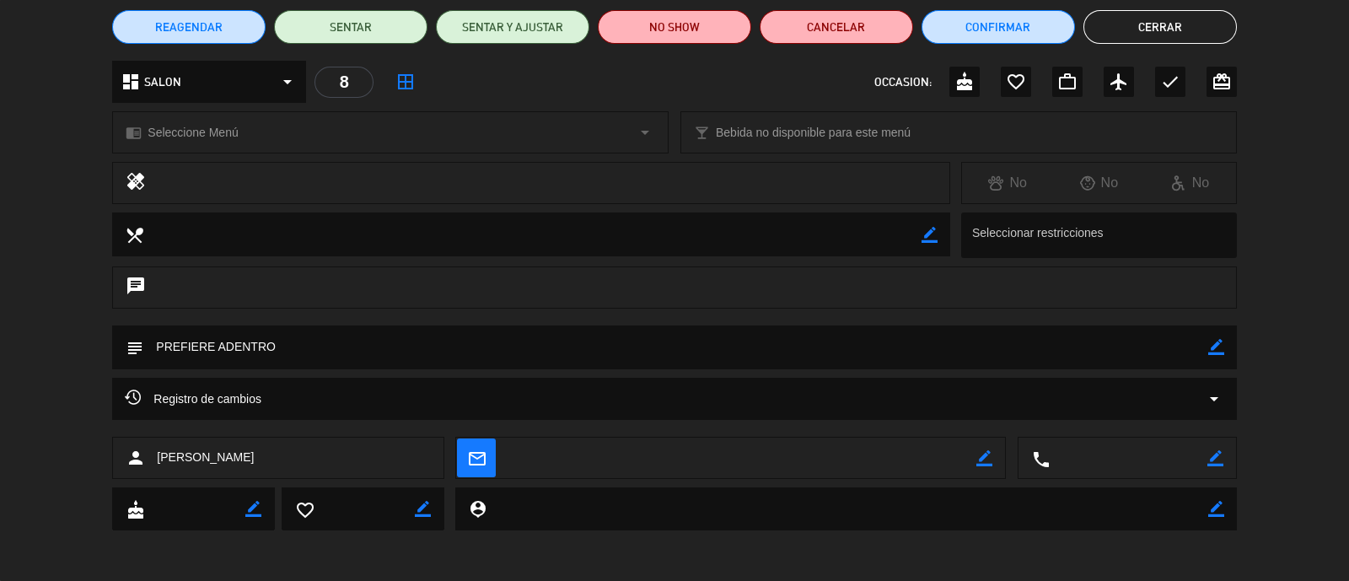
click at [1218, 463] on icon "border_color" at bounding box center [1216, 458] width 16 height 16
click at [1157, 454] on textarea at bounding box center [1129, 459] width 158 height 42
click at [1130, 460] on textarea at bounding box center [1129, 459] width 158 height 42
click at [1122, 458] on textarea at bounding box center [1129, 459] width 158 height 42
type textarea "+"
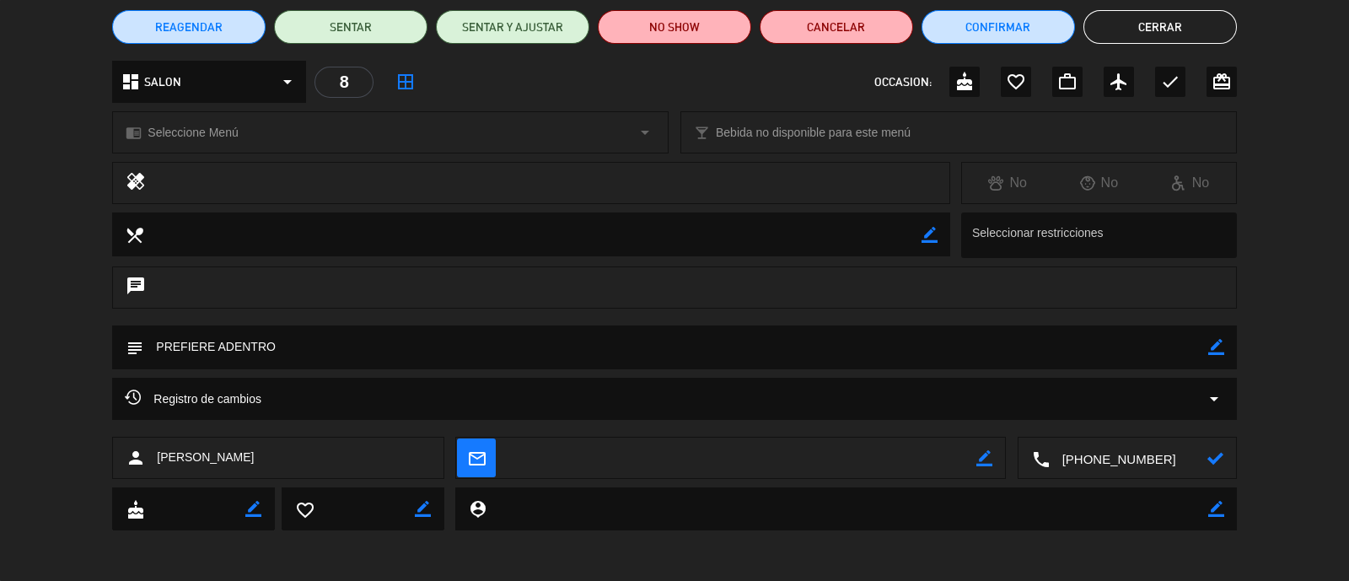
type textarea "[PHONE_NUMBER]"
click at [1210, 453] on icon at bounding box center [1216, 458] width 16 height 16
click at [1134, 30] on button "Cerrar" at bounding box center [1161, 27] width 154 height 34
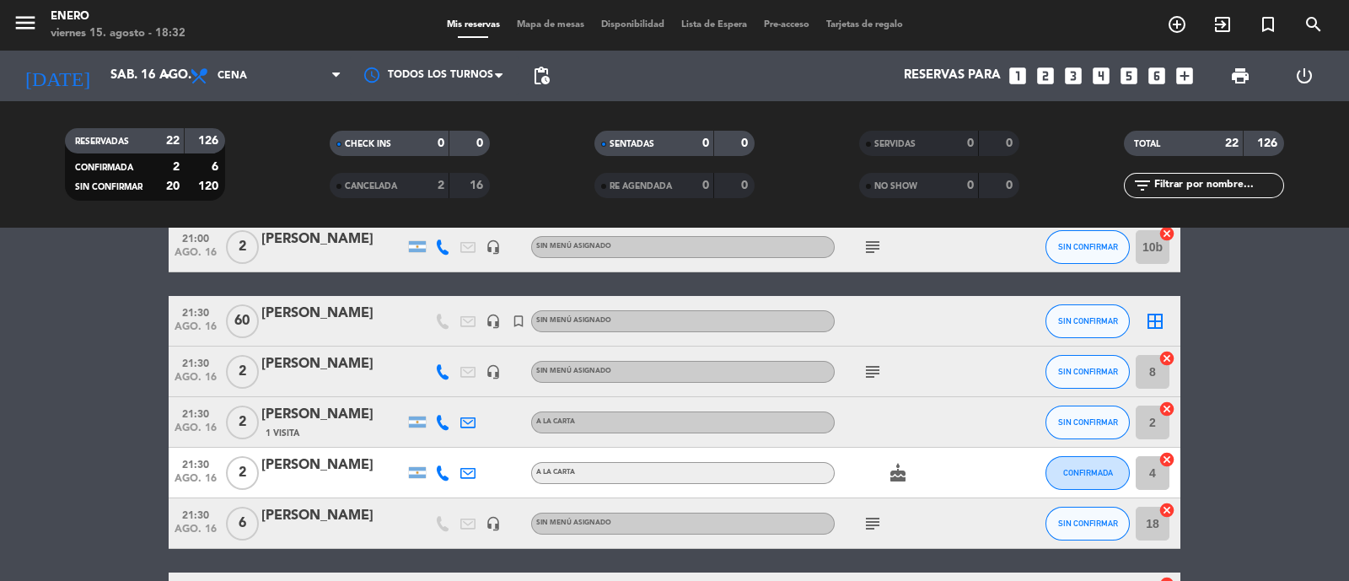
click at [439, 374] on icon at bounding box center [442, 371] width 15 height 15
click at [447, 342] on span "content_paste" at bounding box center [450, 343] width 13 height 13
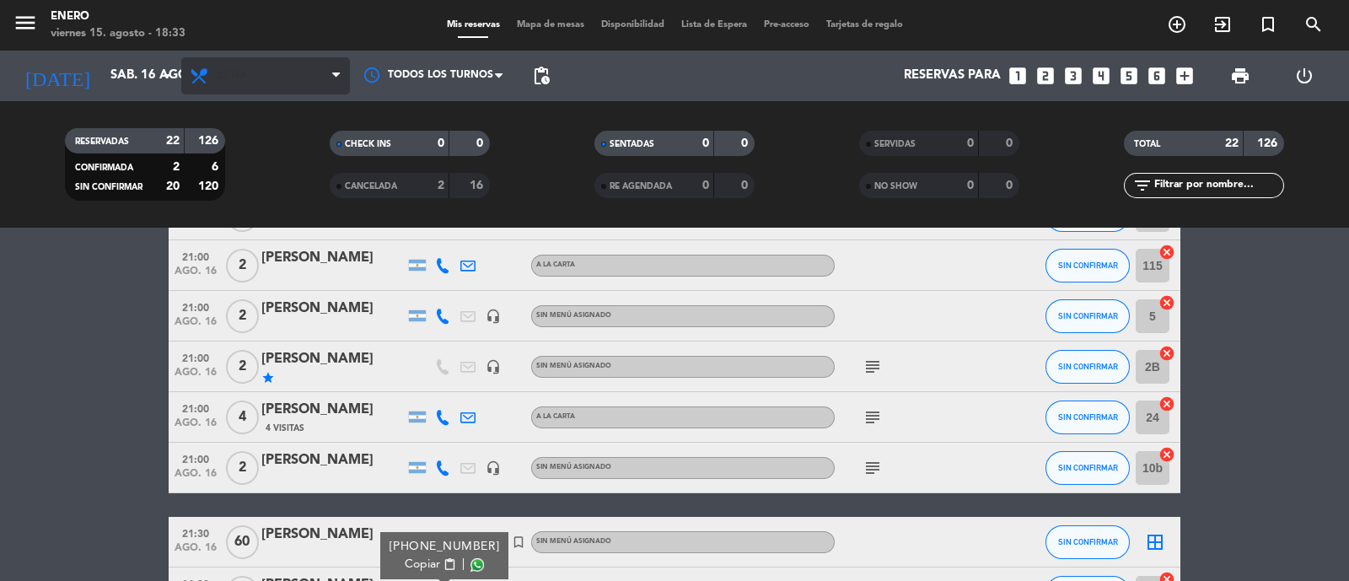
scroll to position [40, 0]
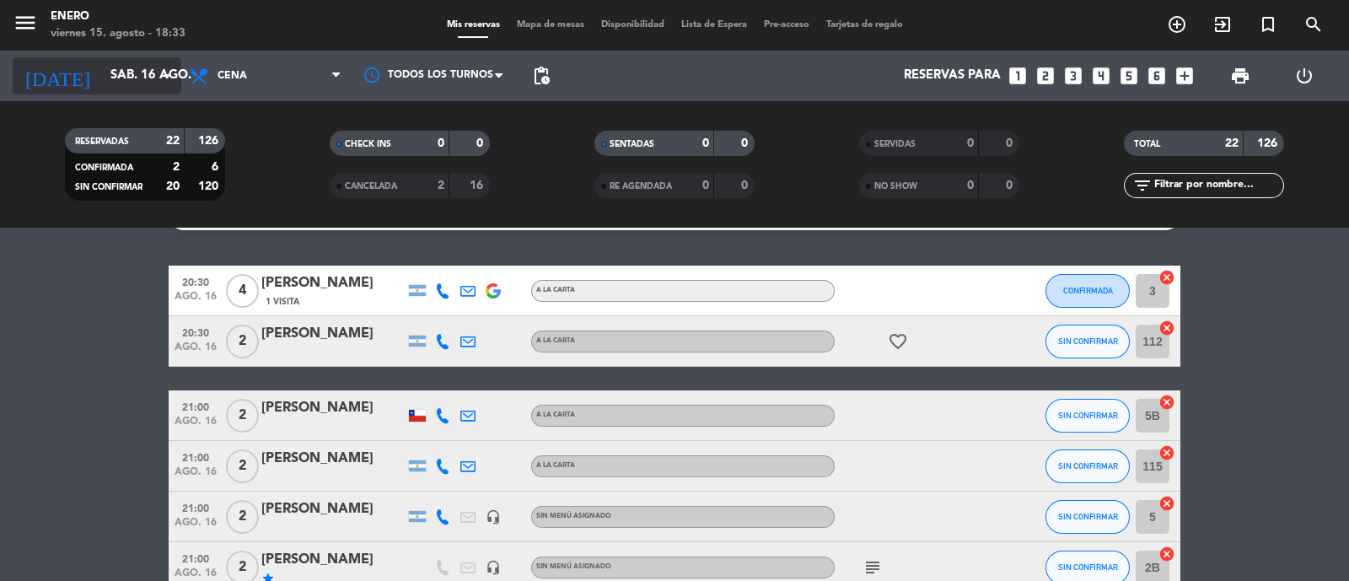
click at [129, 67] on input "sáb. 16 ago." at bounding box center [183, 76] width 163 height 32
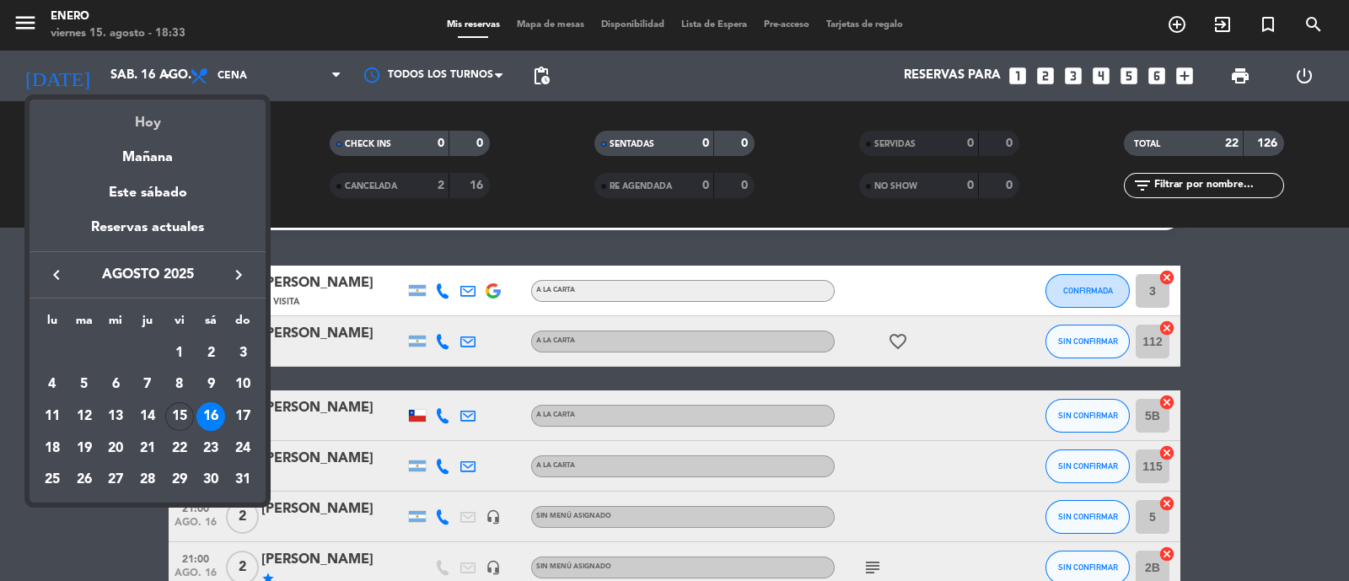
click at [149, 128] on div "Hoy" at bounding box center [148, 117] width 236 height 35
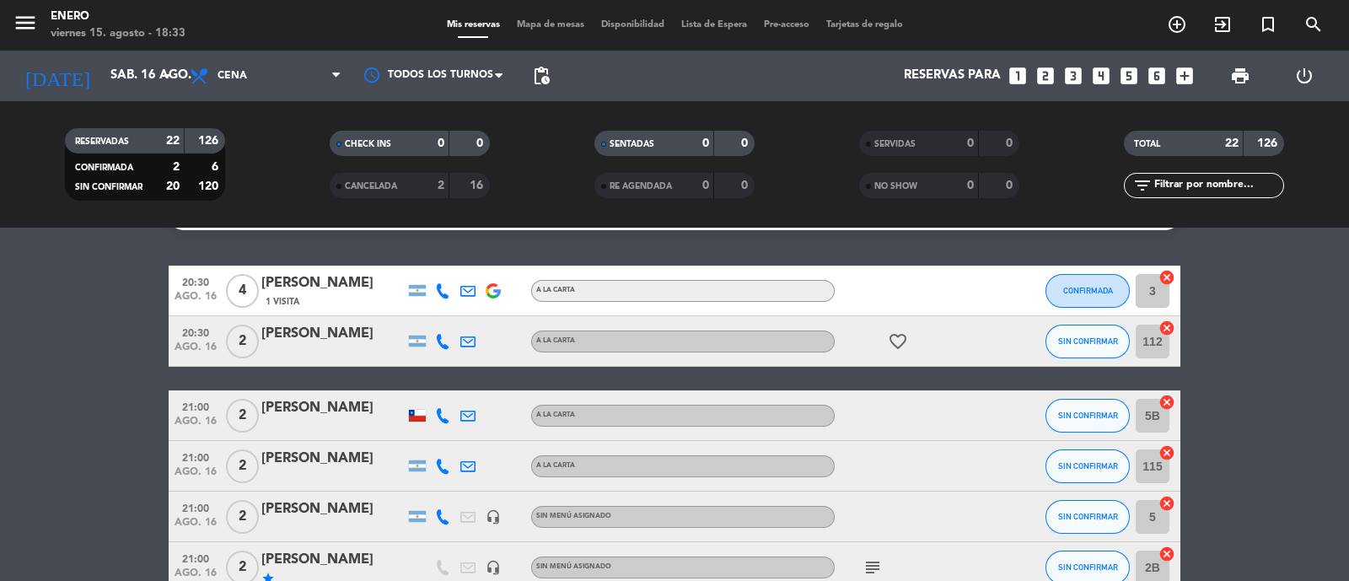
type input "vie. 15 ago."
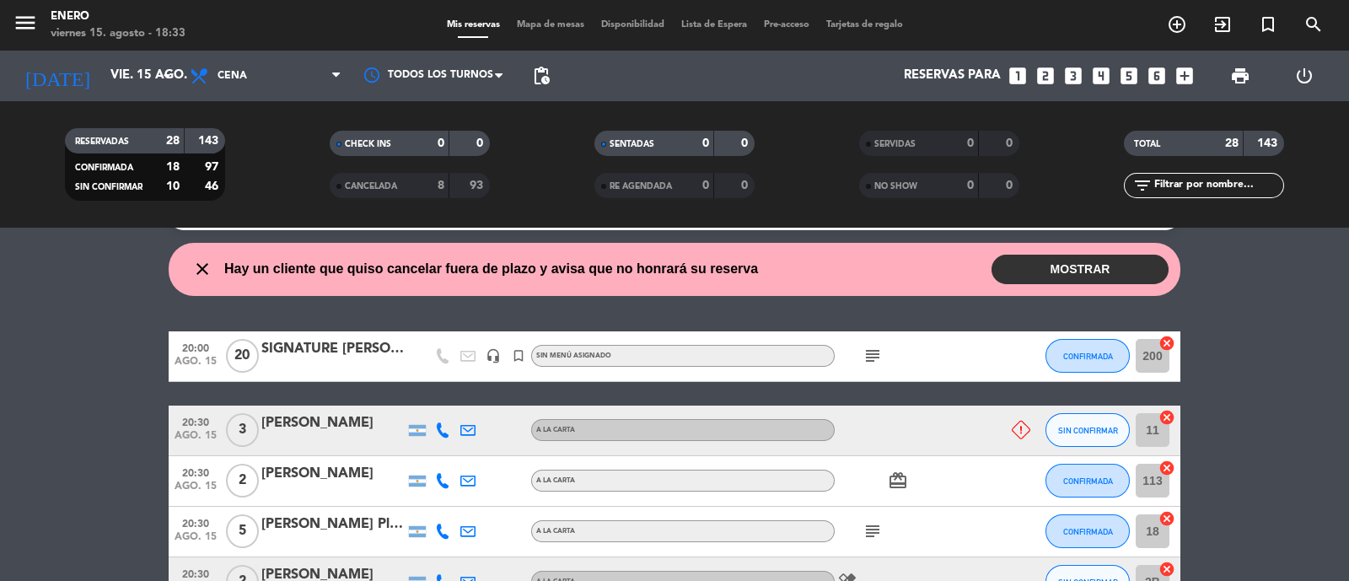
click at [1040, 261] on button "MOSTRAR" at bounding box center [1080, 270] width 177 height 30
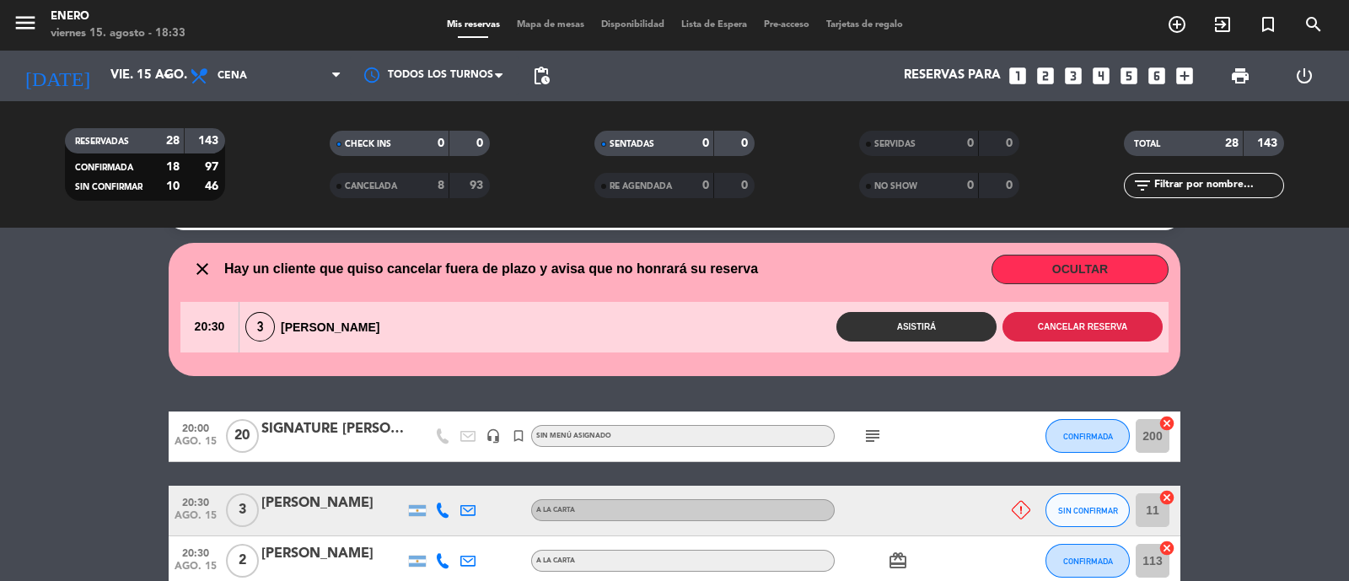
click at [1012, 322] on button "Cancelar reserva" at bounding box center [1083, 327] width 160 height 30
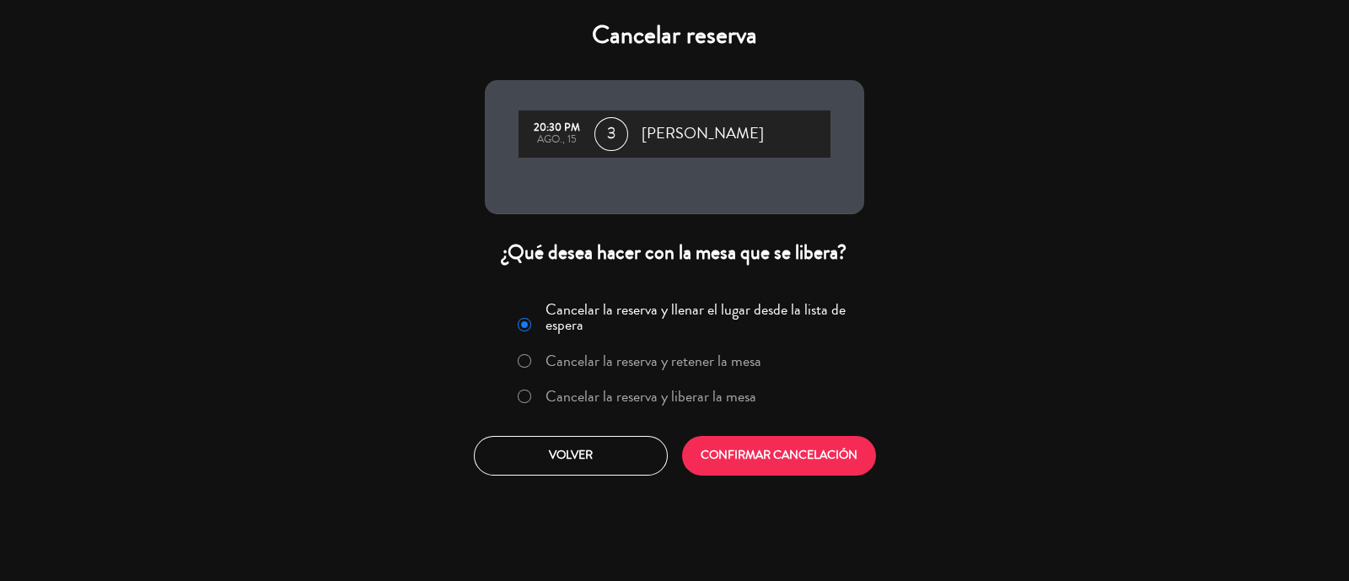
click at [563, 391] on label "Cancelar la reserva y liberar la mesa" at bounding box center [651, 396] width 211 height 15
click at [750, 458] on button "CONFIRMAR CANCELACIÓN" at bounding box center [779, 456] width 194 height 40
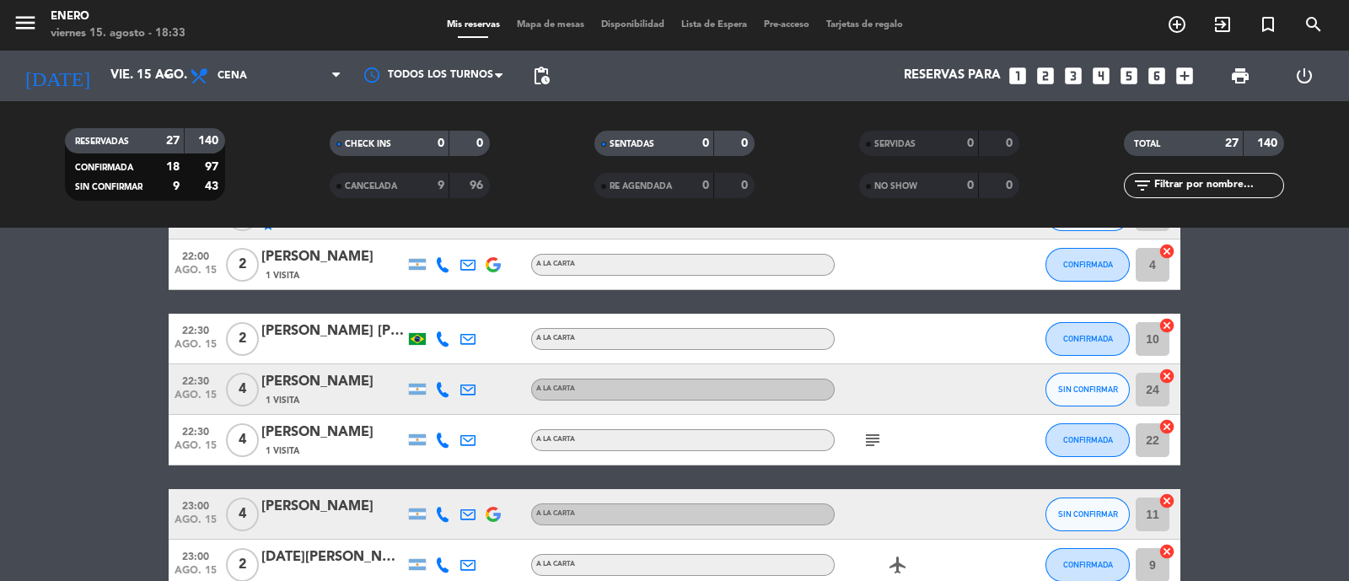
scroll to position [1316, 0]
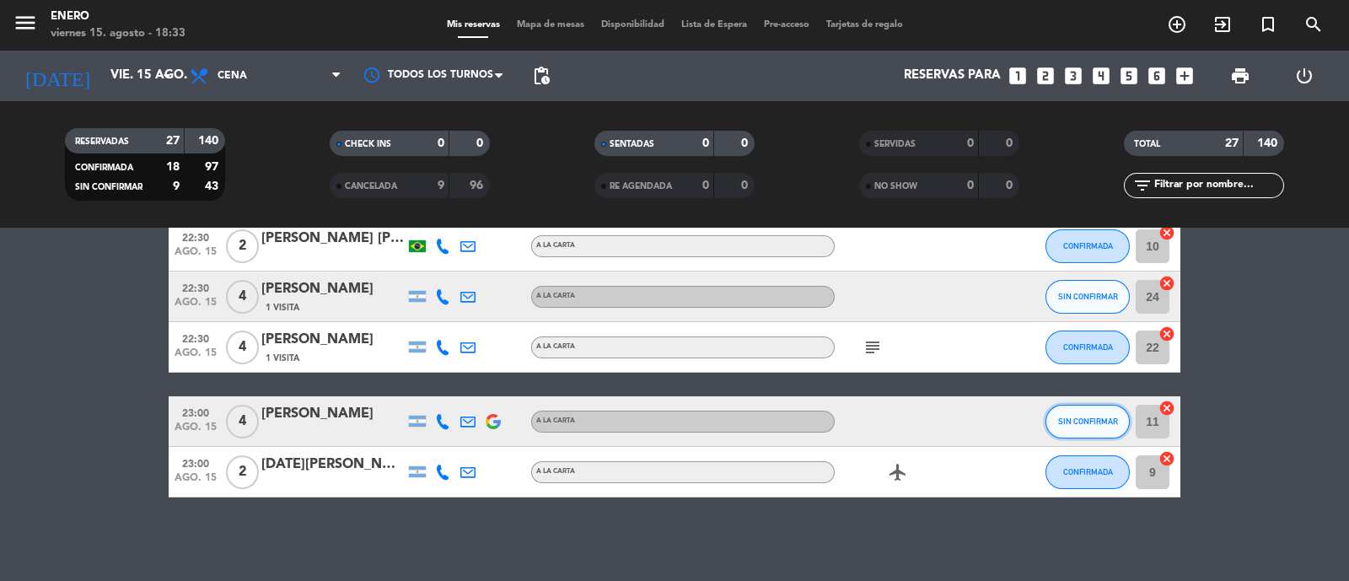
click at [1121, 420] on button "SIN CONFIRMAR" at bounding box center [1088, 422] width 84 height 34
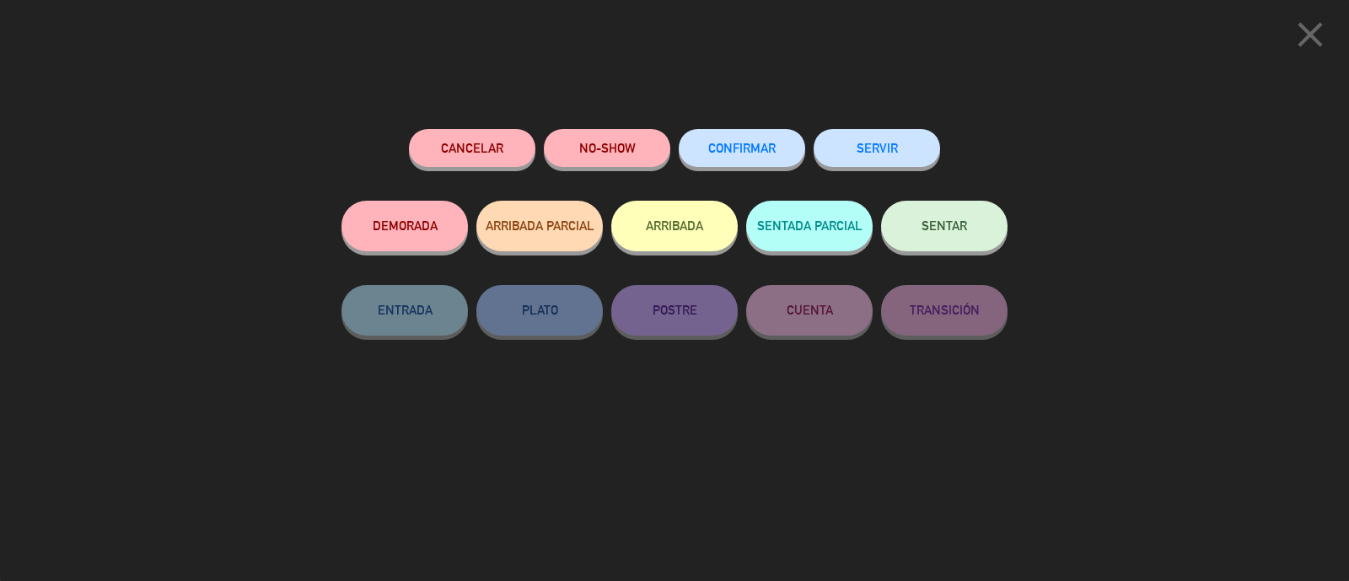
click at [1298, 49] on icon "close" at bounding box center [1311, 34] width 42 height 42
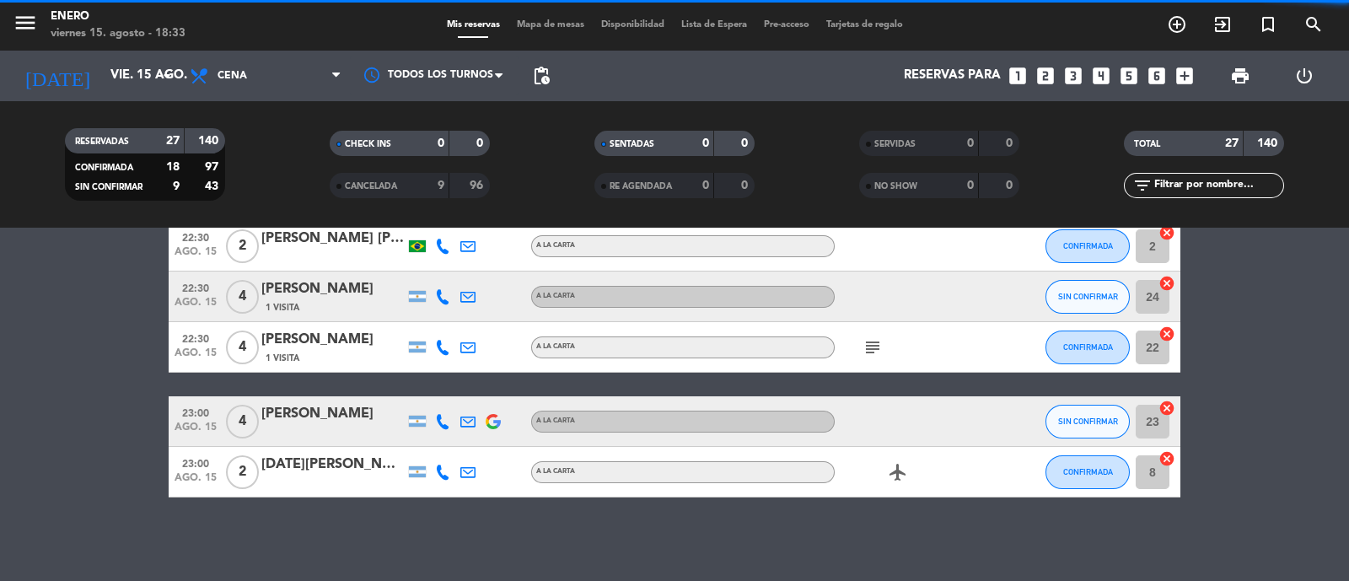
click at [436, 414] on icon at bounding box center [442, 421] width 15 height 15
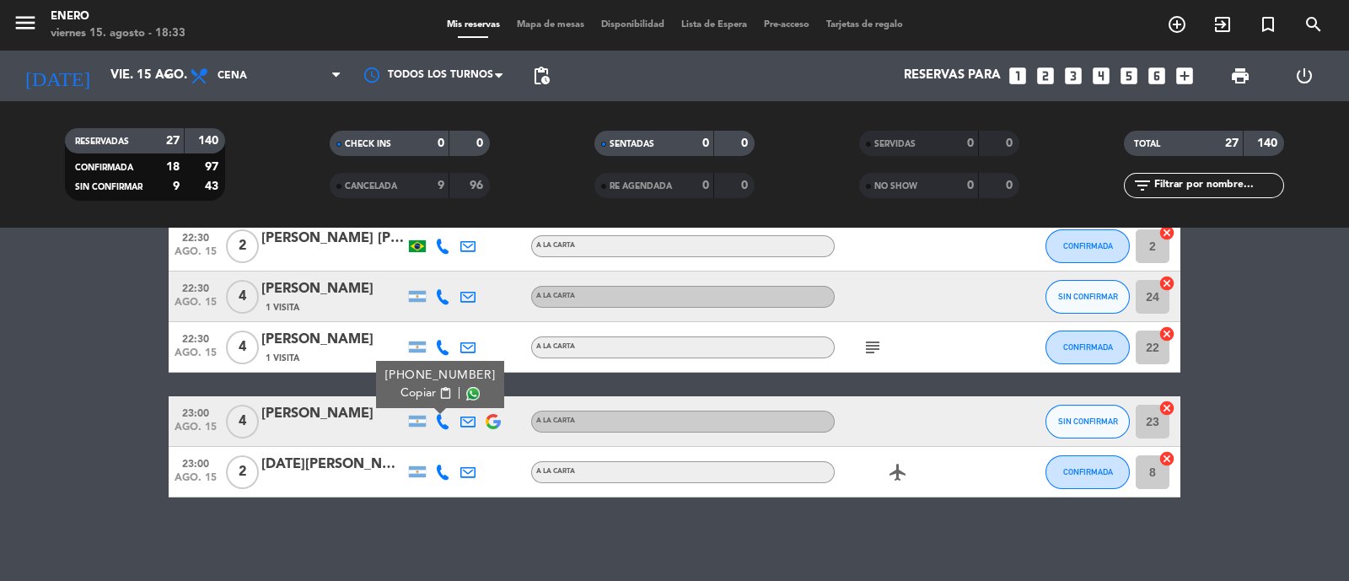
click at [443, 390] on span "content_paste" at bounding box center [445, 393] width 13 height 13
click at [692, 504] on div "No hay notas para este servicio. Haz clic para agregar una 20:00 [DATE] SIGNATU…" at bounding box center [674, 404] width 1349 height 353
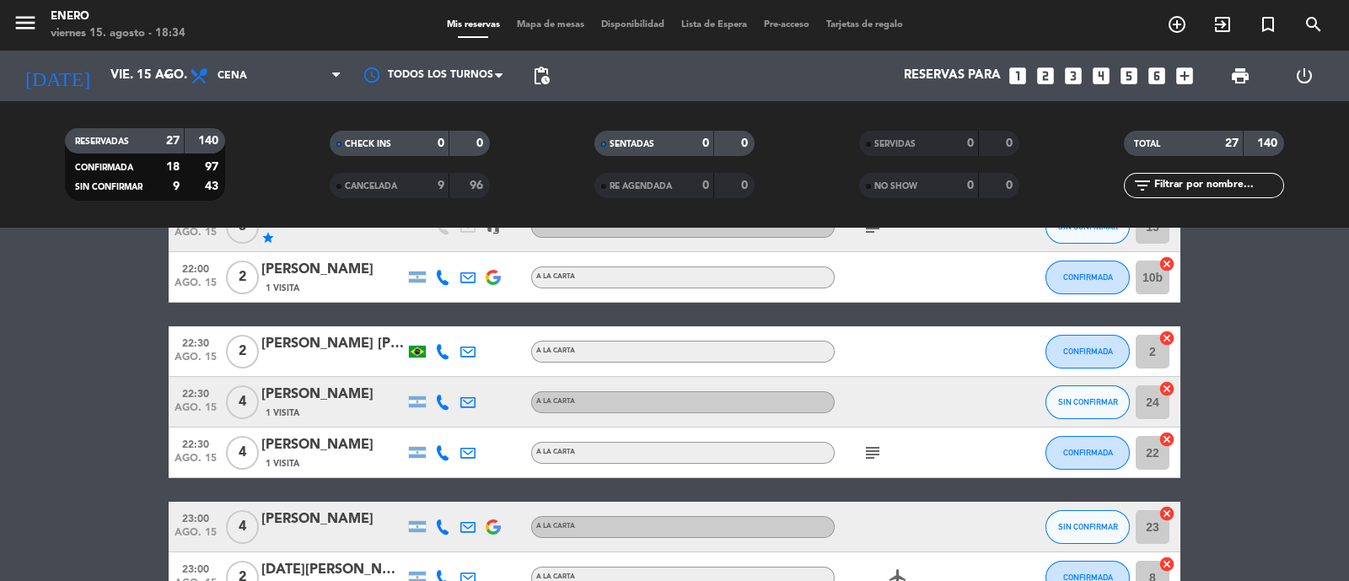
click at [441, 396] on icon at bounding box center [442, 402] width 15 height 15
click at [448, 368] on span "content_paste" at bounding box center [453, 374] width 13 height 13
click at [447, 371] on span "content_paste" at bounding box center [453, 374] width 13 height 13
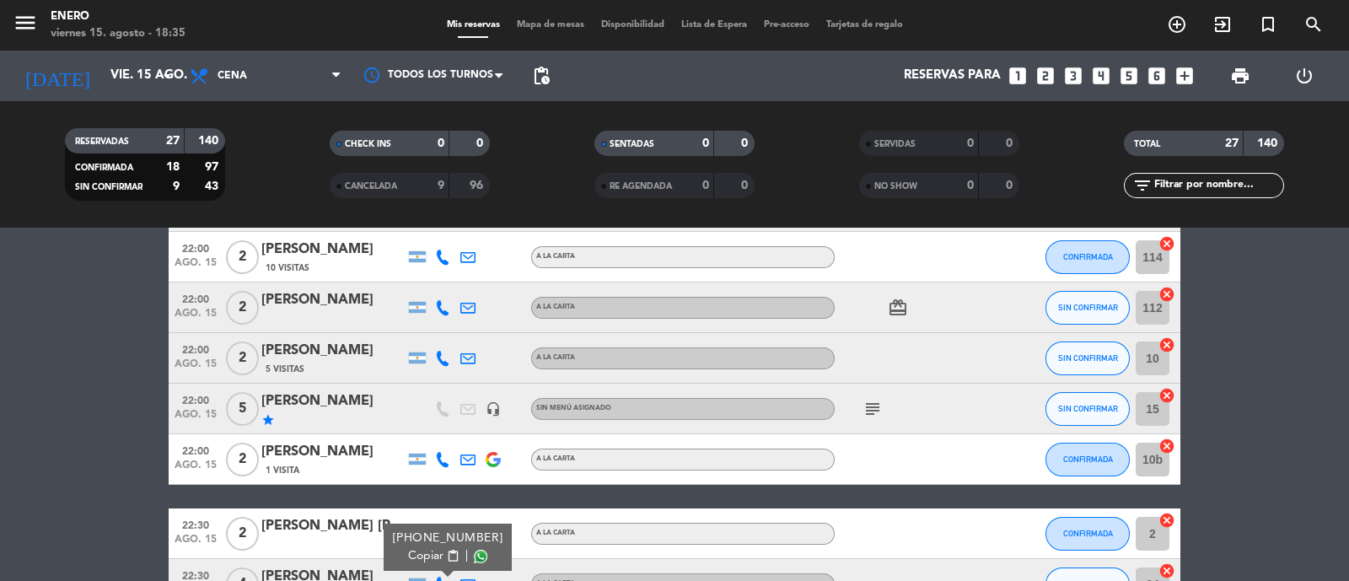
scroll to position [999, 0]
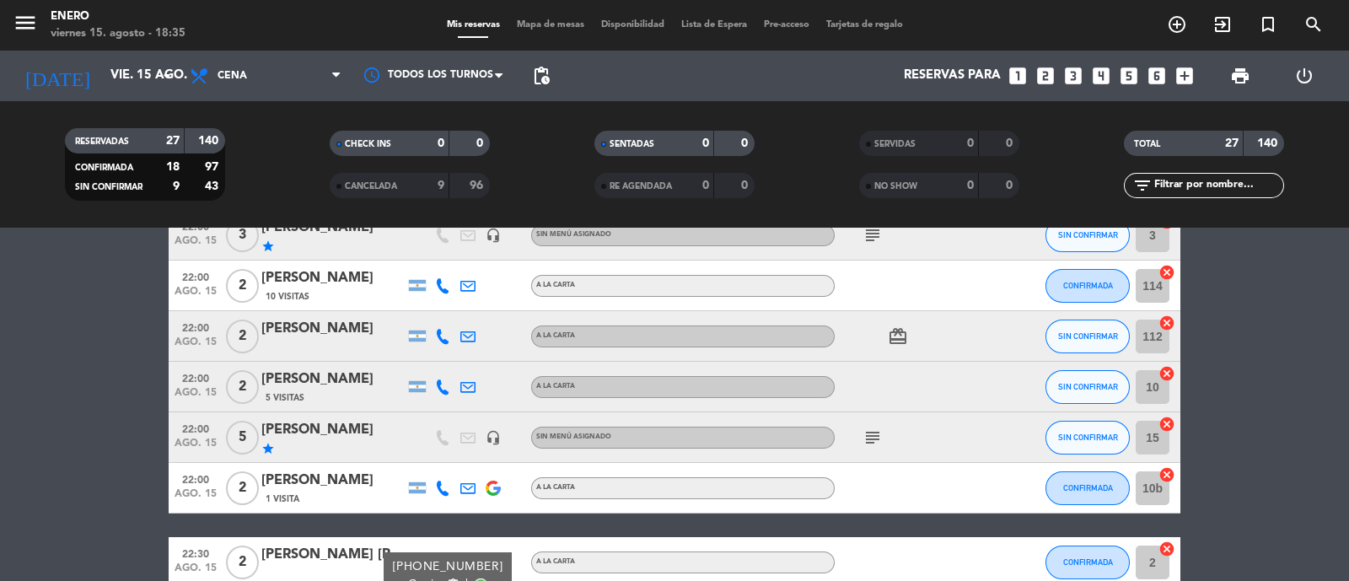
click at [440, 385] on icon at bounding box center [442, 387] width 15 height 15
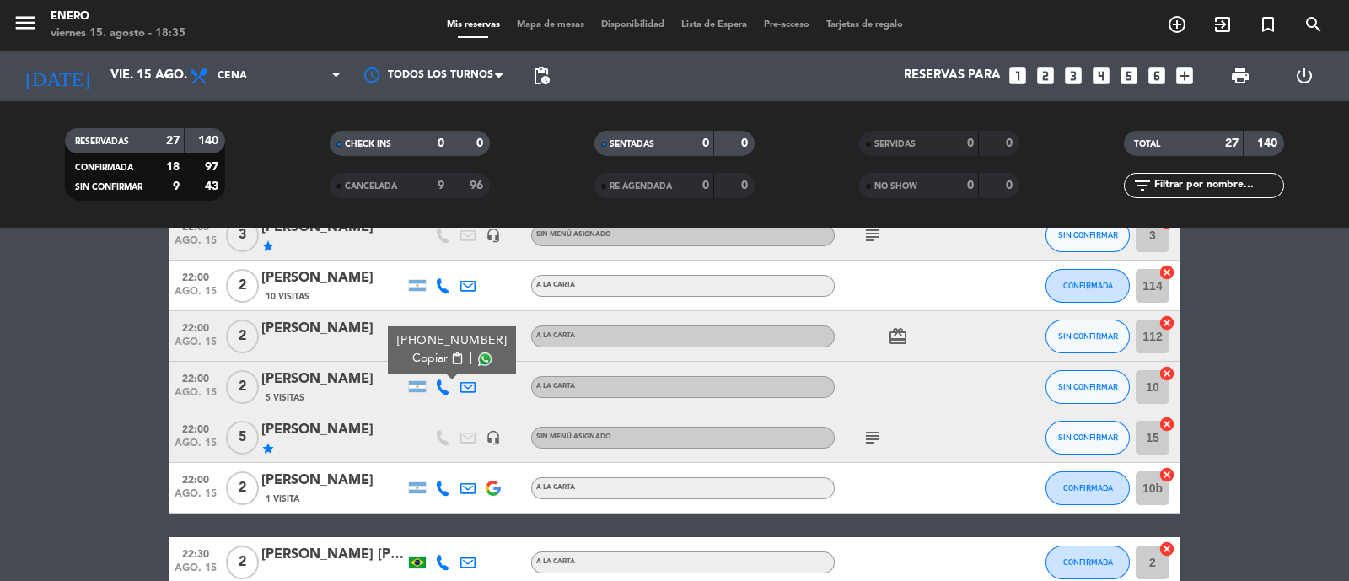
drag, startPoint x: 990, startPoint y: 337, endPoint x: 944, endPoint y: 340, distance: 46.5
click at [988, 337] on div at bounding box center [1010, 336] width 46 height 50
click at [442, 335] on icon at bounding box center [442, 336] width 15 height 15
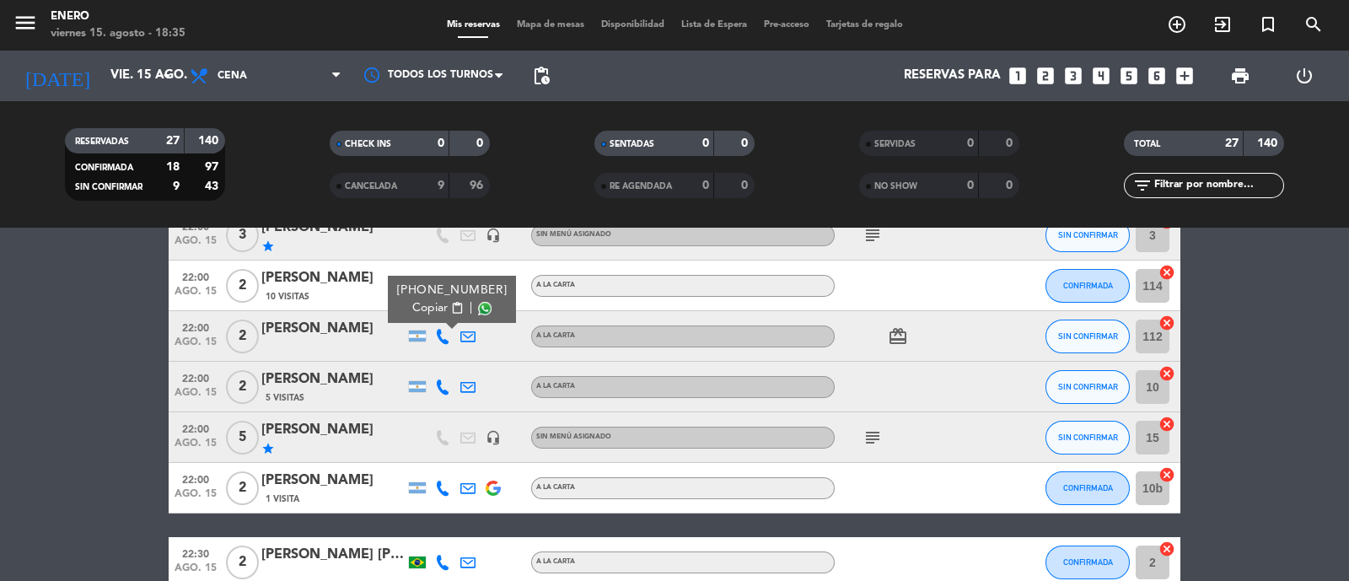
click at [451, 305] on span "content_paste" at bounding box center [457, 308] width 13 height 13
click at [447, 387] on icon at bounding box center [442, 387] width 15 height 15
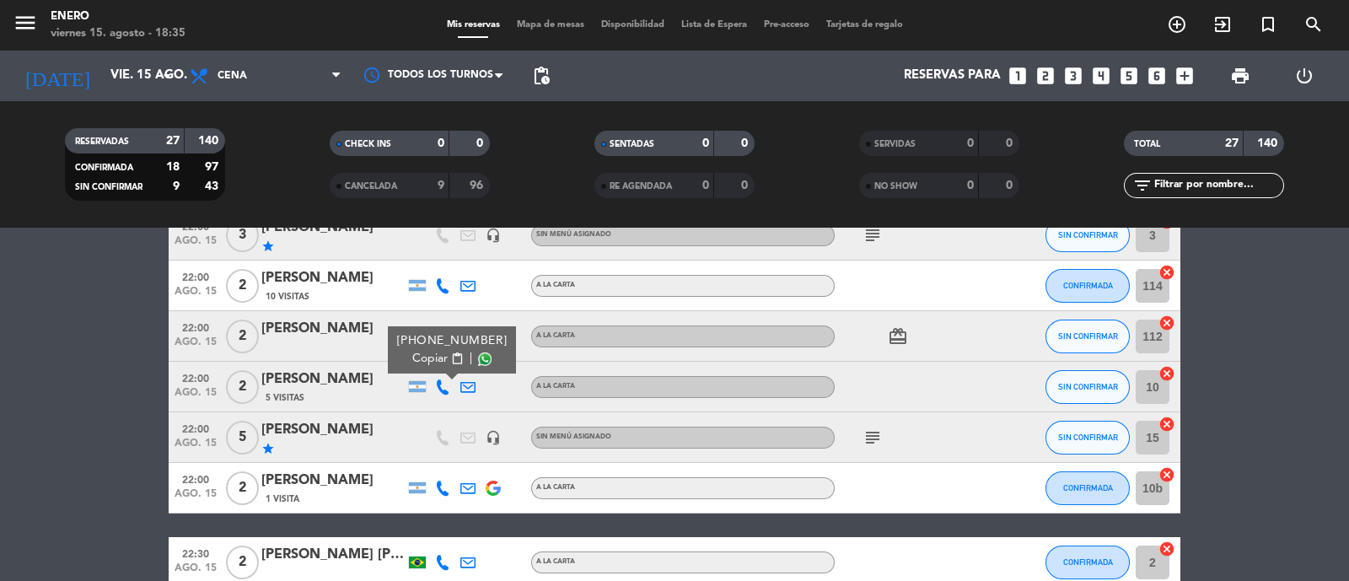
click at [440, 350] on button "Copiar content_paste" at bounding box center [437, 359] width 51 height 18
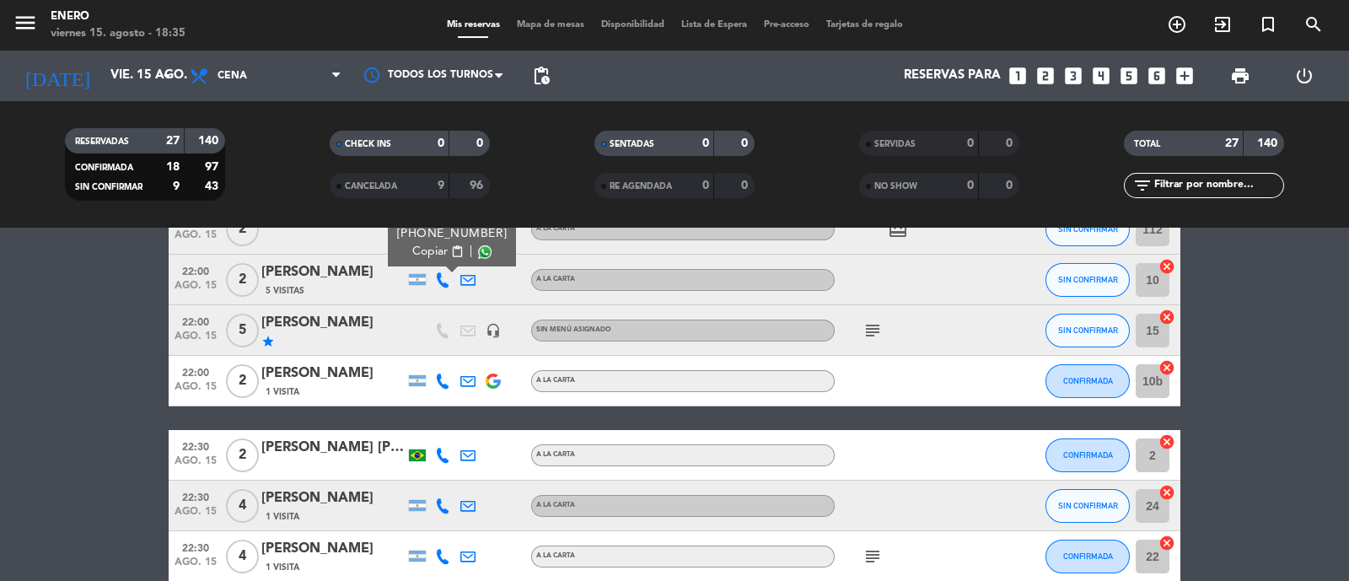
scroll to position [1316, 0]
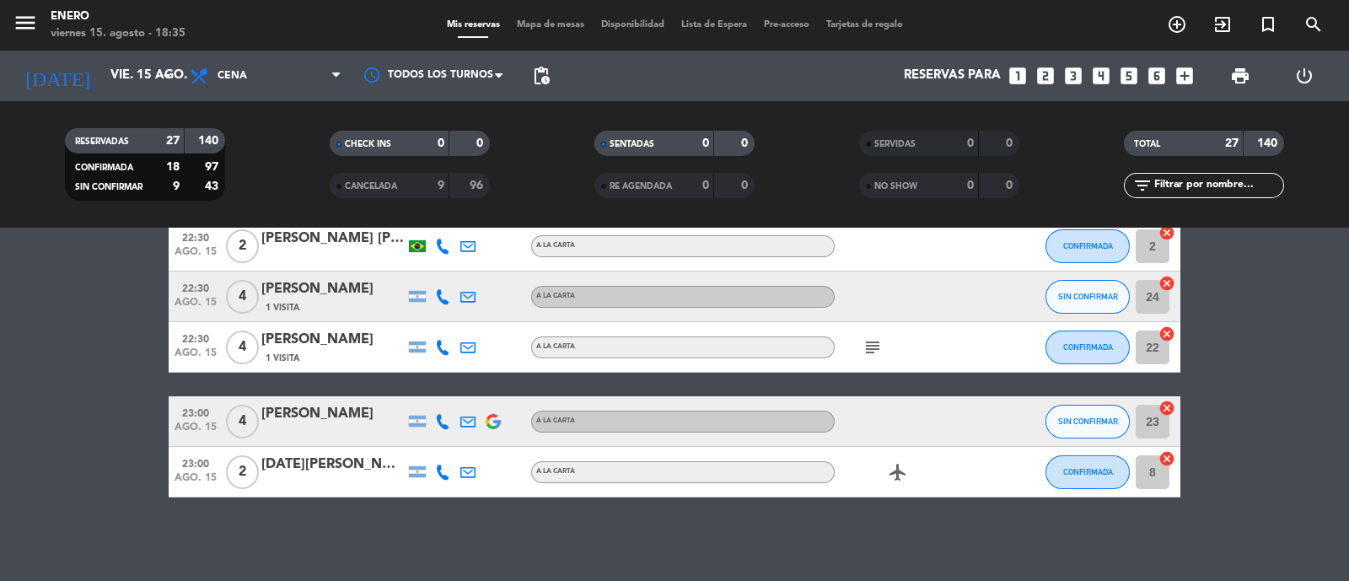
click at [390, 407] on div "[PERSON_NAME]" at bounding box center [332, 414] width 143 height 22
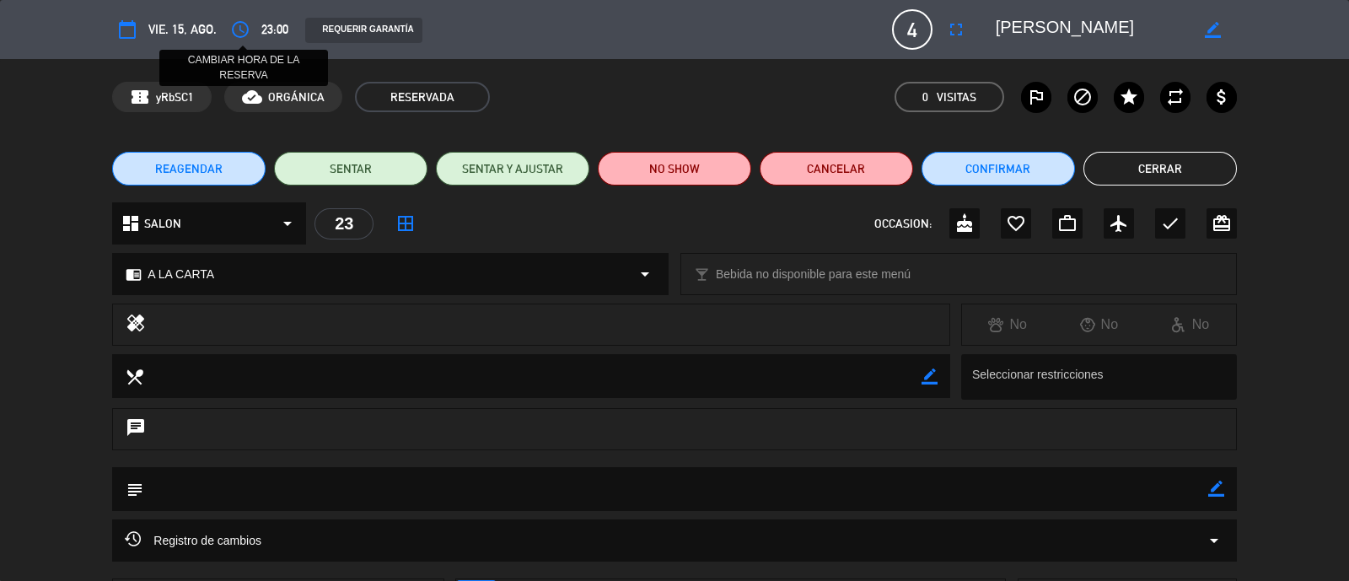
click at [236, 31] on icon "access_time" at bounding box center [240, 29] width 20 height 20
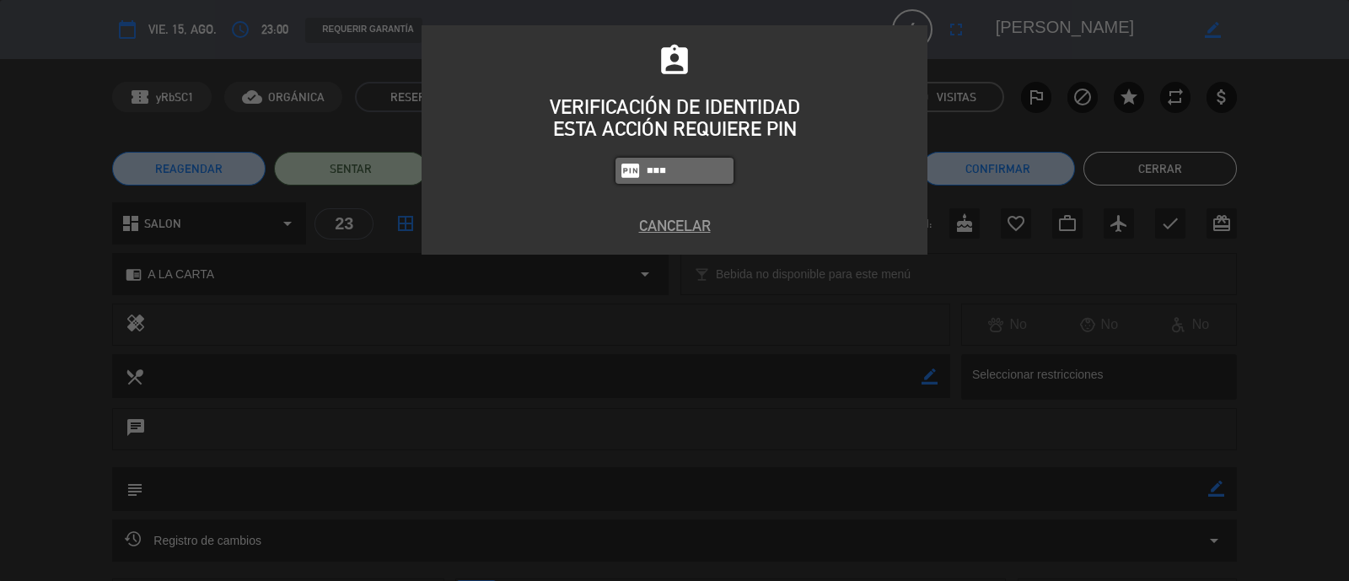
type input "6082"
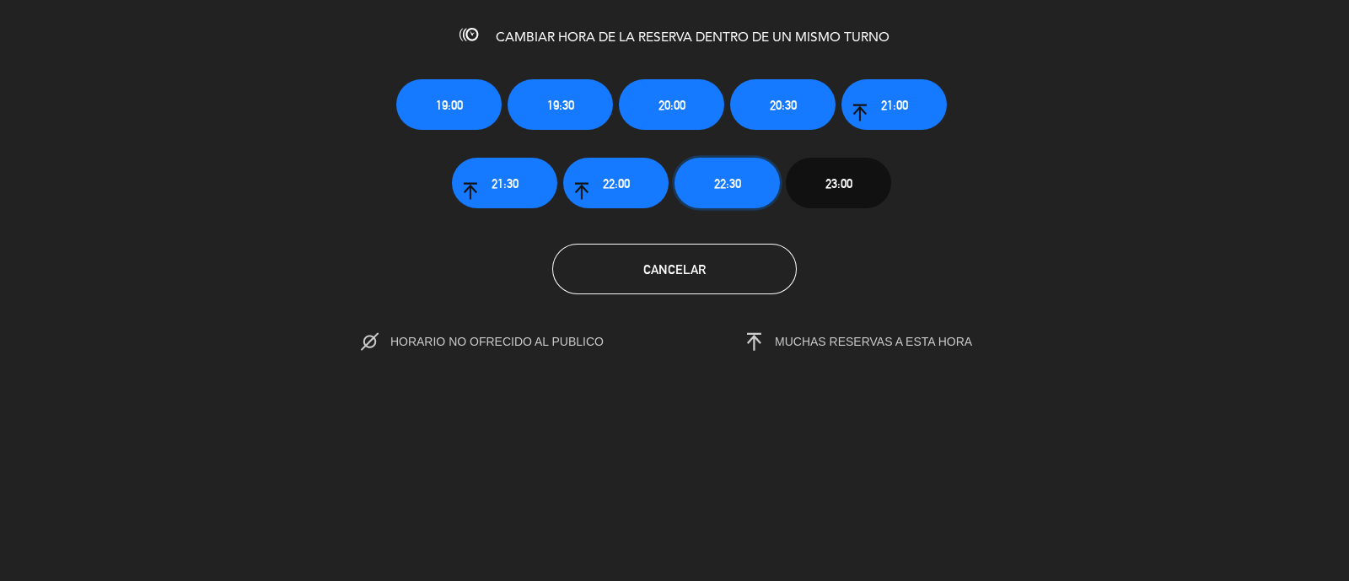
click at [726, 185] on span "22:30" at bounding box center [727, 183] width 27 height 19
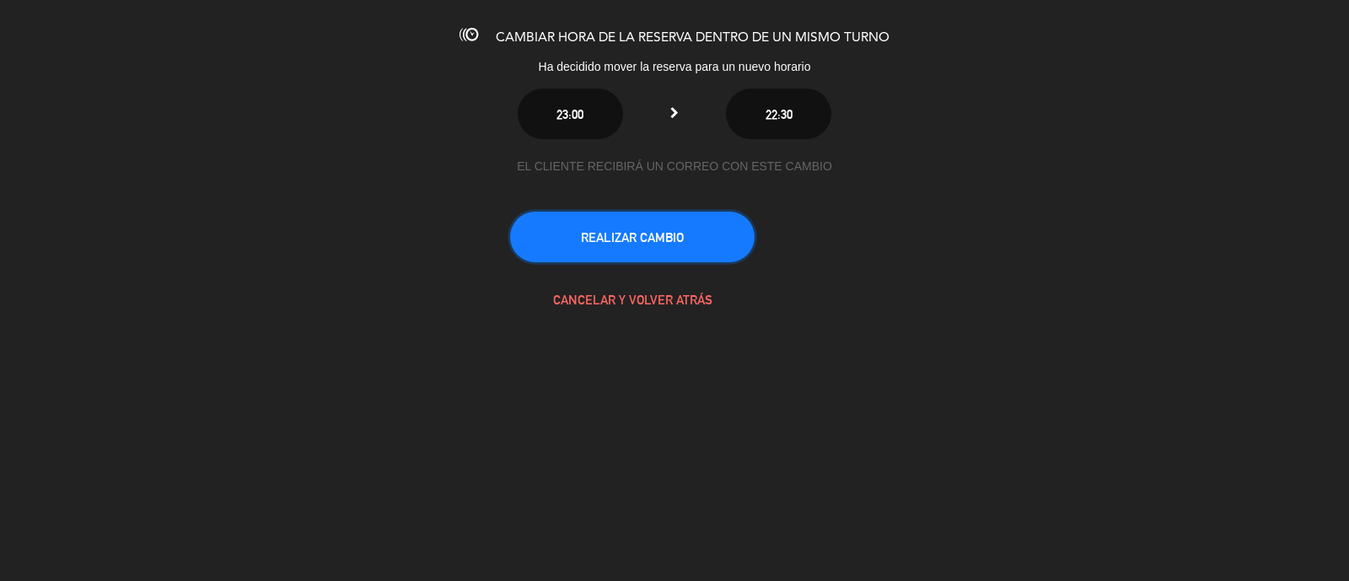
click at [667, 250] on button "REALIZAR CAMBIO" at bounding box center [632, 237] width 245 height 51
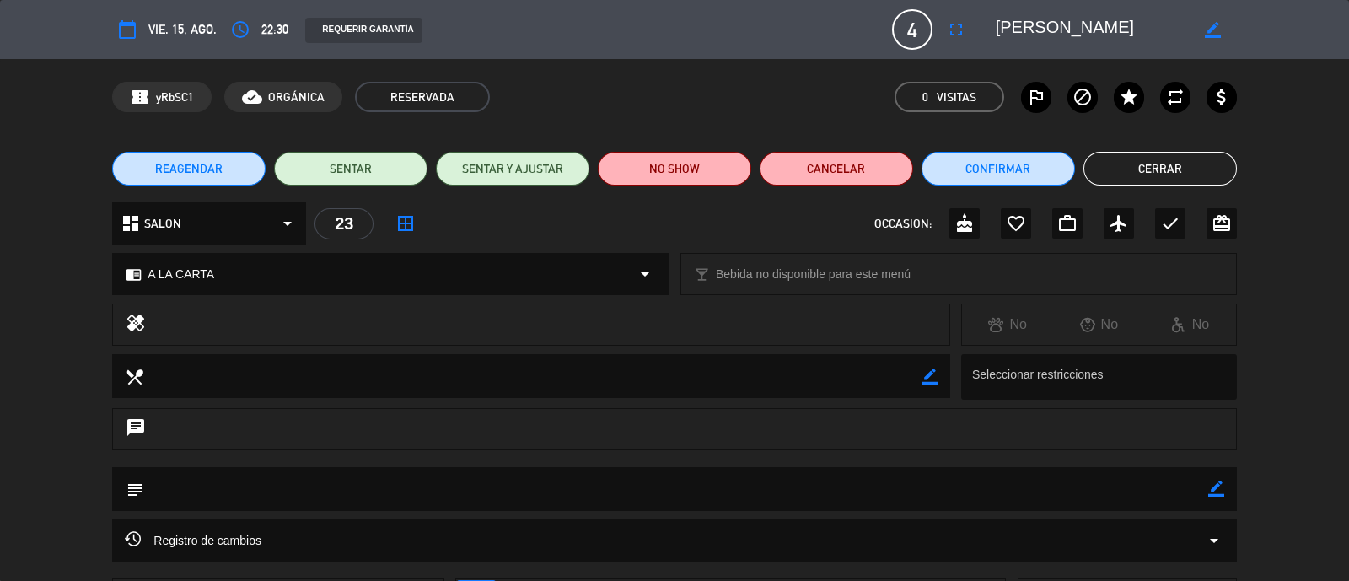
click at [1170, 166] on button "Cerrar" at bounding box center [1161, 169] width 154 height 34
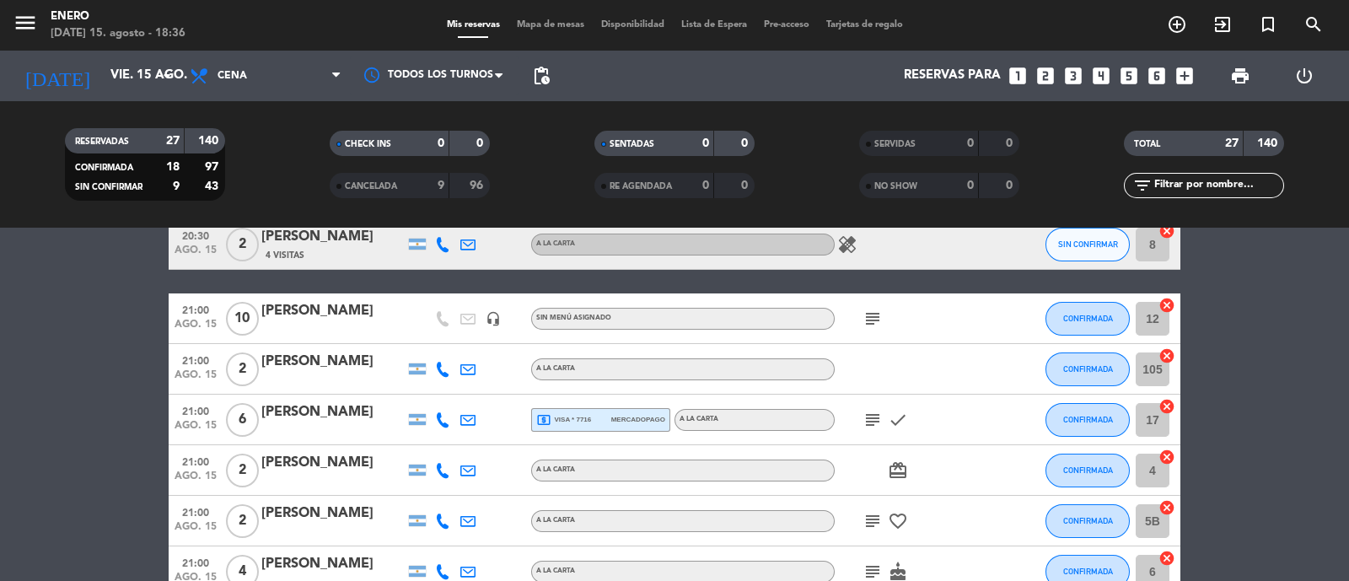
scroll to position [156, 0]
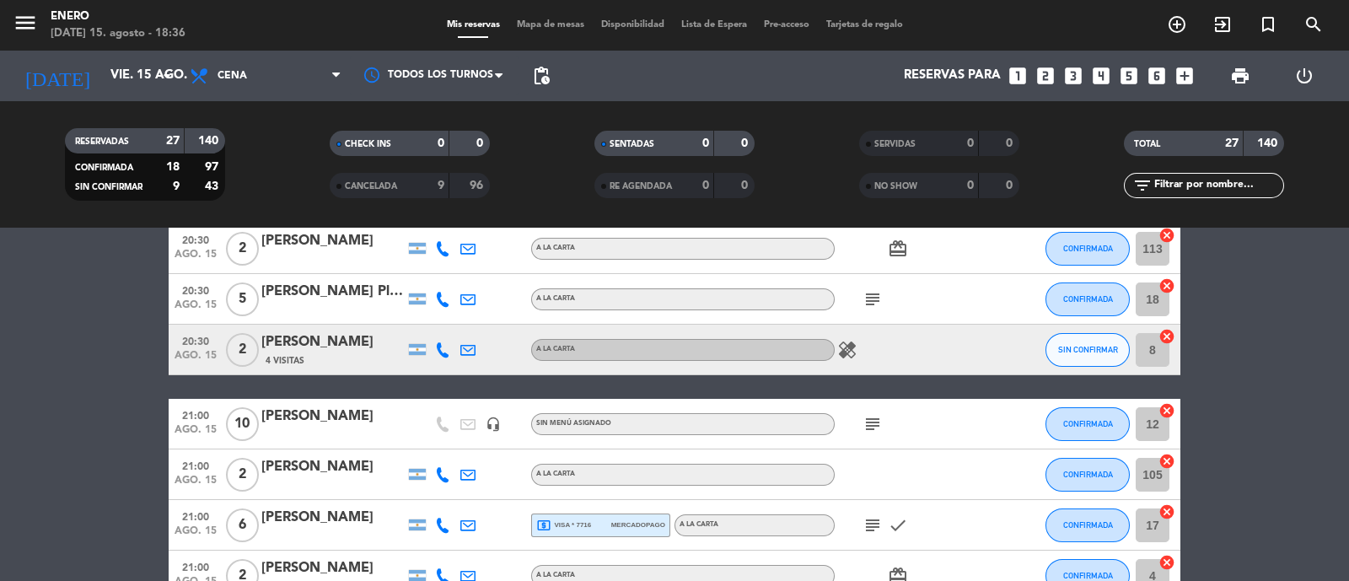
click at [435, 352] on icon at bounding box center [442, 349] width 15 height 15
click at [439, 322] on button "Copiar content_paste" at bounding box center [437, 322] width 51 height 18
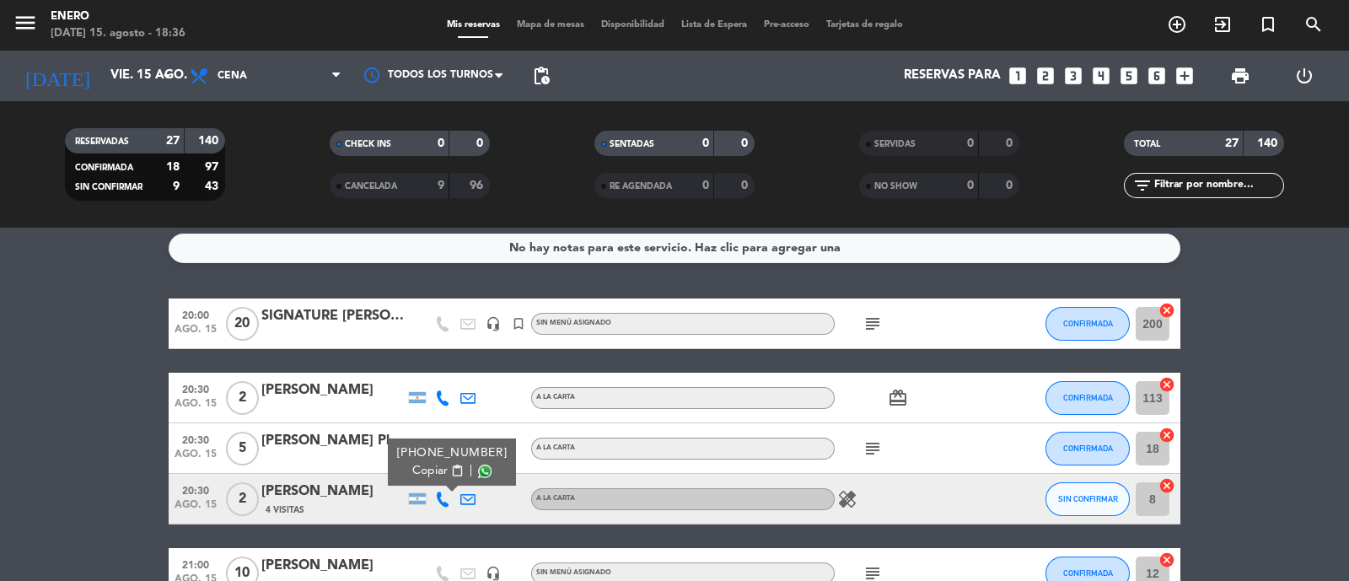
scroll to position [0, 0]
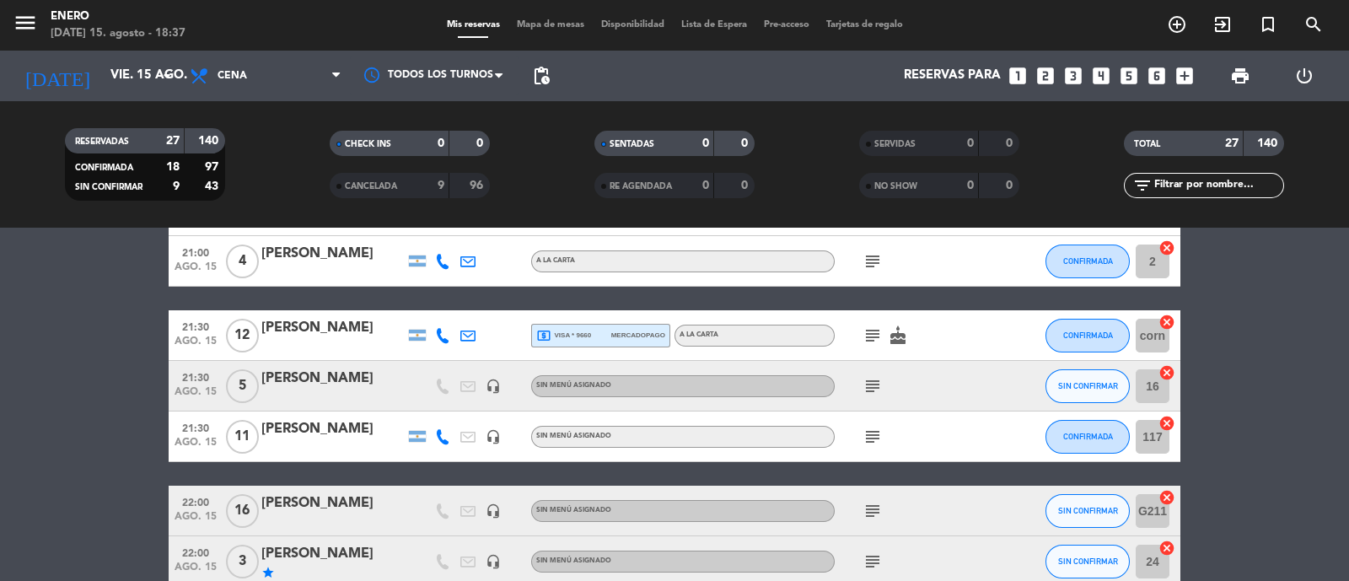
scroll to position [949, 0]
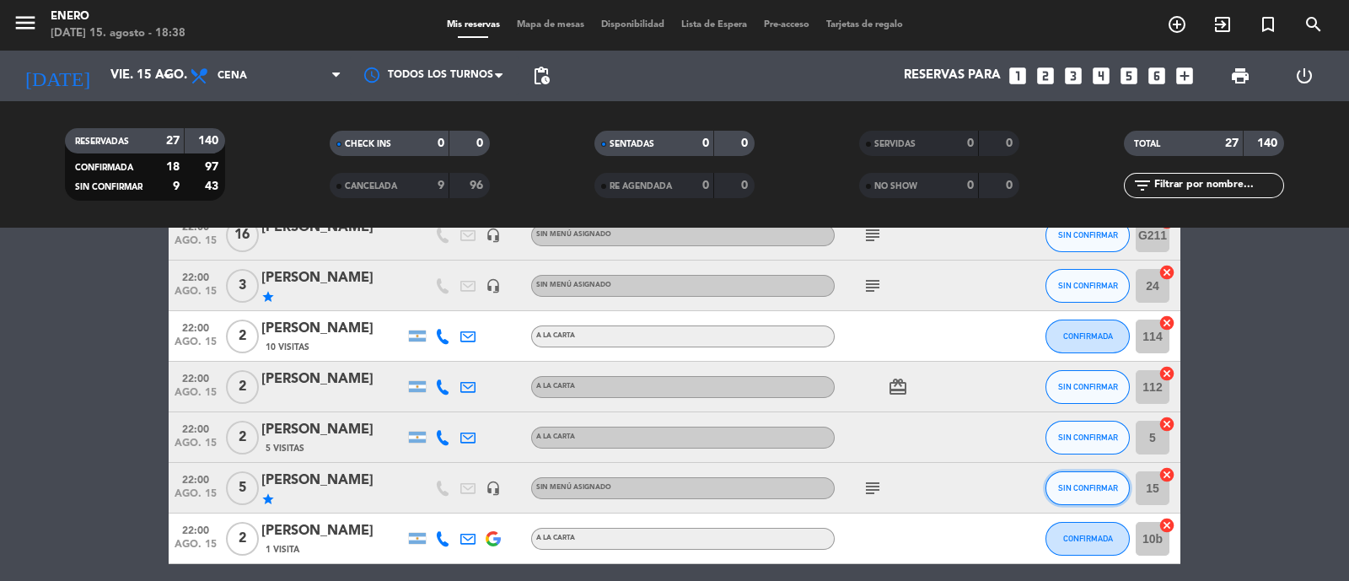
click at [1065, 497] on button "SIN CONFIRMAR" at bounding box center [1088, 488] width 84 height 34
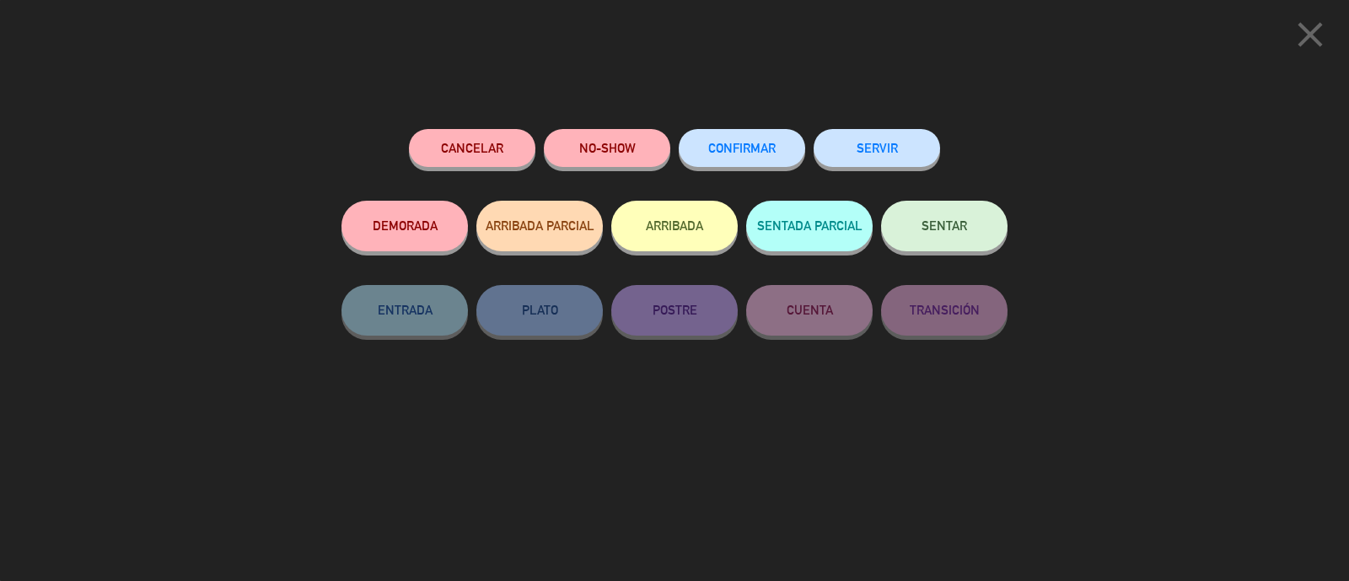
click at [1304, 31] on icon "close" at bounding box center [1311, 34] width 42 height 42
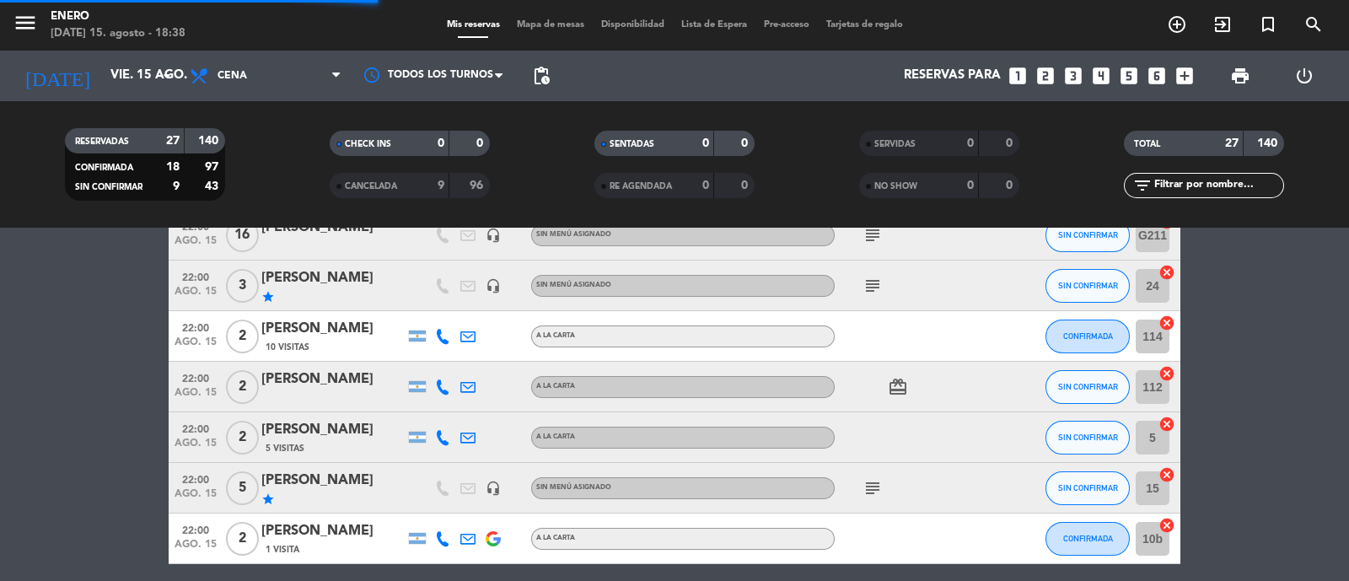
click at [321, 490] on div "[PERSON_NAME]" at bounding box center [332, 481] width 143 height 22
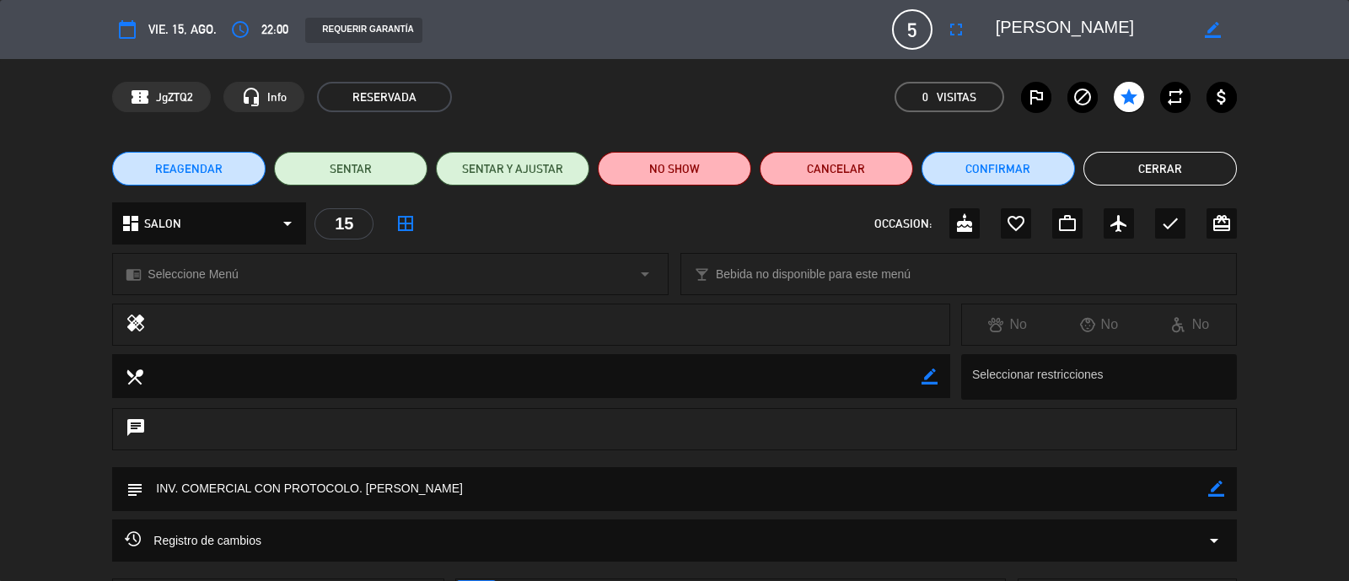
drag, startPoint x: 1219, startPoint y: 22, endPoint x: 1205, endPoint y: 28, distance: 14.7
click at [1214, 23] on icon "border_color" at bounding box center [1213, 30] width 16 height 16
type textarea "S"
type textarea "[PERSON_NAME]"
click at [1212, 19] on div at bounding box center [1212, 29] width 48 height 30
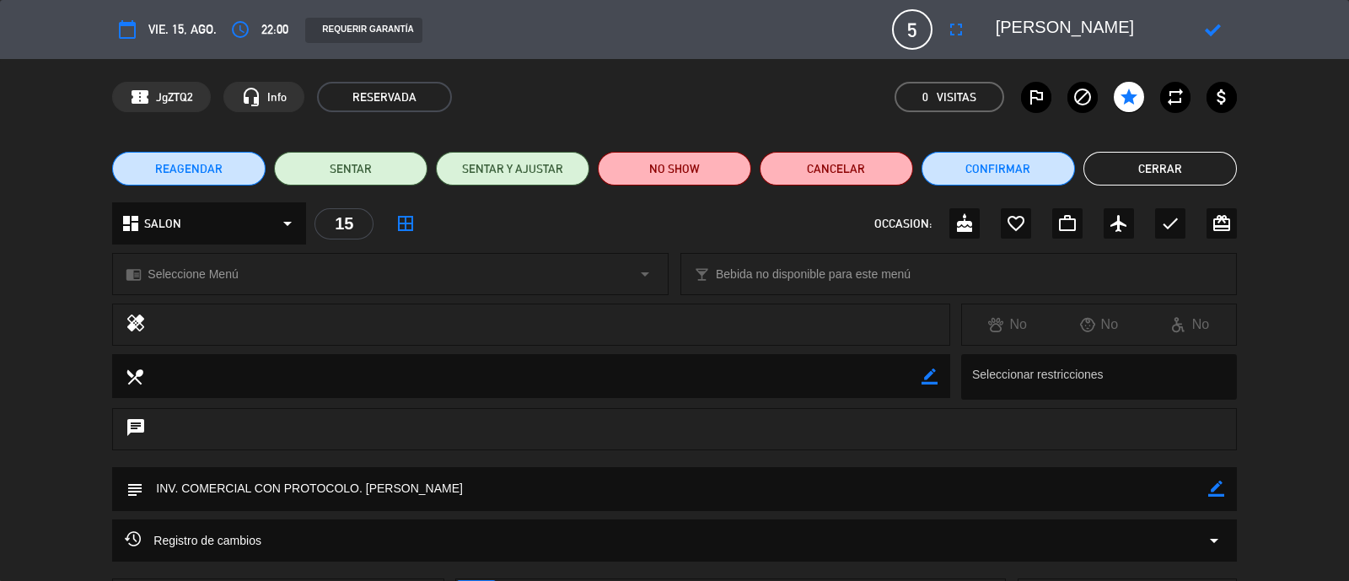
click at [1209, 34] on icon at bounding box center [1213, 30] width 16 height 16
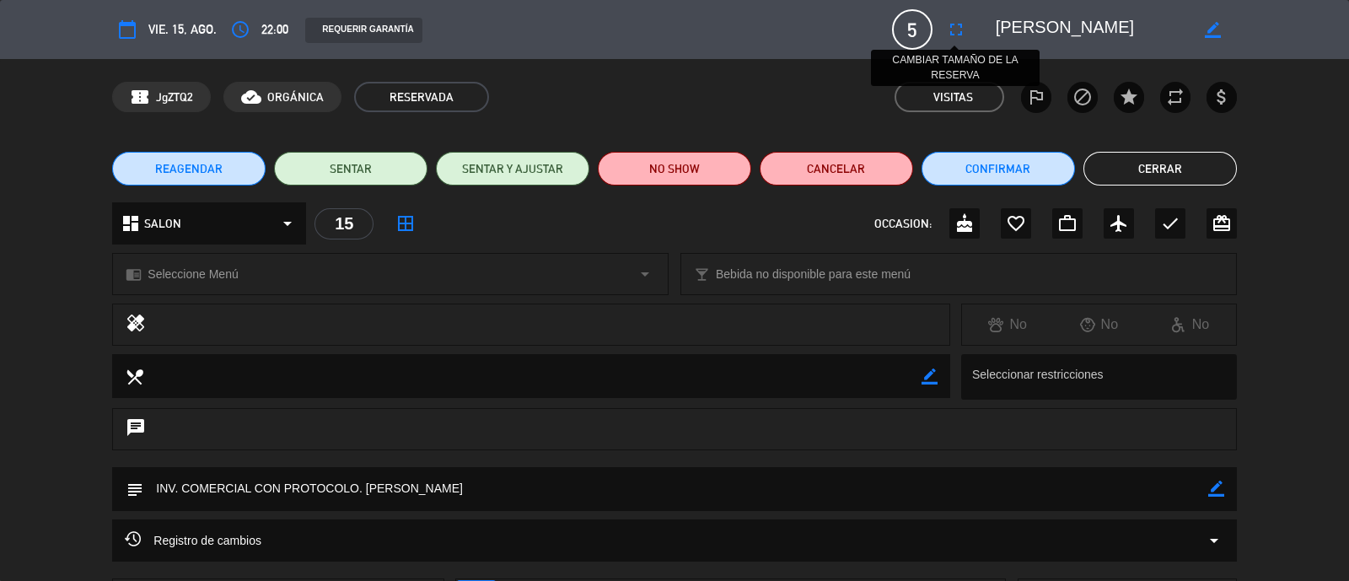
click at [956, 31] on icon "fullscreen" at bounding box center [956, 29] width 20 height 20
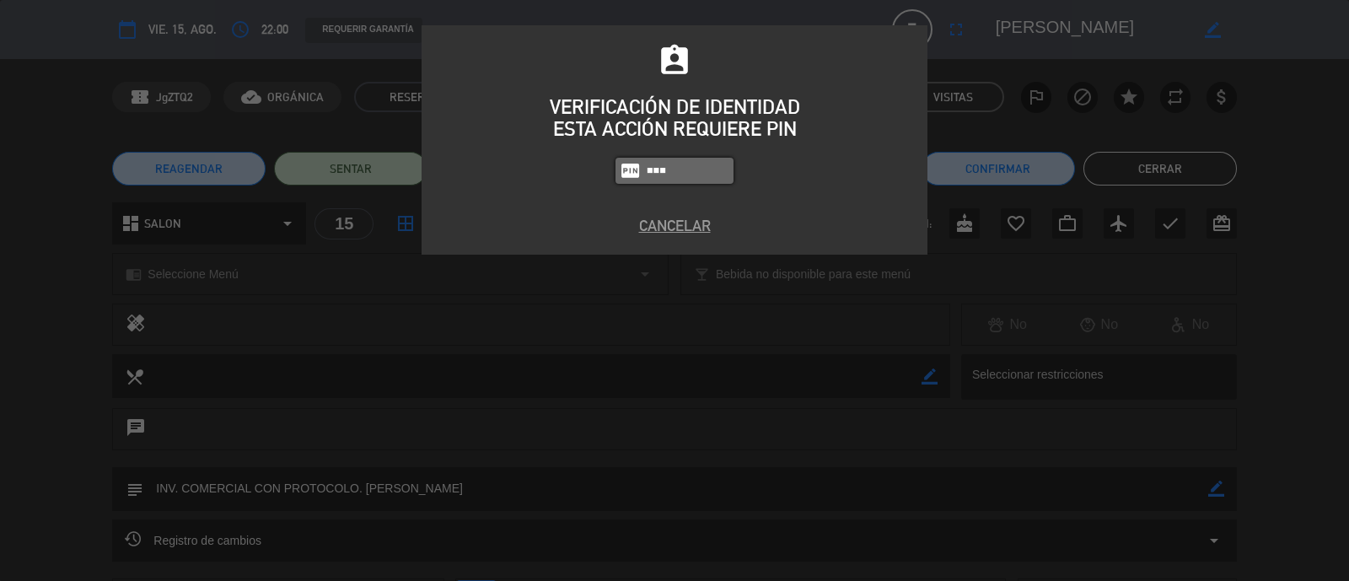
type input "6082"
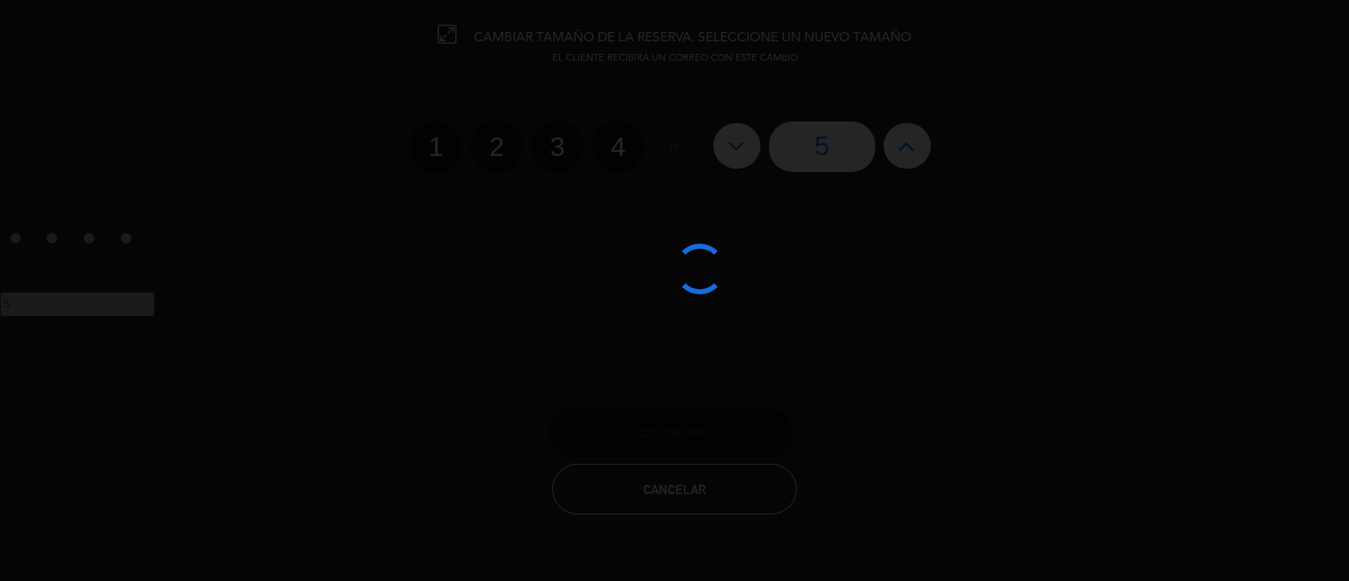
click at [560, 149] on div at bounding box center [674, 290] width 1349 height 581
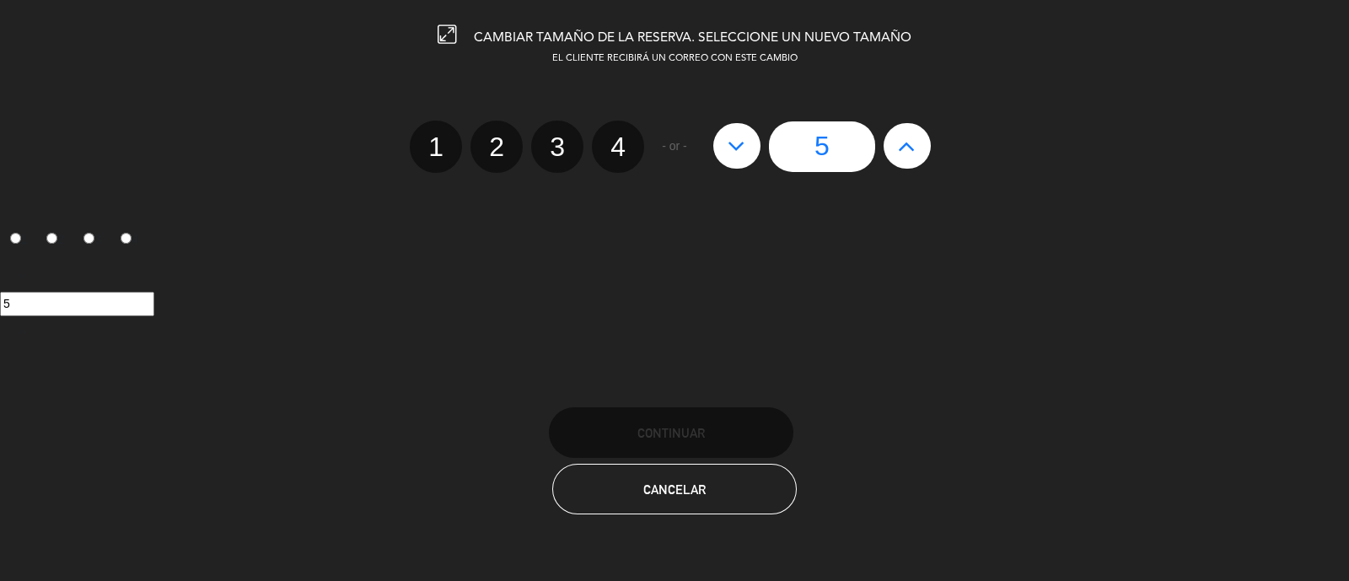
click at [557, 150] on label "3" at bounding box center [557, 147] width 52 height 52
click at [557, 137] on input "3" at bounding box center [555, 132] width 11 height 11
radio input "true"
radio input "false"
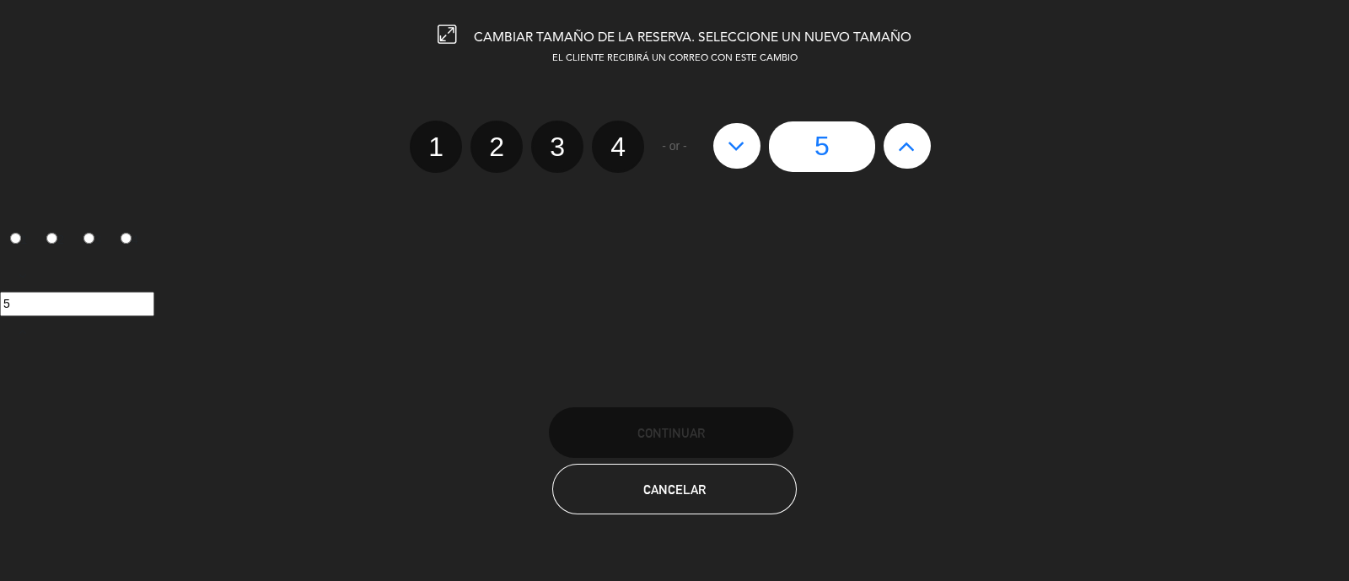
radio input "false"
radio input "true"
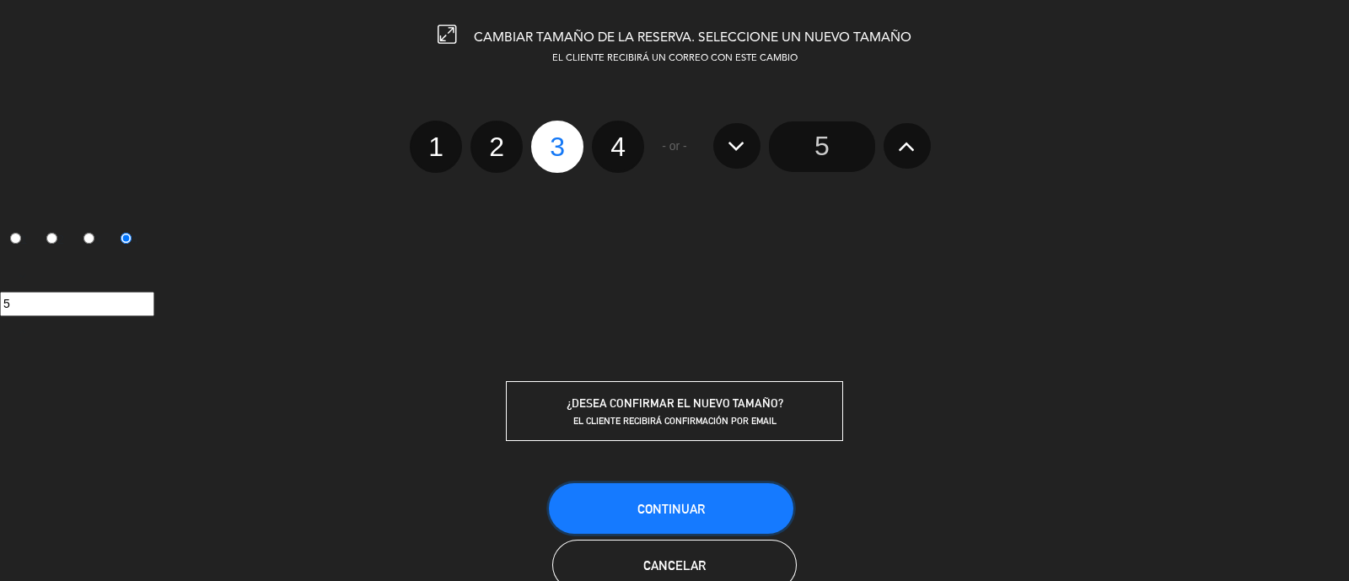
click at [704, 496] on button "Continuar" at bounding box center [671, 508] width 245 height 51
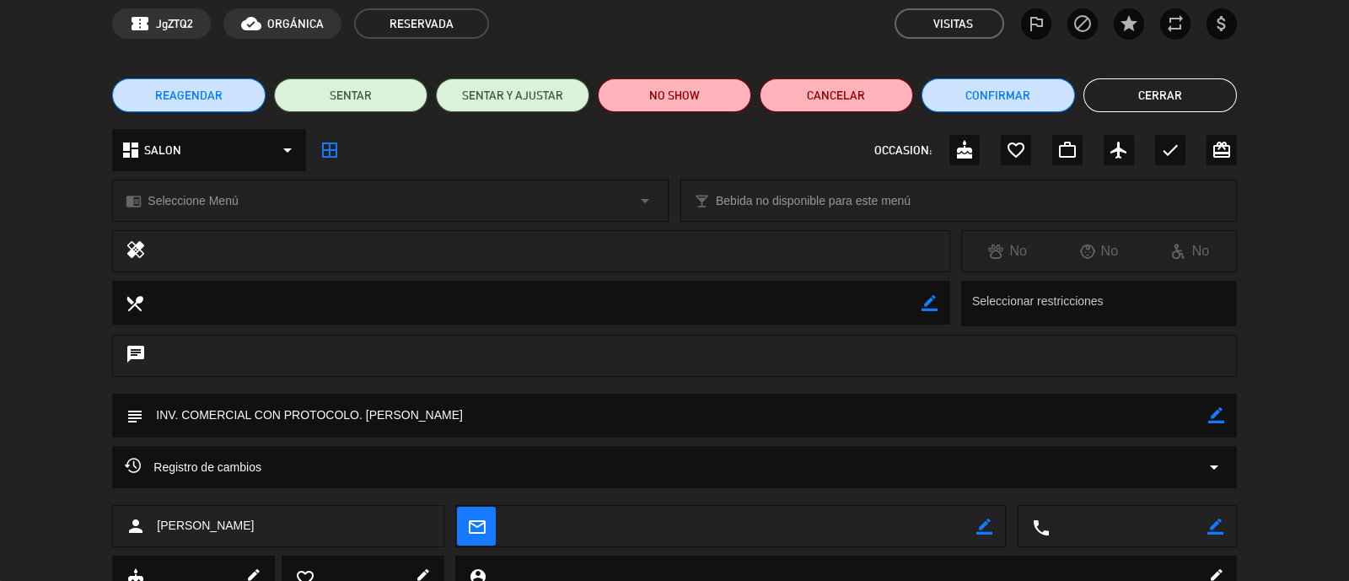
scroll to position [105, 0]
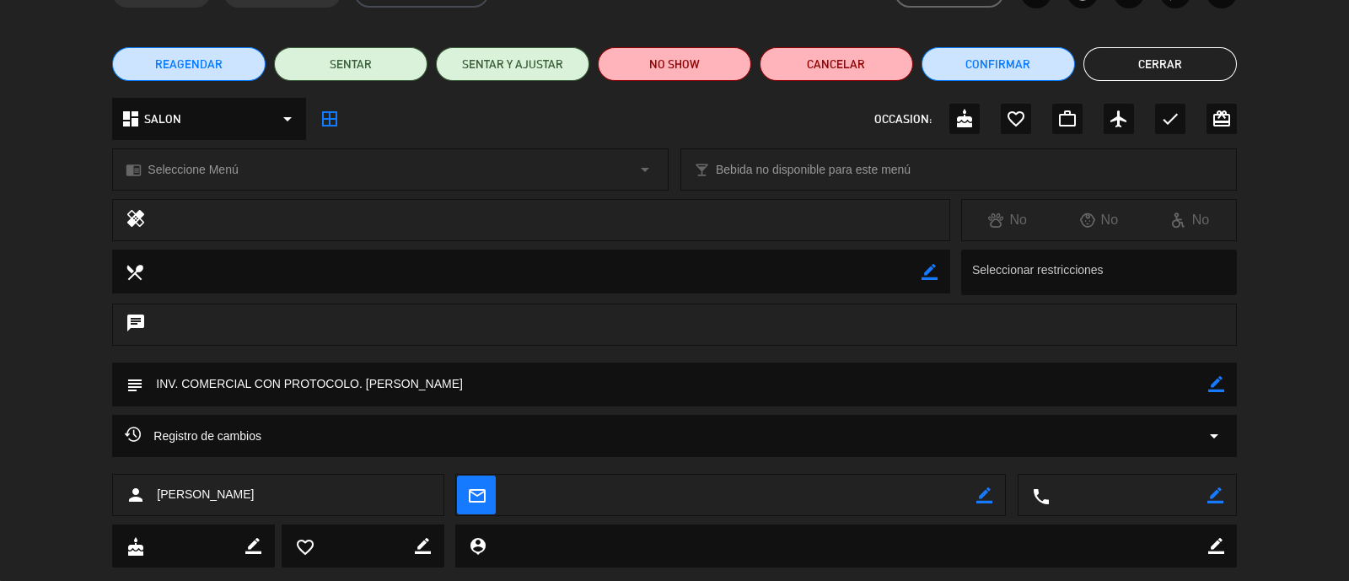
click at [1218, 383] on icon "border_color" at bounding box center [1217, 384] width 16 height 16
click at [1155, 391] on textarea at bounding box center [675, 384] width 1064 height 43
drag, startPoint x: 358, startPoint y: 385, endPoint x: 146, endPoint y: 369, distance: 213.1
click at [146, 369] on textarea at bounding box center [675, 384] width 1064 height 43
type textarea "(1) RONDA DE DRINKS. [PERSON_NAME]"
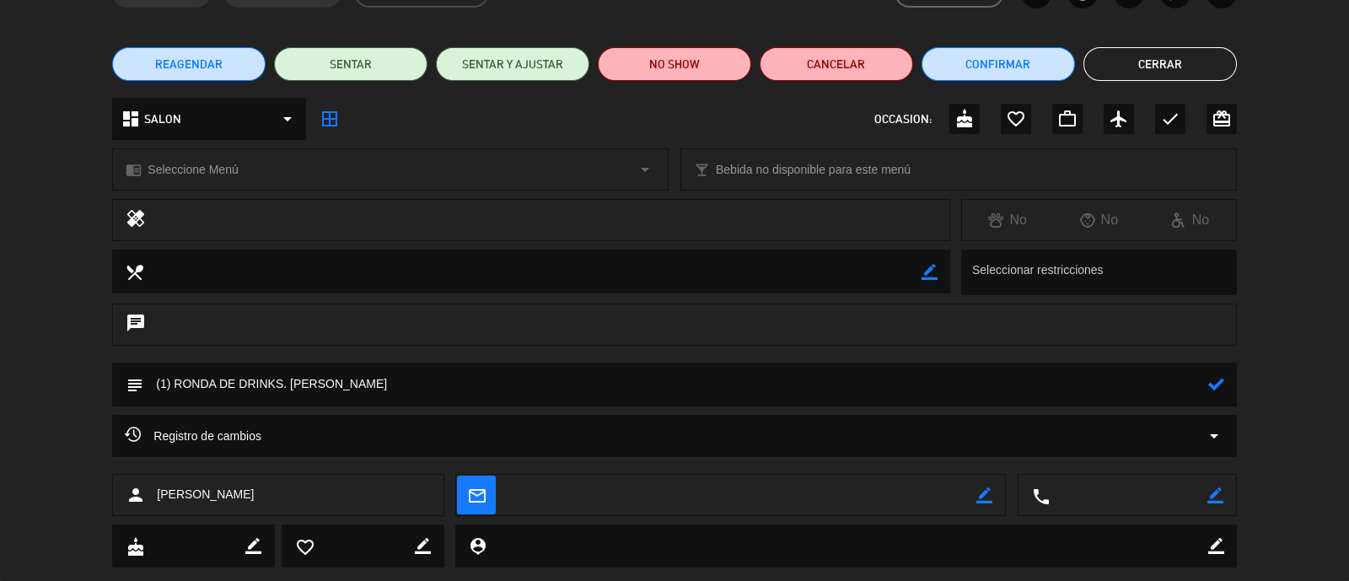
click at [1226, 399] on div "subject" at bounding box center [674, 385] width 1124 height 44
click at [1214, 394] on div at bounding box center [1217, 385] width 16 height 44
click at [1214, 380] on icon at bounding box center [1217, 384] width 16 height 16
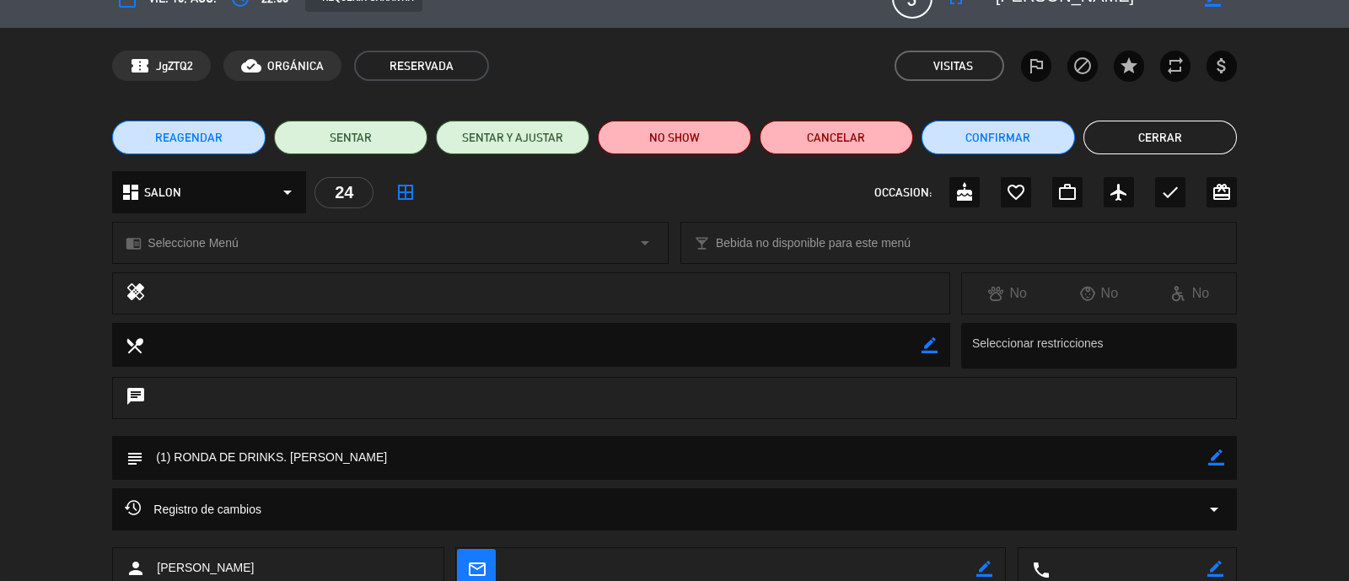
scroll to position [0, 0]
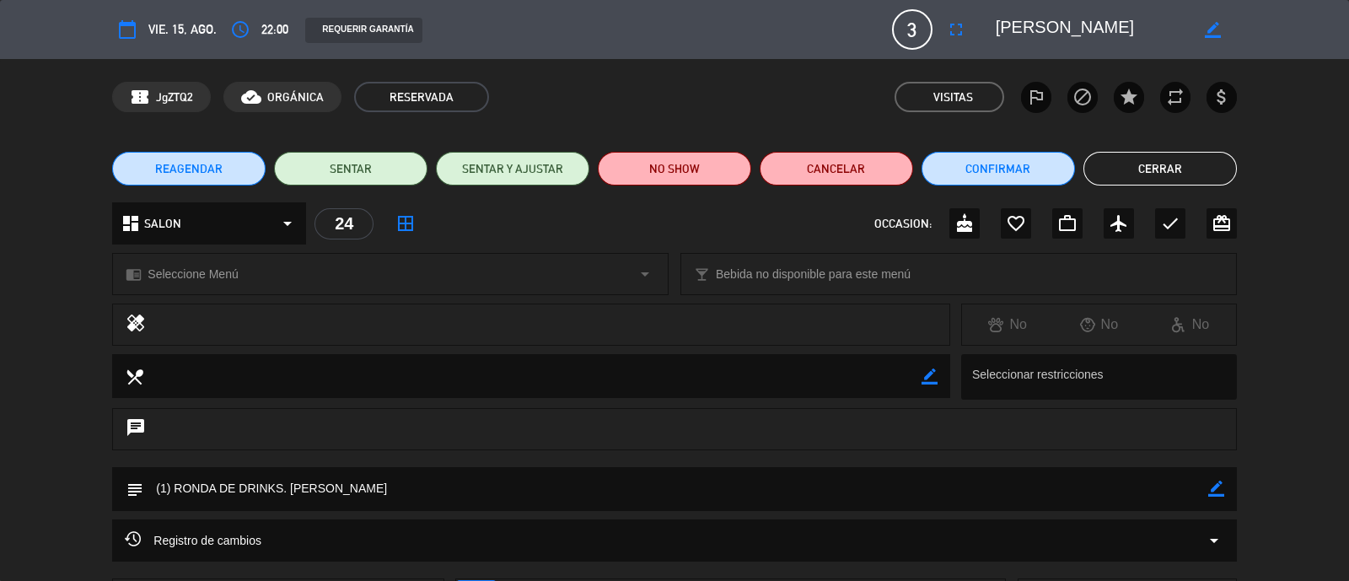
click at [1215, 169] on button "Cerrar" at bounding box center [1161, 169] width 154 height 34
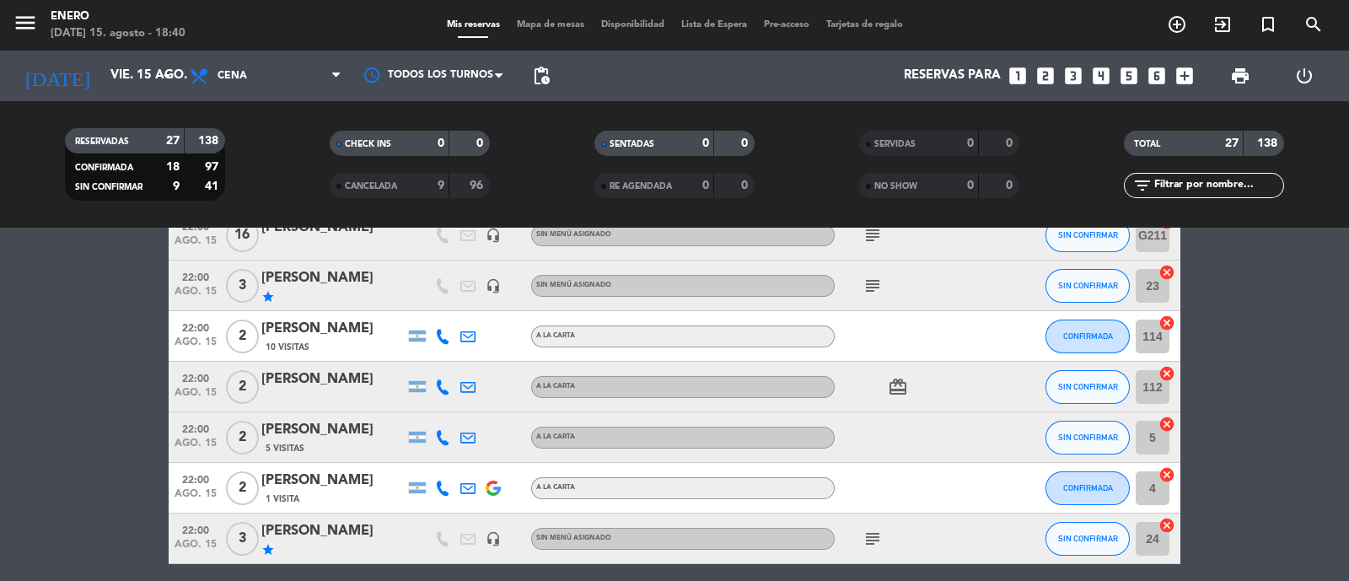
scroll to position [1316, 0]
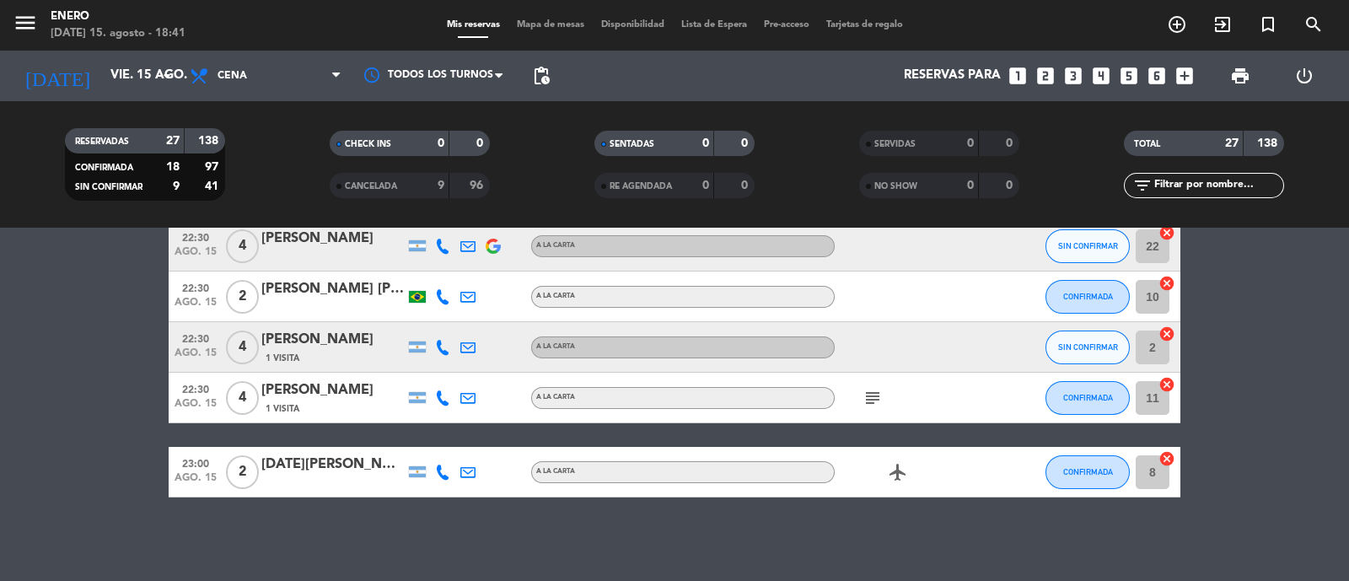
click at [1195, 27] on span "add_circle_outline" at bounding box center [1178, 24] width 46 height 29
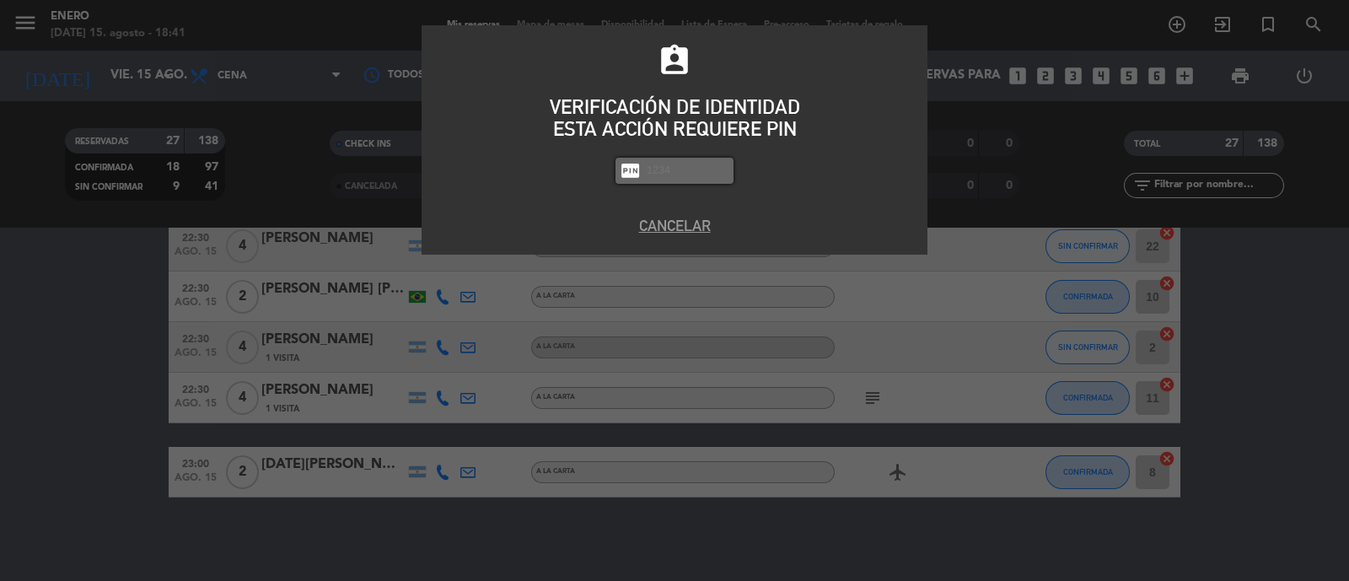
click at [1173, 27] on div "assignment_ind VERIFICACIÓN DE IDENTIDAD ESTA ACCIÓN REQUIERE PIN fiber_pin PAS…" at bounding box center [674, 290] width 1349 height 581
click at [685, 208] on div "assignment_ind VERIFICACIÓN DE IDENTIDAD ESTA ACCIÓN REQUIERE PIN fiber_pin PAS…" at bounding box center [675, 139] width 506 height 229
click at [687, 222] on button "Cancelar" at bounding box center [674, 225] width 481 height 23
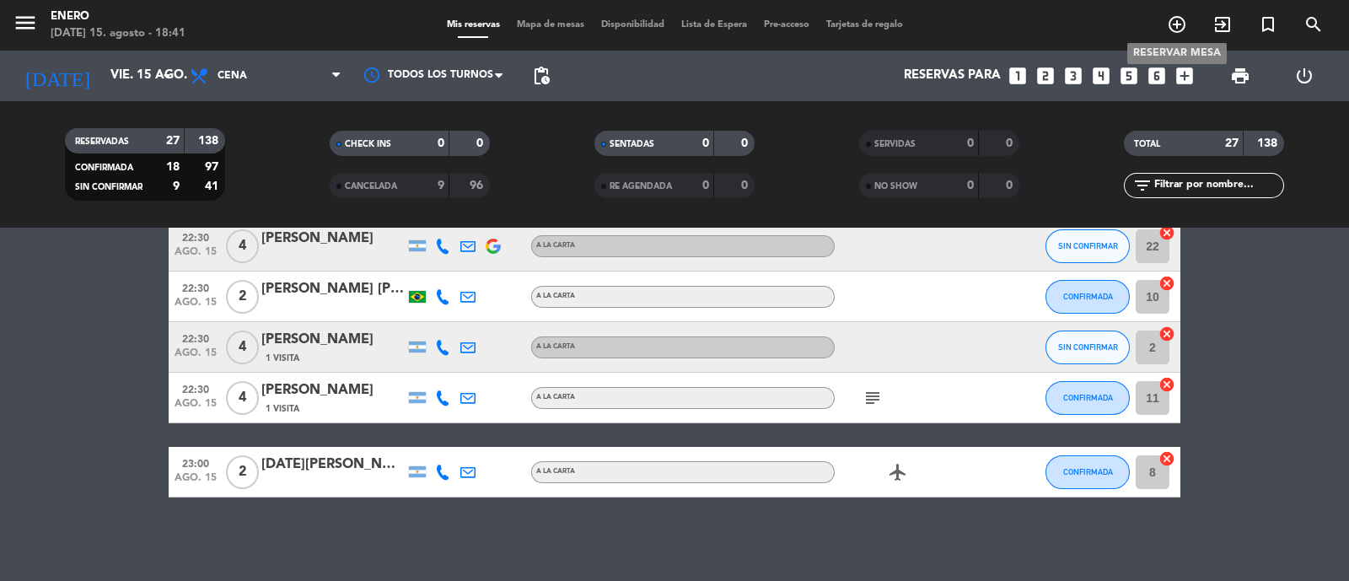
click at [1185, 28] on icon "add_circle_outline" at bounding box center [1177, 24] width 20 height 20
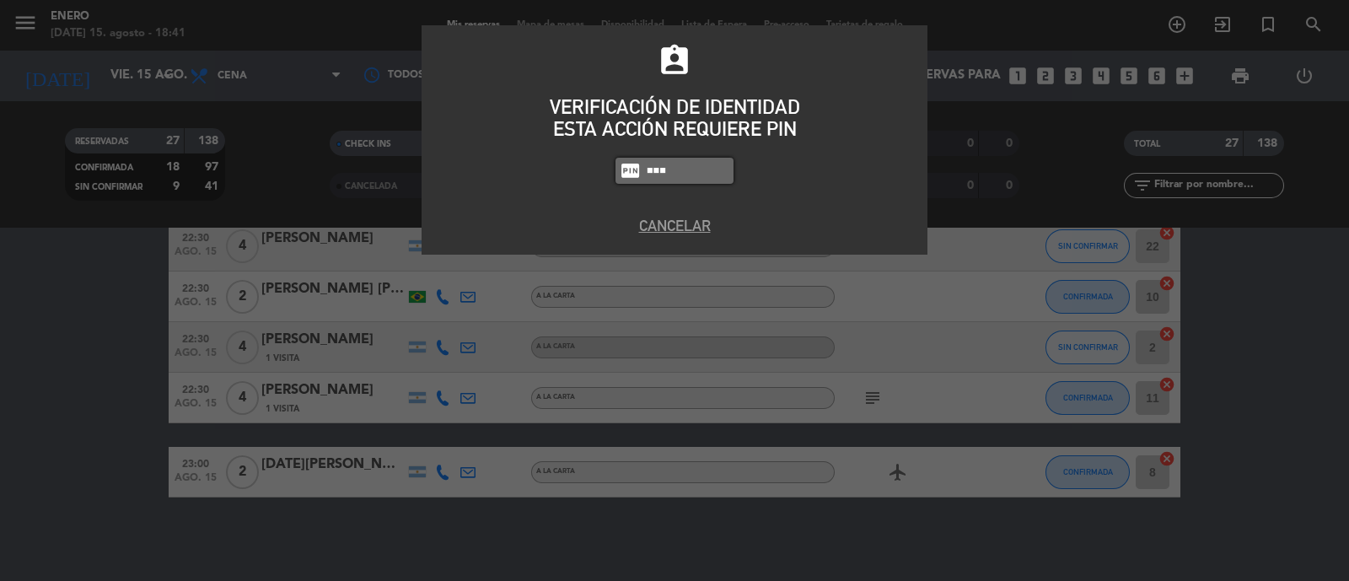
type input "6082"
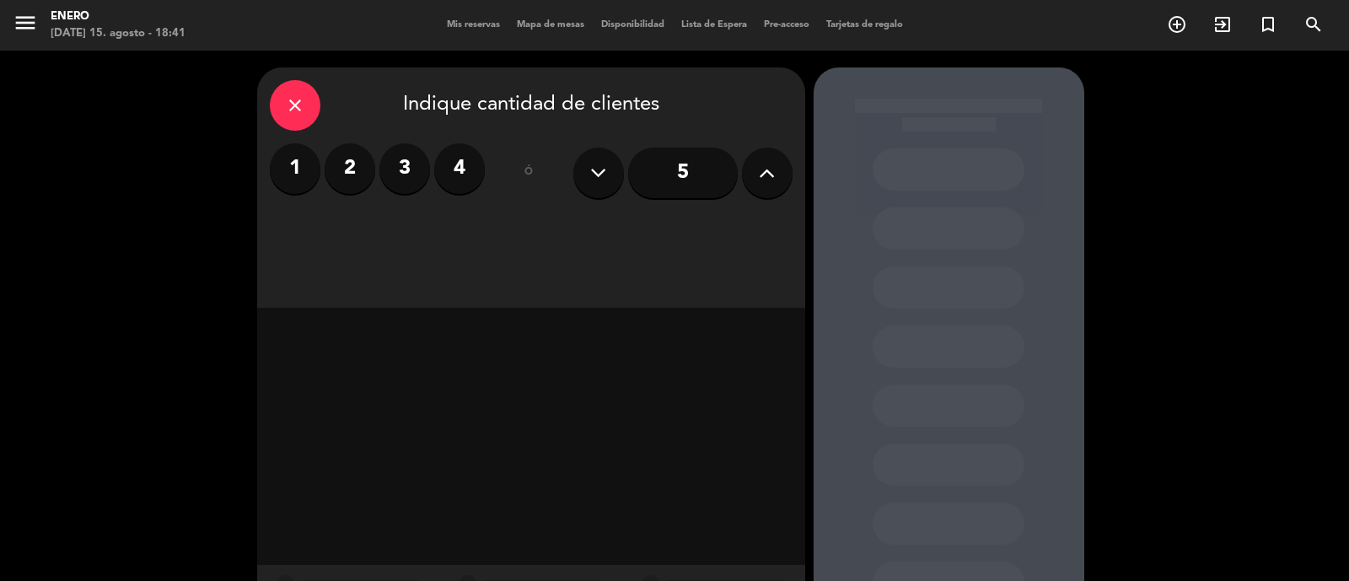
click at [768, 167] on icon at bounding box center [767, 172] width 16 height 25
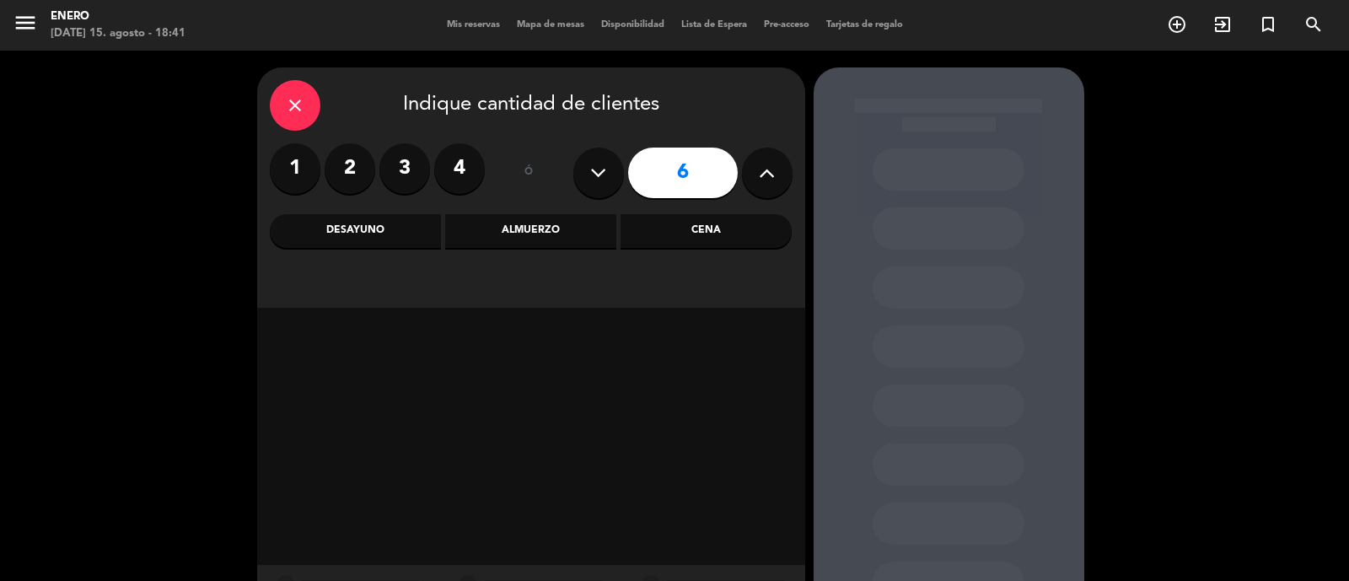
click at [760, 166] on icon at bounding box center [767, 172] width 16 height 25
type input "8"
click at [689, 228] on div "Cena" at bounding box center [706, 231] width 171 height 34
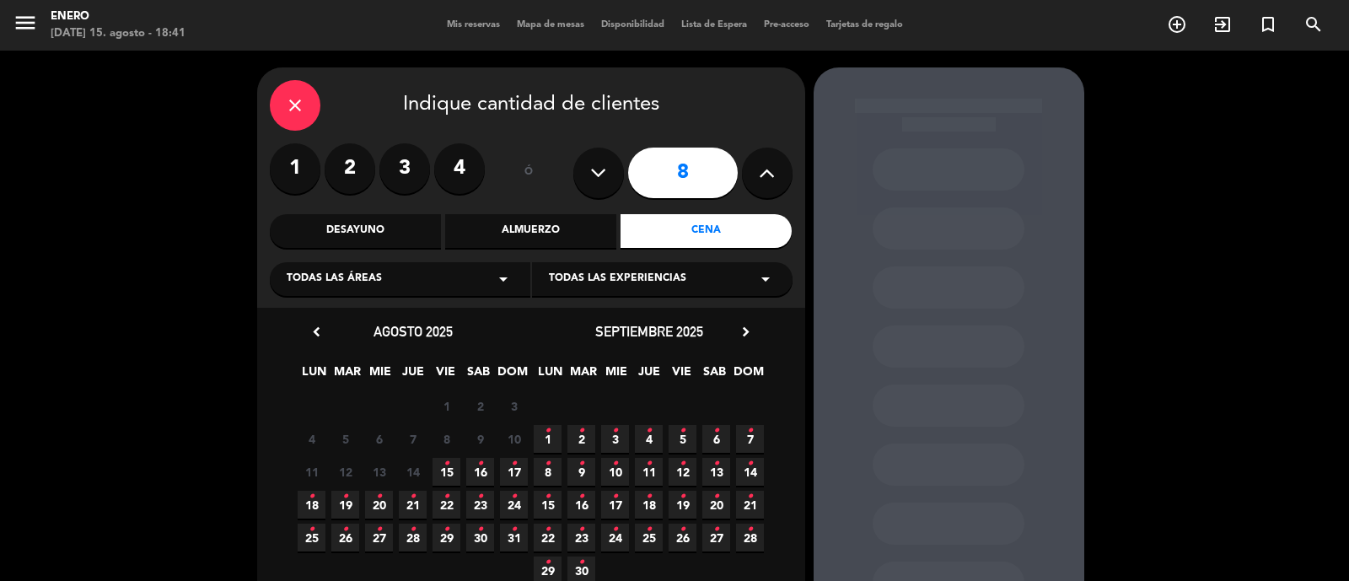
click at [443, 482] on span "15 •" at bounding box center [447, 472] width 28 height 28
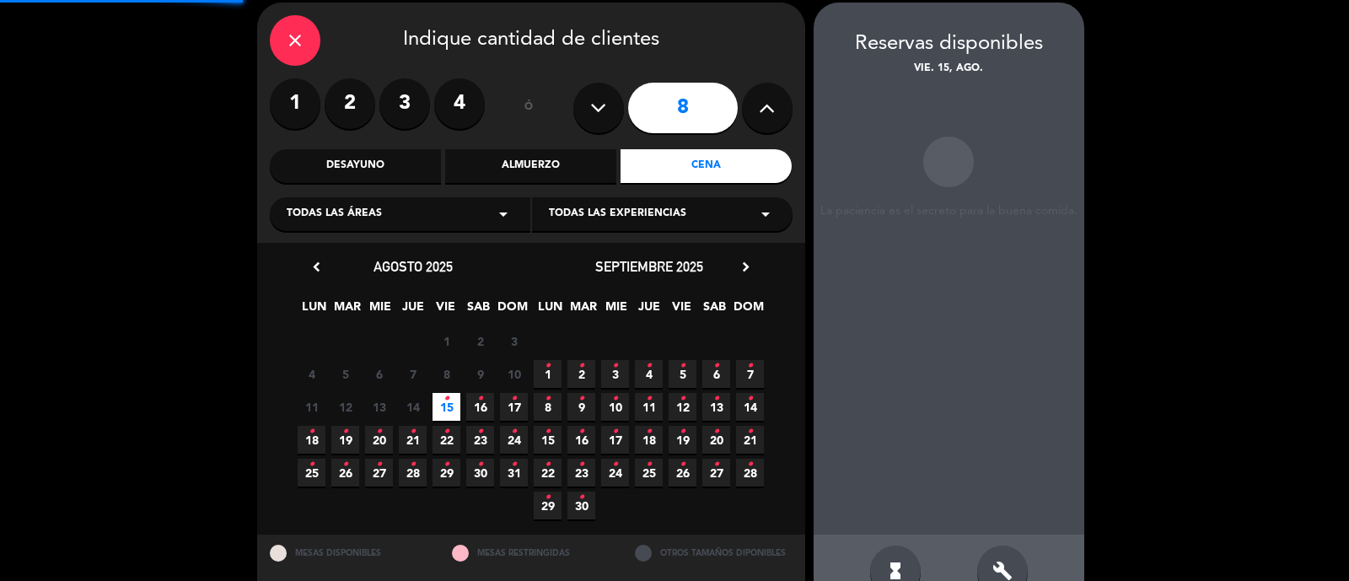
scroll to position [67, 0]
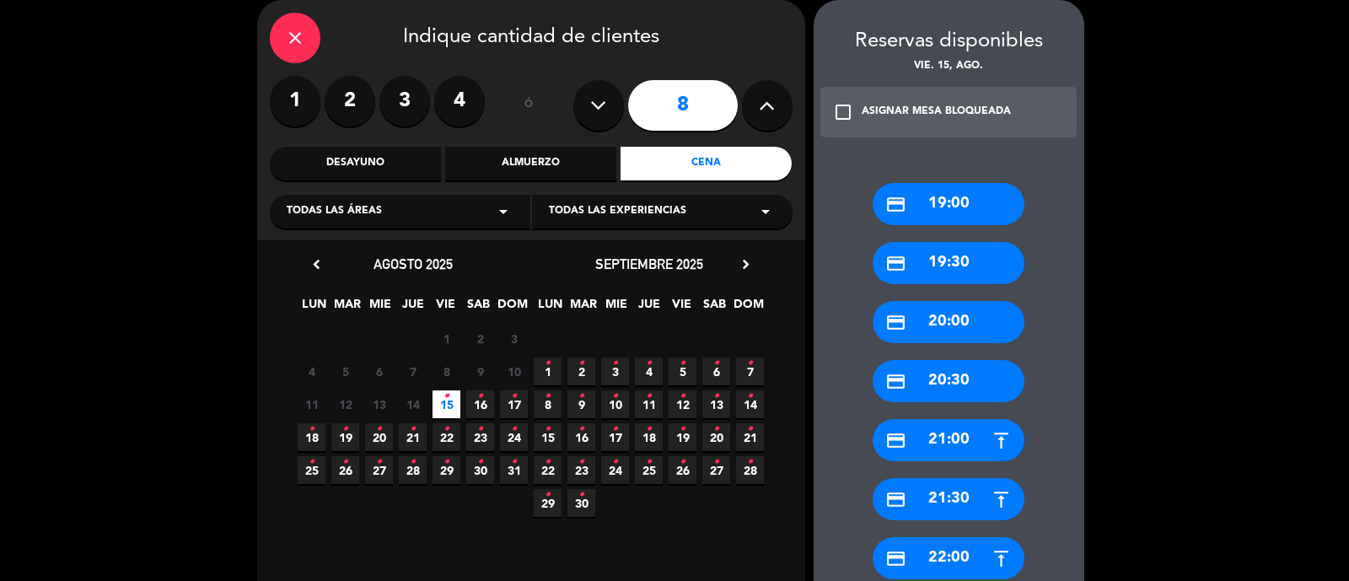
click at [966, 504] on div "credit_card 21:30" at bounding box center [949, 499] width 152 height 42
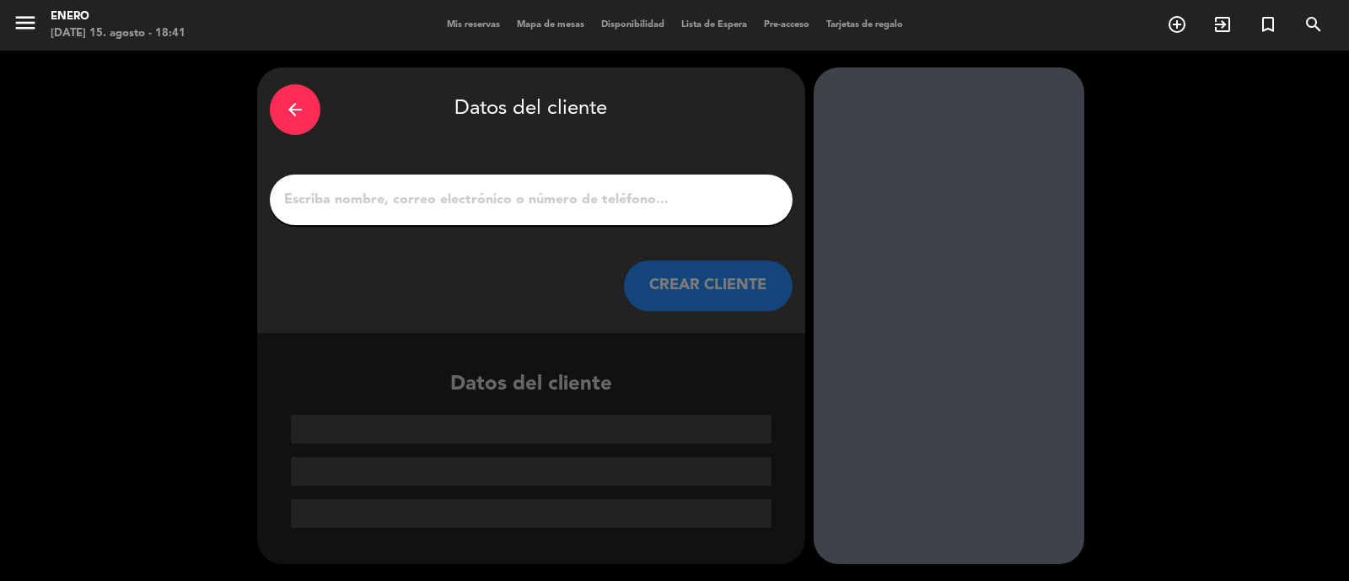
click at [514, 193] on input "1" at bounding box center [532, 200] width 498 height 24
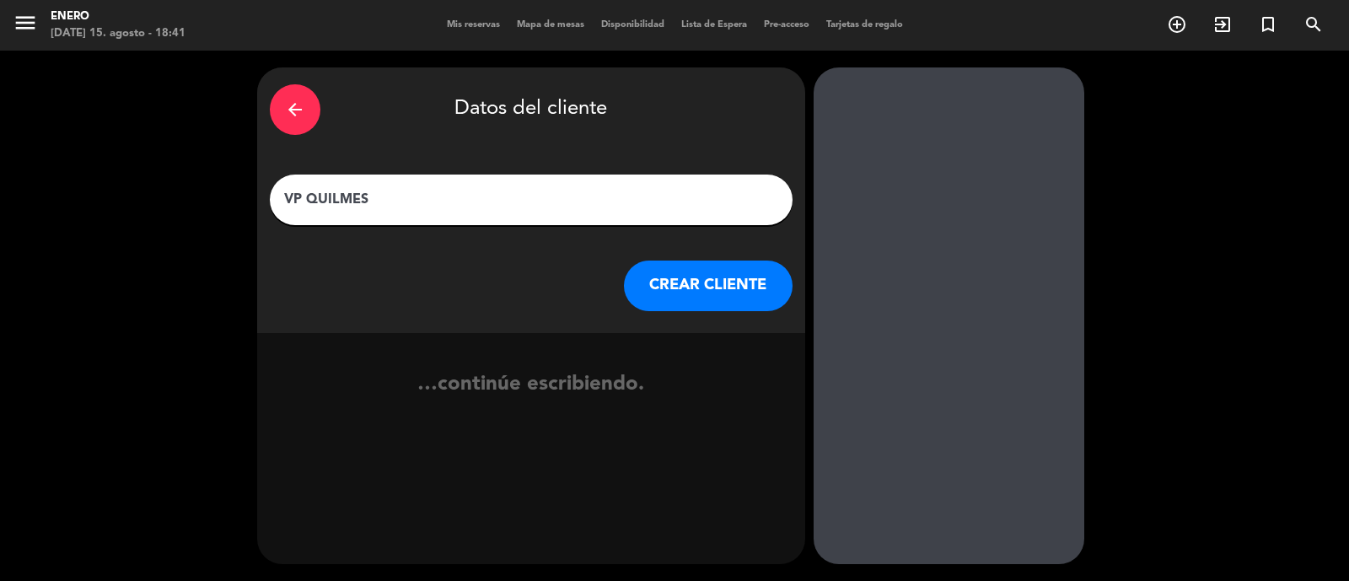
type input "VP QUILMES"
click at [698, 263] on button "CREAR CLIENTE" at bounding box center [708, 286] width 169 height 51
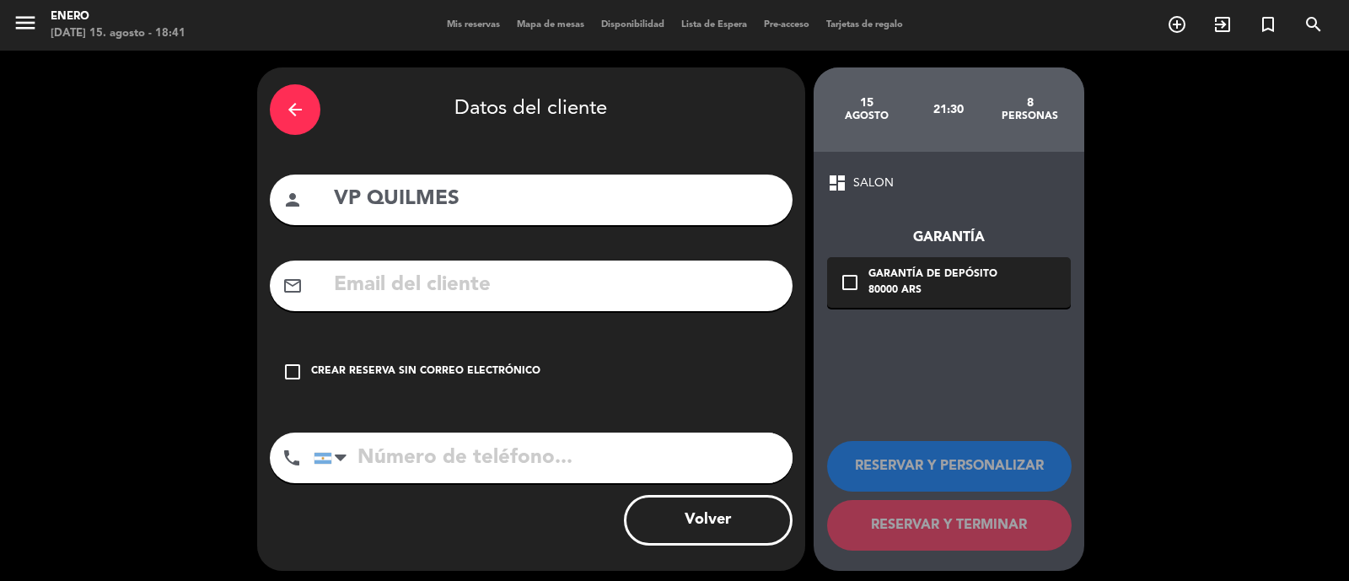
click at [299, 385] on div "check_box_outline_blank Crear reserva sin correo electrónico" at bounding box center [531, 372] width 523 height 51
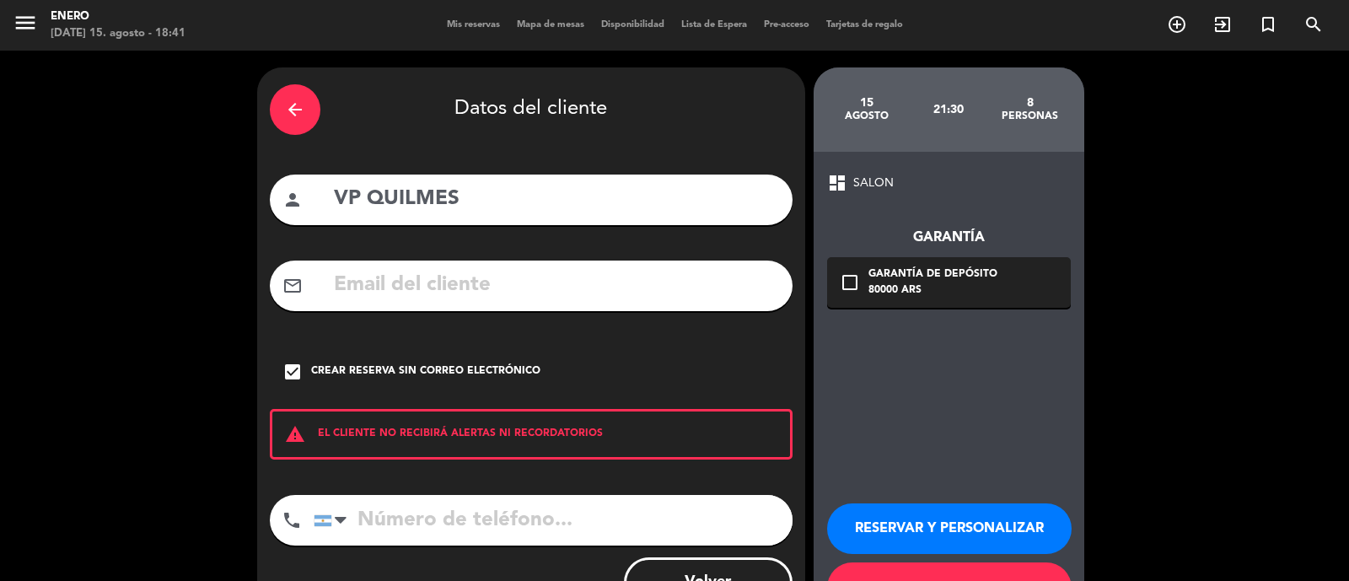
click at [932, 524] on button "RESERVAR Y PERSONALIZAR" at bounding box center [949, 529] width 245 height 51
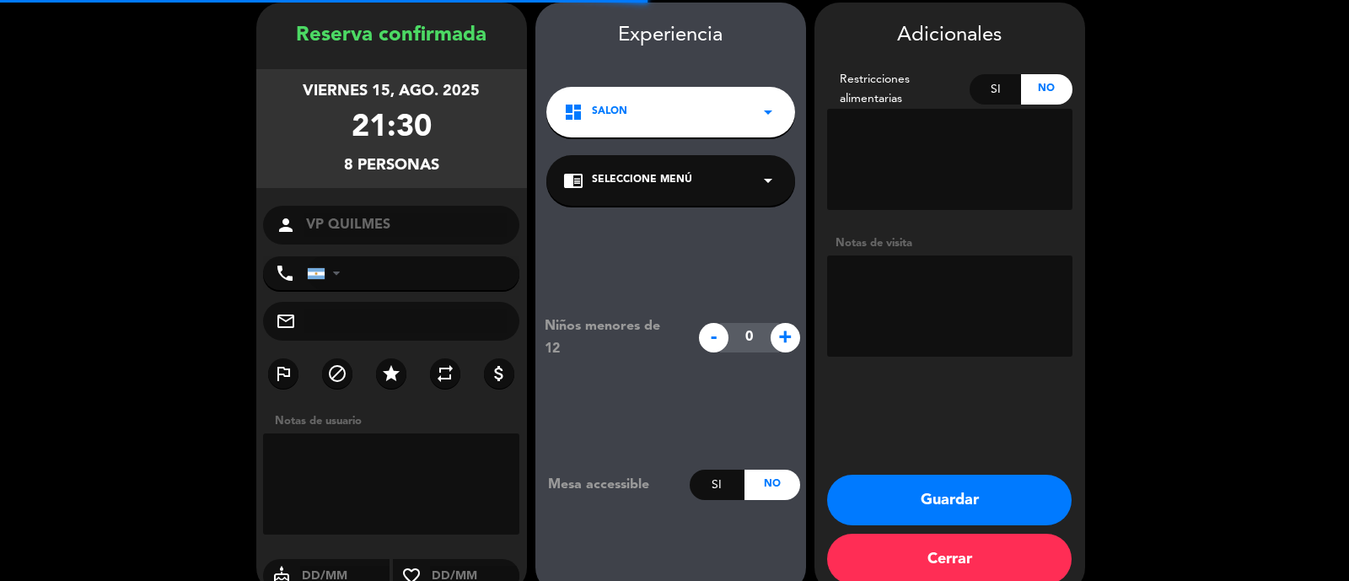
scroll to position [67, 0]
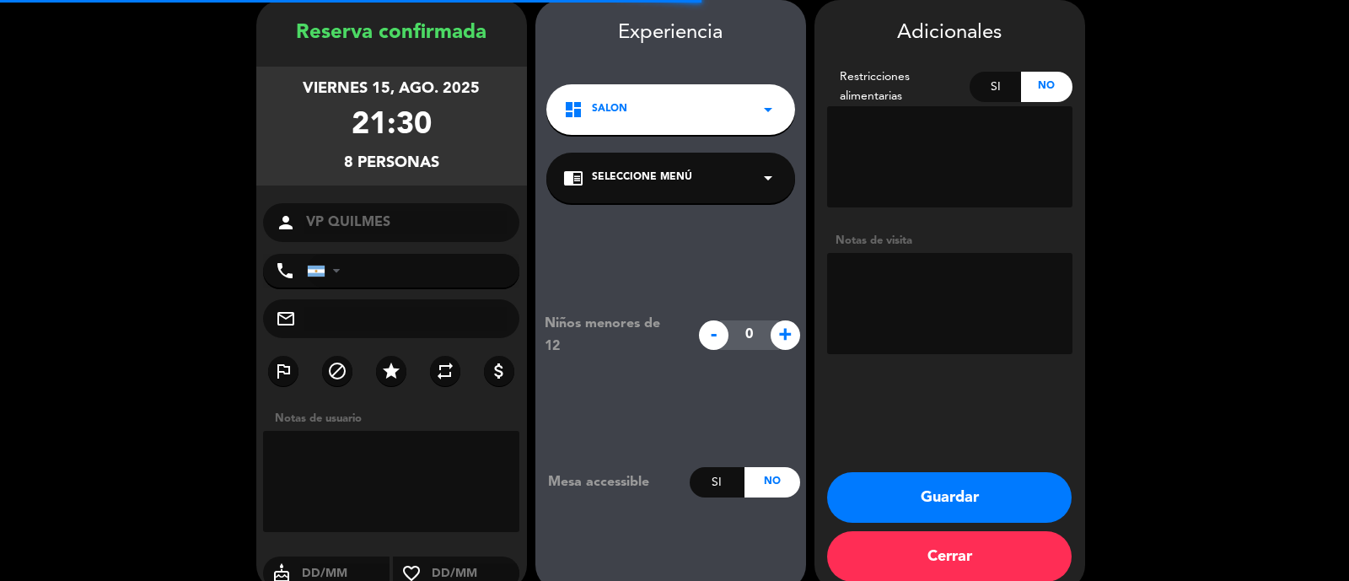
click at [869, 305] on textarea at bounding box center [949, 303] width 245 height 101
type textarea "6"
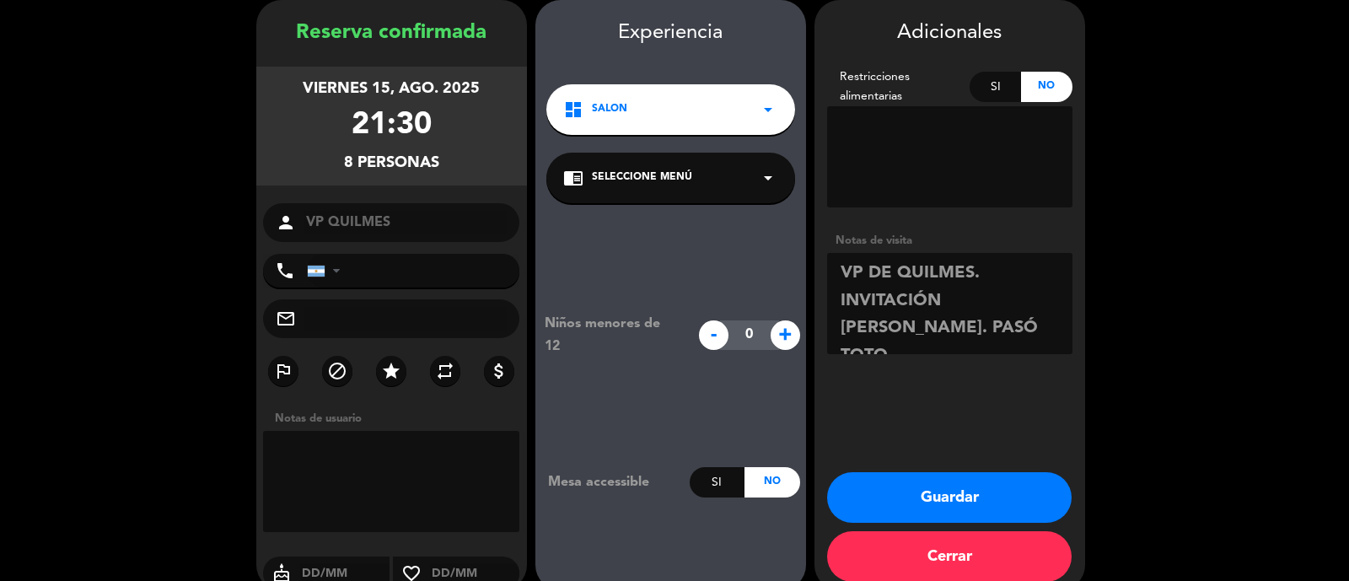
type textarea "VP DE QUILMES. INVITACIÓN [PERSON_NAME]. PASÓ TOTO"
drag, startPoint x: 378, startPoint y: 373, endPoint x: 391, endPoint y: 373, distance: 13.5
click at [388, 373] on label "star" at bounding box center [391, 371] width 30 height 30
click at [983, 496] on button "Guardar" at bounding box center [949, 497] width 245 height 51
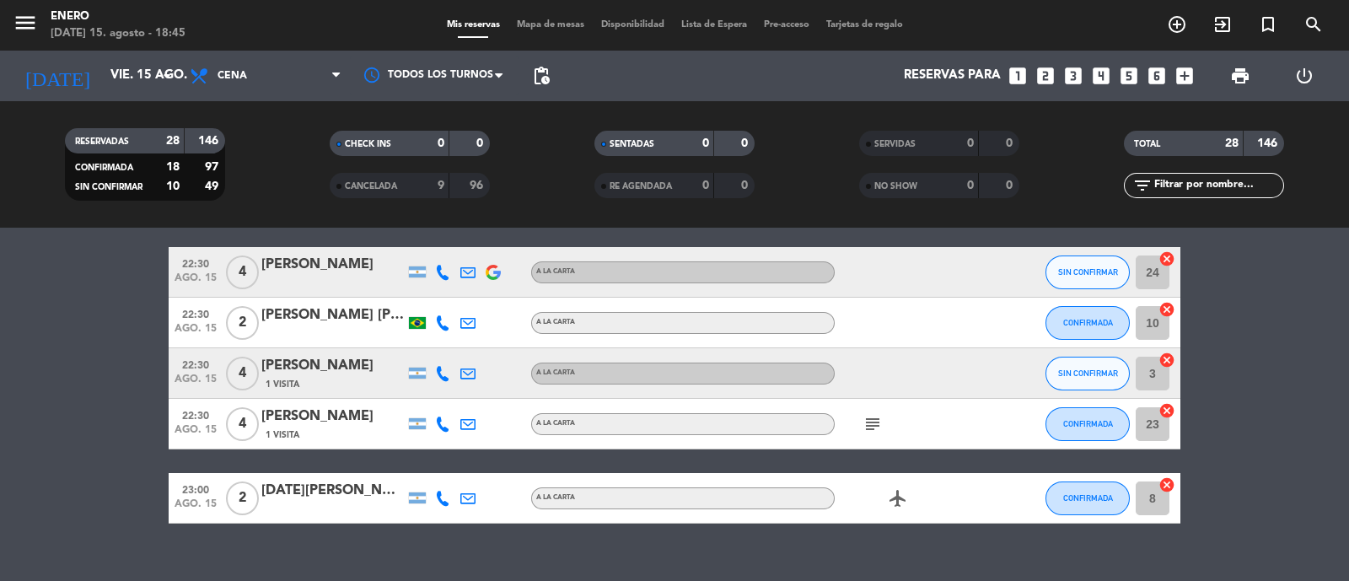
scroll to position [1366, 0]
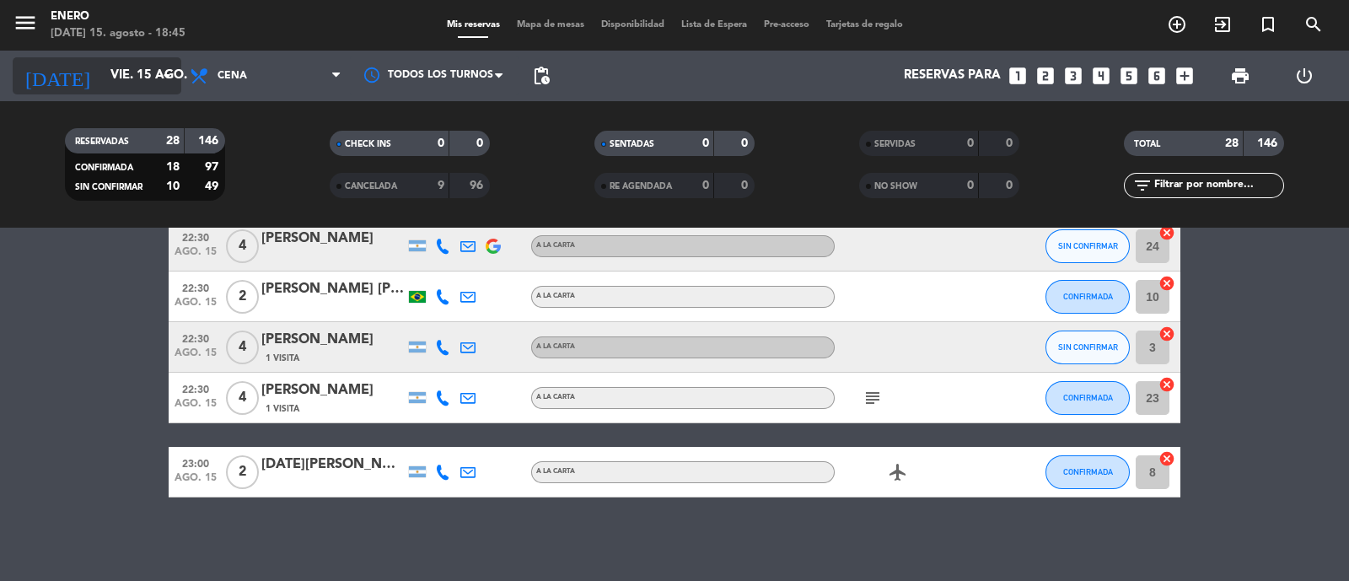
click at [102, 83] on input "vie. 15 ago." at bounding box center [183, 76] width 163 height 32
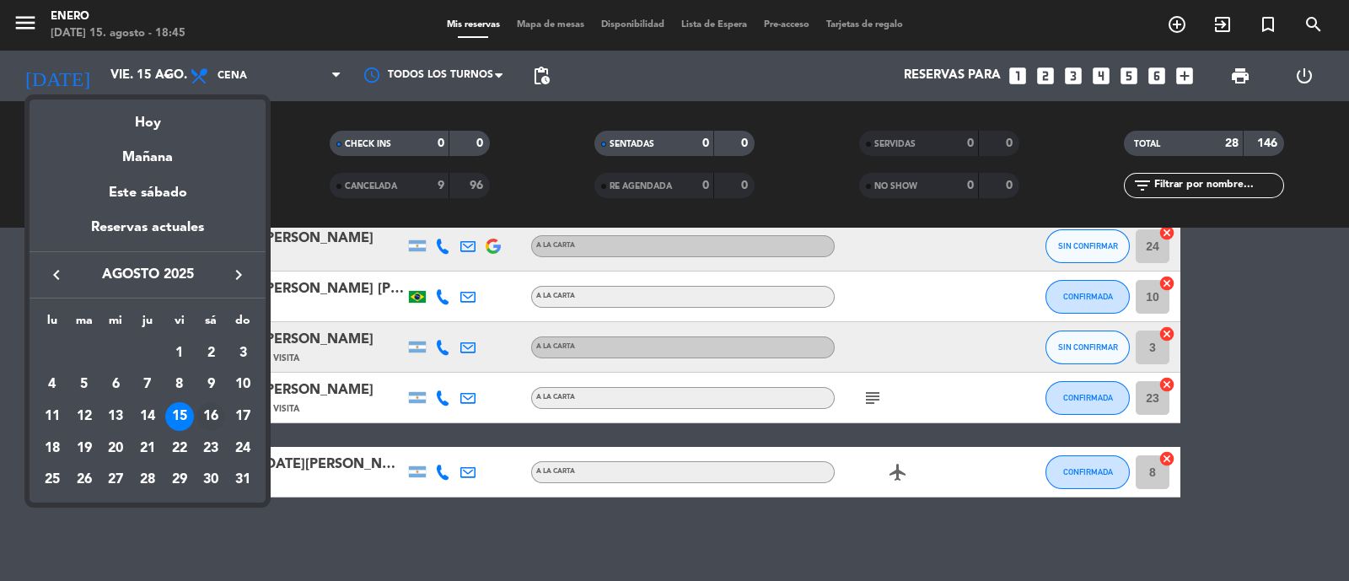
click at [198, 414] on div "16" at bounding box center [211, 416] width 29 height 29
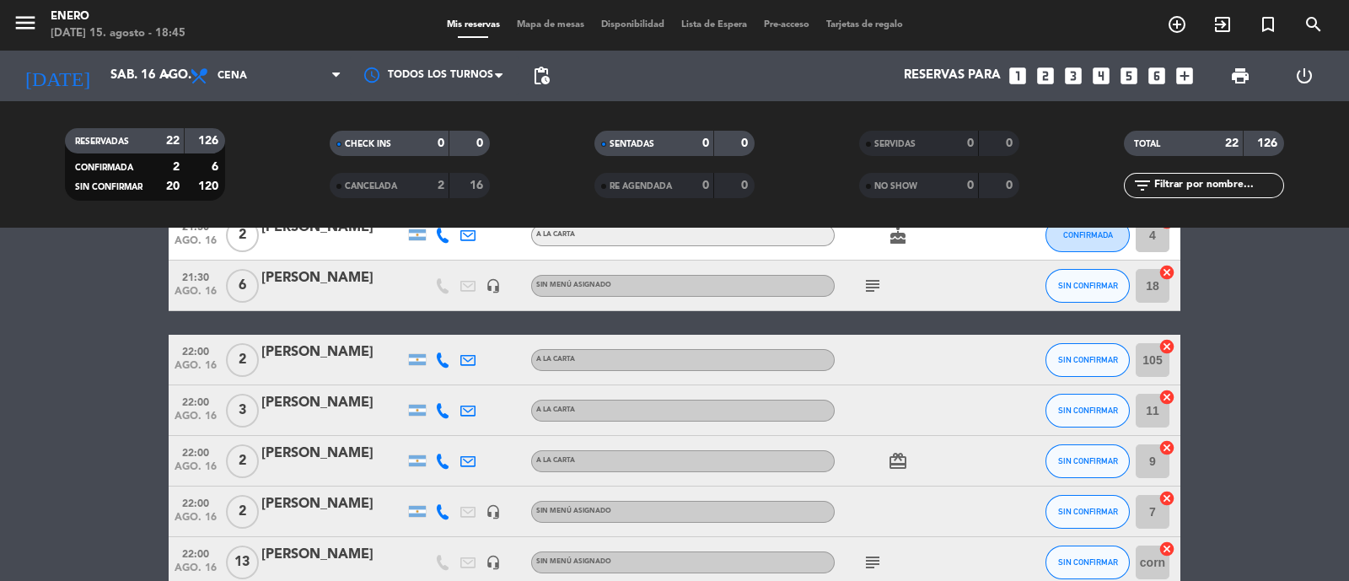
scroll to position [595, 0]
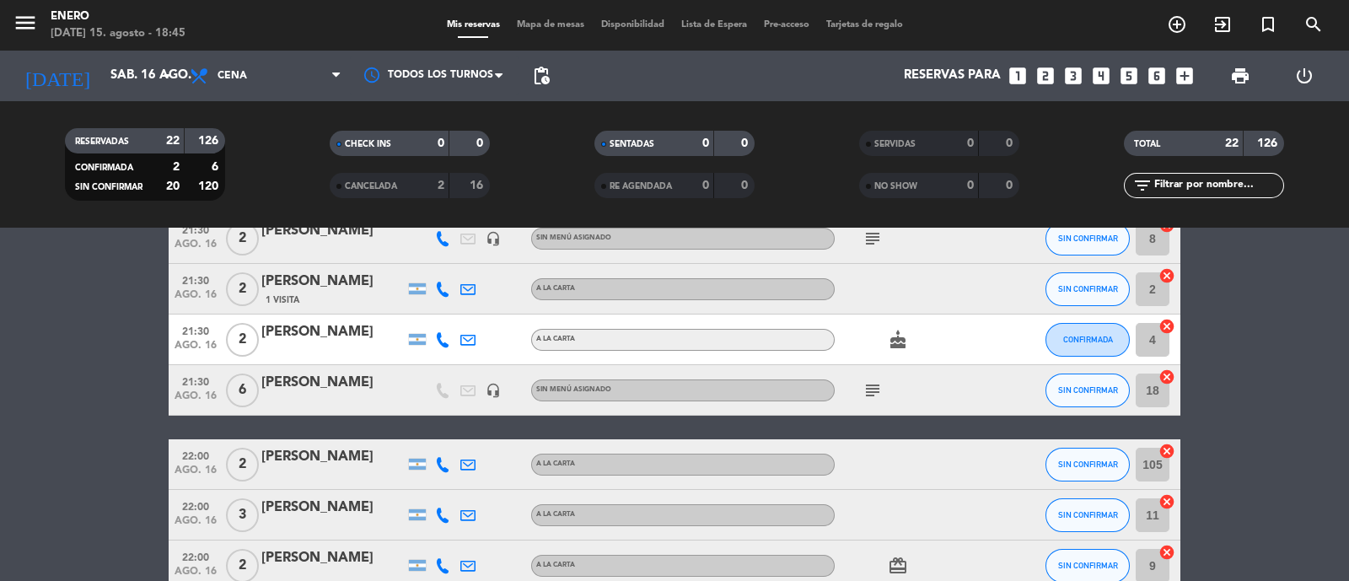
click at [879, 389] on icon "subject" at bounding box center [873, 390] width 20 height 20
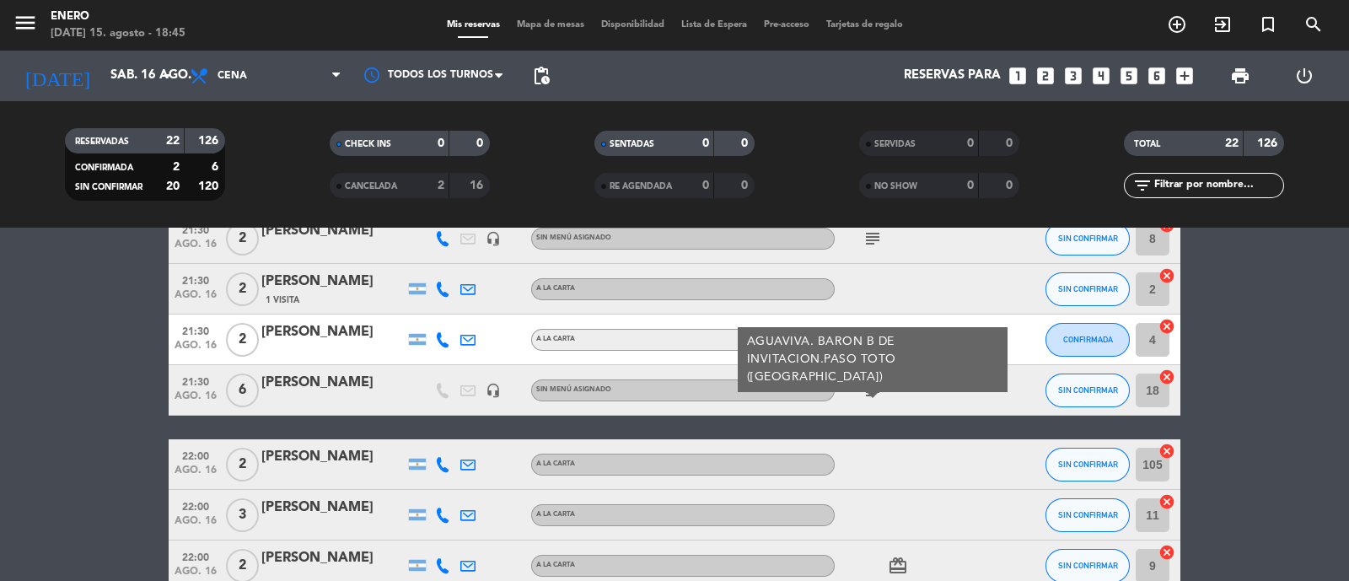
click at [941, 391] on div "subject AGUAVIVA. BARON B DE INVITACION.PASO TOTO ([GEOGRAPHIC_DATA])" at bounding box center [911, 390] width 152 height 50
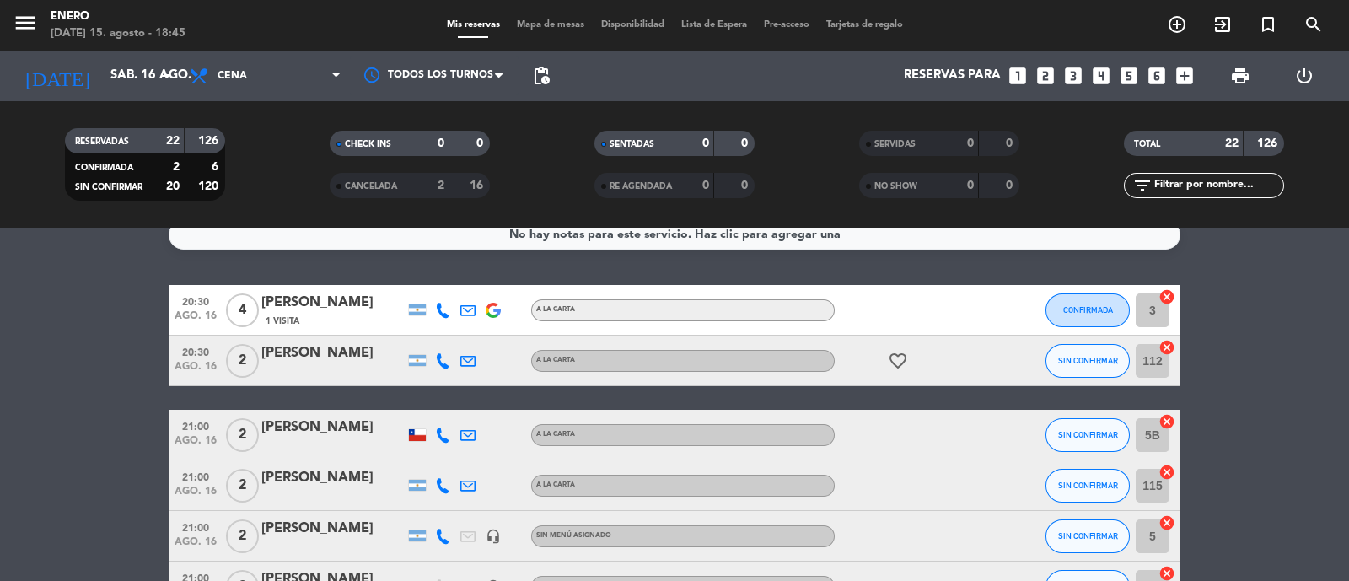
scroll to position [0, 0]
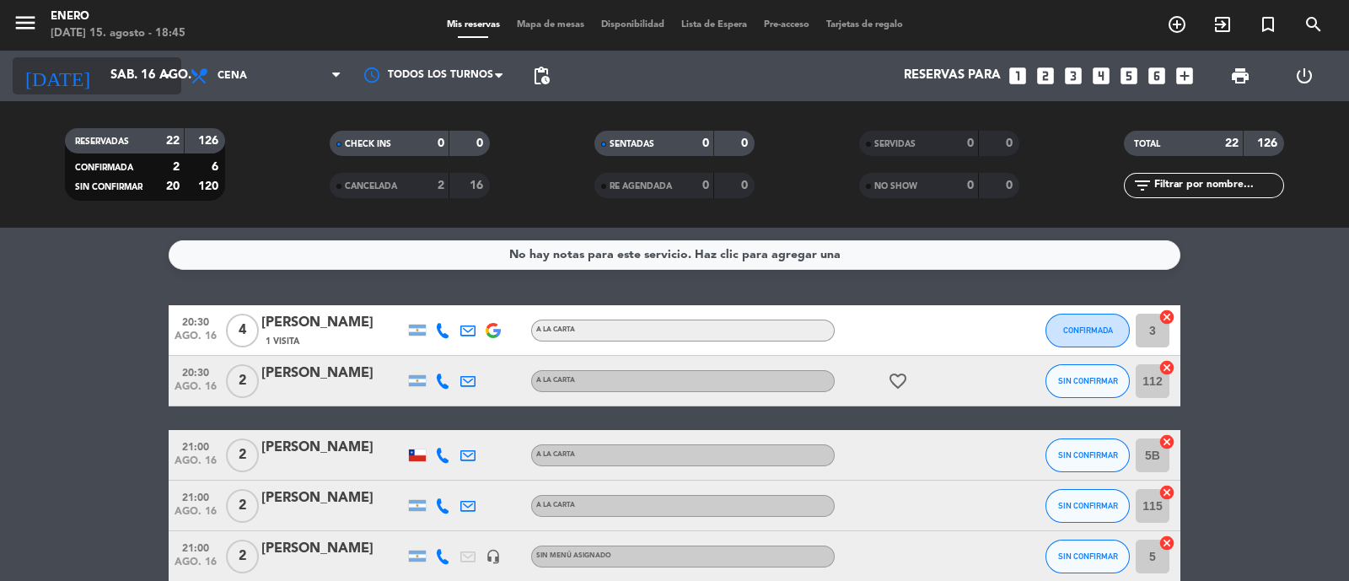
click at [103, 74] on input "sáb. 16 ago." at bounding box center [183, 76] width 163 height 32
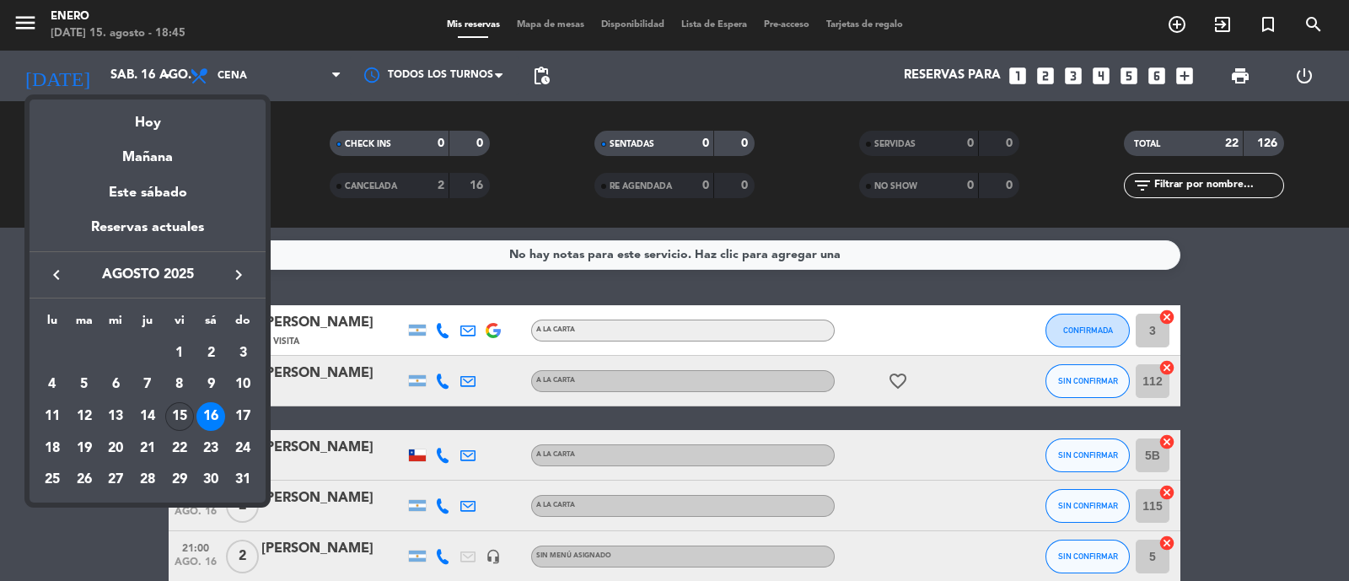
click at [178, 414] on div "15" at bounding box center [179, 416] width 29 height 29
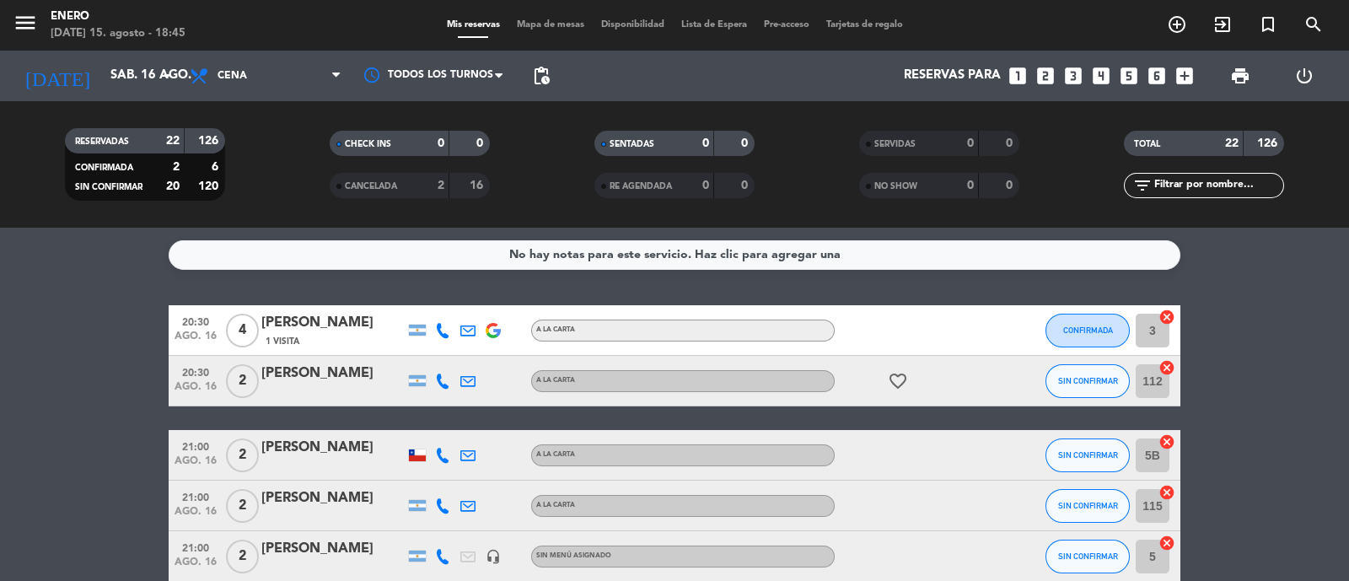
type input "vie. 15 ago."
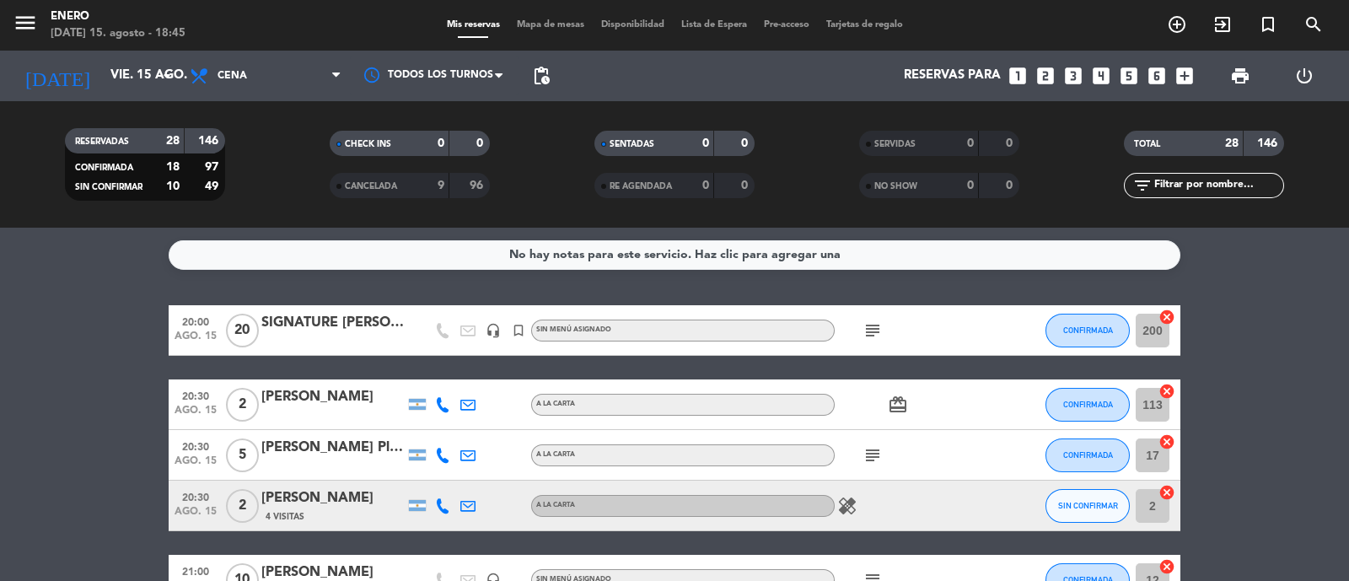
click at [877, 331] on icon "subject" at bounding box center [873, 330] width 20 height 20
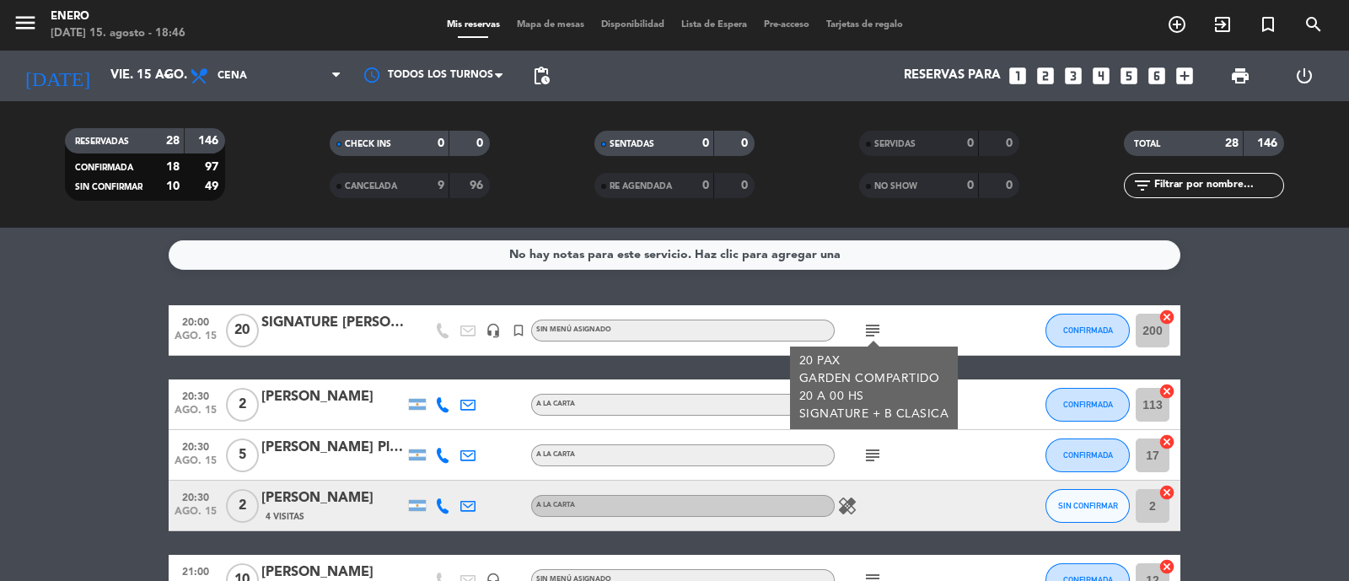
click at [891, 323] on div "subject 20 PAX GARDEN COMPARTIDO 20 A 00 HS SIGNATURE + B CLASICA" at bounding box center [911, 330] width 152 height 50
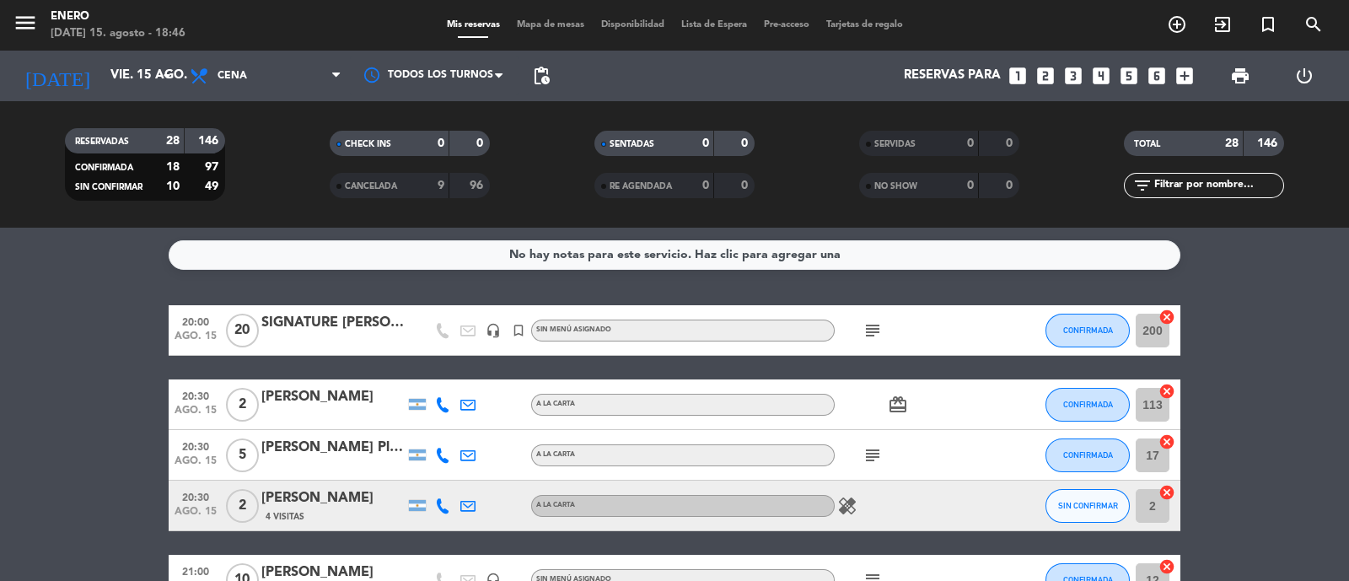
click at [876, 453] on icon "subject" at bounding box center [873, 455] width 20 height 20
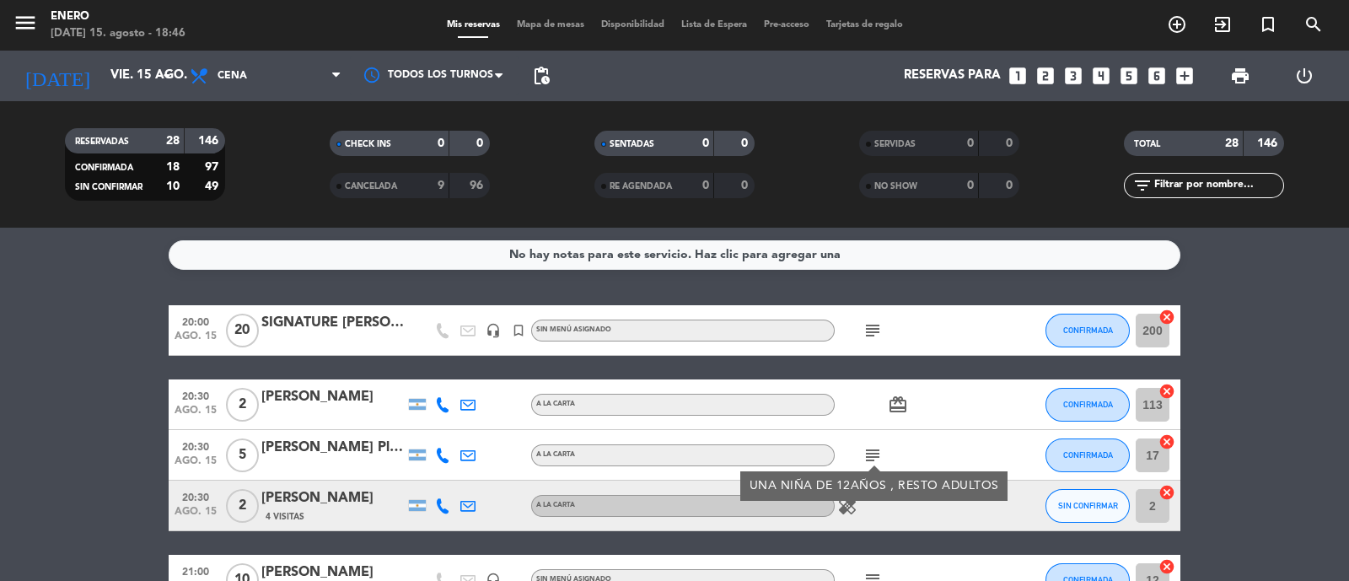
click at [970, 436] on div "subject UNA NIÑA DE 12AÑOS , RESTO ADULTOS" at bounding box center [911, 455] width 152 height 50
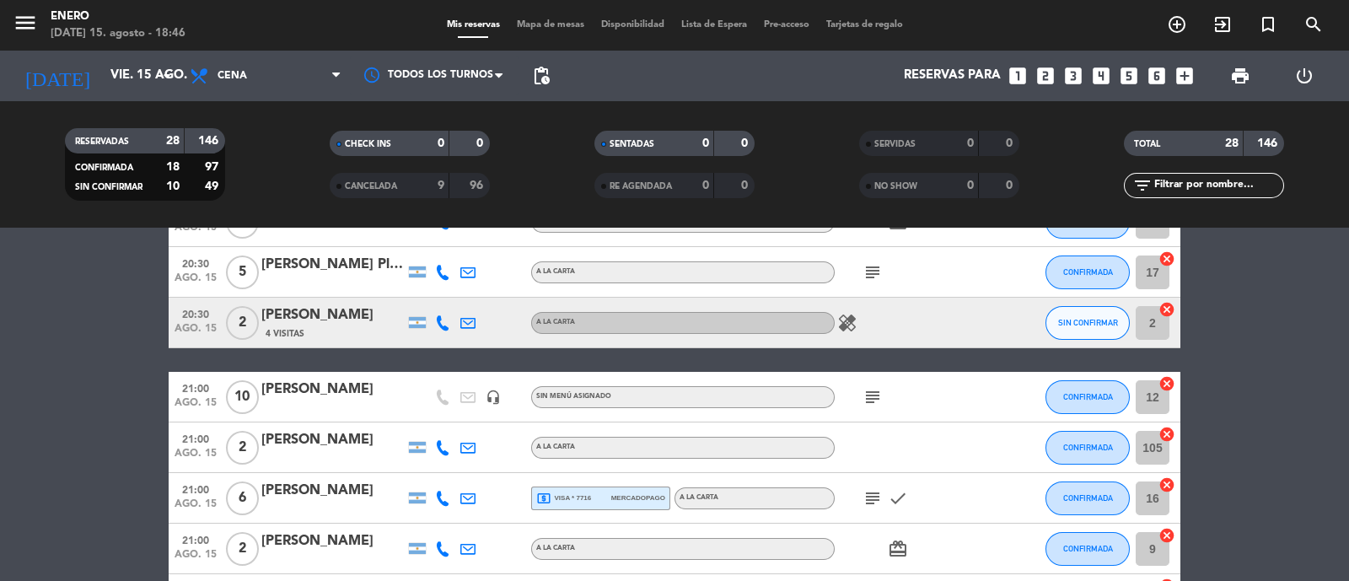
scroll to position [210, 0]
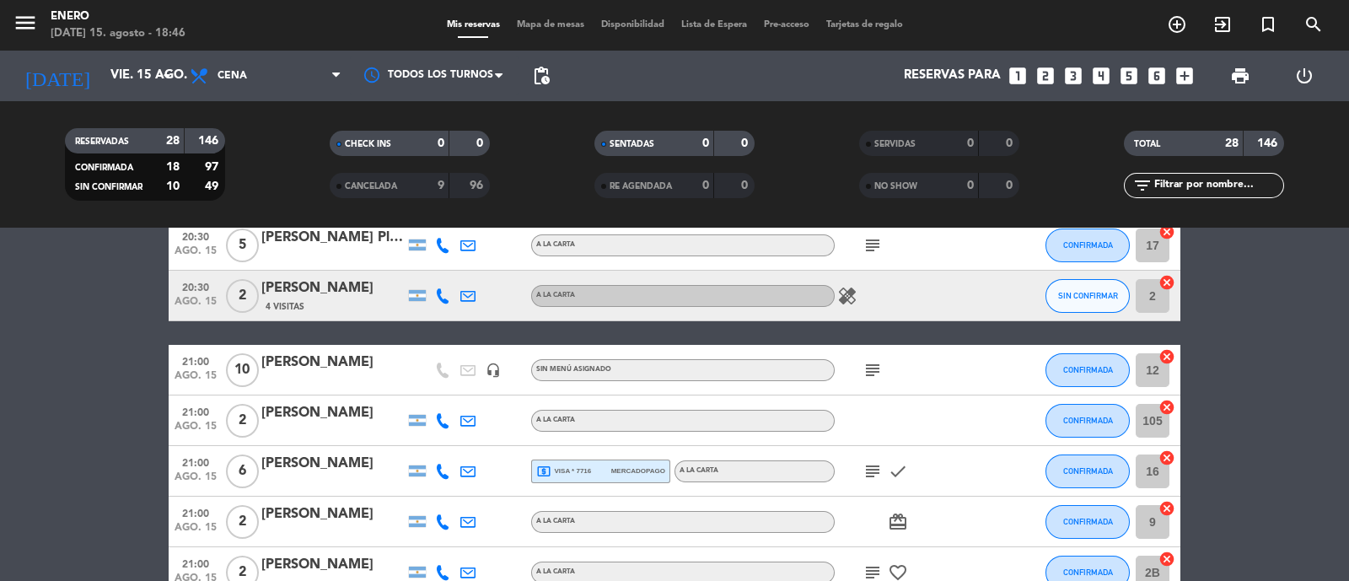
click at [879, 369] on icon "subject" at bounding box center [873, 370] width 20 height 20
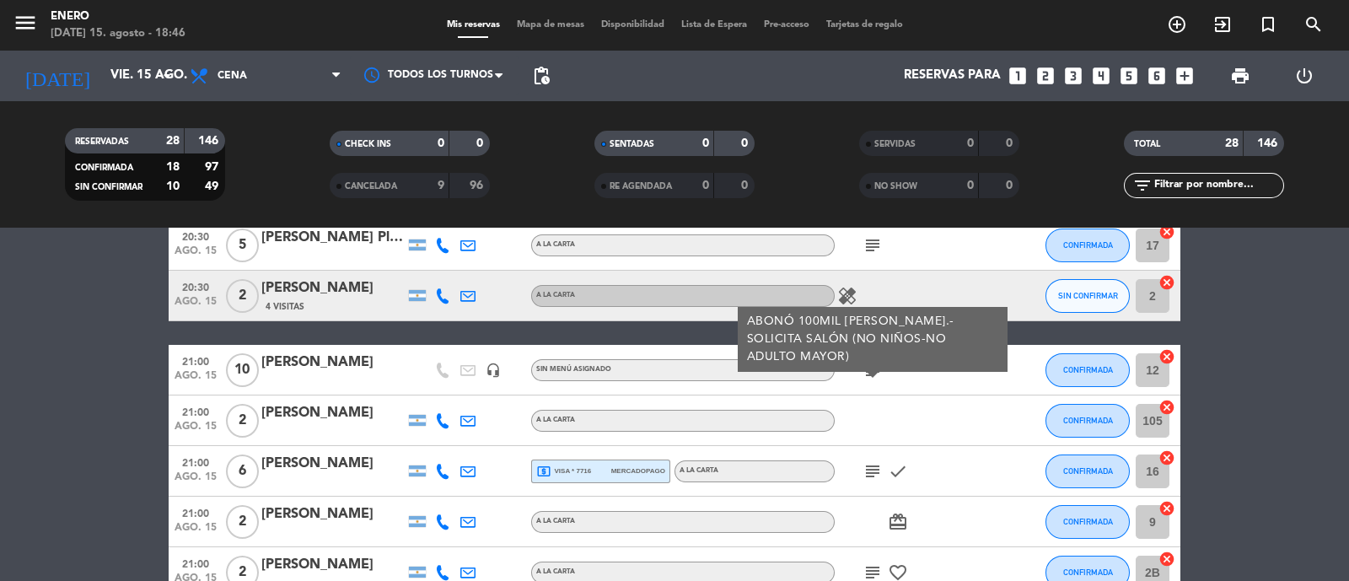
click at [938, 390] on div "subject ABONÓ 100MIL [PERSON_NAME].- SOLICITA SALÓN (NO NIÑOS-NO ADULTO MAYOR)" at bounding box center [911, 370] width 152 height 50
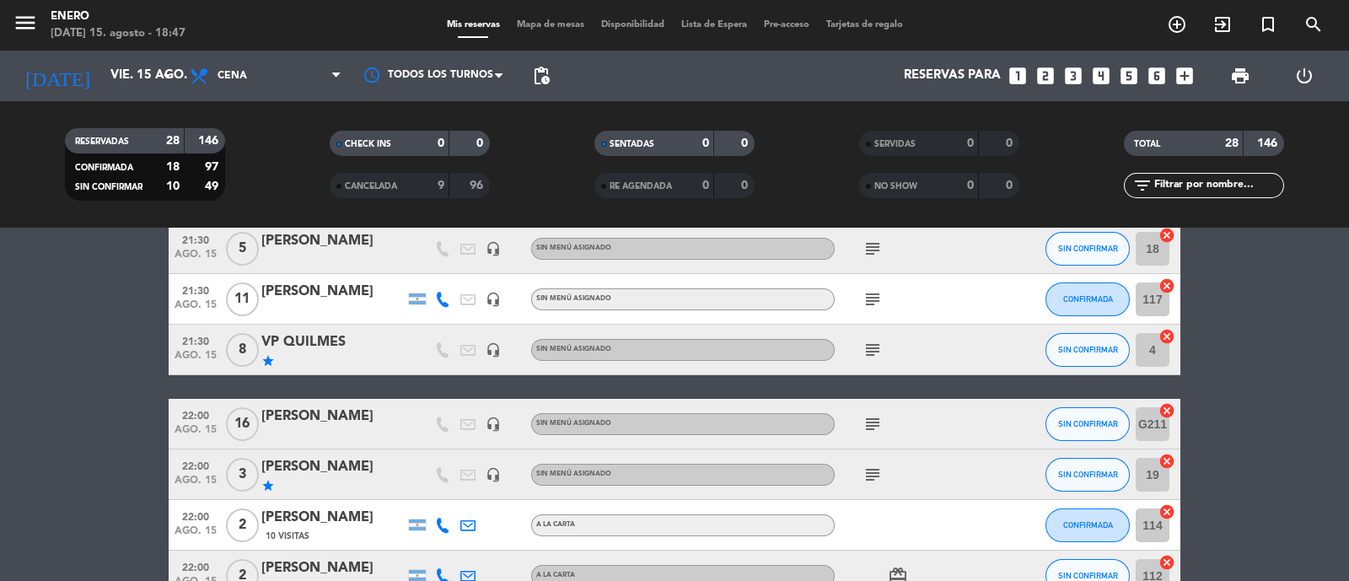
scroll to position [843, 0]
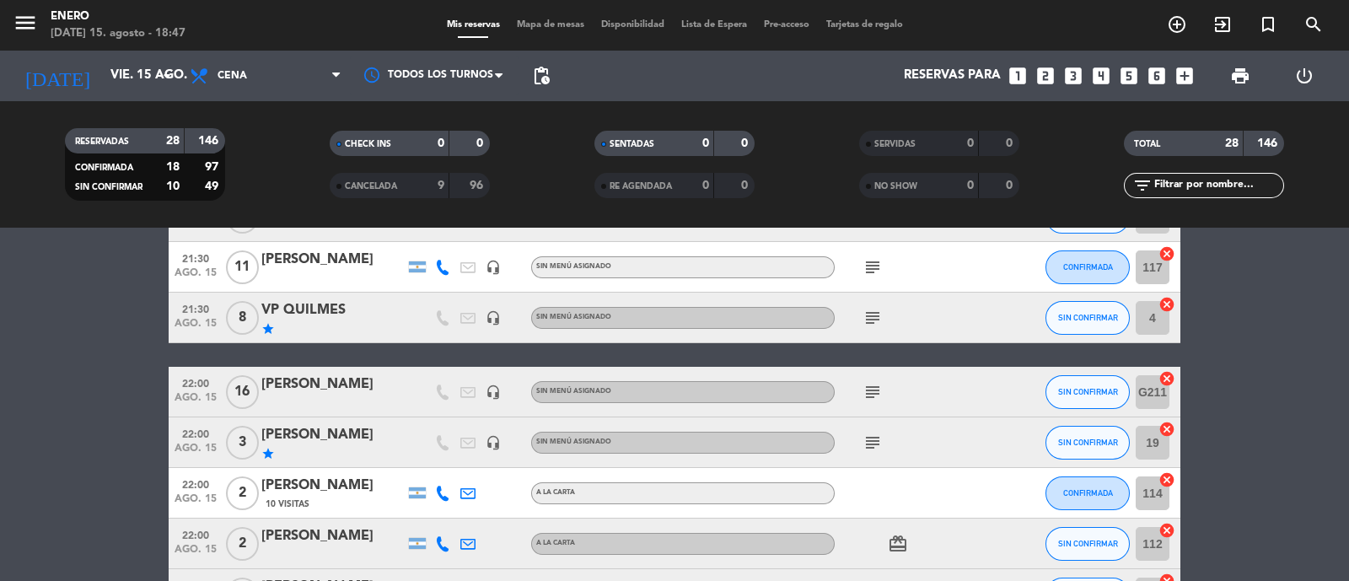
click at [871, 320] on icon "subject" at bounding box center [873, 318] width 20 height 20
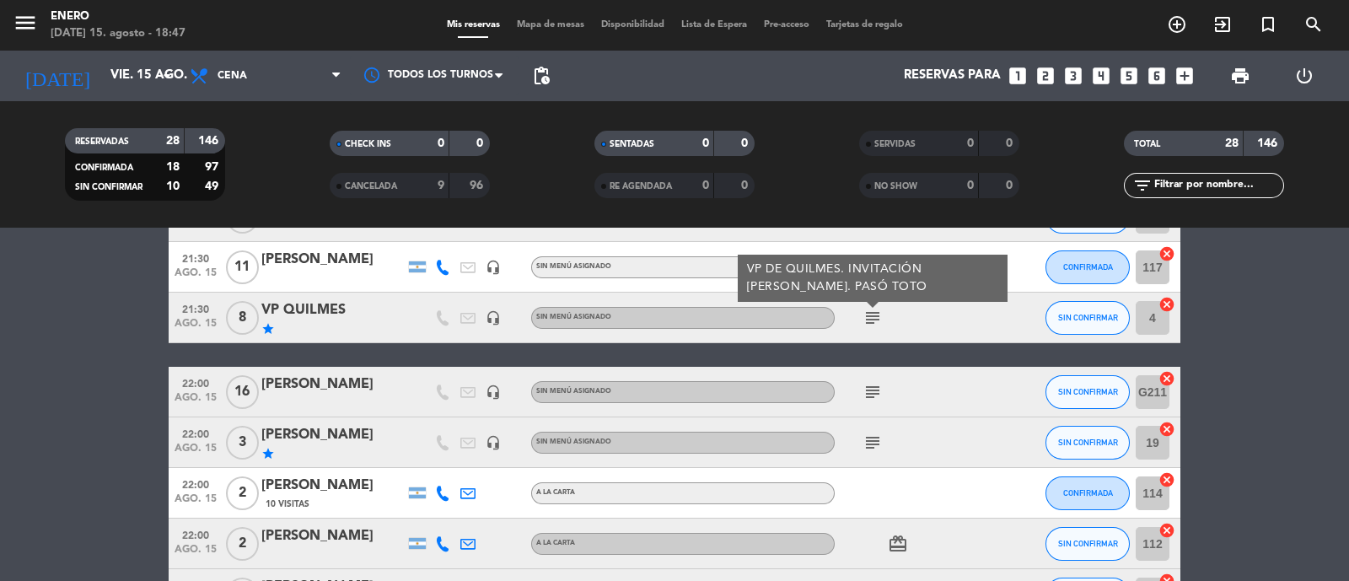
click at [905, 318] on div "subject VP DE QUILMES. INVITACIÓN [PERSON_NAME]. PASÓ TOTO" at bounding box center [911, 318] width 152 height 50
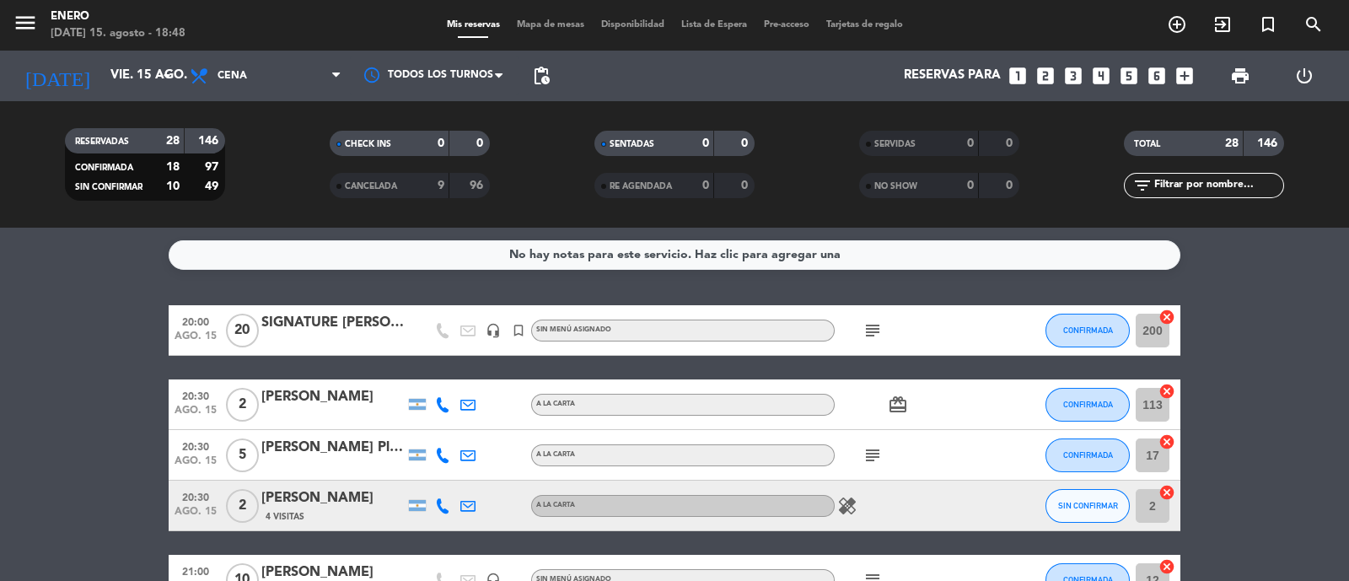
scroll to position [0, 0]
click at [1240, 190] on input "text" at bounding box center [1218, 185] width 131 height 19
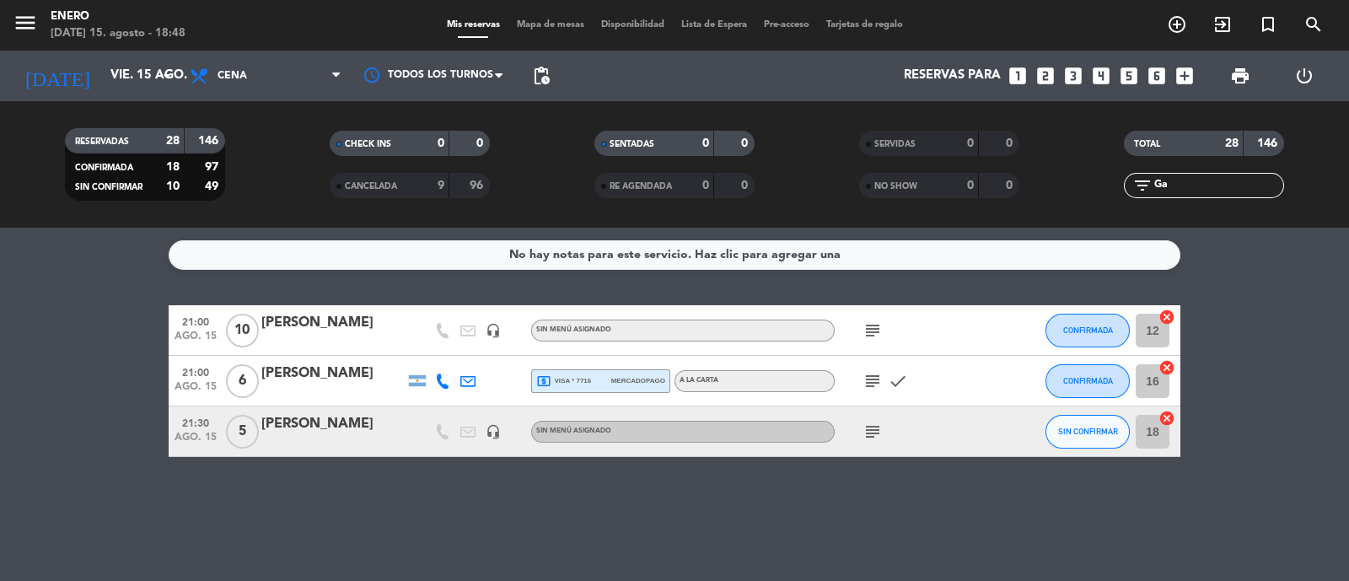
type input "Ga"
click at [962, 412] on div "subject" at bounding box center [911, 432] width 152 height 50
click at [875, 436] on icon "subject" at bounding box center [873, 432] width 20 height 20
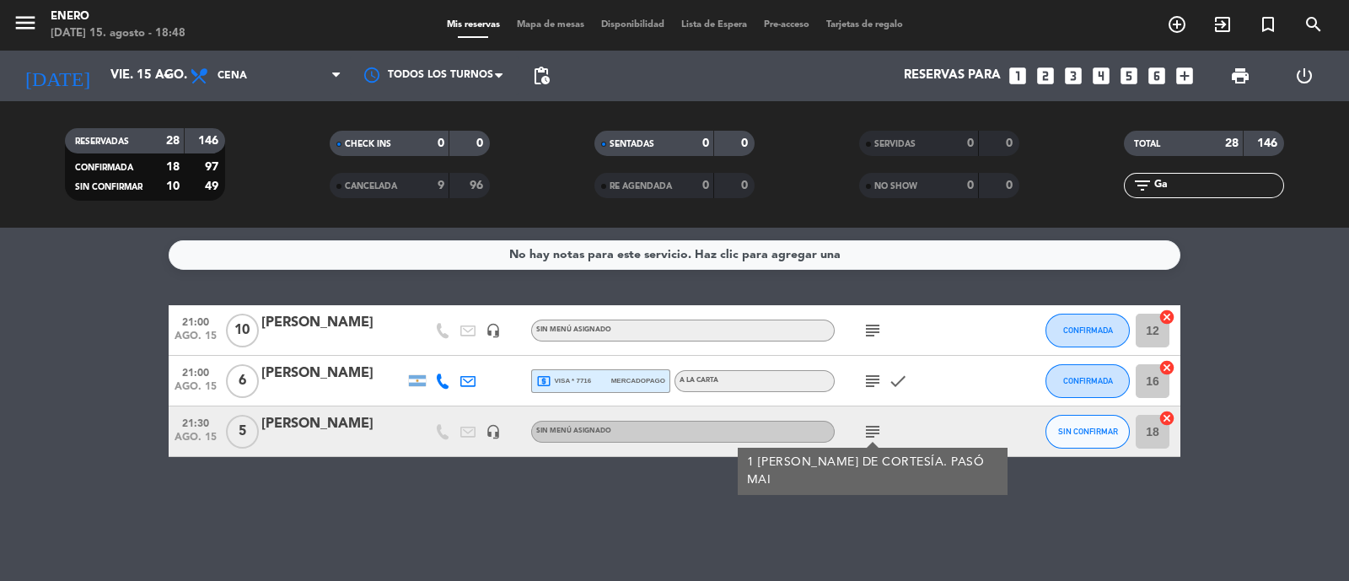
click at [953, 422] on div "subject 1 [PERSON_NAME] DE CORTESÍA. PASÓ MAI" at bounding box center [911, 432] width 152 height 50
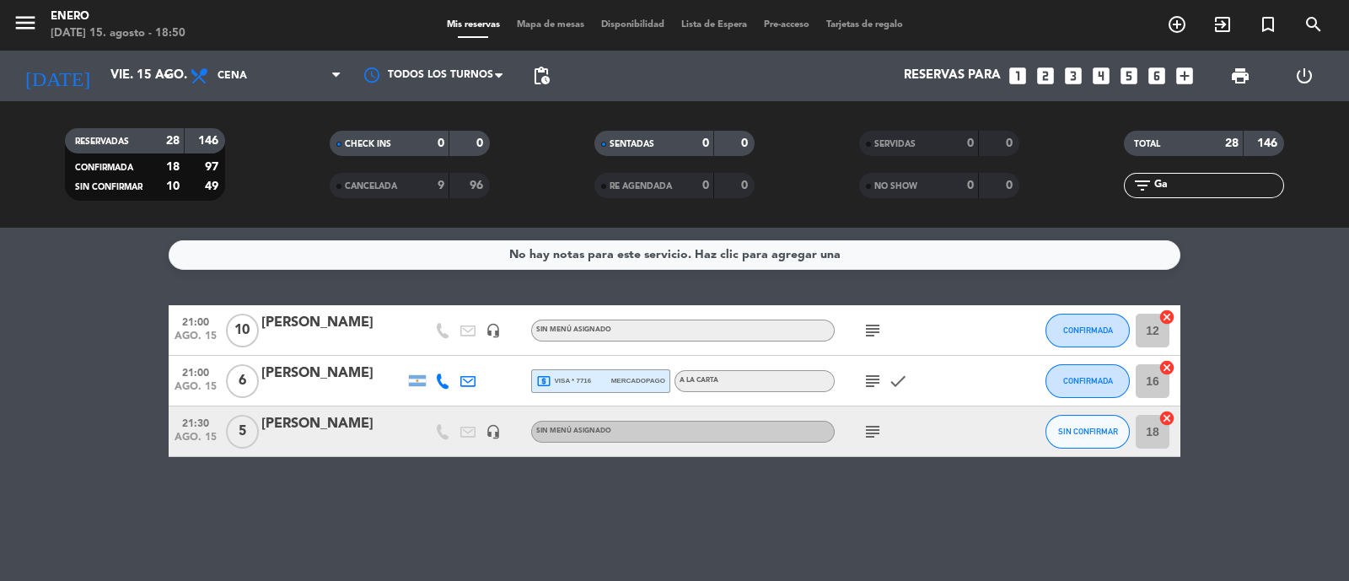
click at [1193, 195] on div "filter_list Ga" at bounding box center [1204, 185] width 160 height 25
click at [1194, 193] on input "Ga" at bounding box center [1218, 185] width 131 height 19
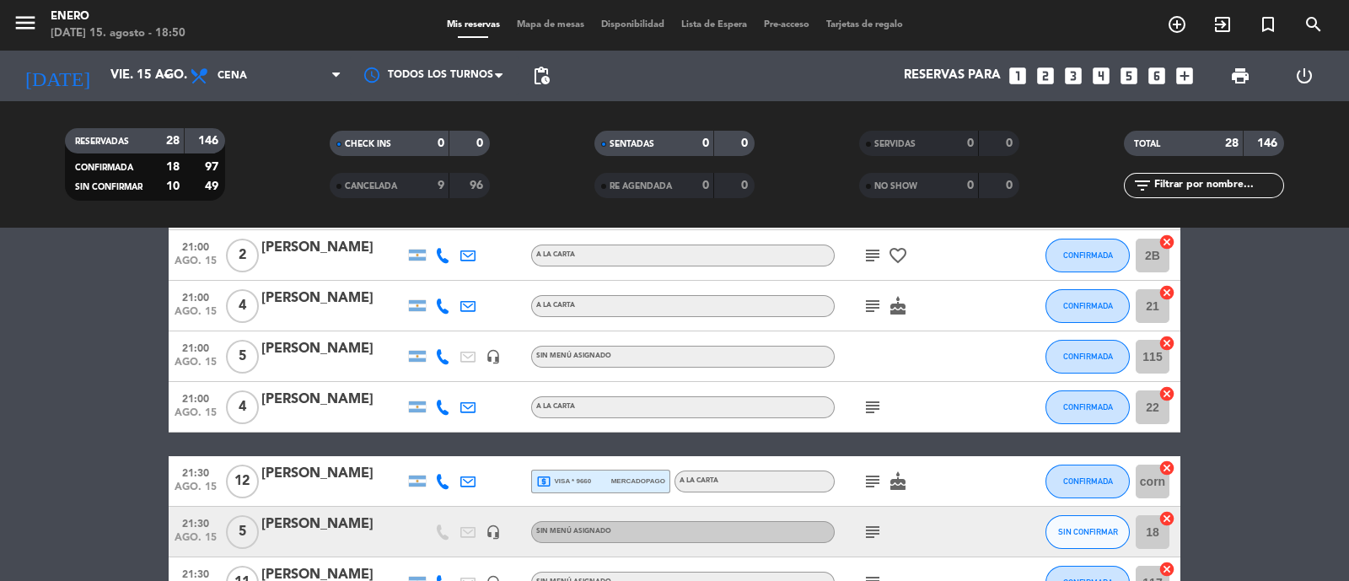
scroll to position [737, 0]
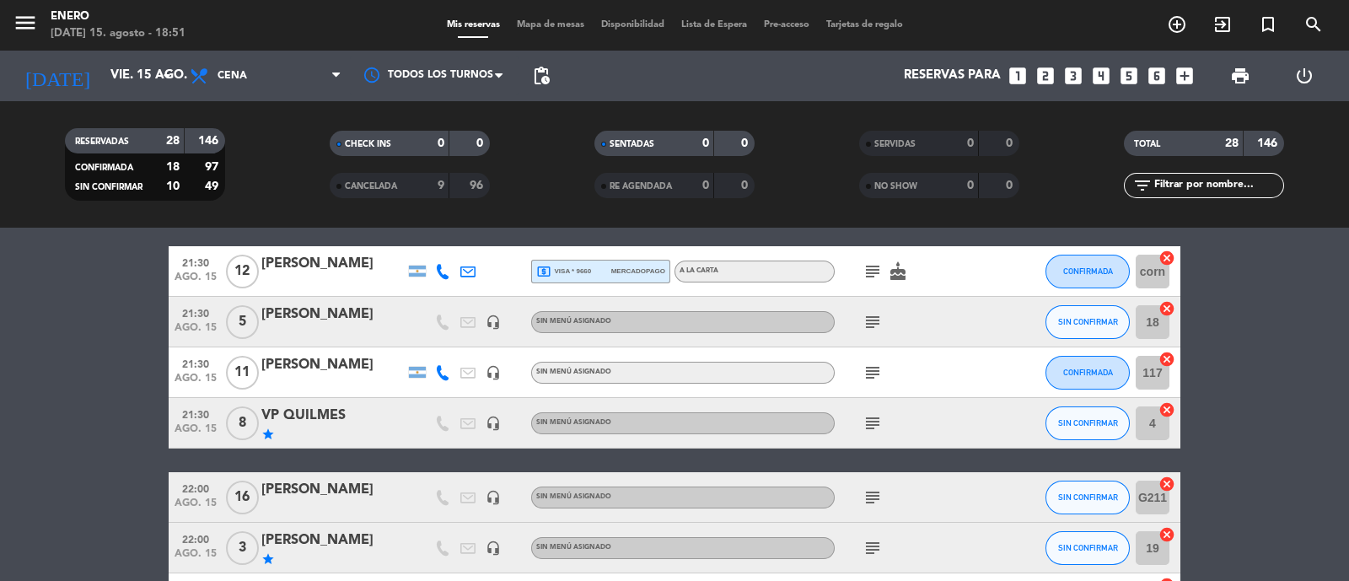
click at [870, 415] on icon "subject" at bounding box center [873, 423] width 20 height 20
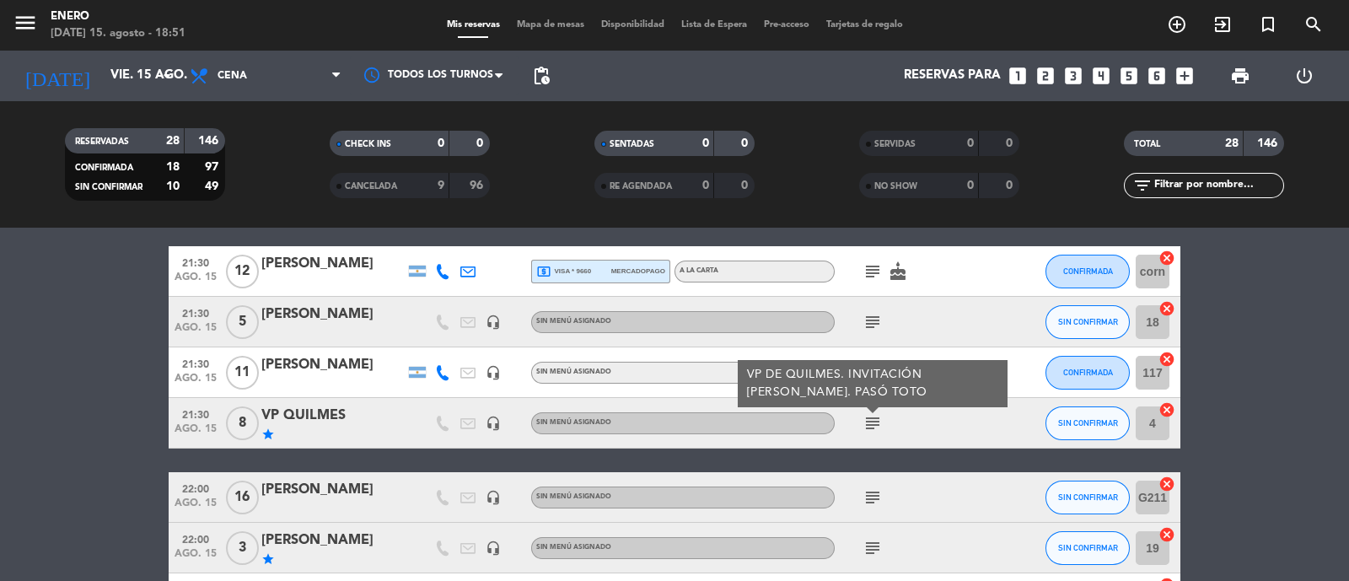
click at [953, 432] on div "subject VP DE QUILMES. INVITACIÓN [PERSON_NAME]. PASÓ TOTO" at bounding box center [911, 423] width 152 height 50
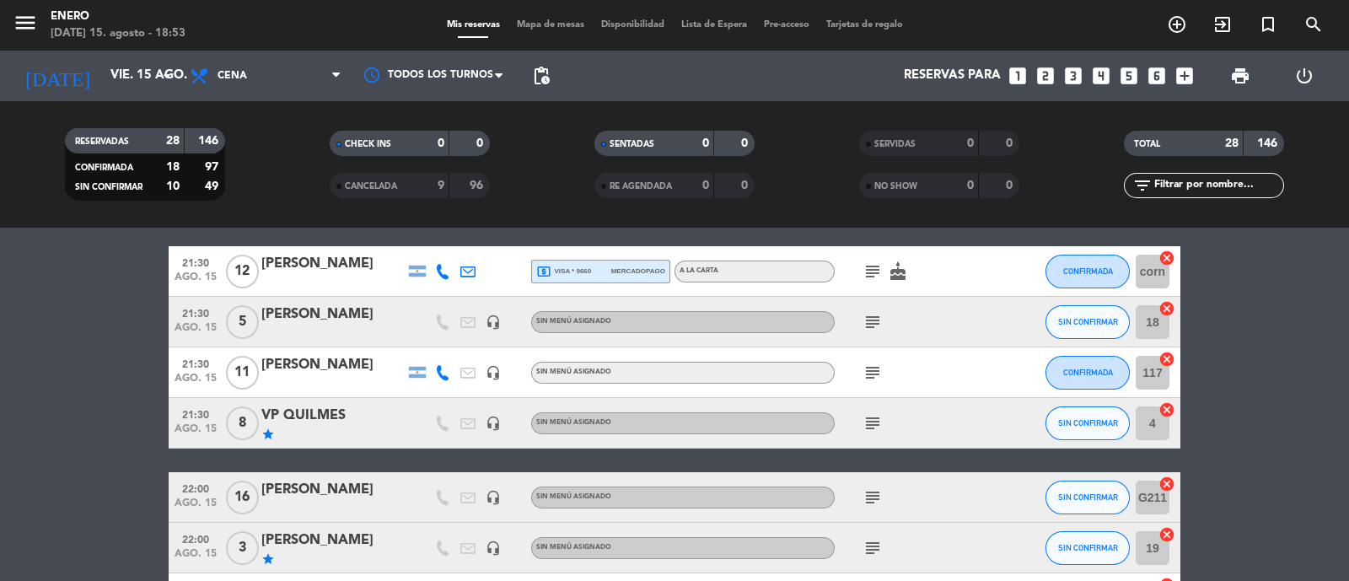
click at [873, 377] on icon "subject" at bounding box center [873, 373] width 20 height 20
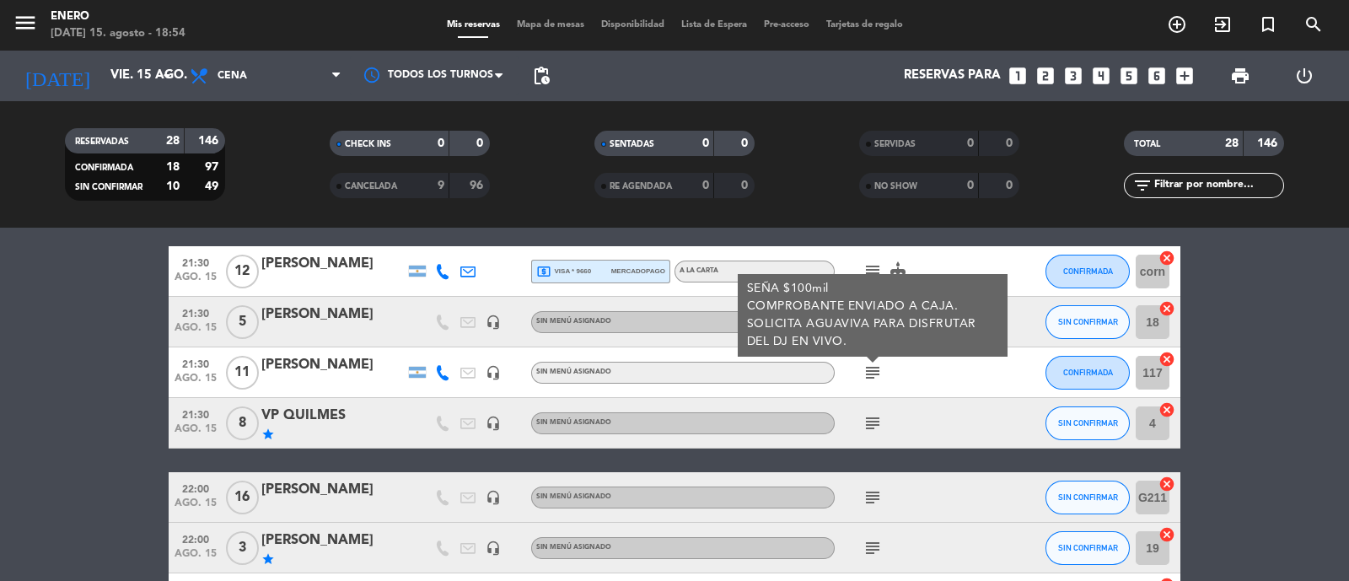
click at [1240, 362] on bookings-row "20:00 [DATE] SIGNATURE [PERSON_NAME] headset_mic turned_in_not Sin menú asignad…" at bounding box center [674, 347] width 1349 height 1559
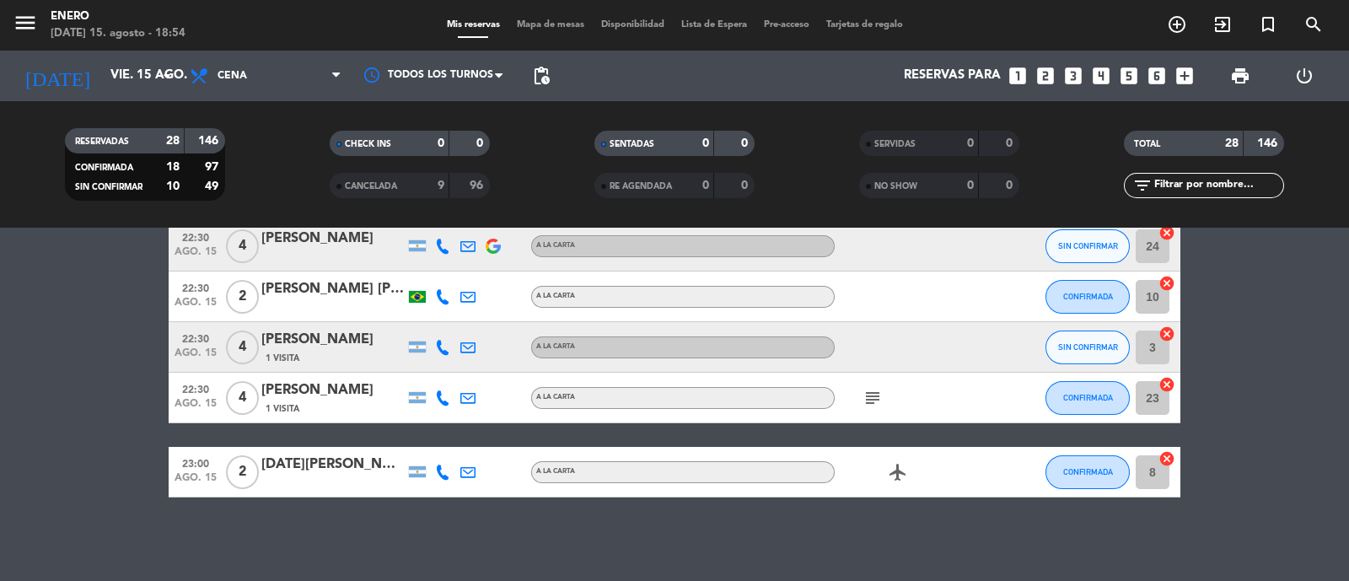
scroll to position [1155, 0]
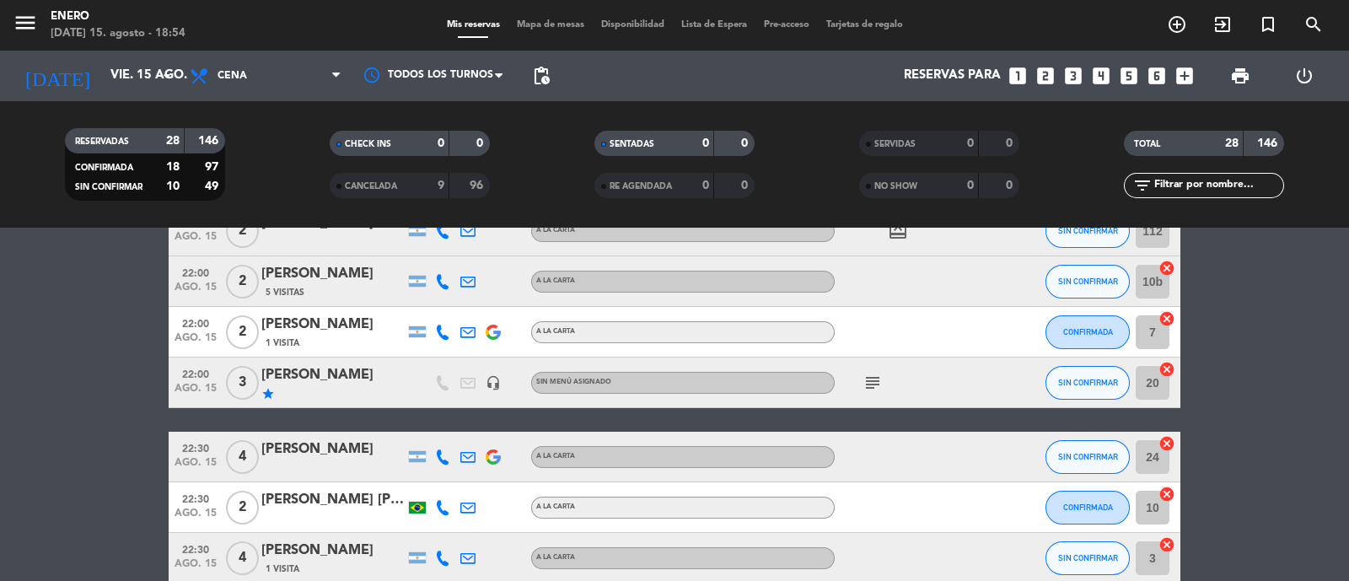
click at [880, 387] on icon "subject" at bounding box center [873, 383] width 20 height 20
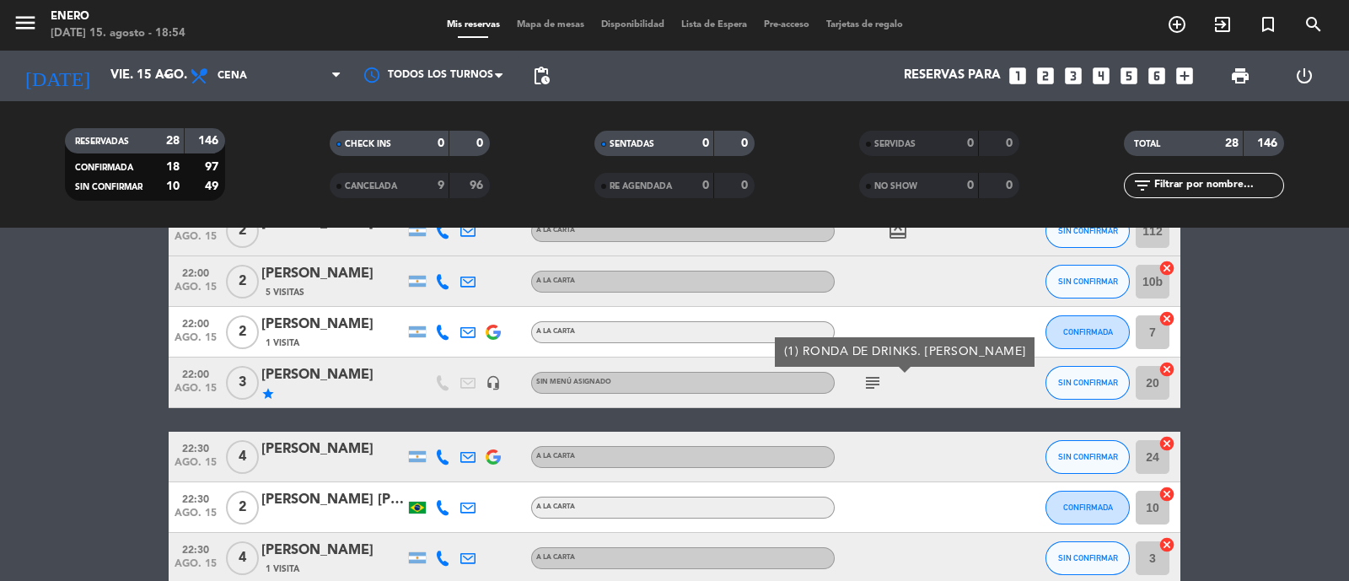
click at [947, 390] on div "subject (1) RONDA DE DRINKS. [PERSON_NAME]" at bounding box center [911, 383] width 152 height 50
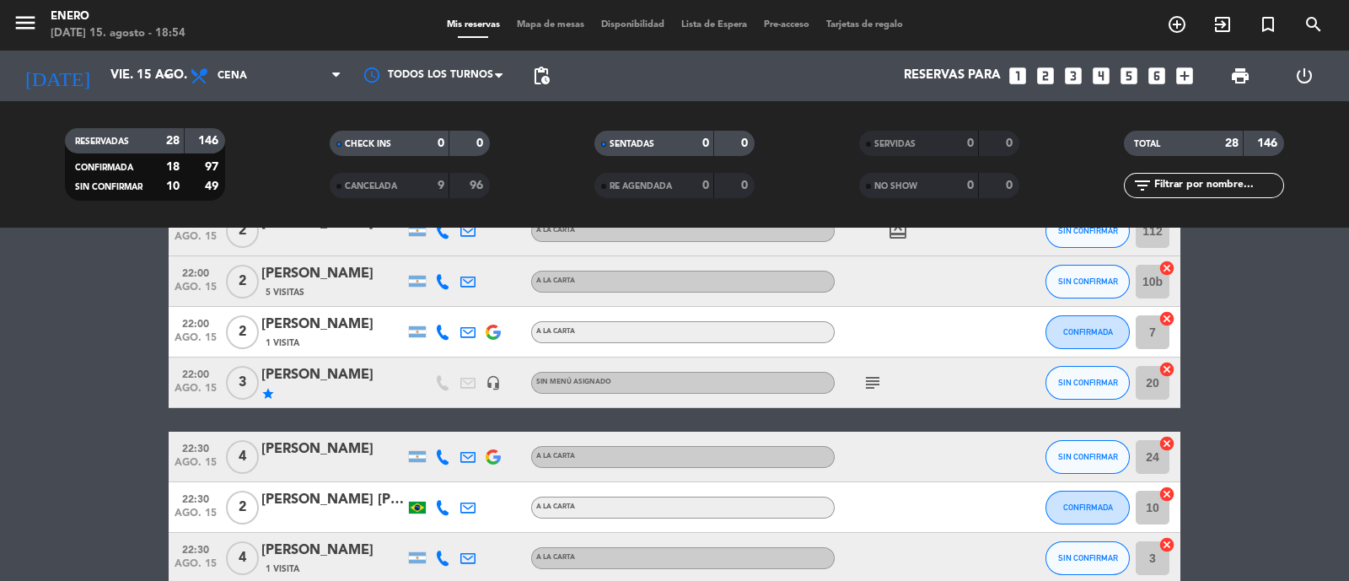
click at [361, 450] on div "[PERSON_NAME]" at bounding box center [332, 450] width 143 height 22
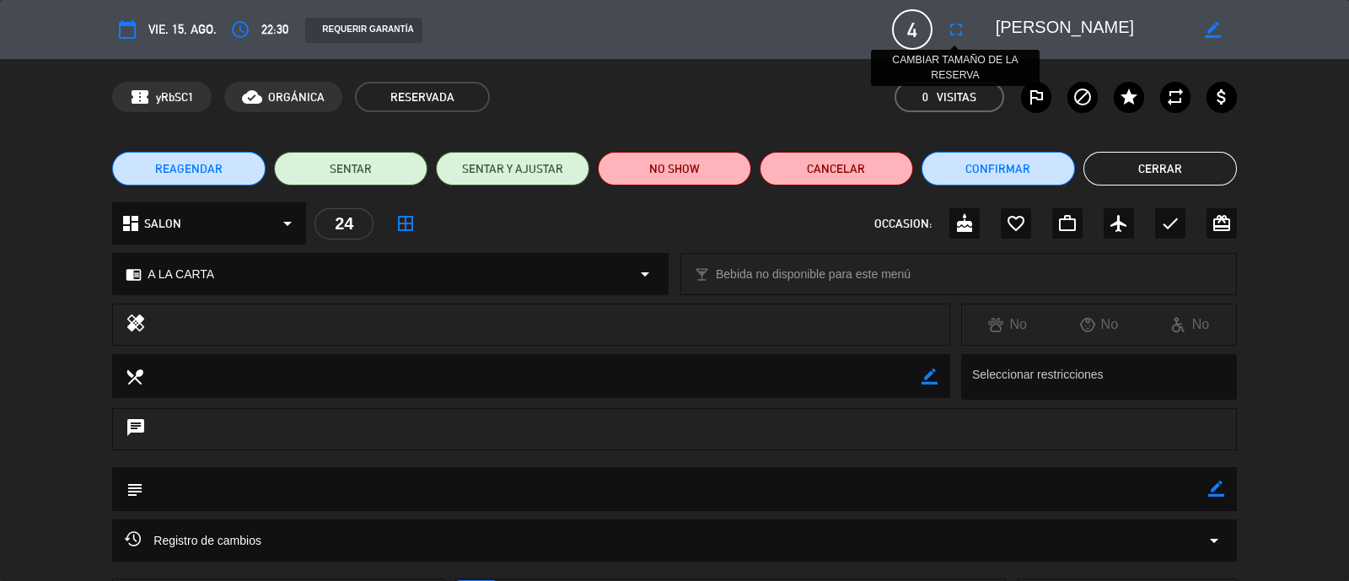
click at [961, 33] on icon "fullscreen" at bounding box center [956, 29] width 20 height 20
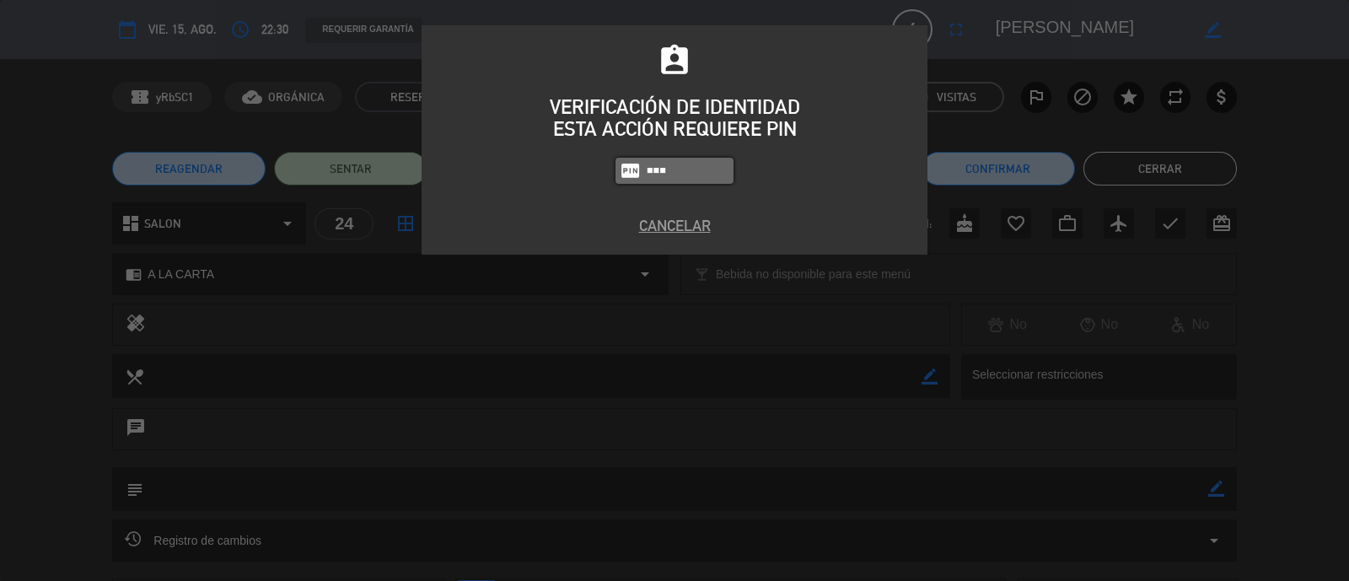
type input "6082"
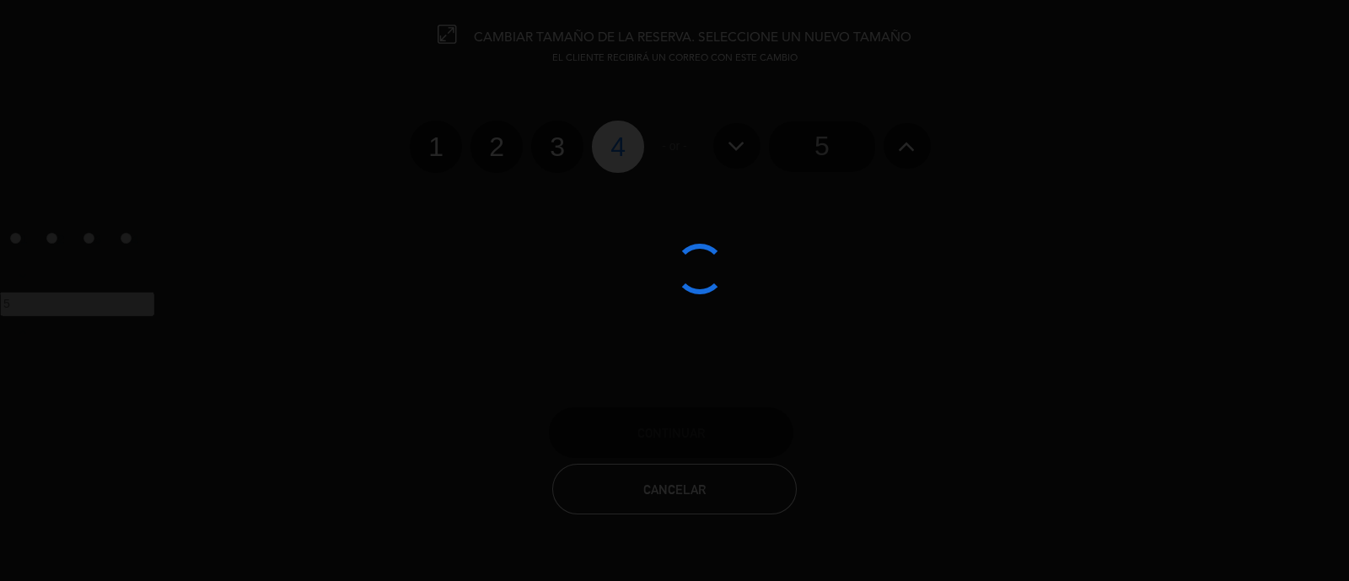
click at [818, 142] on div at bounding box center [674, 290] width 1349 height 581
click at [828, 154] on div at bounding box center [674, 290] width 1349 height 581
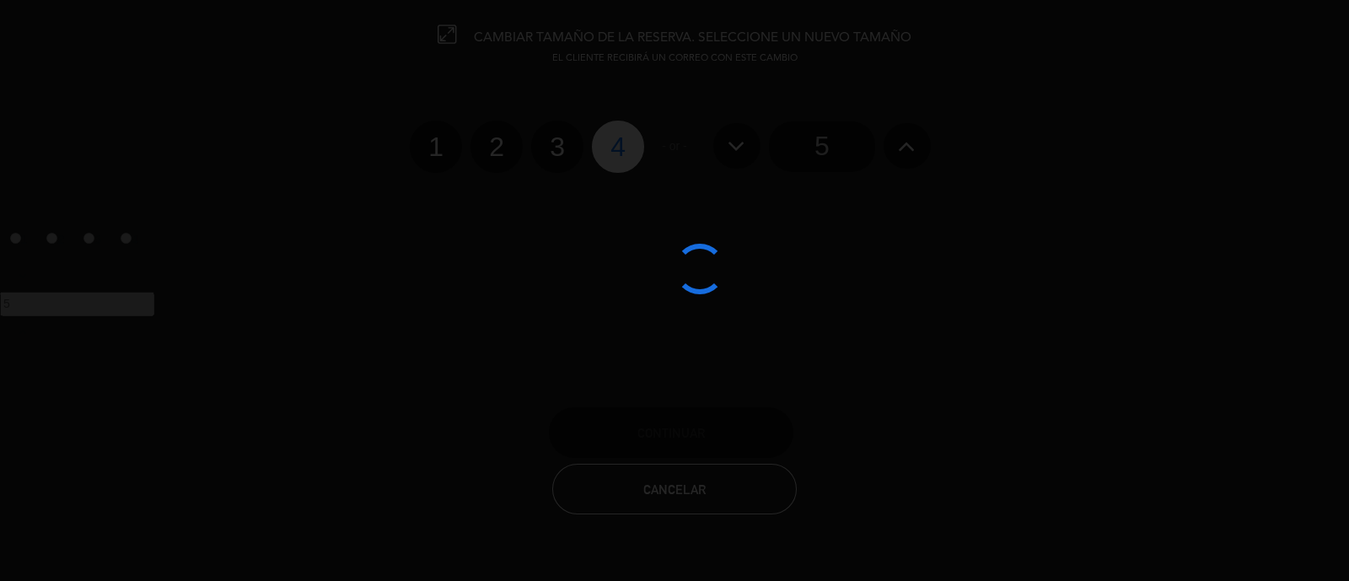
click at [828, 154] on div at bounding box center [674, 290] width 1349 height 581
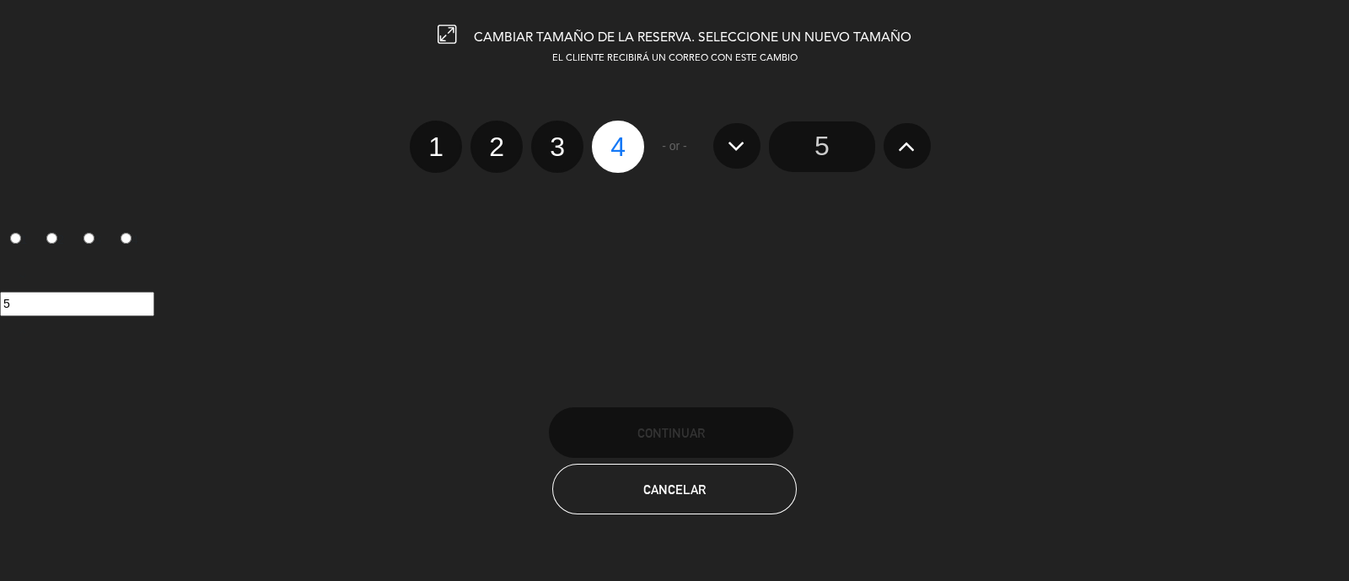
click at [818, 155] on input "5" at bounding box center [822, 146] width 106 height 51
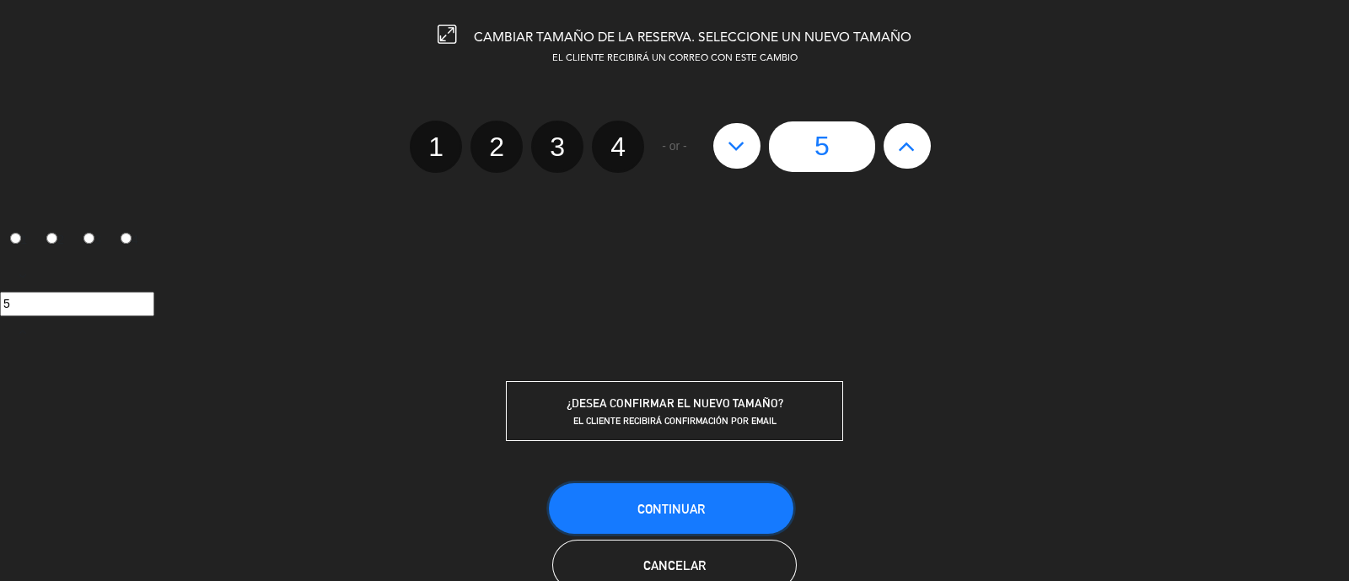
click at [703, 508] on span "Continuar" at bounding box center [671, 509] width 67 height 14
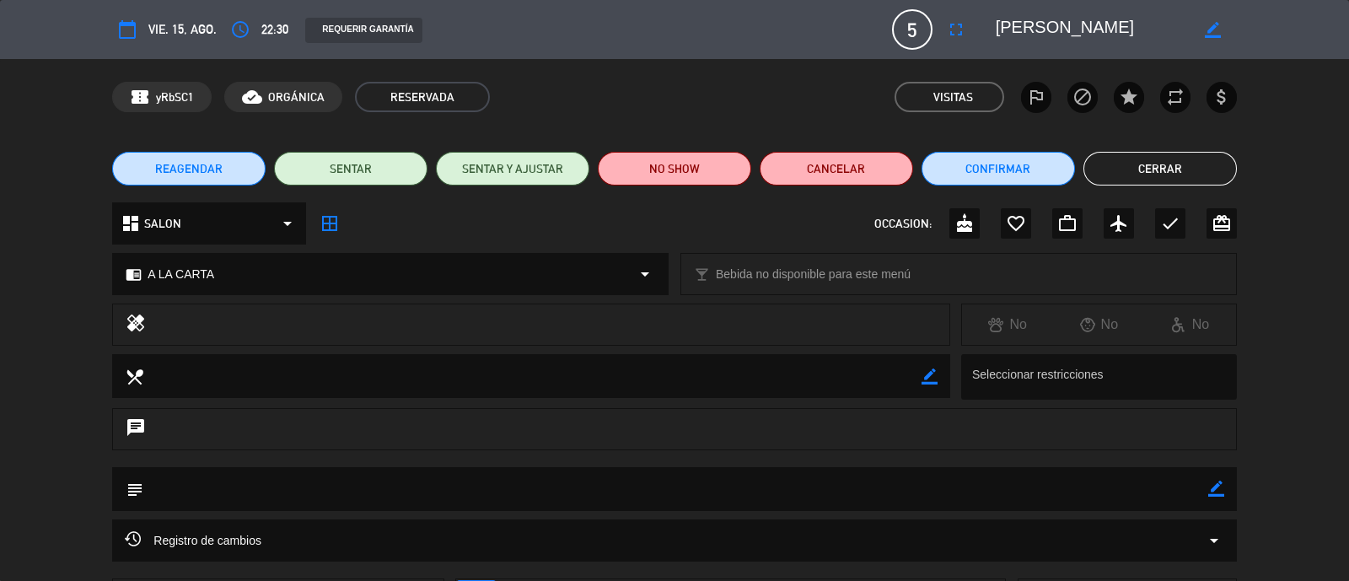
click at [1206, 181] on button "Cerrar" at bounding box center [1161, 169] width 154 height 34
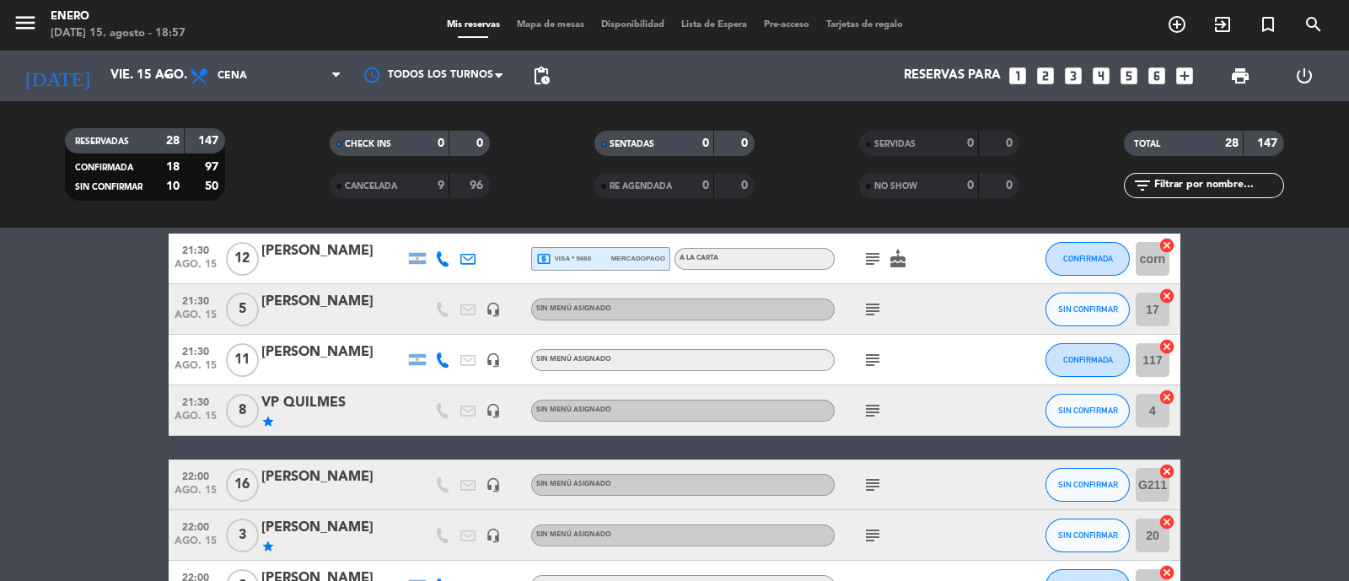
scroll to position [734, 0]
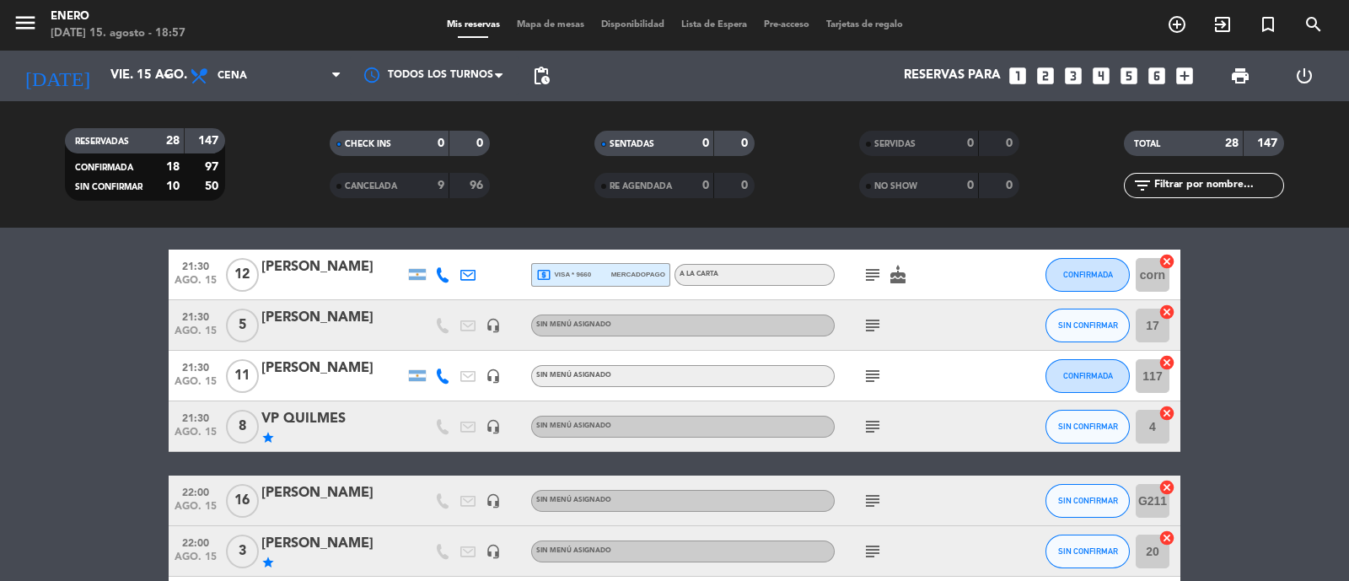
click at [320, 417] on div "VP QUILMES" at bounding box center [332, 419] width 143 height 22
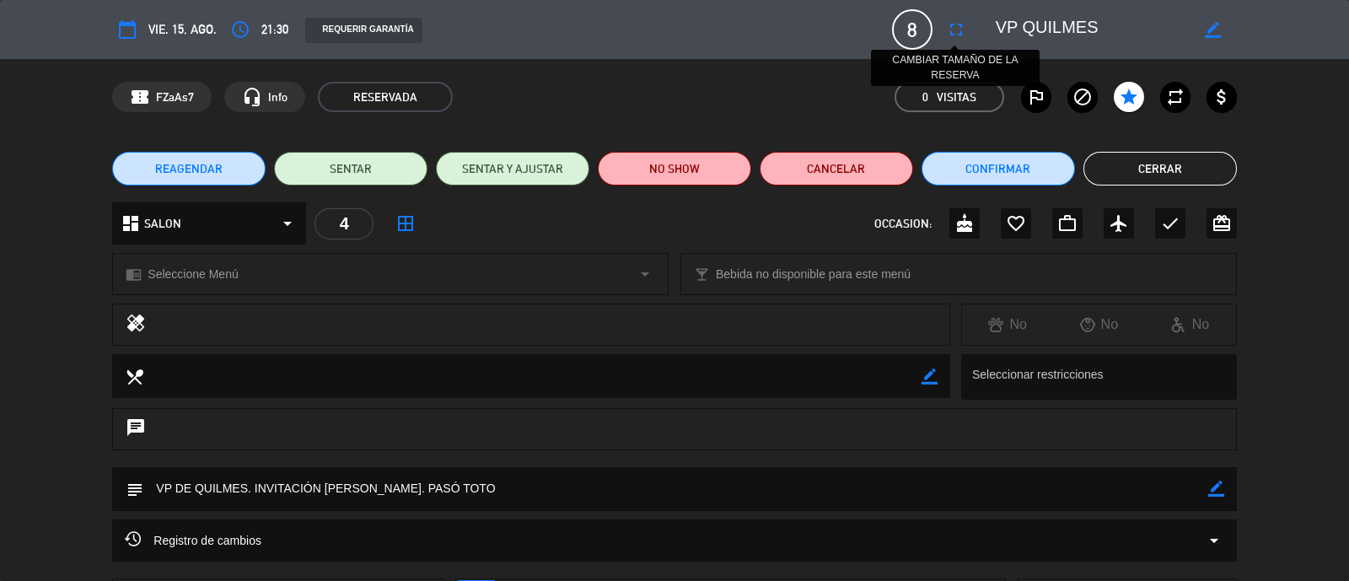
click at [967, 24] on button "fullscreen" at bounding box center [956, 29] width 30 height 30
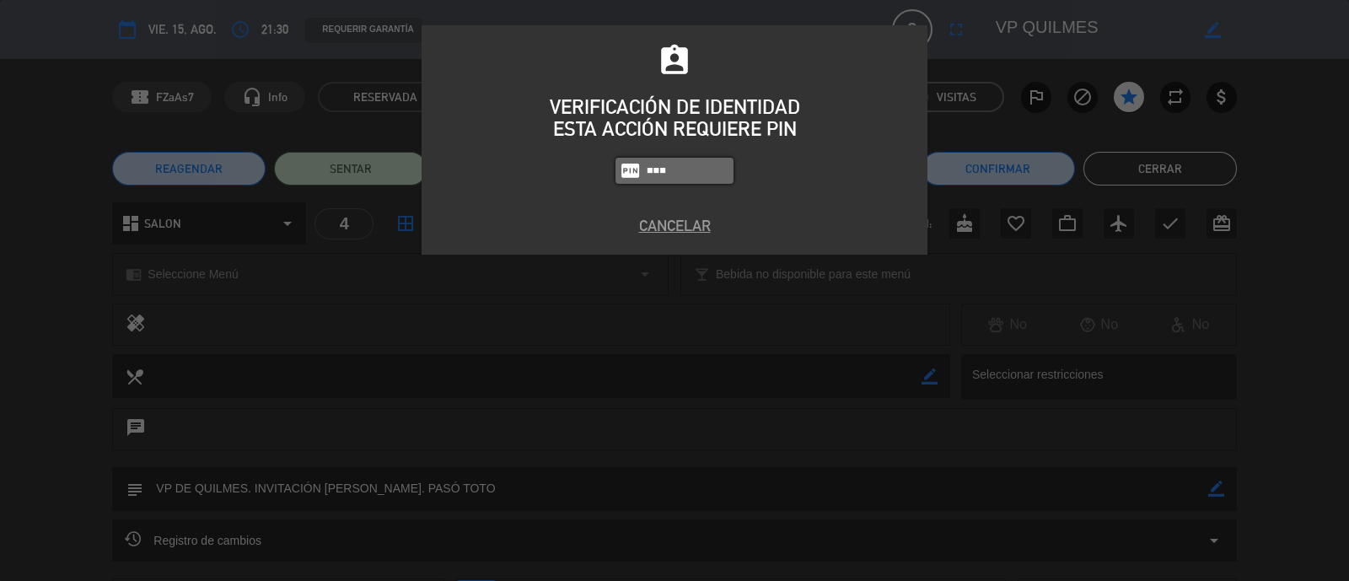
type input "6082"
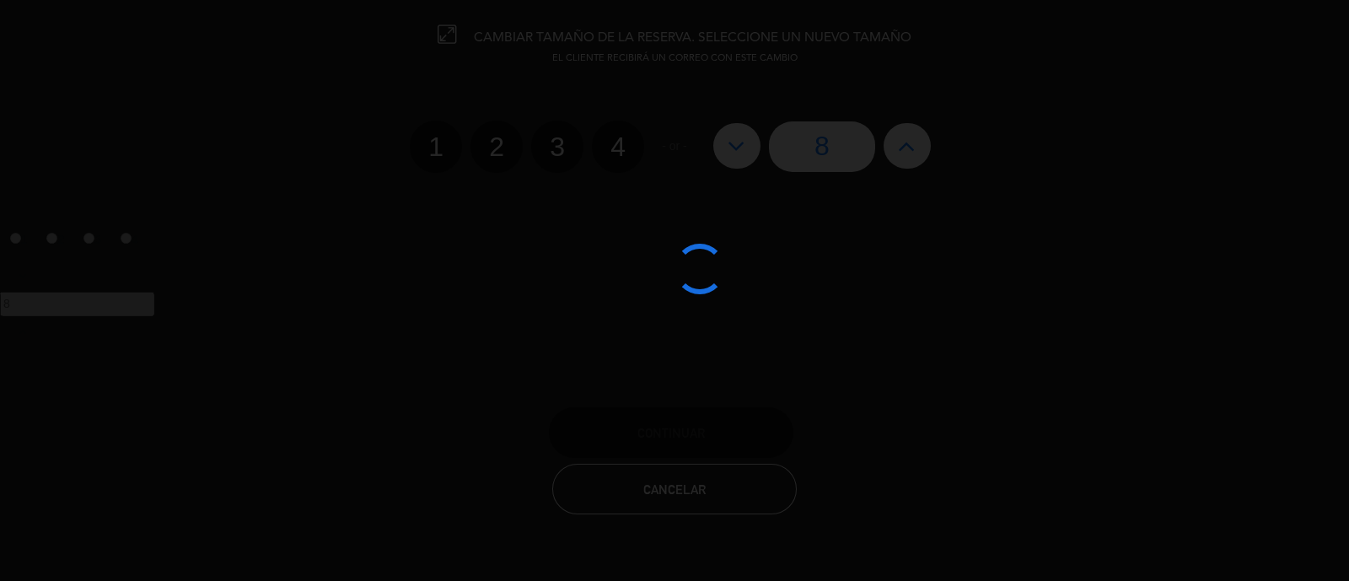
click at [596, 140] on div at bounding box center [674, 290] width 1349 height 581
click at [638, 154] on div at bounding box center [674, 290] width 1349 height 581
click at [614, 148] on div at bounding box center [674, 290] width 1349 height 581
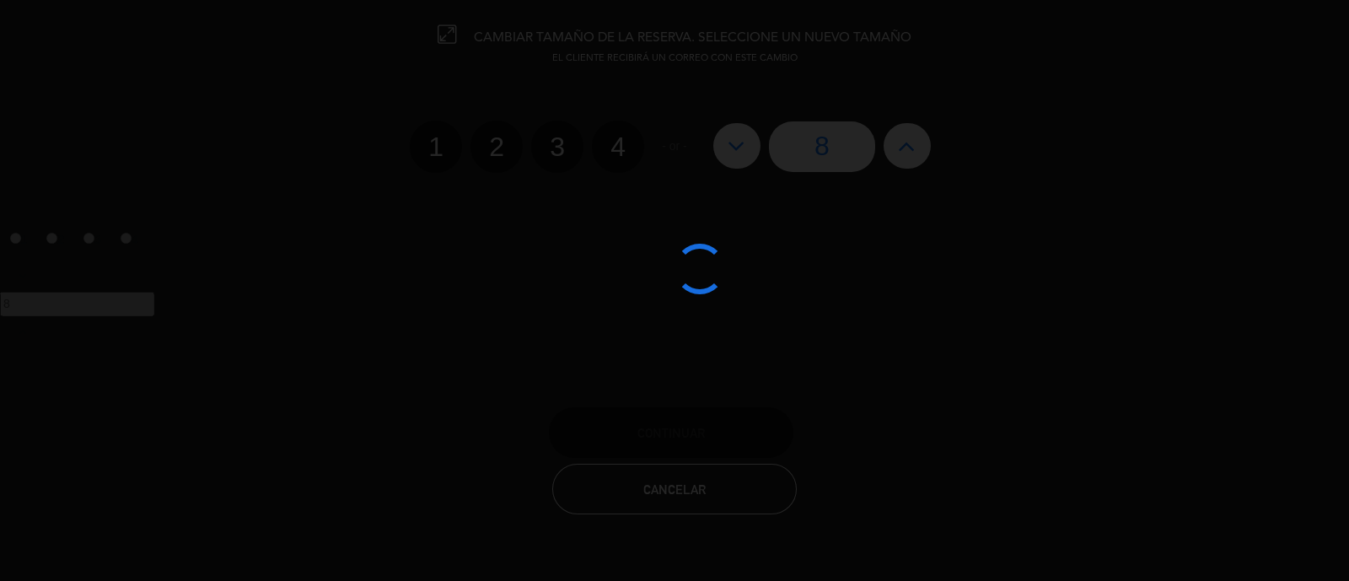
click at [614, 148] on div at bounding box center [674, 290] width 1349 height 581
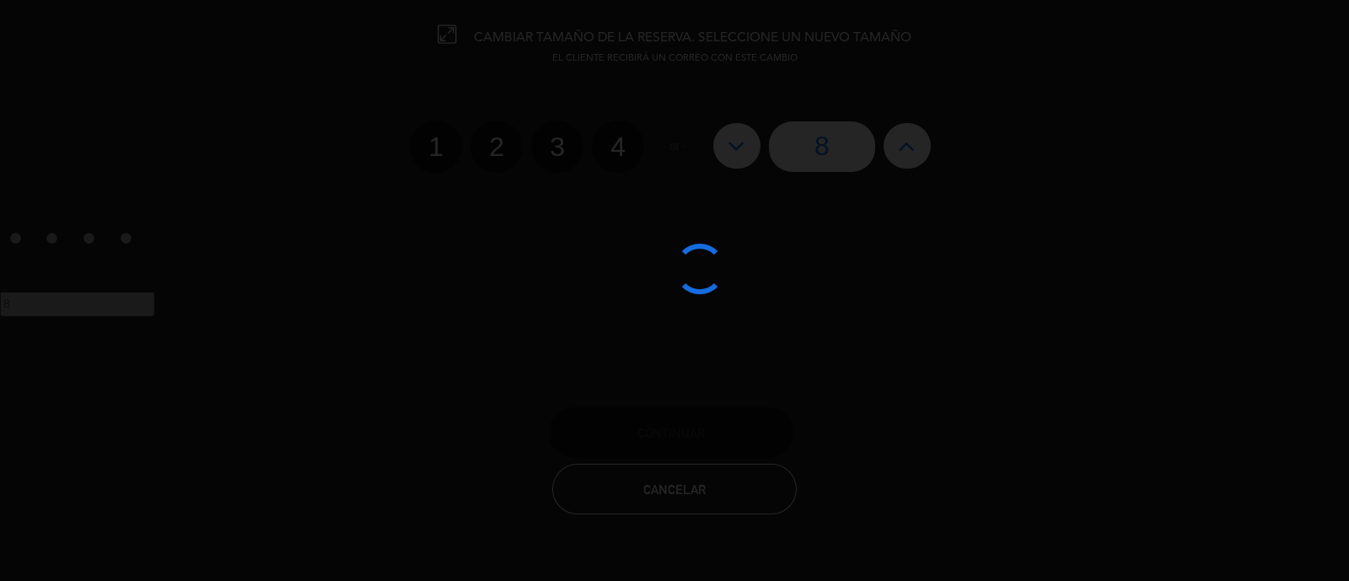
click at [614, 148] on div at bounding box center [674, 290] width 1349 height 581
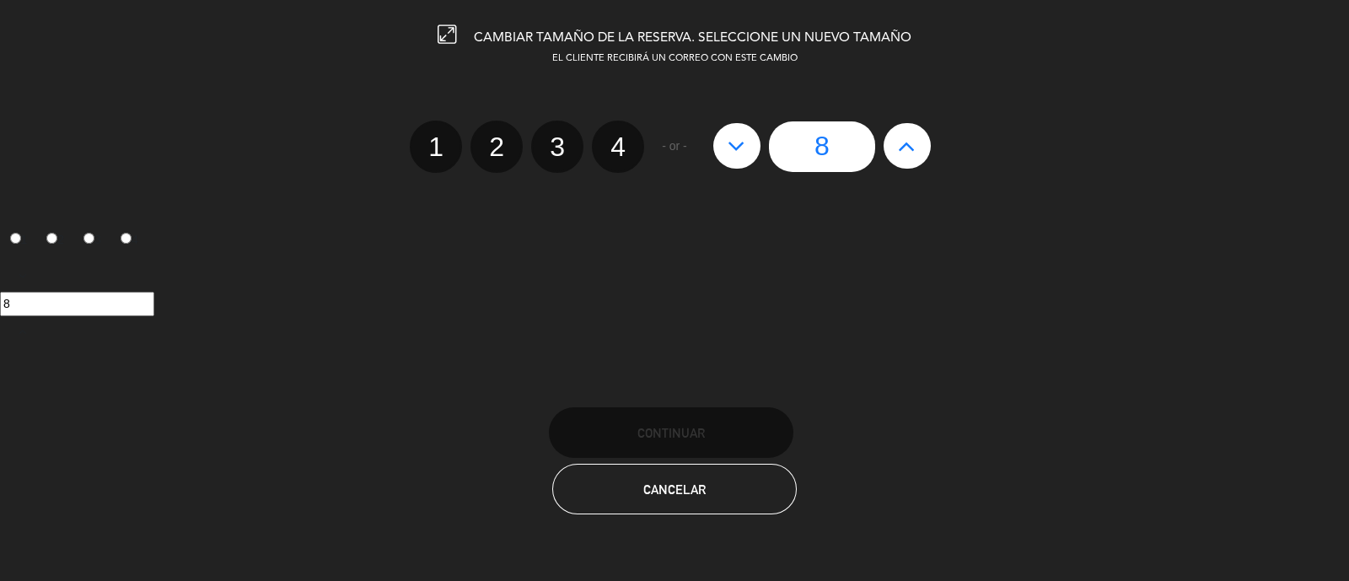
click at [612, 150] on label "4" at bounding box center [618, 147] width 52 height 52
click at [612, 137] on input "4" at bounding box center [616, 132] width 11 height 11
radio input "true"
radio input "false"
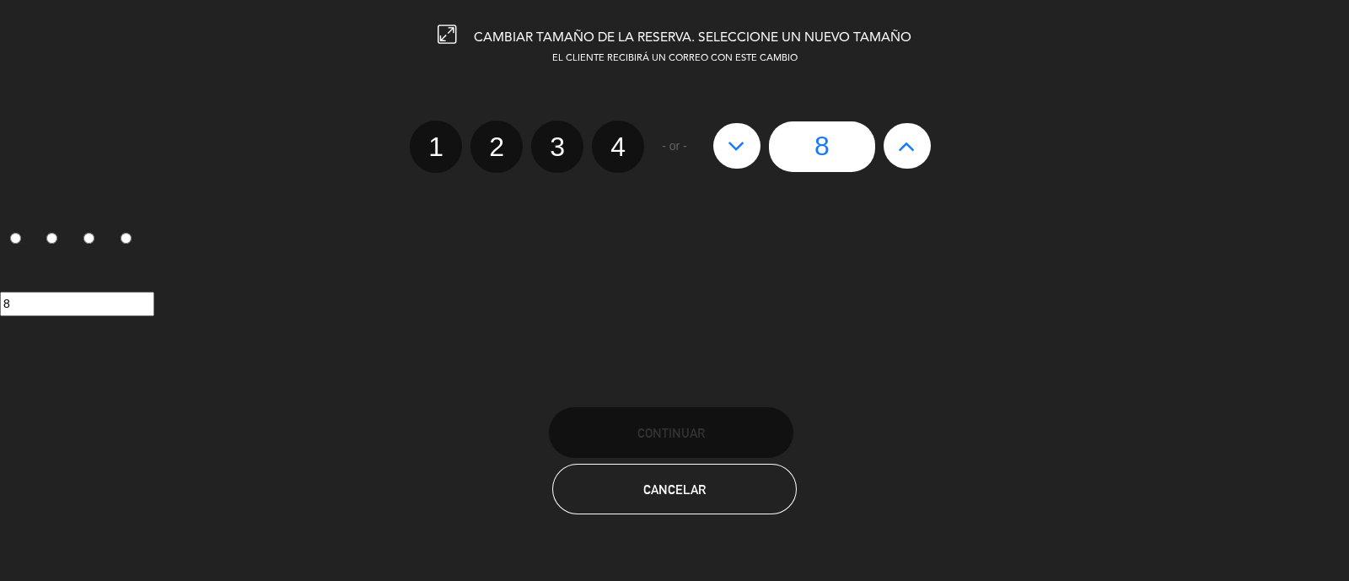
radio input "false"
radio input "true"
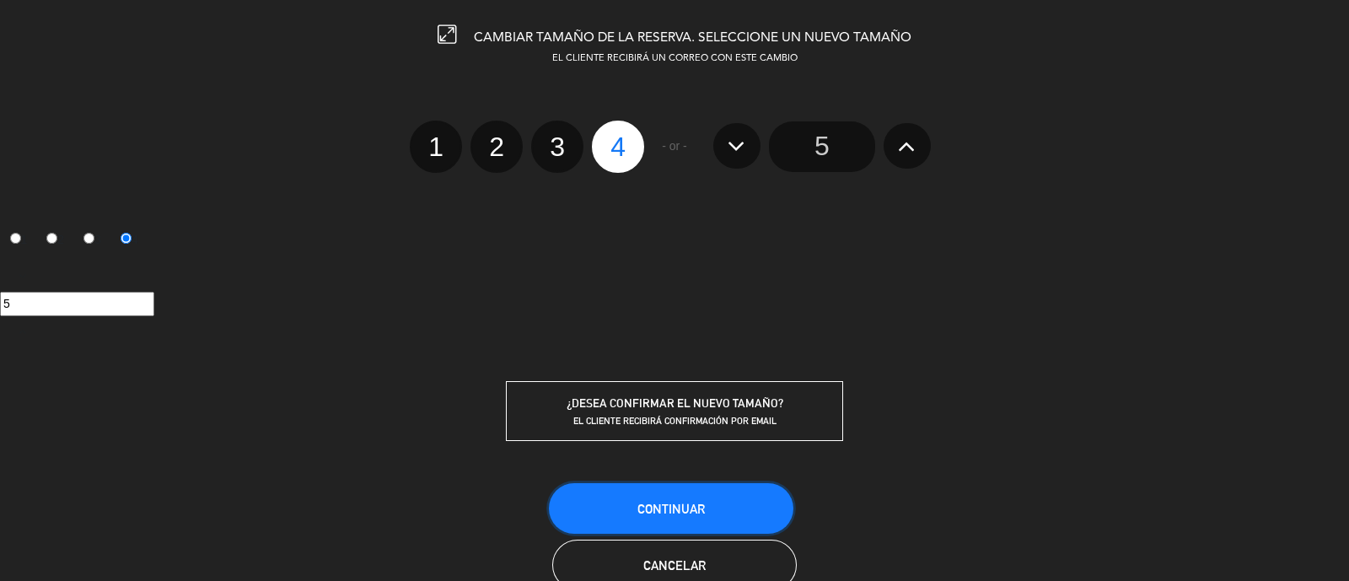
click at [663, 502] on span "Continuar" at bounding box center [671, 509] width 67 height 14
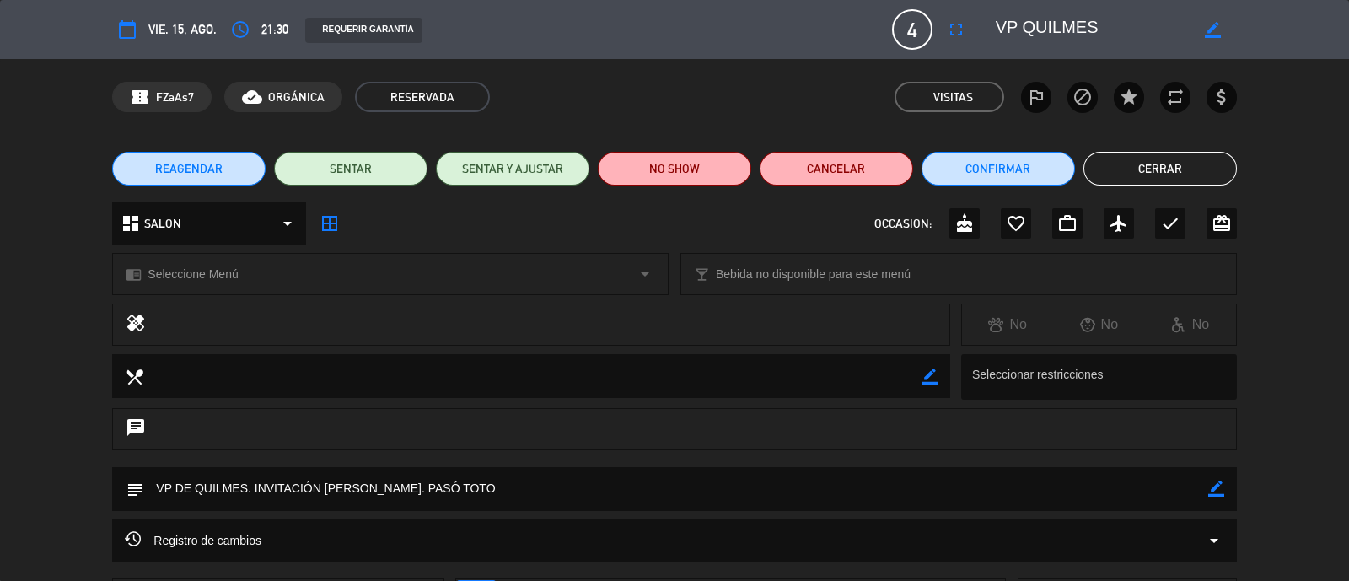
click at [1140, 163] on button "Cerrar" at bounding box center [1161, 169] width 154 height 34
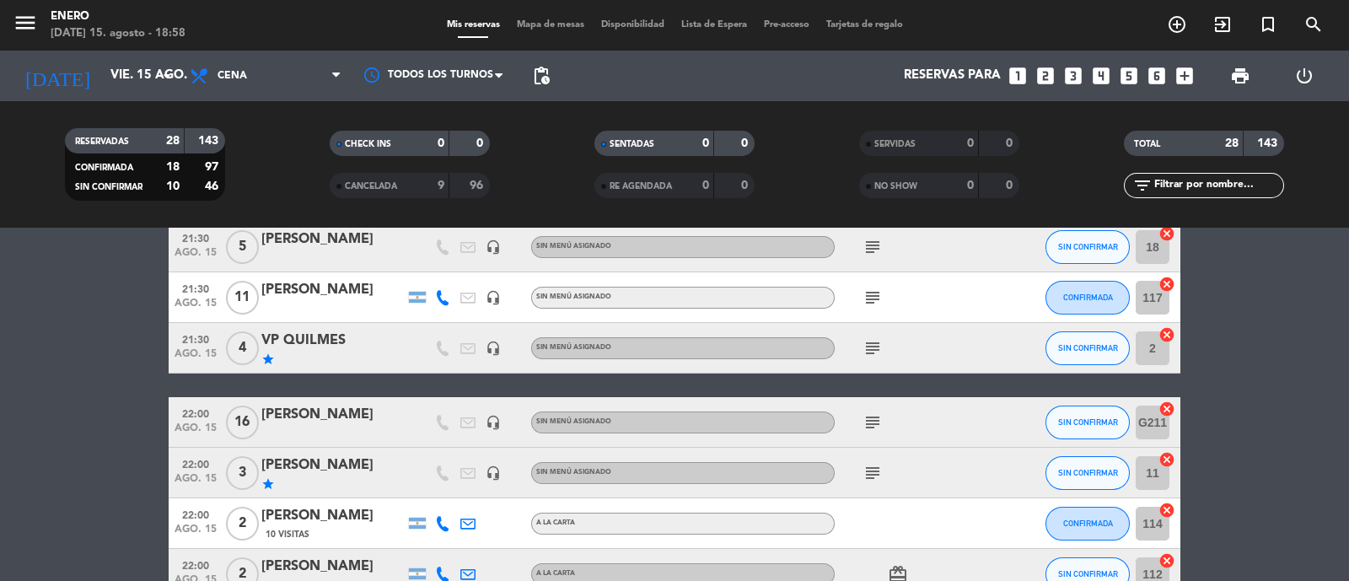
scroll to position [839, 0]
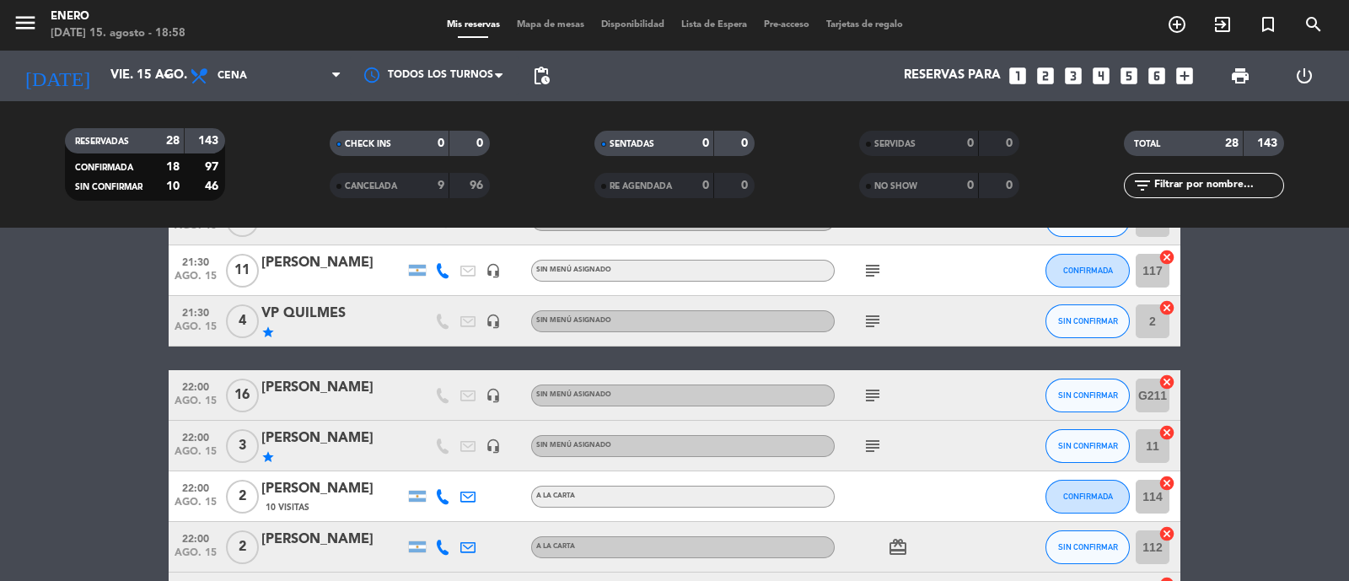
click at [356, 313] on div "VP QUILMES" at bounding box center [332, 314] width 143 height 22
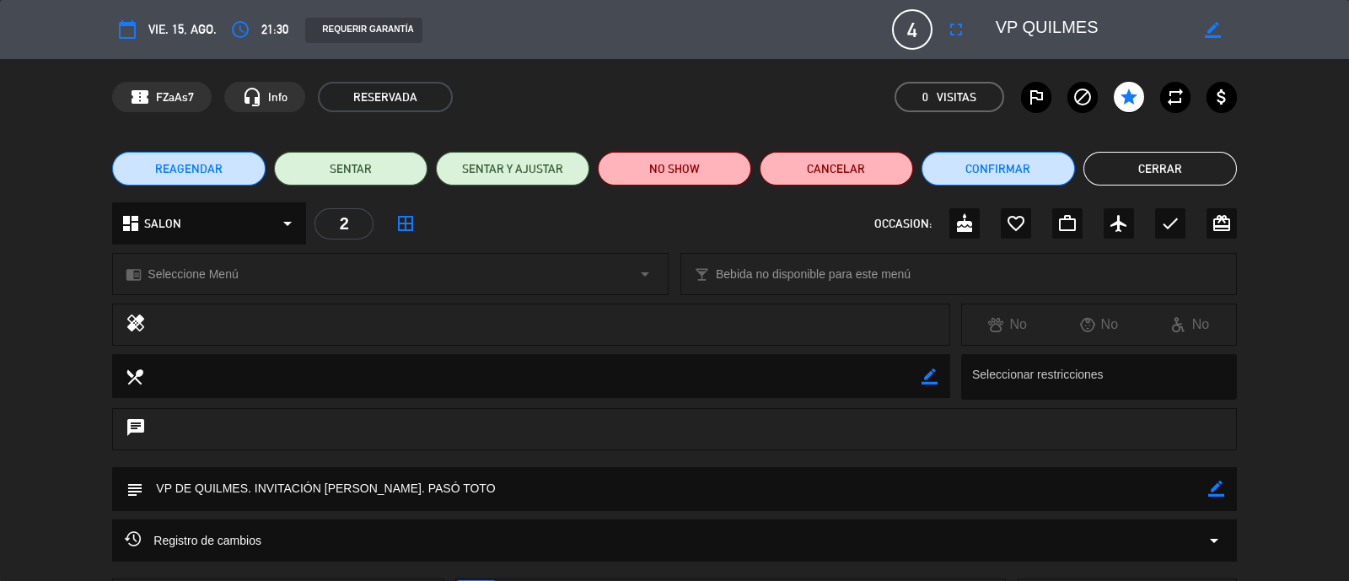
click at [1206, 14] on div "border_color" at bounding box center [1212, 29] width 48 height 30
click at [1213, 27] on icon "border_color" at bounding box center [1213, 30] width 16 height 16
drag, startPoint x: 1029, startPoint y: 14, endPoint x: 979, endPoint y: 23, distance: 50.5
click at [979, 23] on editable-input at bounding box center [1106, 29] width 261 height 30
type textarea "[PERSON_NAME] (QUILMES)"
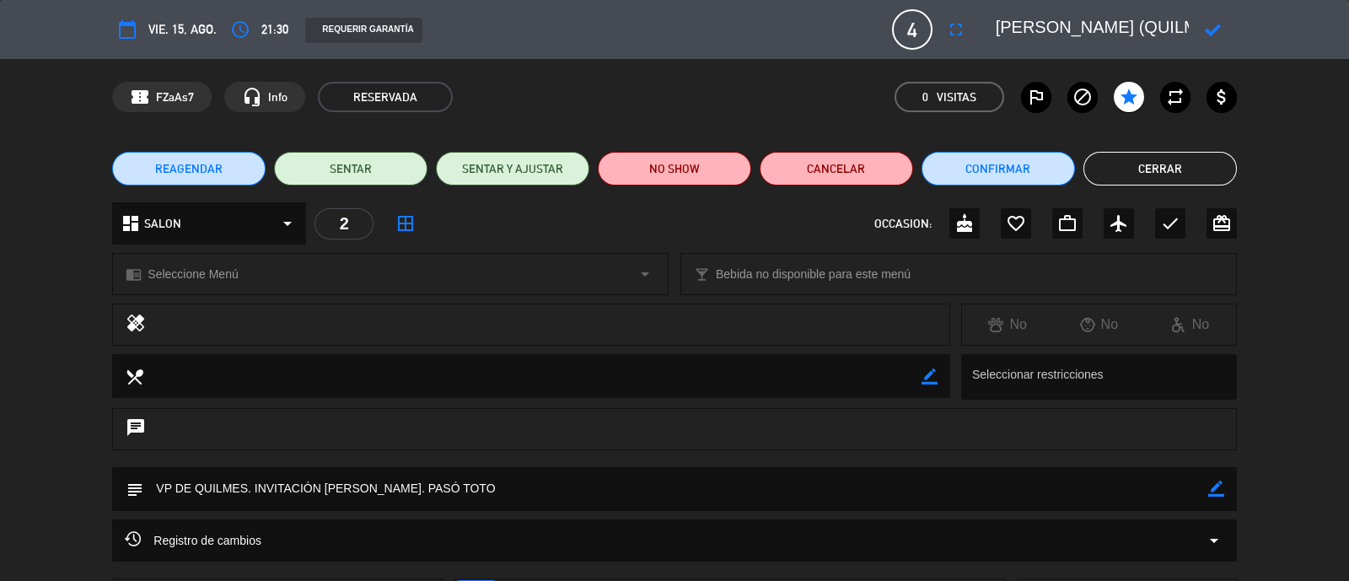
click at [1215, 23] on icon at bounding box center [1213, 30] width 16 height 16
click at [1160, 155] on button "Cerrar" at bounding box center [1161, 169] width 154 height 34
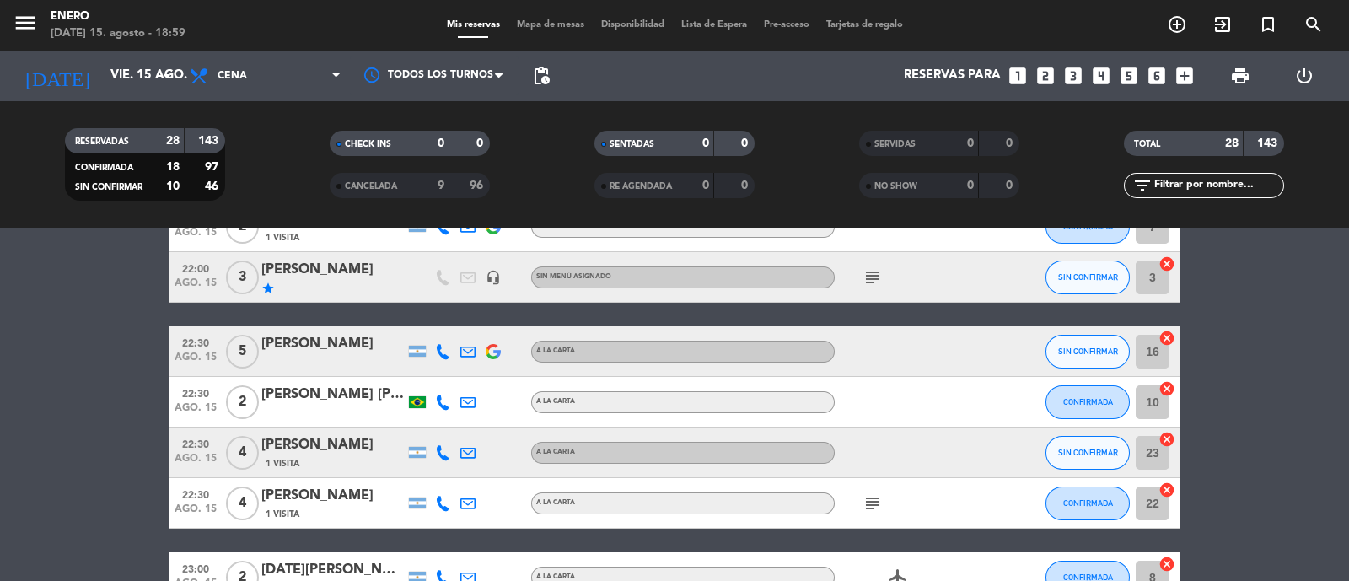
scroll to position [1366, 0]
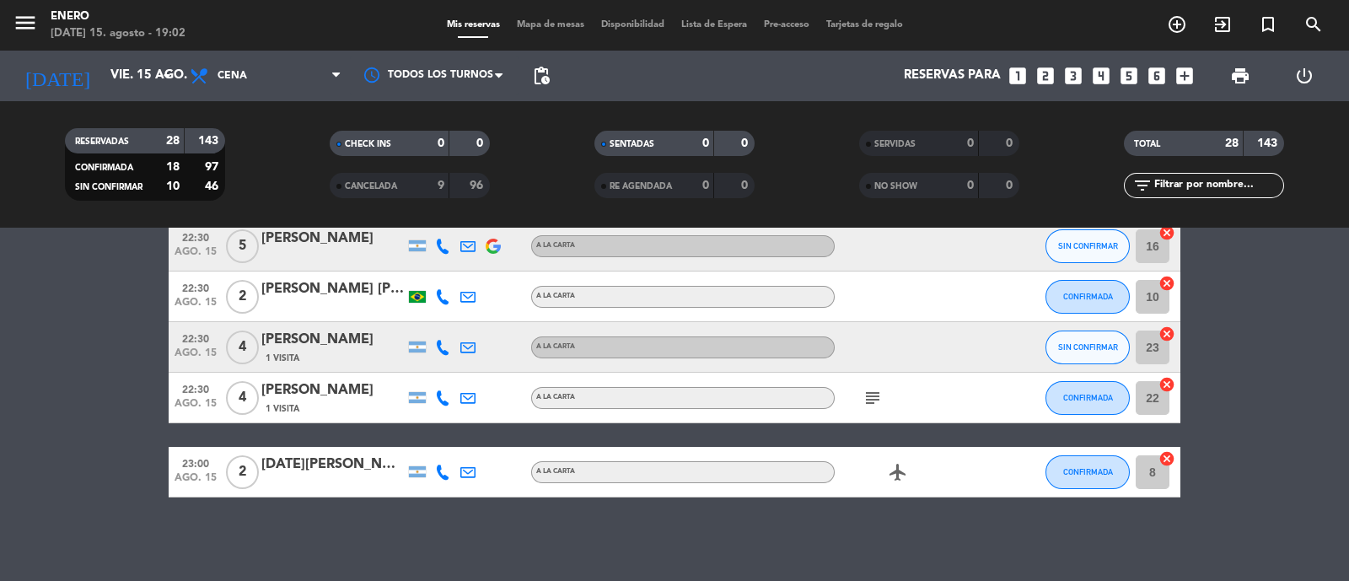
click at [1192, 184] on input "text" at bounding box center [1218, 185] width 131 height 19
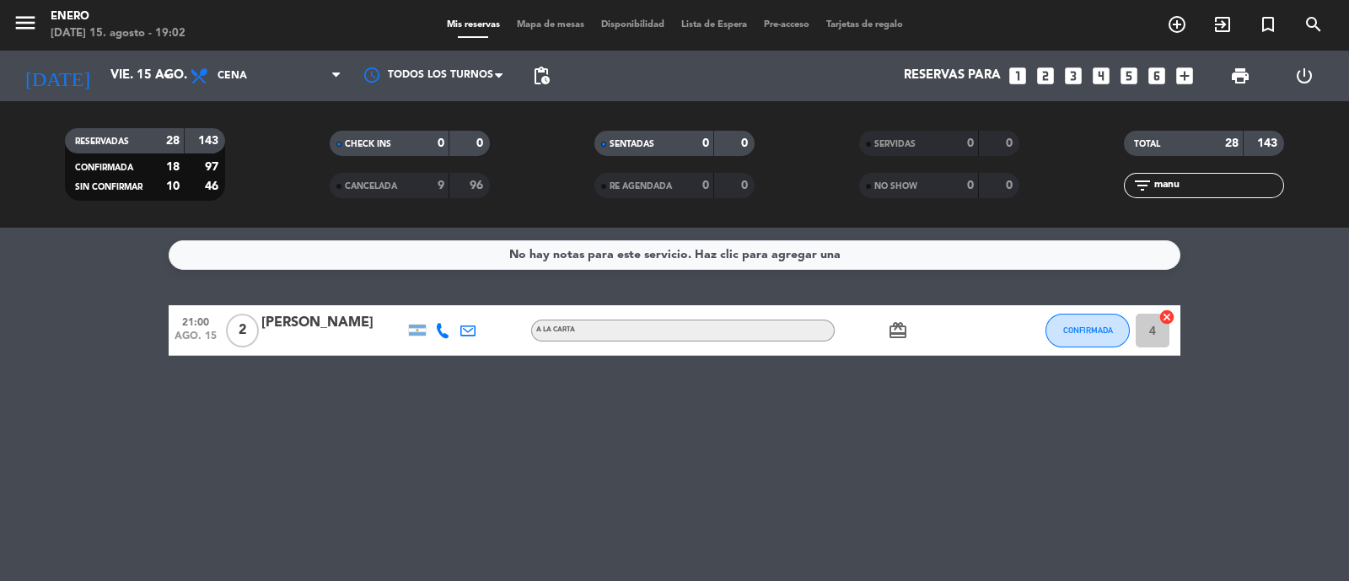
type input "manu"
click at [1097, 334] on span "CONFIRMADA" at bounding box center [1089, 330] width 50 height 9
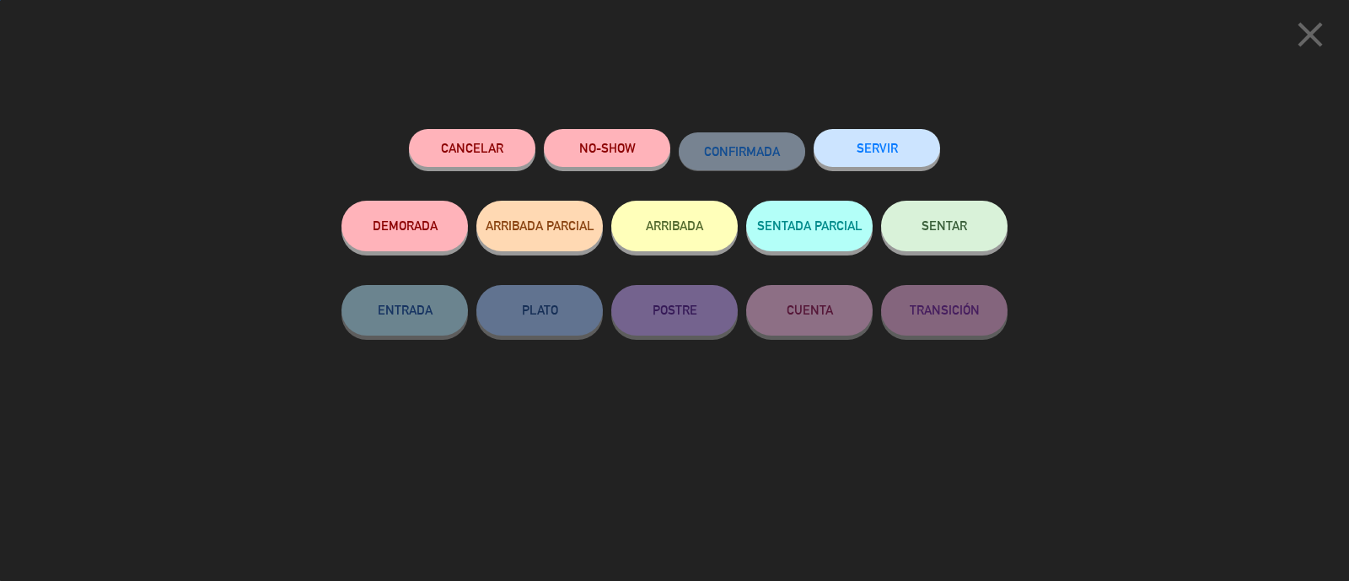
click at [464, 154] on button "Cancelar" at bounding box center [472, 148] width 127 height 38
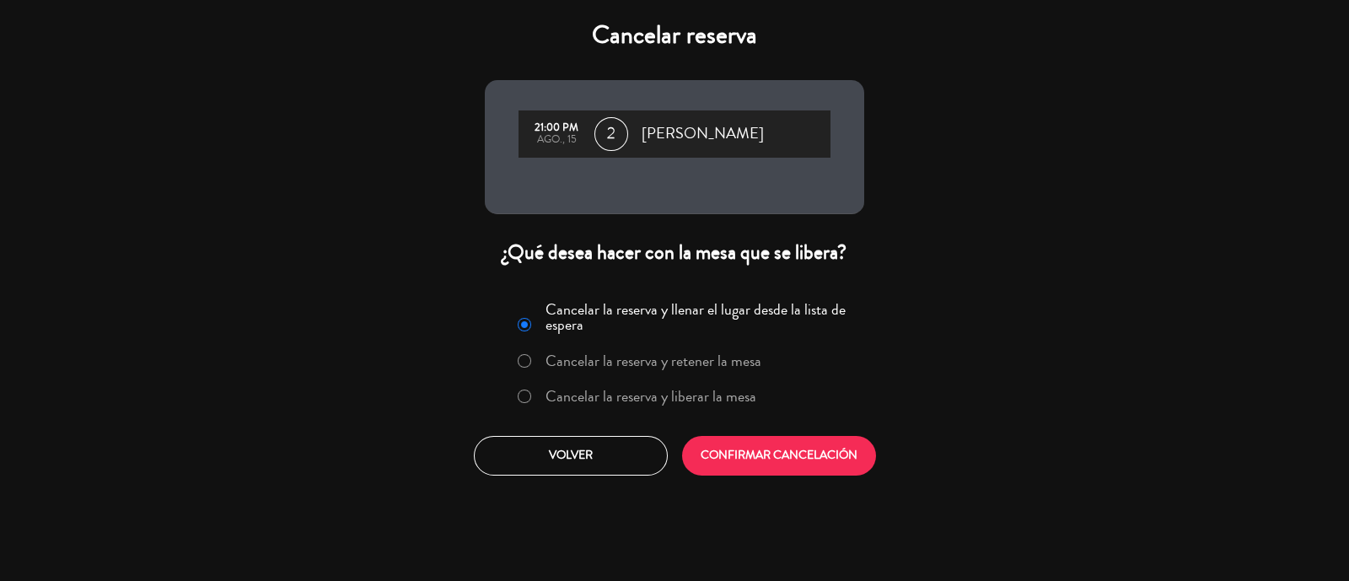
click at [668, 402] on label "Cancelar la reserva y liberar la mesa" at bounding box center [651, 396] width 211 height 15
click at [735, 446] on button "CONFIRMAR CANCELACIÓN" at bounding box center [779, 456] width 194 height 40
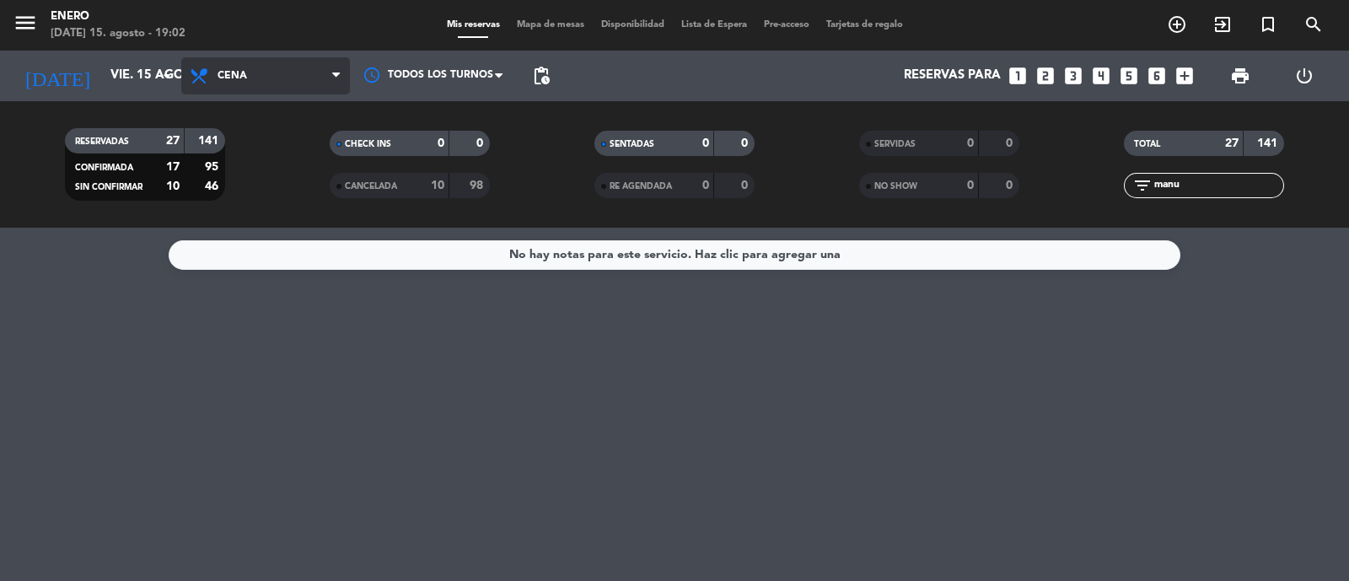
click at [255, 83] on span "Cena" at bounding box center [265, 75] width 169 height 37
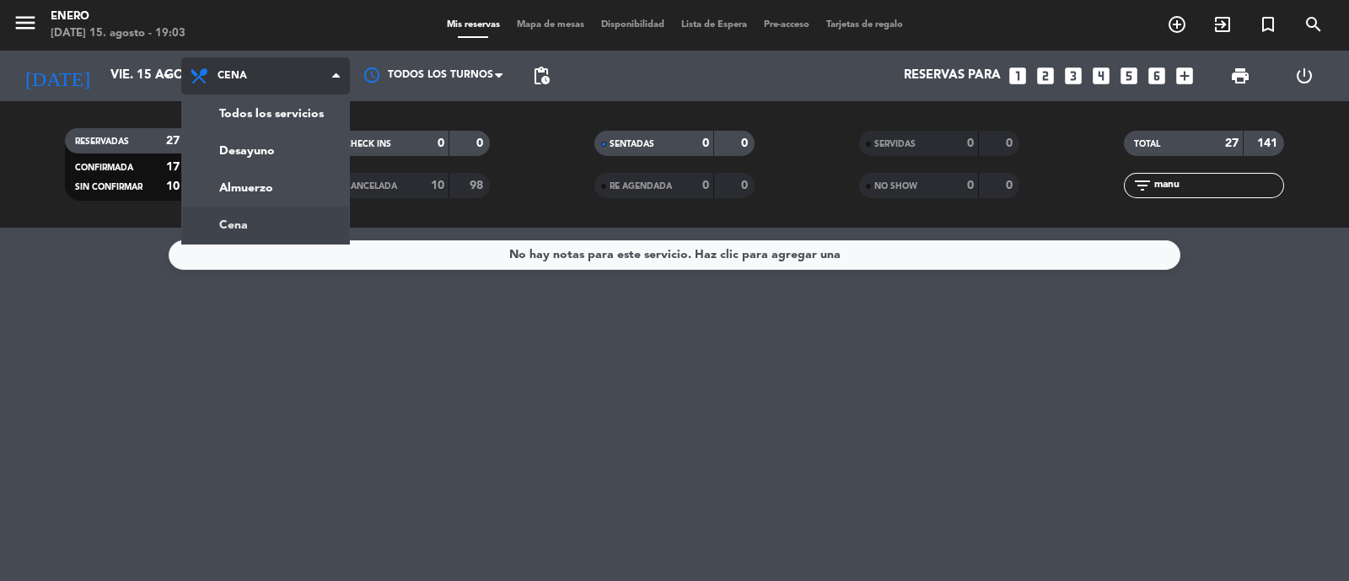
click at [276, 221] on div "menu Enero [DATE] 15. agosto - 19:03 Mis reservas Mapa de mesas Disponibilidad …" at bounding box center [674, 114] width 1349 height 228
